Goal: Submit feedback/report problem: Submit feedback/report problem

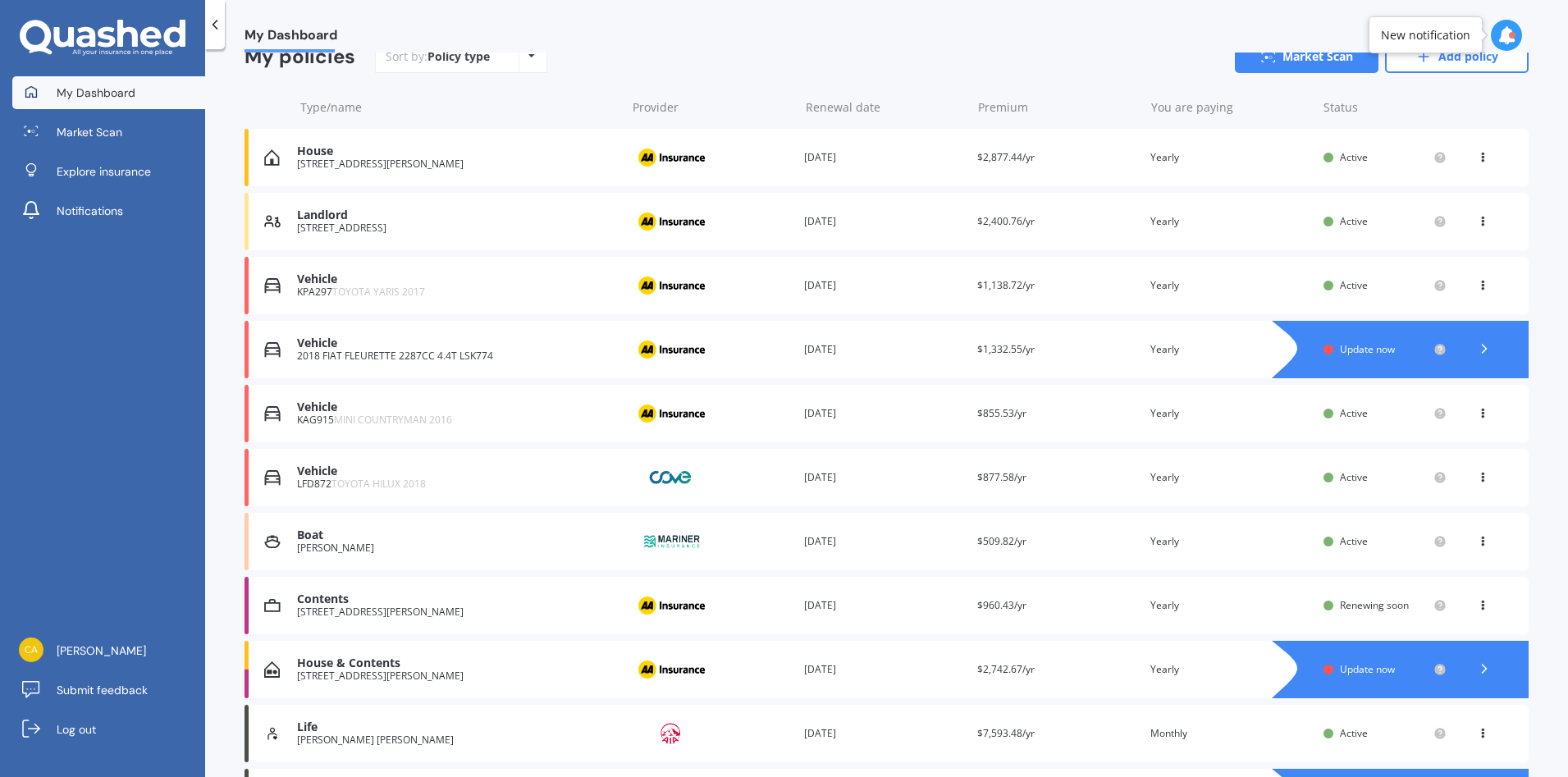
scroll to position [164, 0]
click at [1340, 291] on span "Active" at bounding box center [1354, 285] width 28 height 14
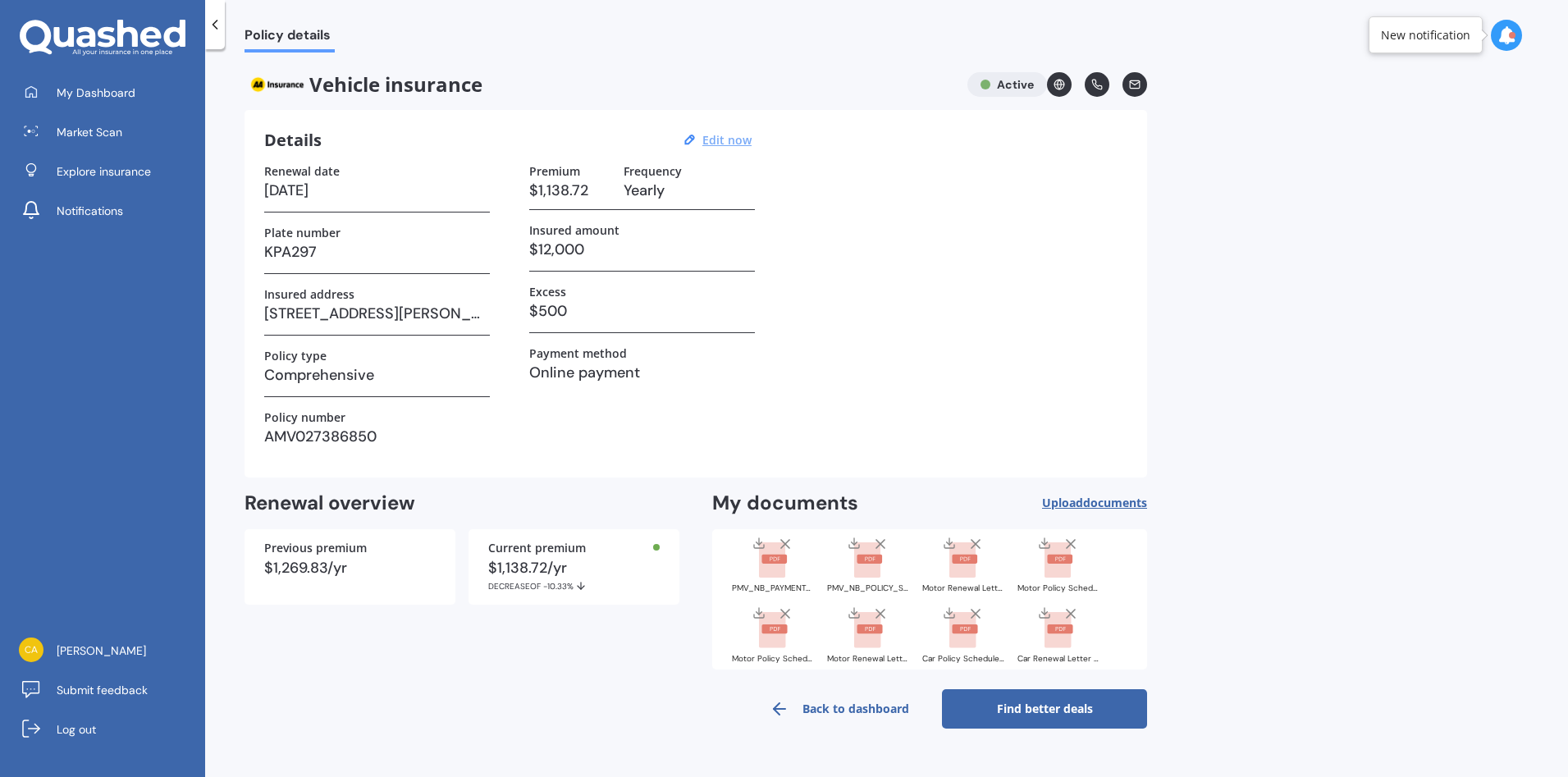
click at [735, 144] on u "Edit now" at bounding box center [727, 140] width 50 height 16
select select "17"
select select "09"
select select "2026"
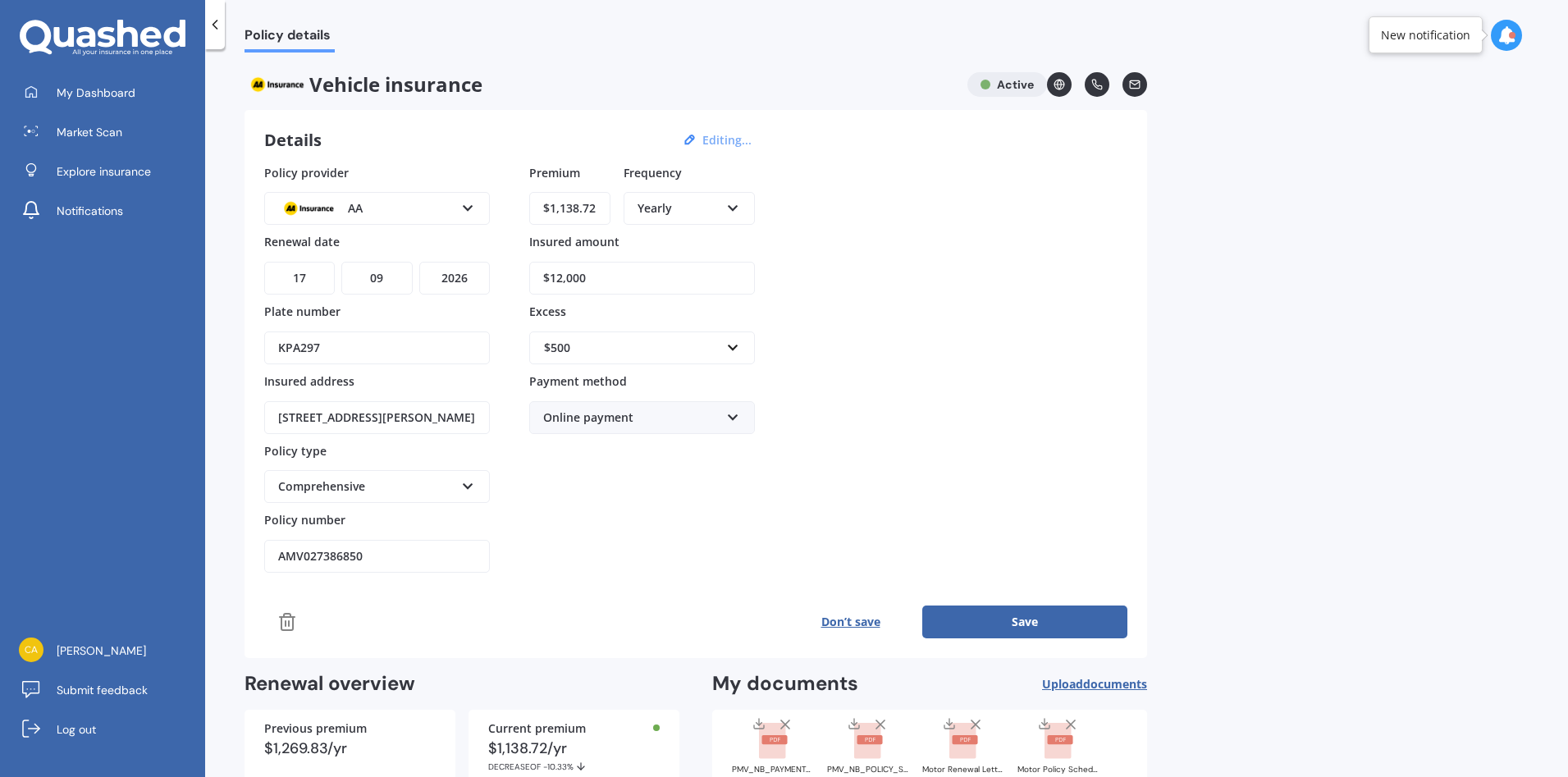
click at [475, 207] on icon at bounding box center [467, 205] width 14 height 11
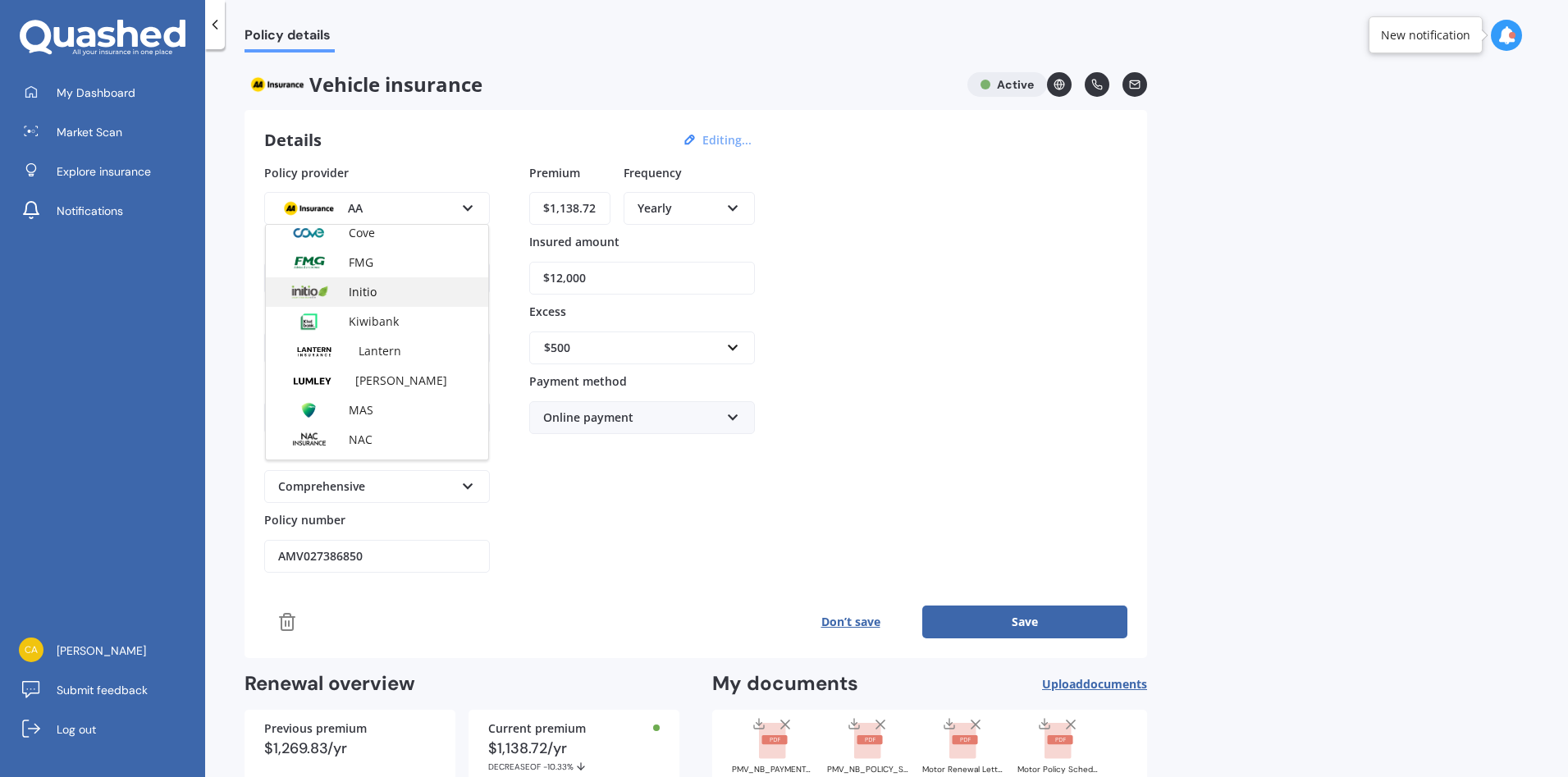
scroll to position [575, 0]
click at [422, 288] on div "Provident" at bounding box center [377, 285] width 223 height 29
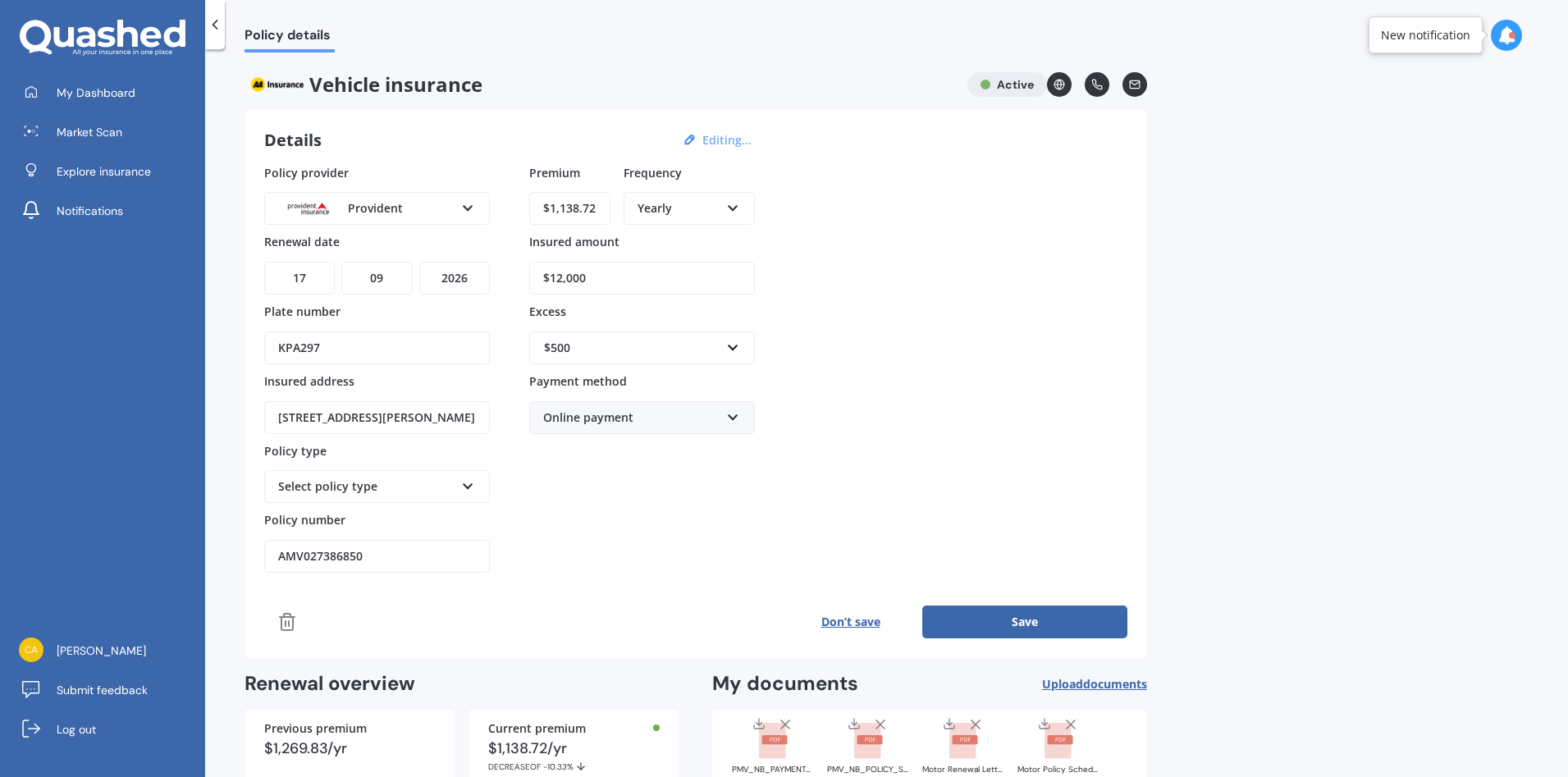
drag, startPoint x: 395, startPoint y: 555, endPoint x: 189, endPoint y: 535, distance: 207.0
click at [189, 535] on div "My Dashboard Market Scan Explore insurance Notifications Eldon Roberts Submit f…" at bounding box center [784, 388] width 1568 height 777
paste input "P1146442"
type input "P1146442"
click at [463, 482] on icon at bounding box center [467, 483] width 14 height 11
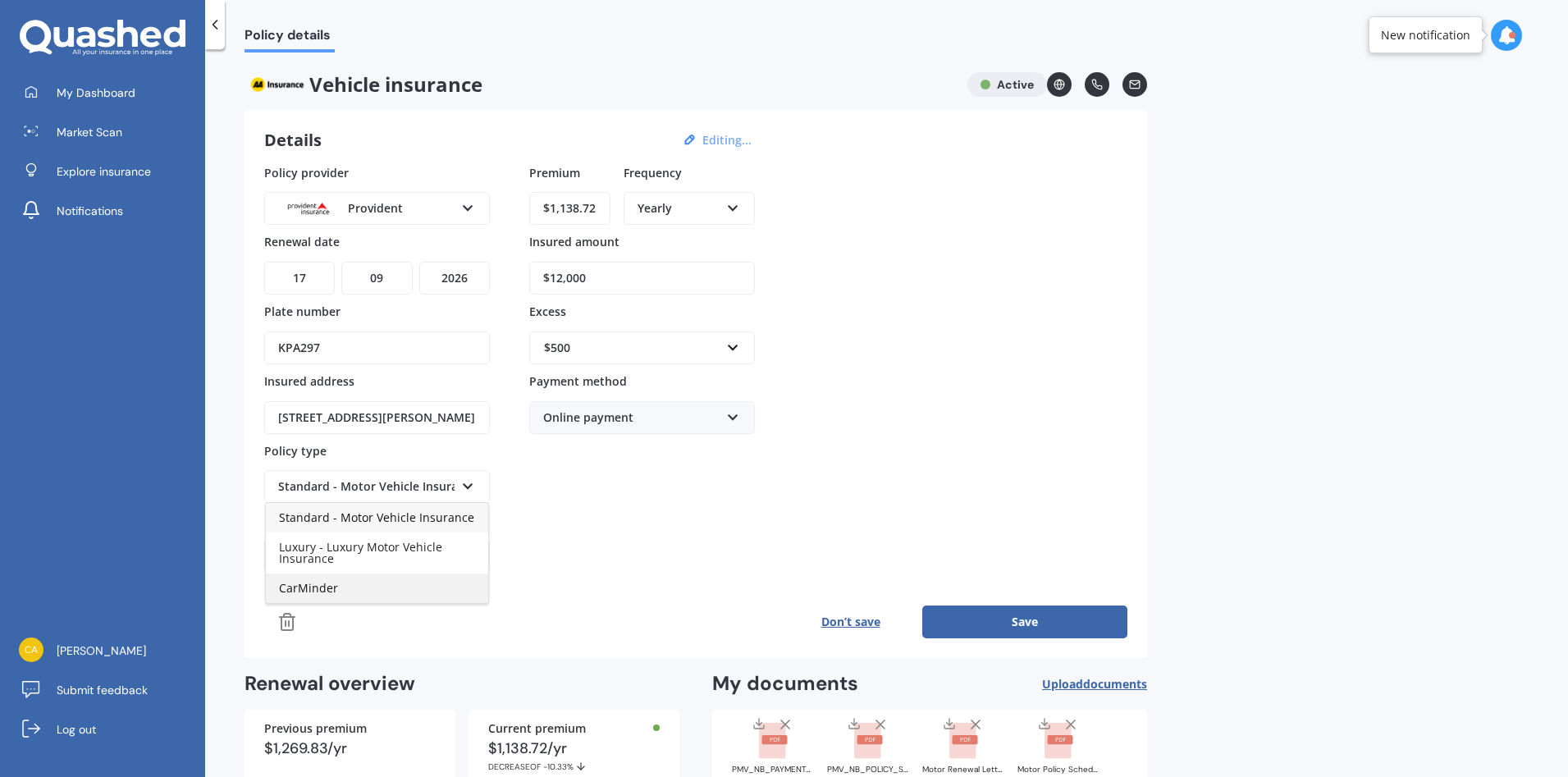
click at [304, 590] on span "CarMinder" at bounding box center [308, 588] width 59 height 16
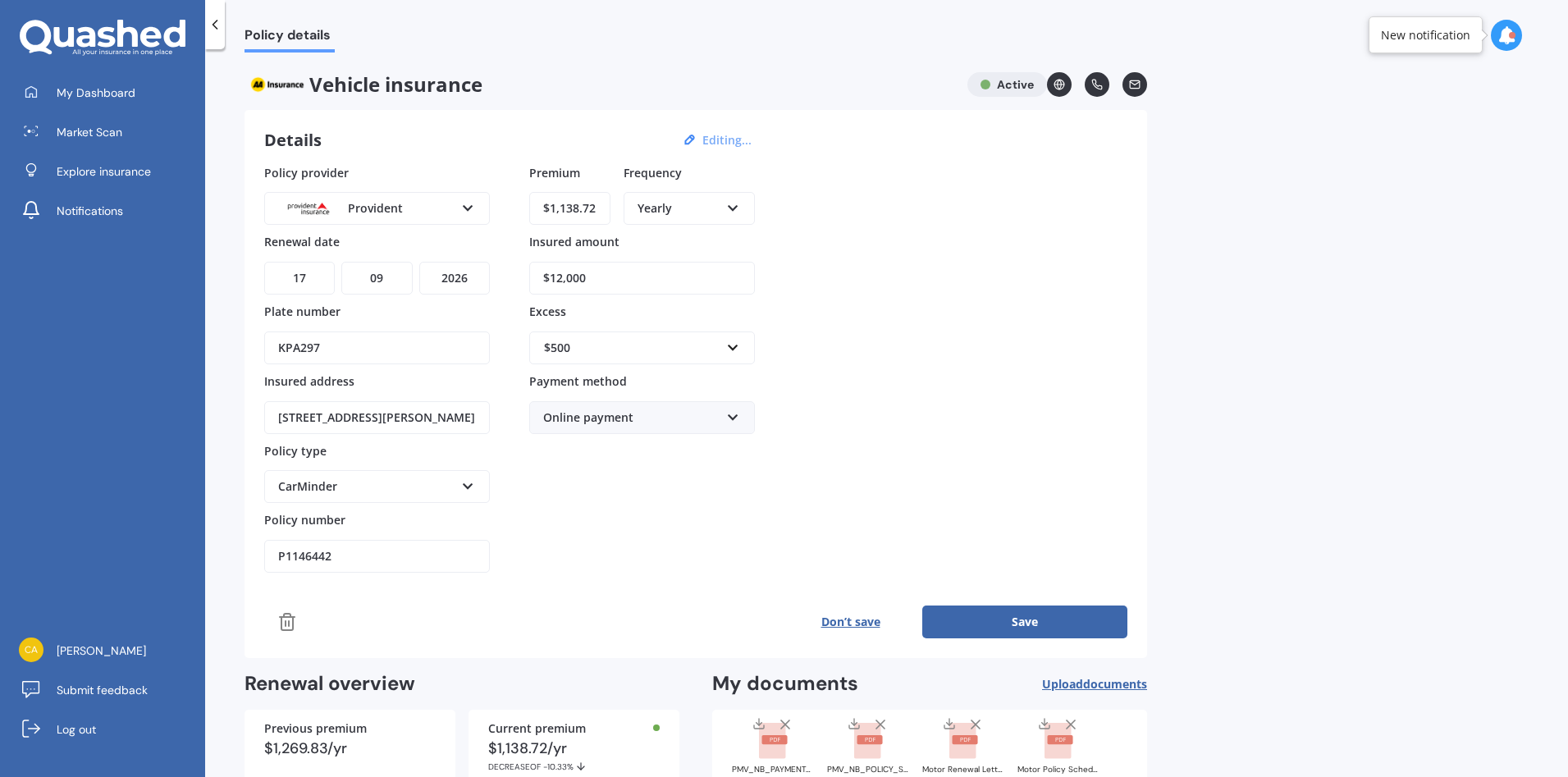
drag, startPoint x: 601, startPoint y: 206, endPoint x: 539, endPoint y: 204, distance: 62.0
click at [539, 204] on input "$1,138.72" at bounding box center [569, 209] width 81 height 33
type input "$1,269.83"
click at [698, 241] on div "Yearly" at bounding box center [689, 239] width 128 height 29
click at [1039, 628] on button "Save" at bounding box center [1024, 622] width 205 height 33
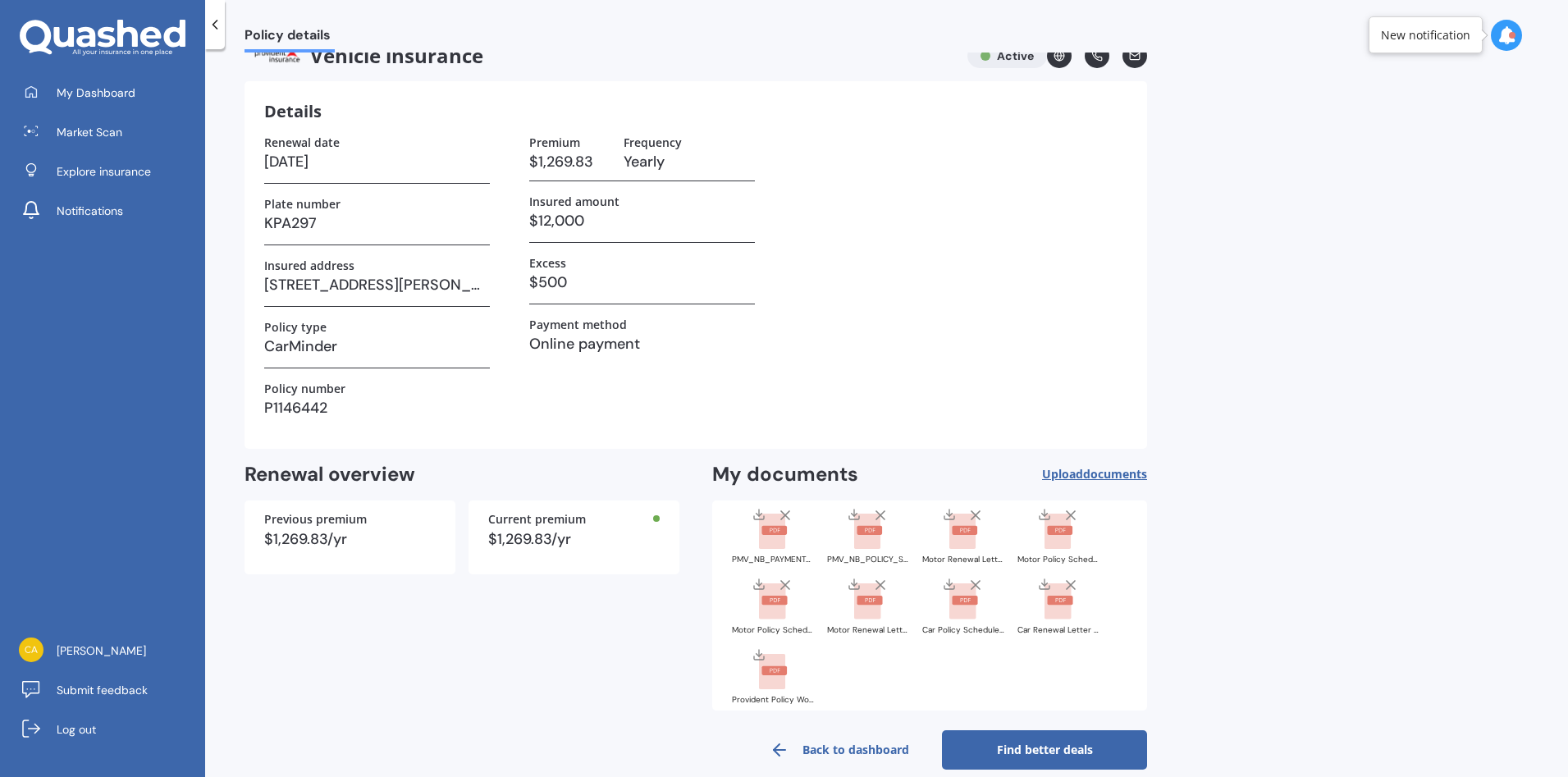
scroll to position [51, 0]
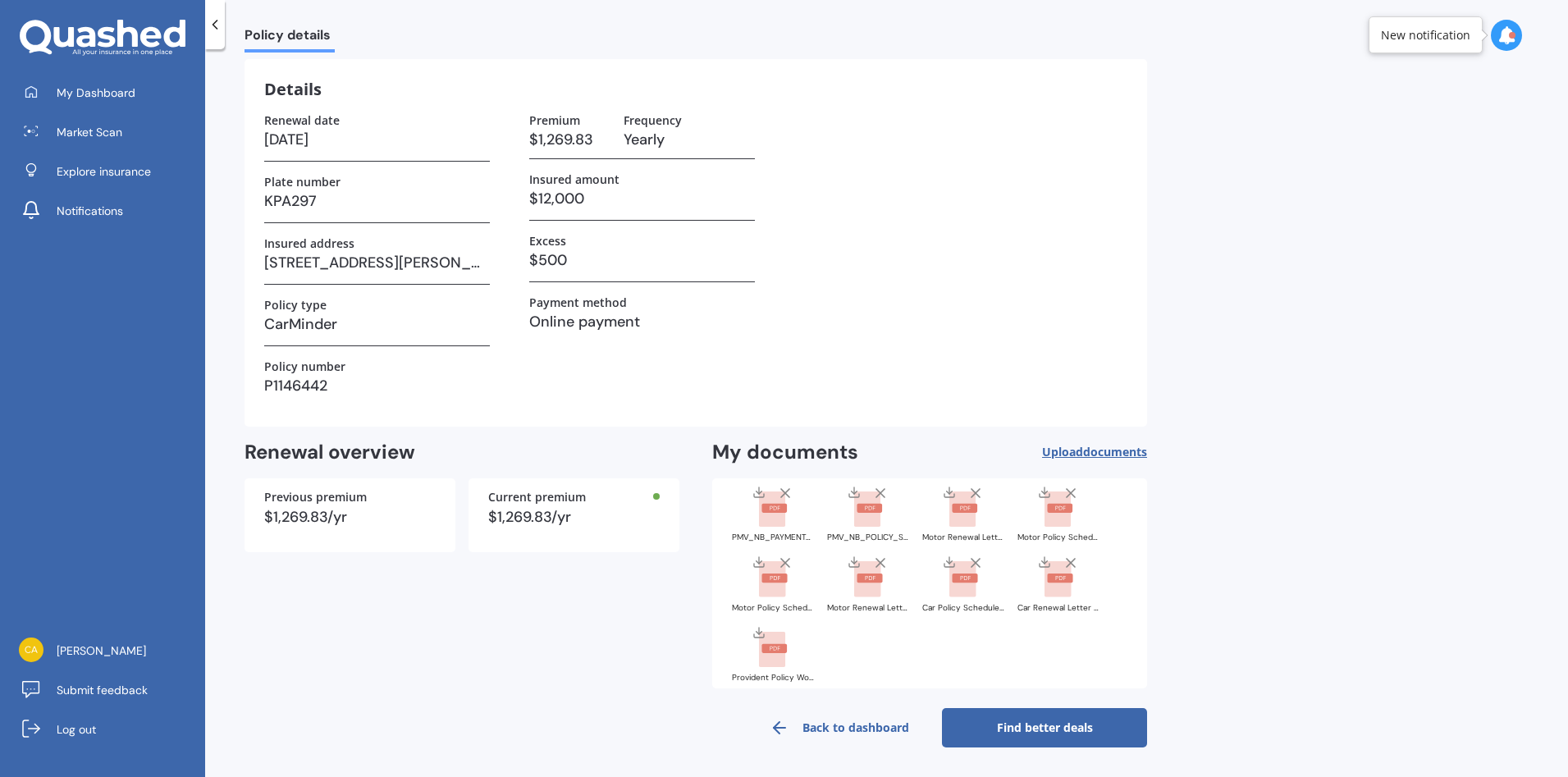
click at [871, 727] on link "Back to dashboard" at bounding box center [839, 727] width 205 height 40
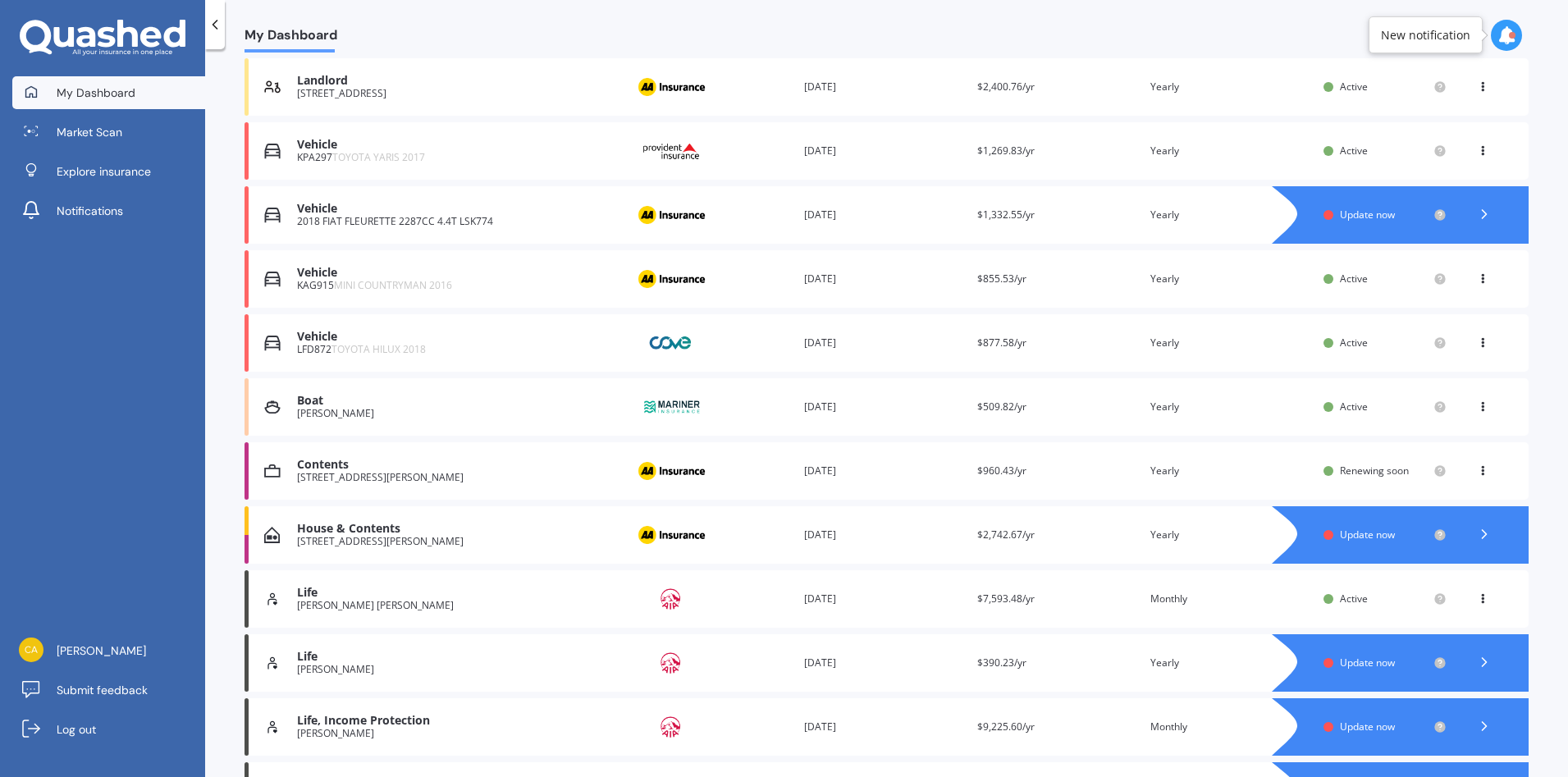
scroll to position [328, 0]
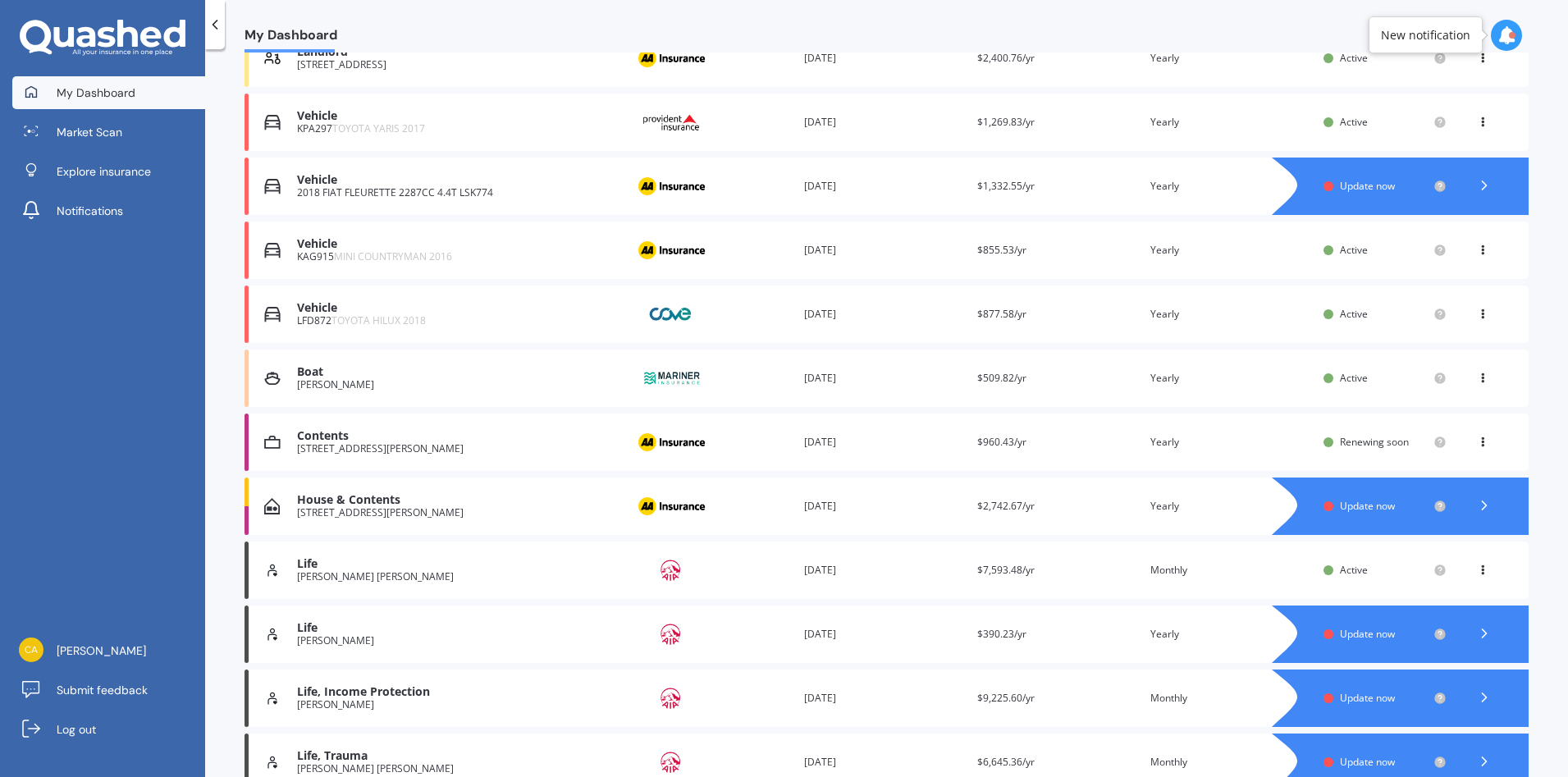
click at [454, 442] on div "Contents" at bounding box center [457, 436] width 320 height 14
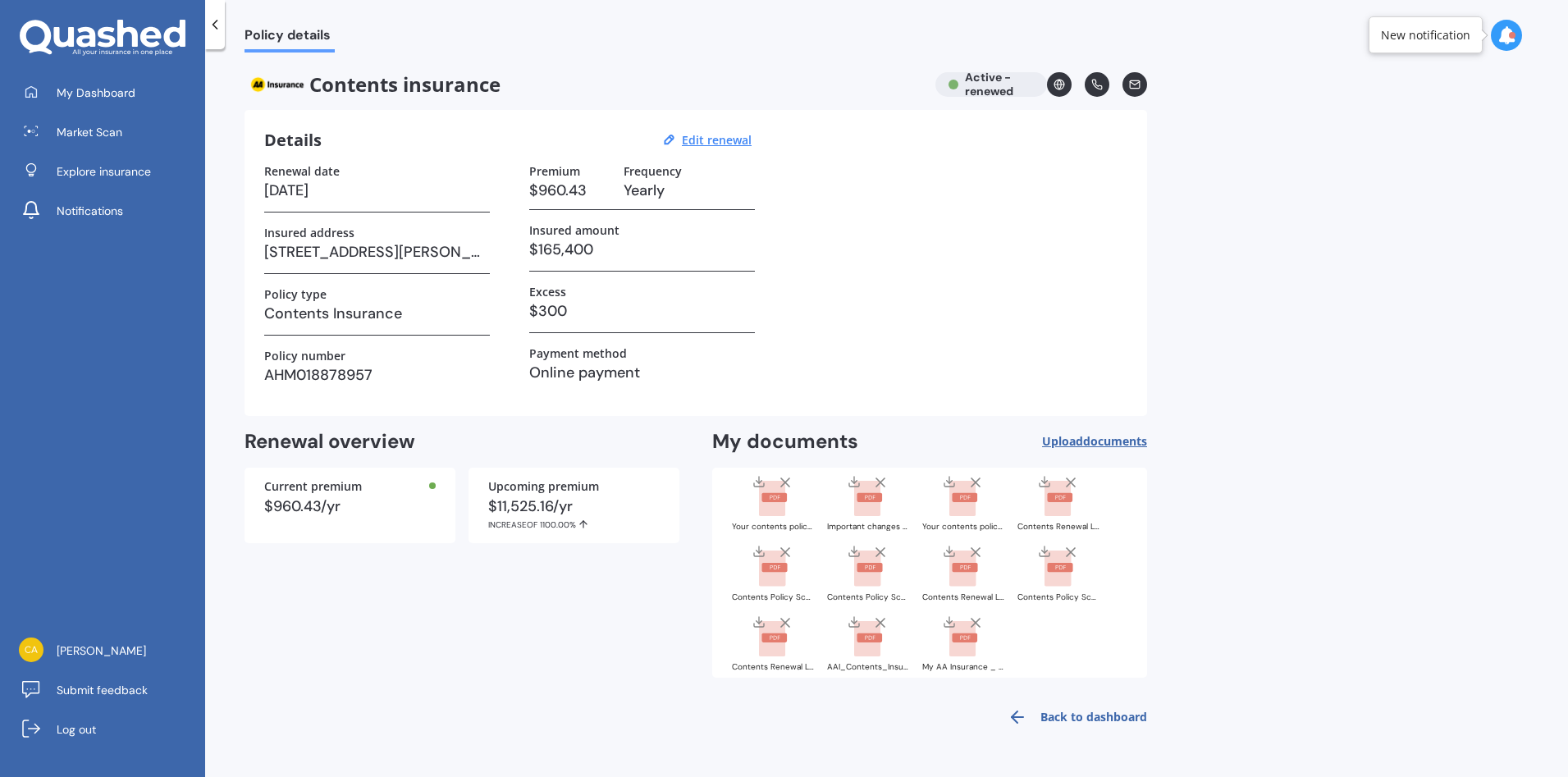
click at [968, 644] on rect at bounding box center [962, 638] width 27 height 36
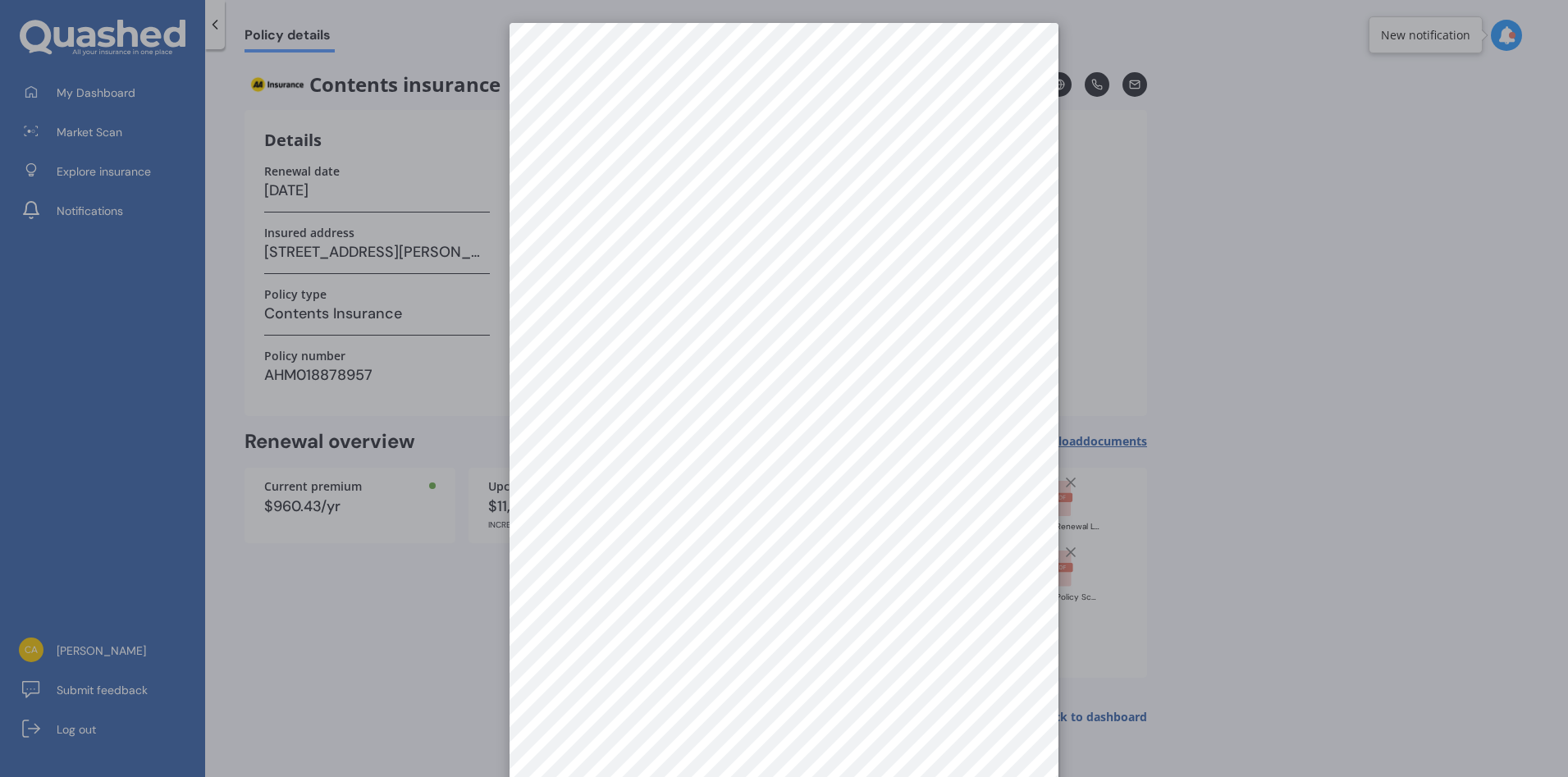
click at [1344, 462] on div at bounding box center [784, 388] width 1568 height 777
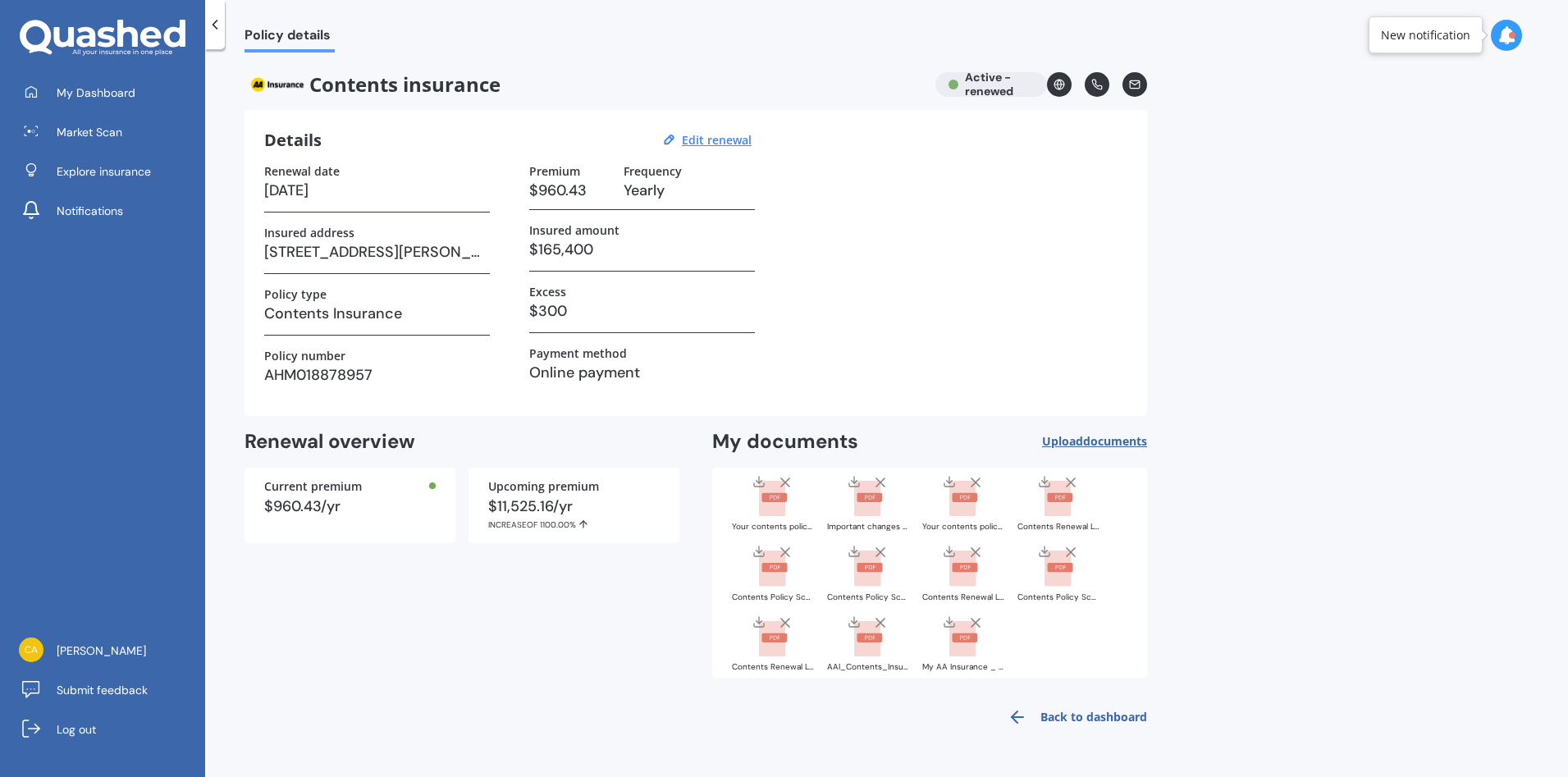
click at [778, 504] on rect at bounding box center [772, 498] width 27 height 36
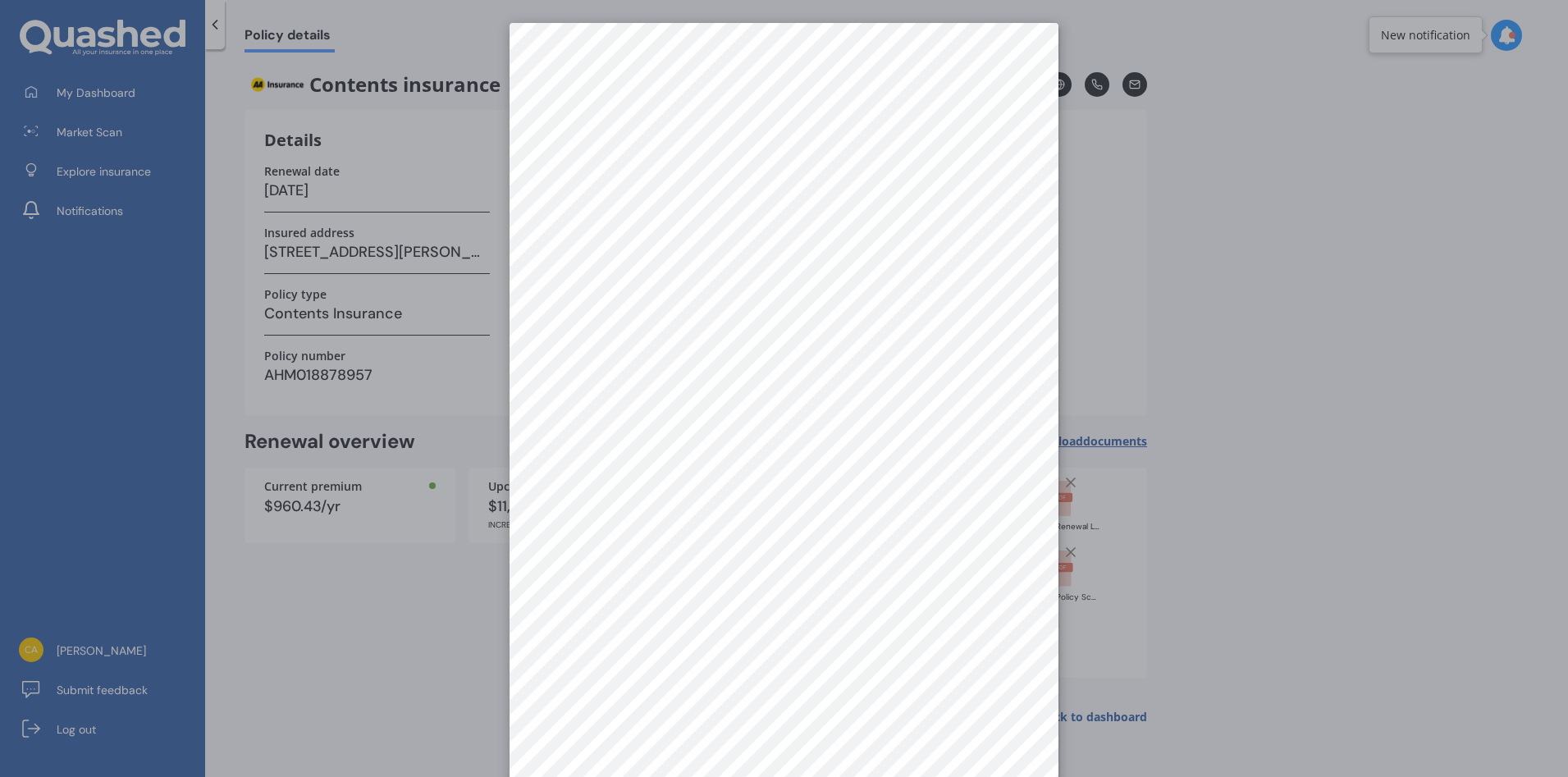
click at [1379, 330] on div at bounding box center [784, 388] width 1568 height 777
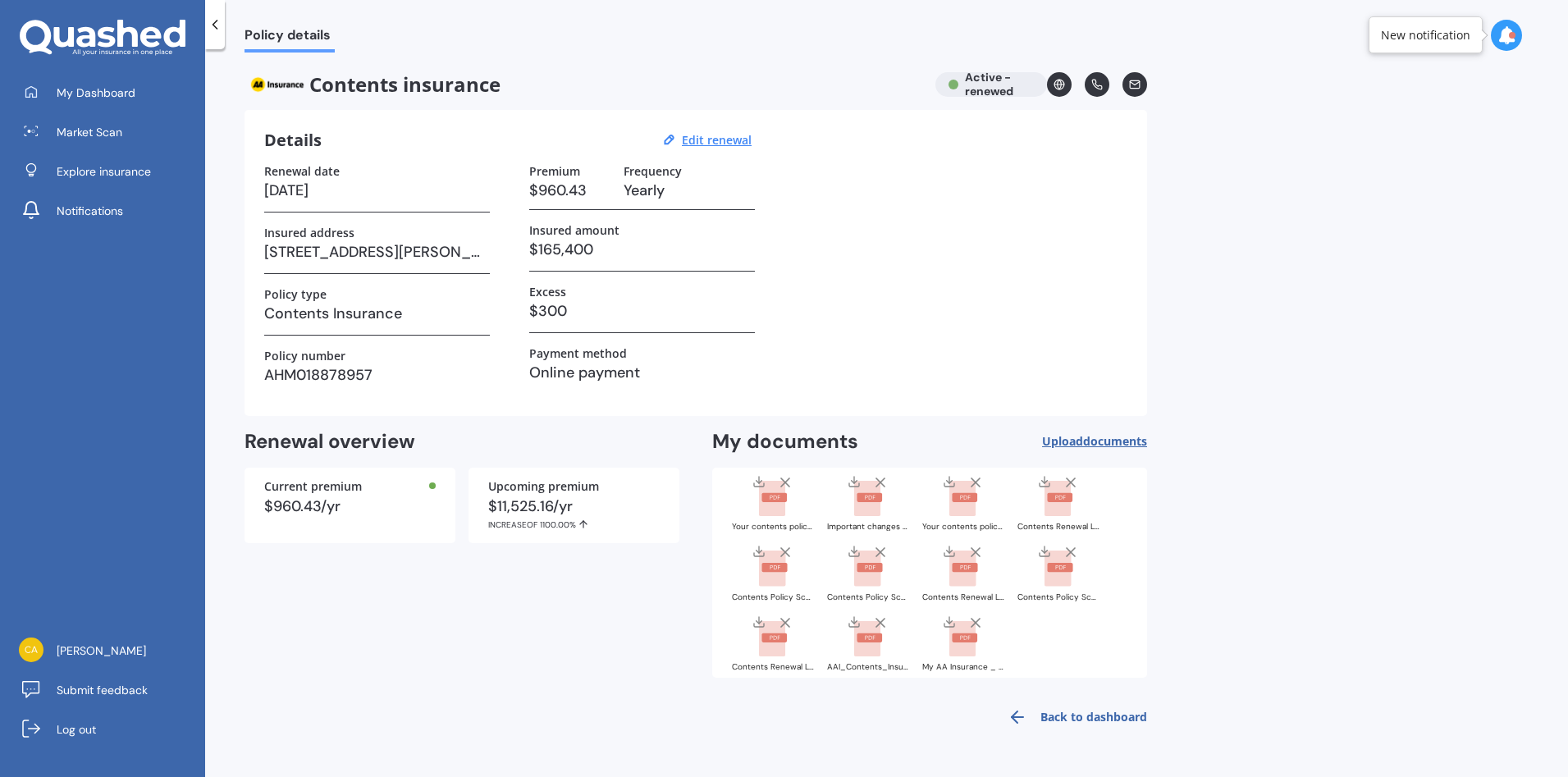
click at [766, 498] on rect at bounding box center [774, 497] width 26 height 9
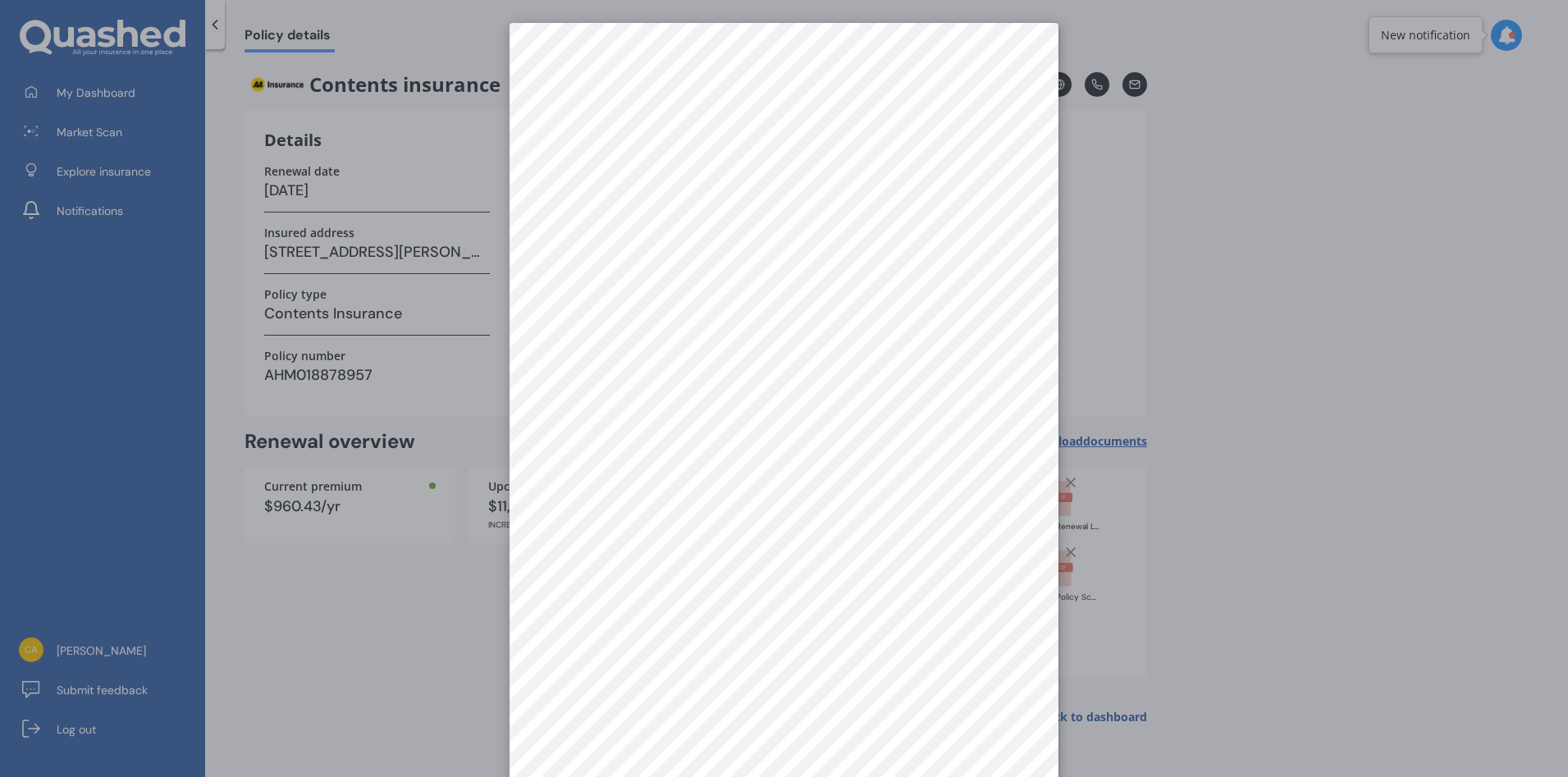
click at [1222, 258] on div at bounding box center [784, 388] width 1568 height 777
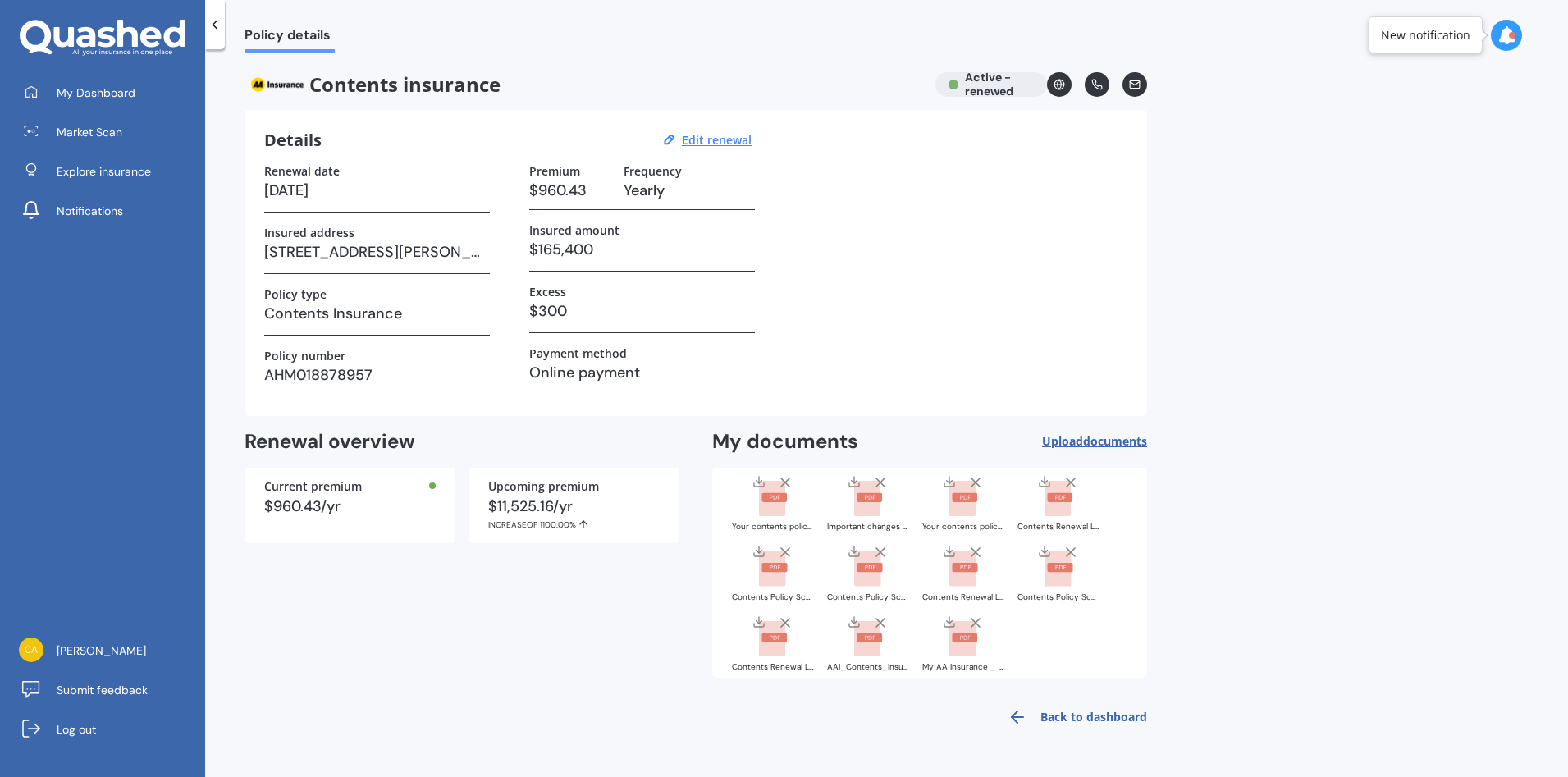
click at [1062, 501] on rect at bounding box center [1060, 497] width 26 height 9
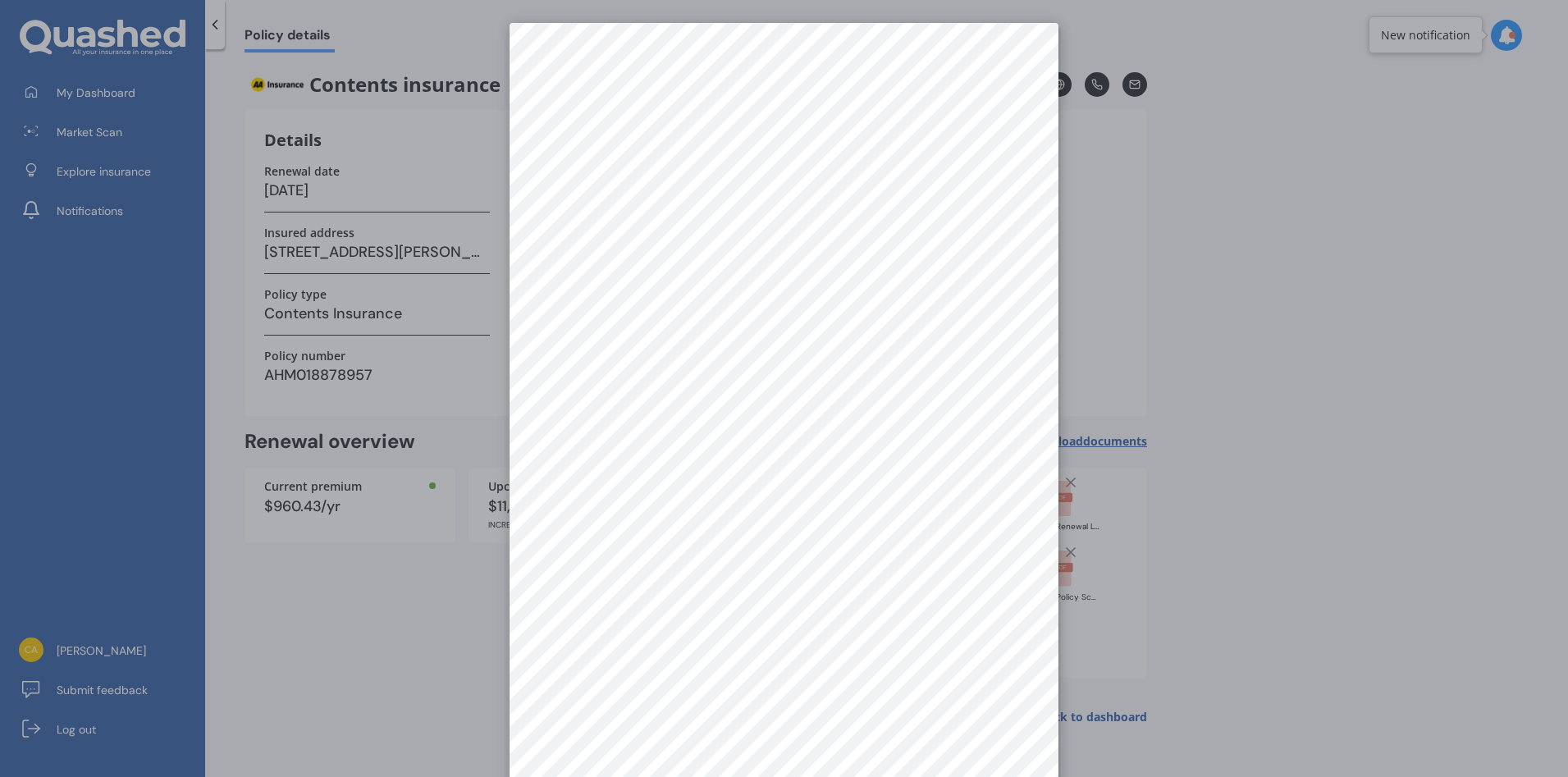
click at [1173, 314] on div at bounding box center [784, 388] width 1568 height 777
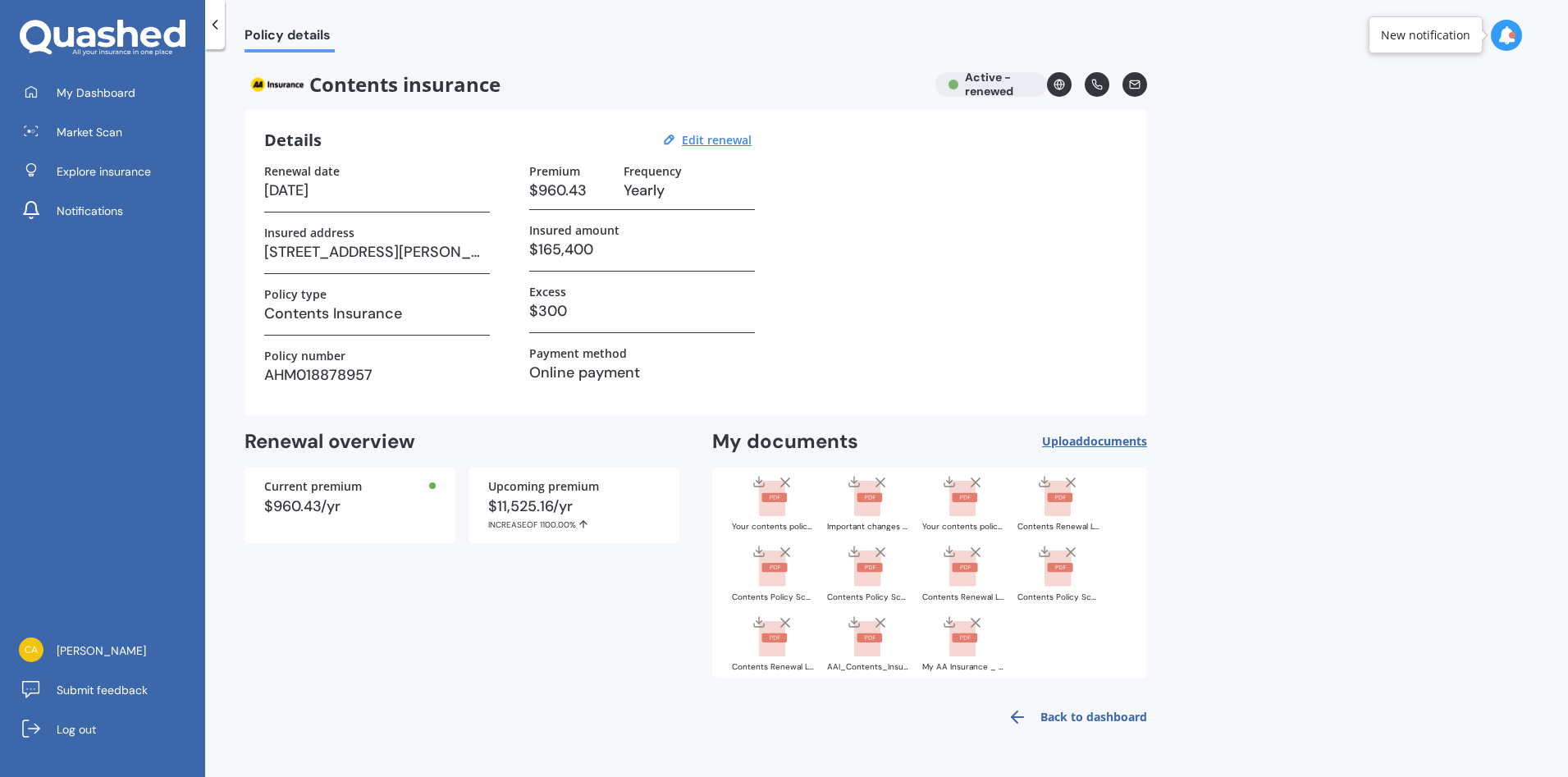
click at [968, 576] on rect at bounding box center [962, 568] width 27 height 36
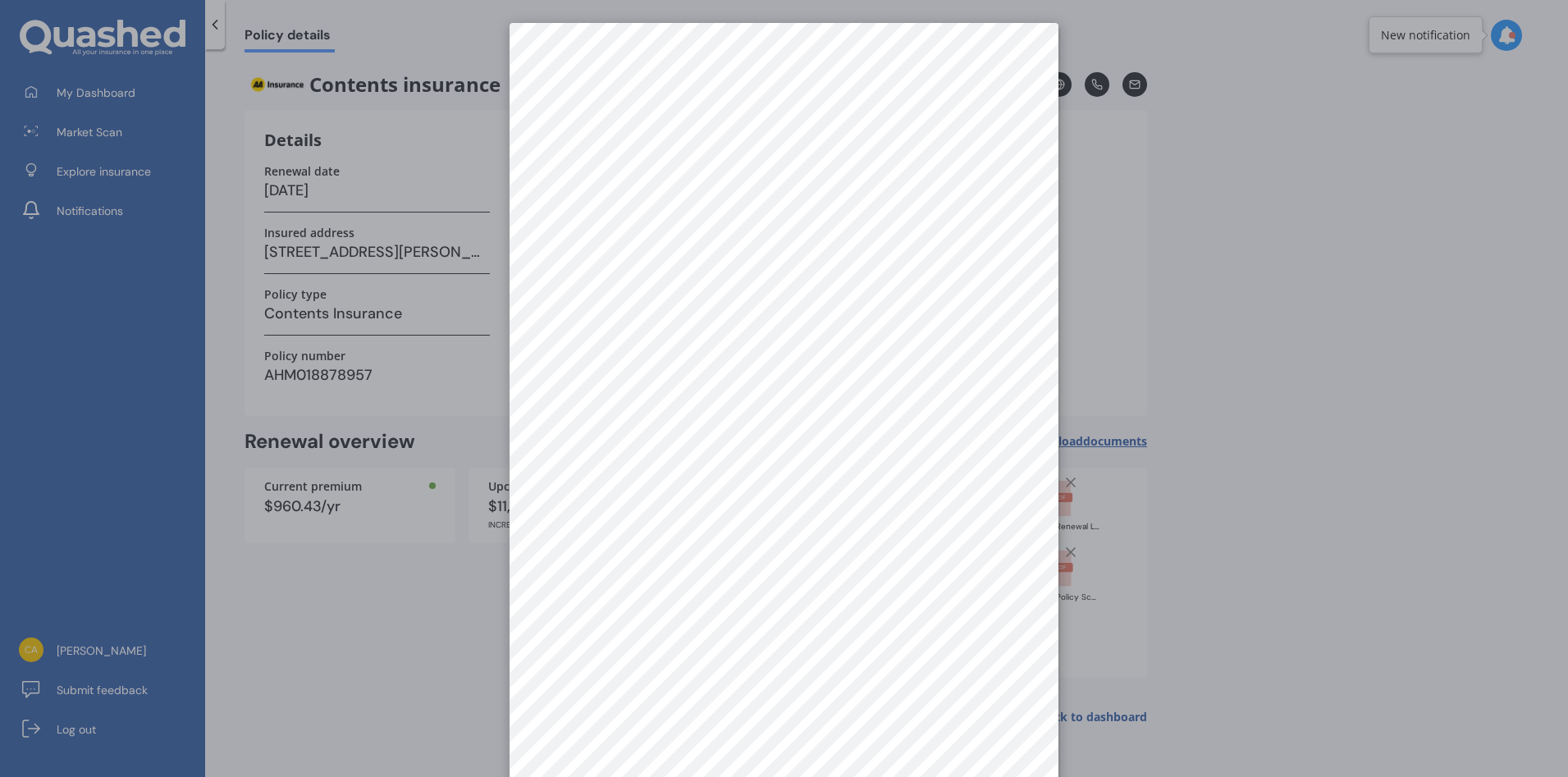
click at [1269, 472] on div at bounding box center [784, 388] width 1568 height 777
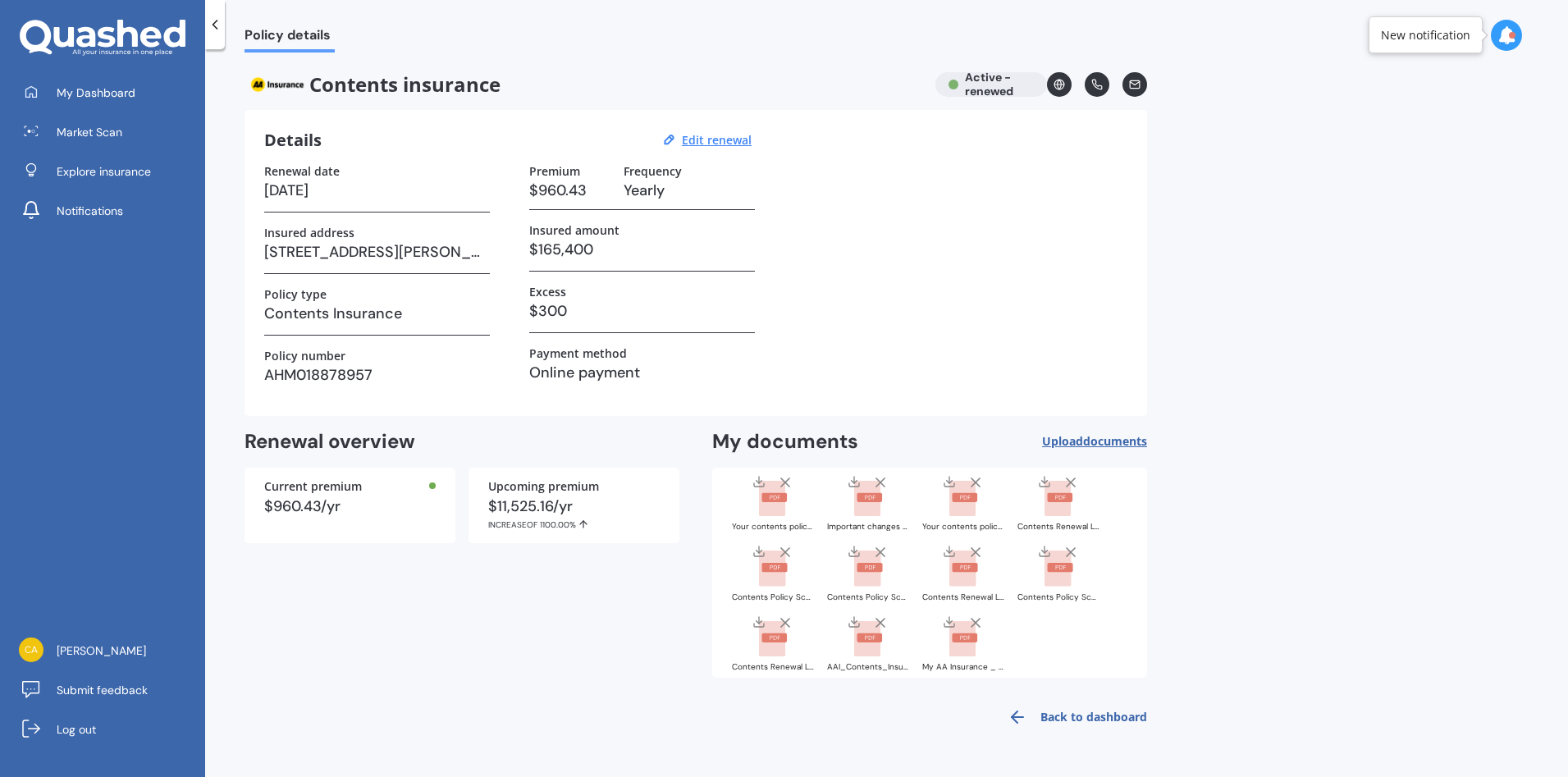
click at [771, 640] on rect at bounding box center [774, 638] width 26 height 9
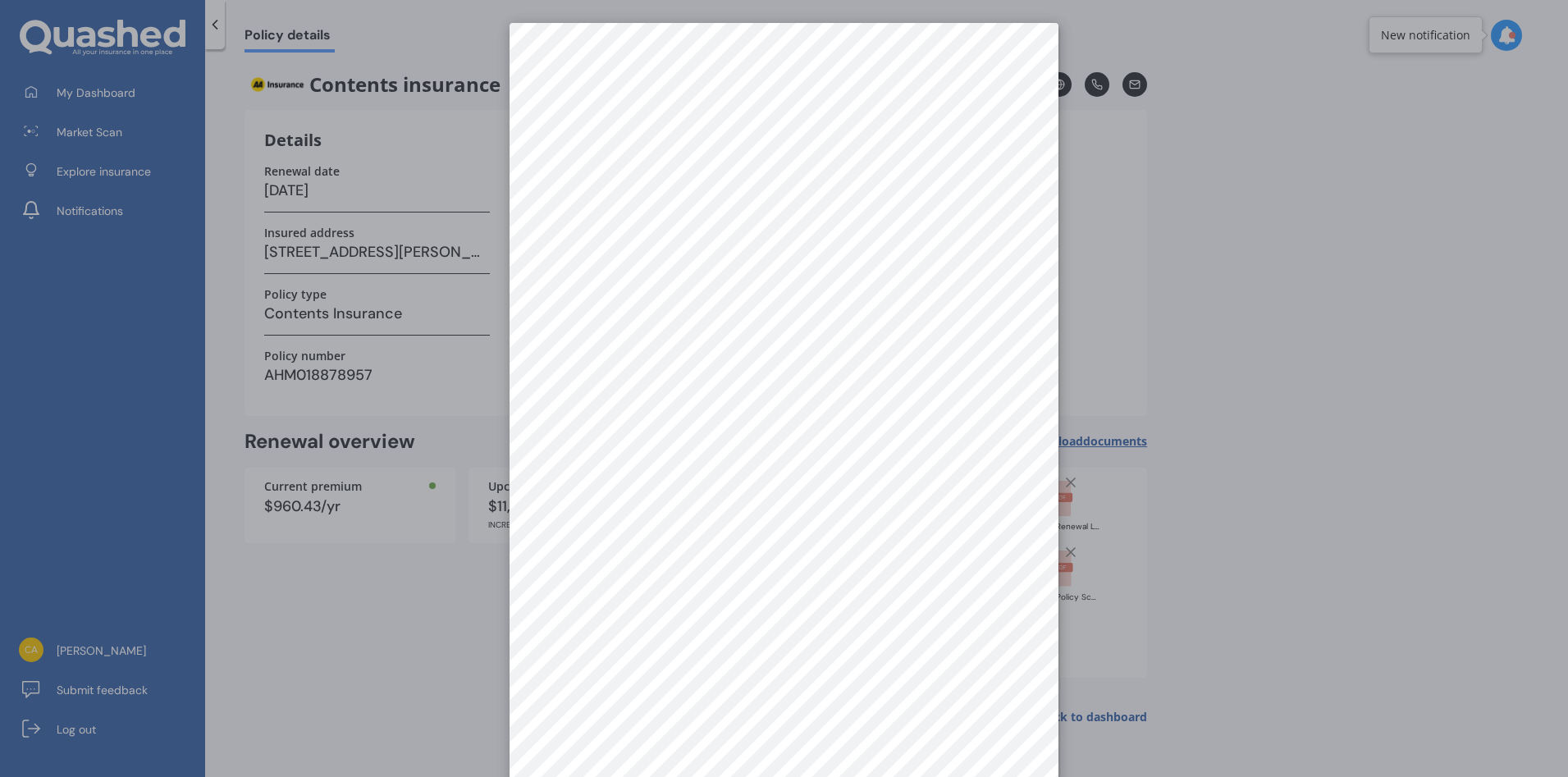
click at [1356, 511] on div at bounding box center [784, 388] width 1568 height 777
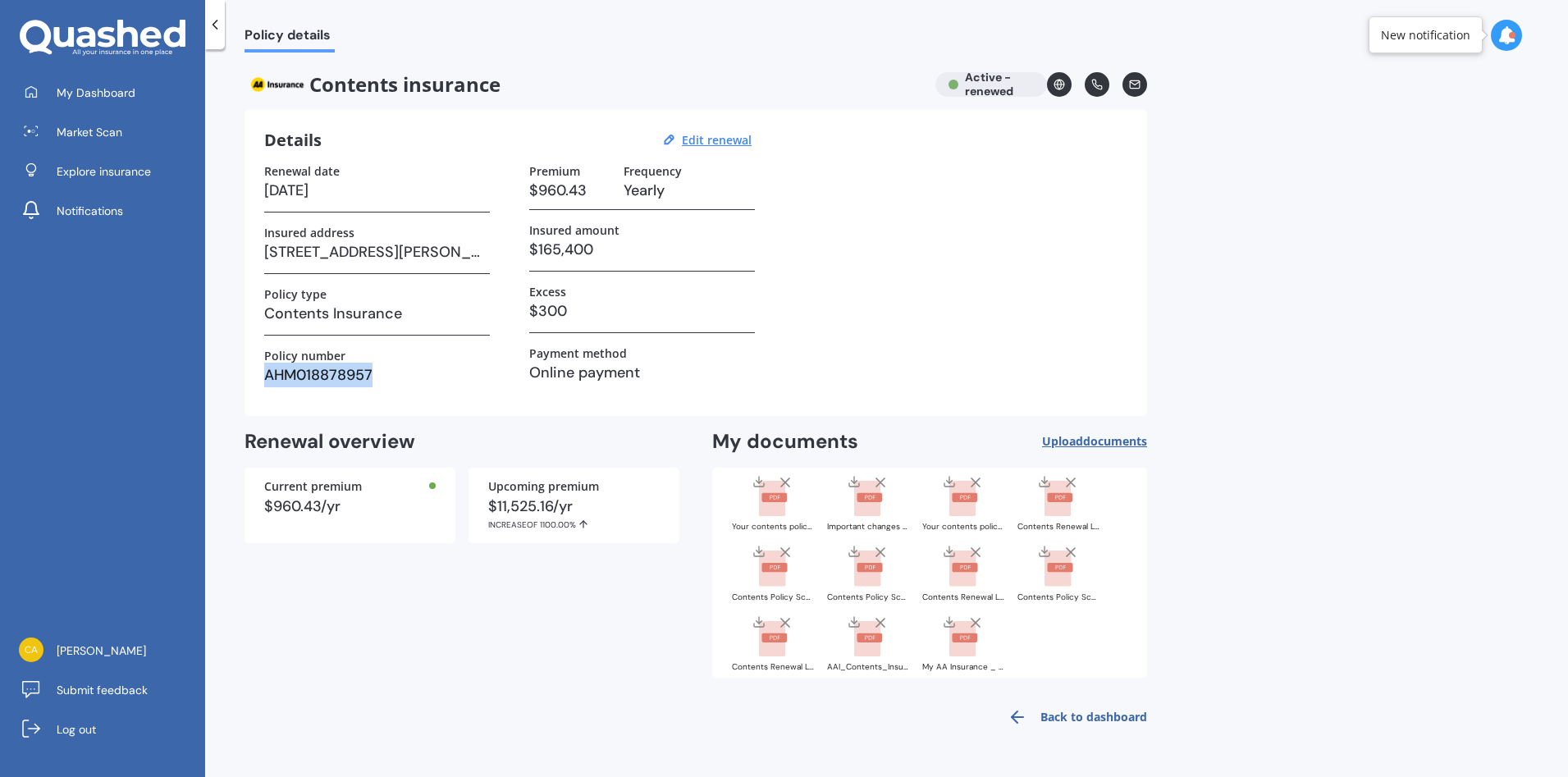
drag, startPoint x: 372, startPoint y: 372, endPoint x: 269, endPoint y: 371, distance: 103.0
click at [269, 371] on h3 "AHM018878957" at bounding box center [376, 374] width 225 height 25
copy h3 "AHM018878957"
click at [864, 496] on rect at bounding box center [870, 497] width 26 height 9
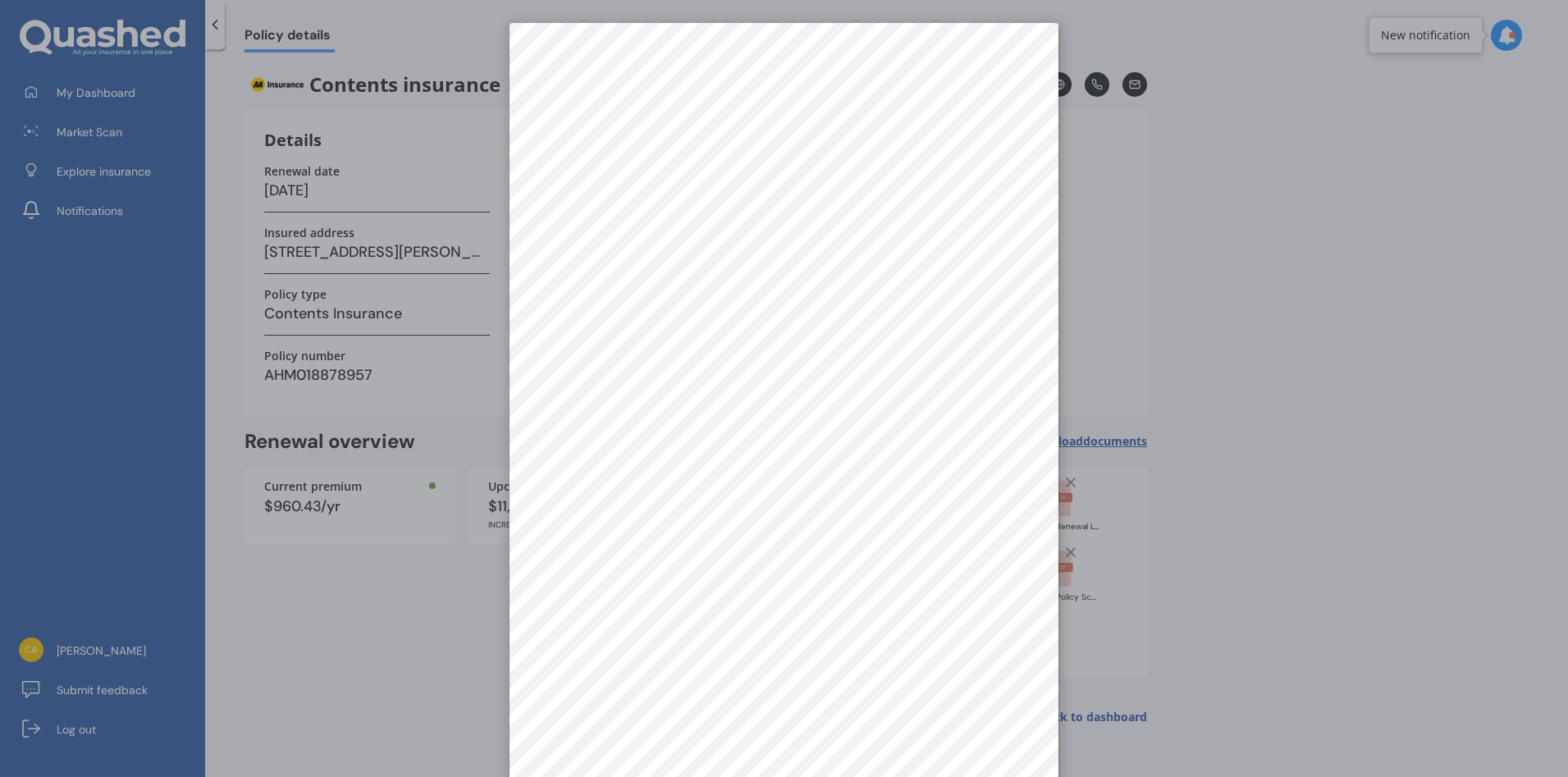
click at [1215, 295] on div at bounding box center [784, 388] width 1568 height 777
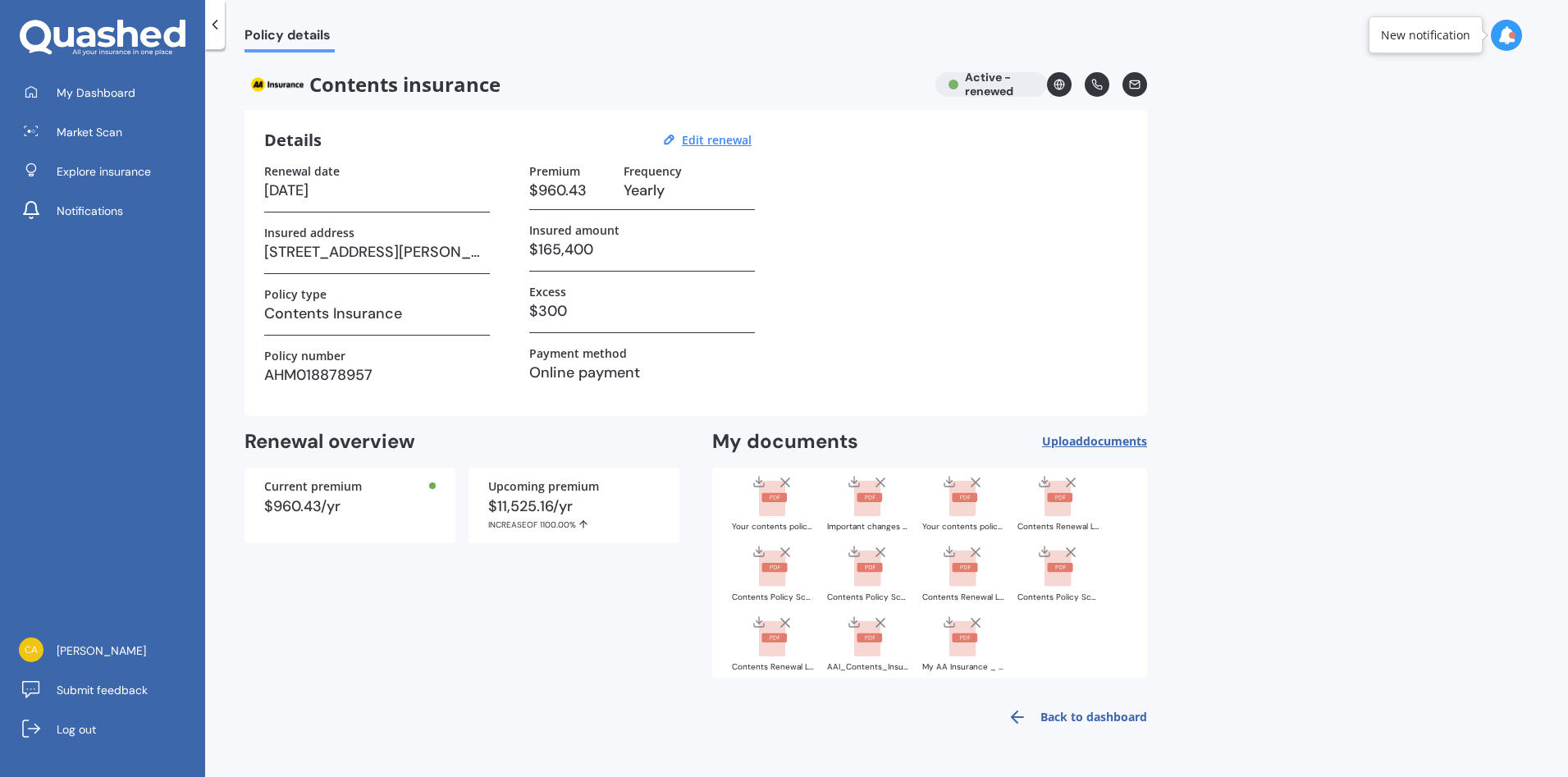
click at [883, 485] on line at bounding box center [880, 482] width 8 height 8
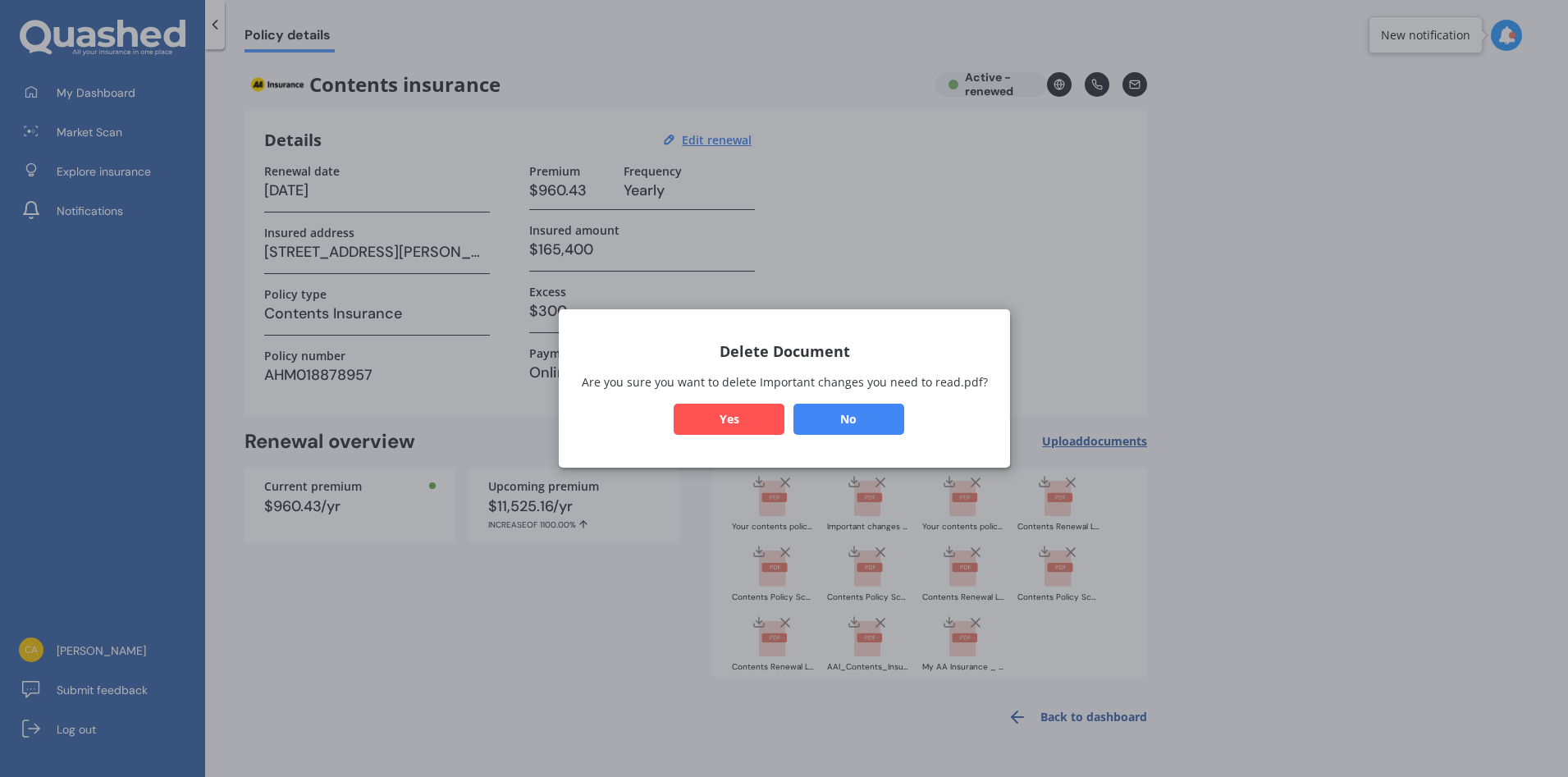
click at [758, 418] on button "Yes" at bounding box center [729, 419] width 110 height 31
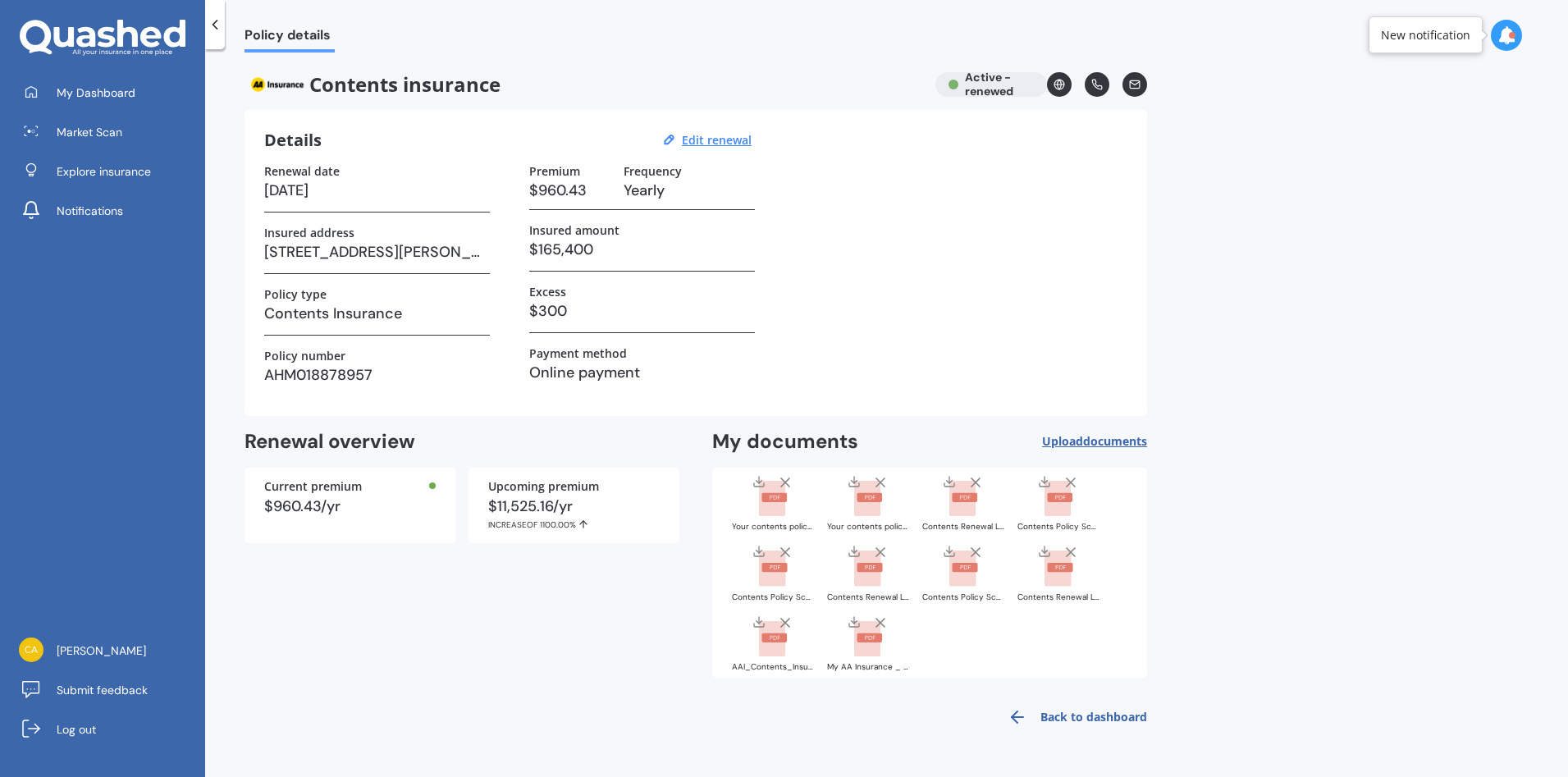
click at [772, 498] on rect at bounding box center [774, 497] width 26 height 9
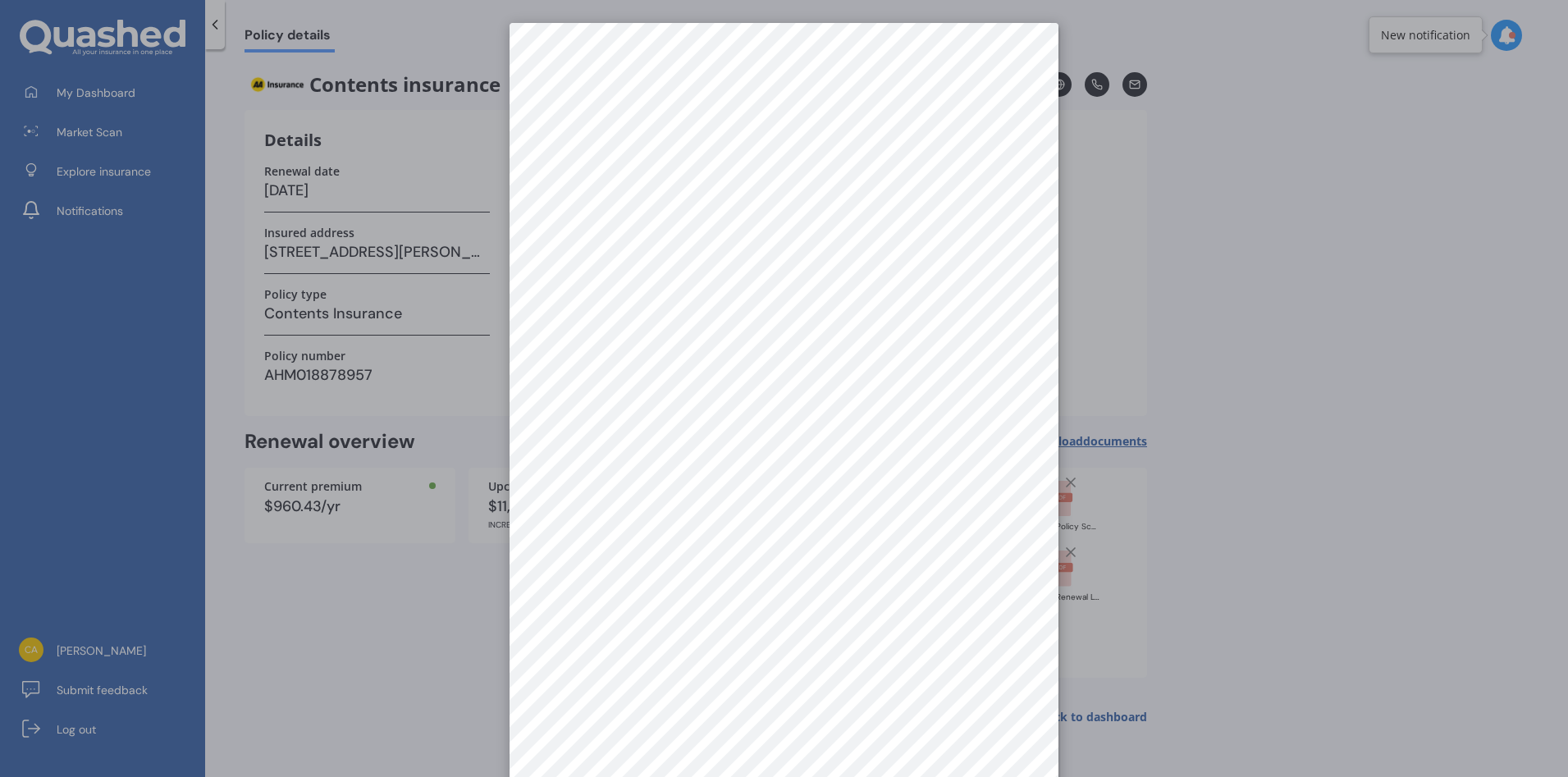
click at [1225, 302] on div at bounding box center [784, 388] width 1568 height 777
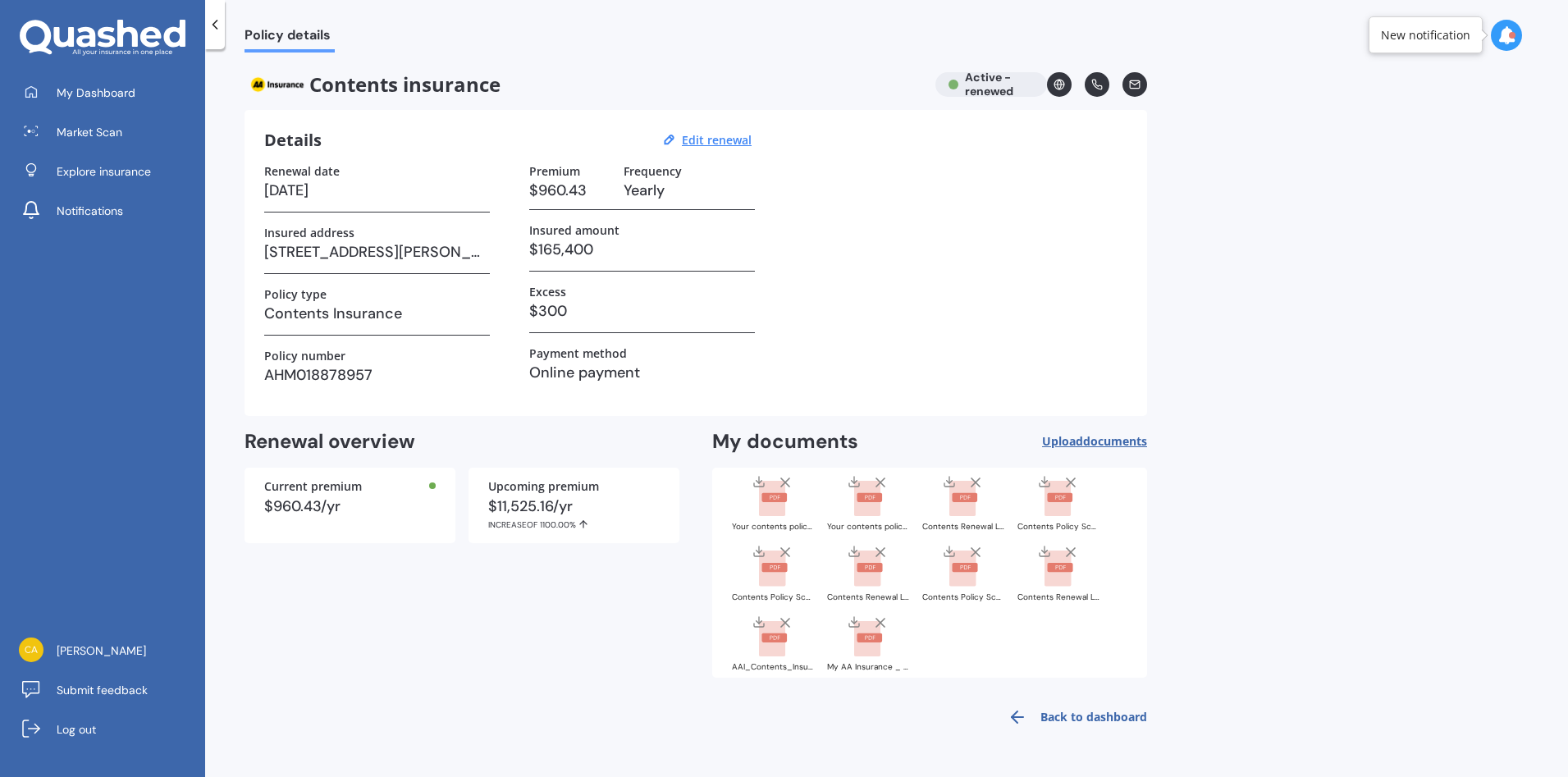
click at [862, 499] on rect at bounding box center [870, 497] width 26 height 9
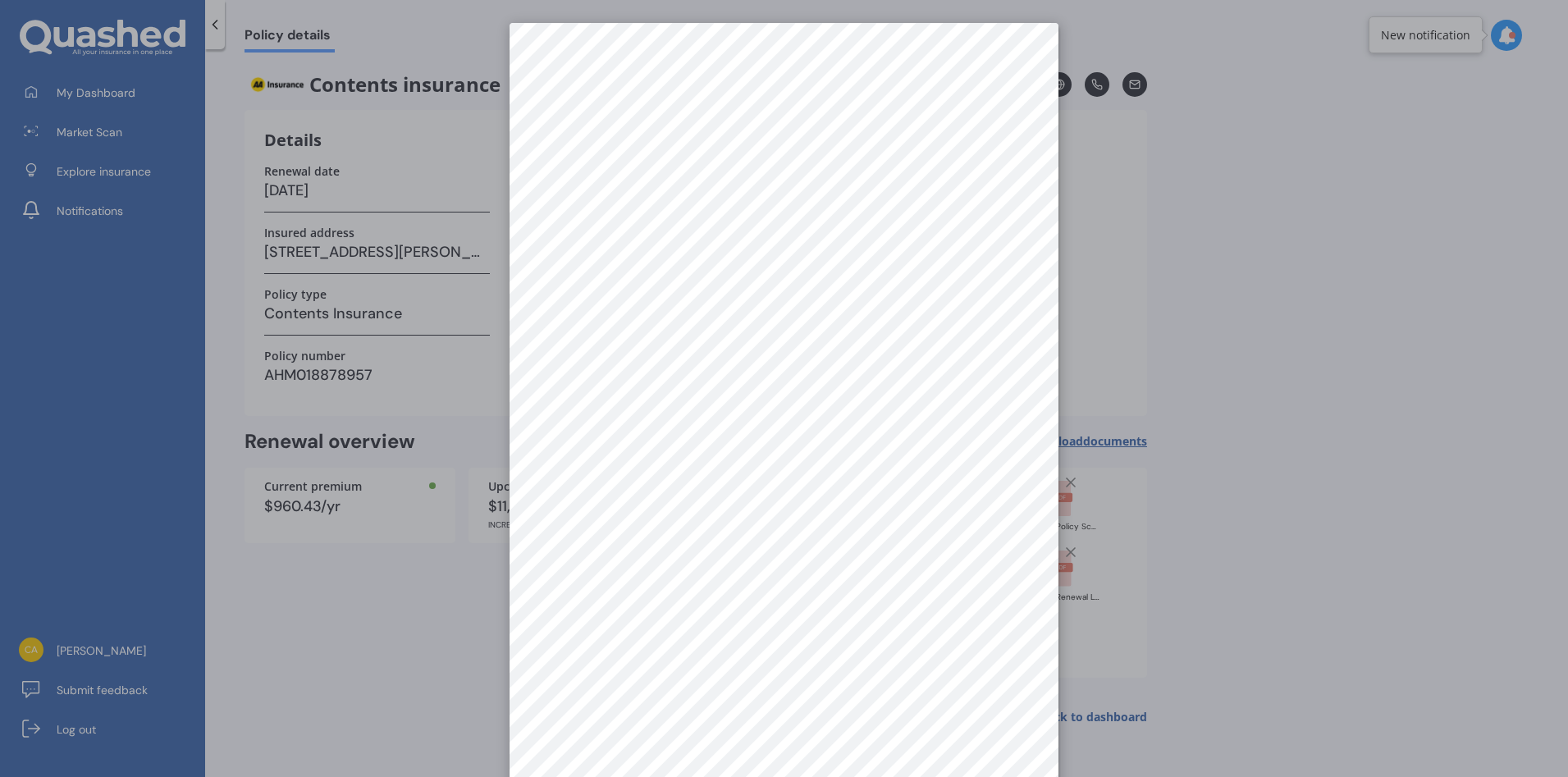
click at [1228, 281] on div at bounding box center [784, 388] width 1568 height 777
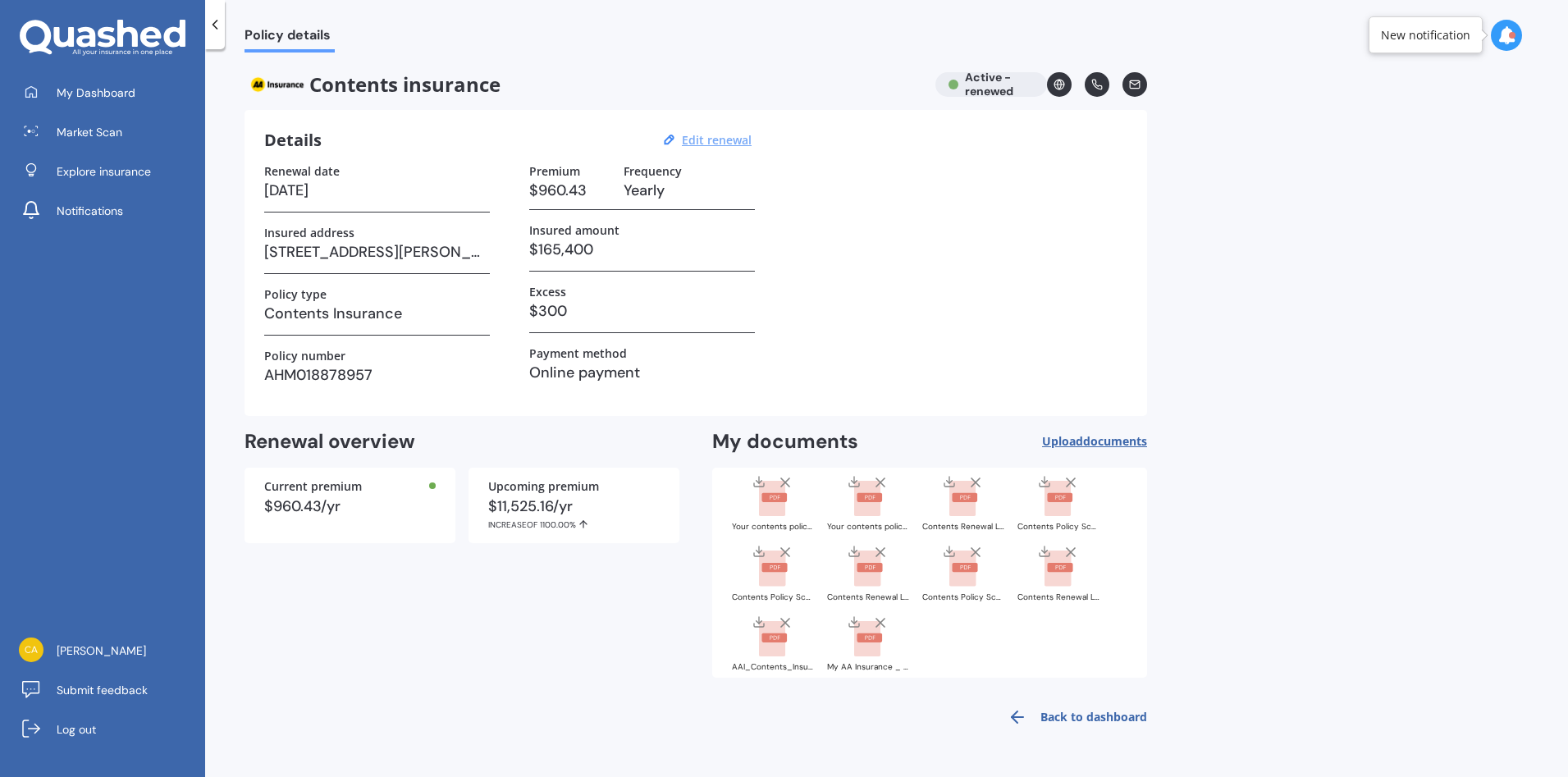
click at [713, 139] on u "Edit renewal" at bounding box center [716, 140] width 70 height 16
select select "25"
select select "10"
select select "2026"
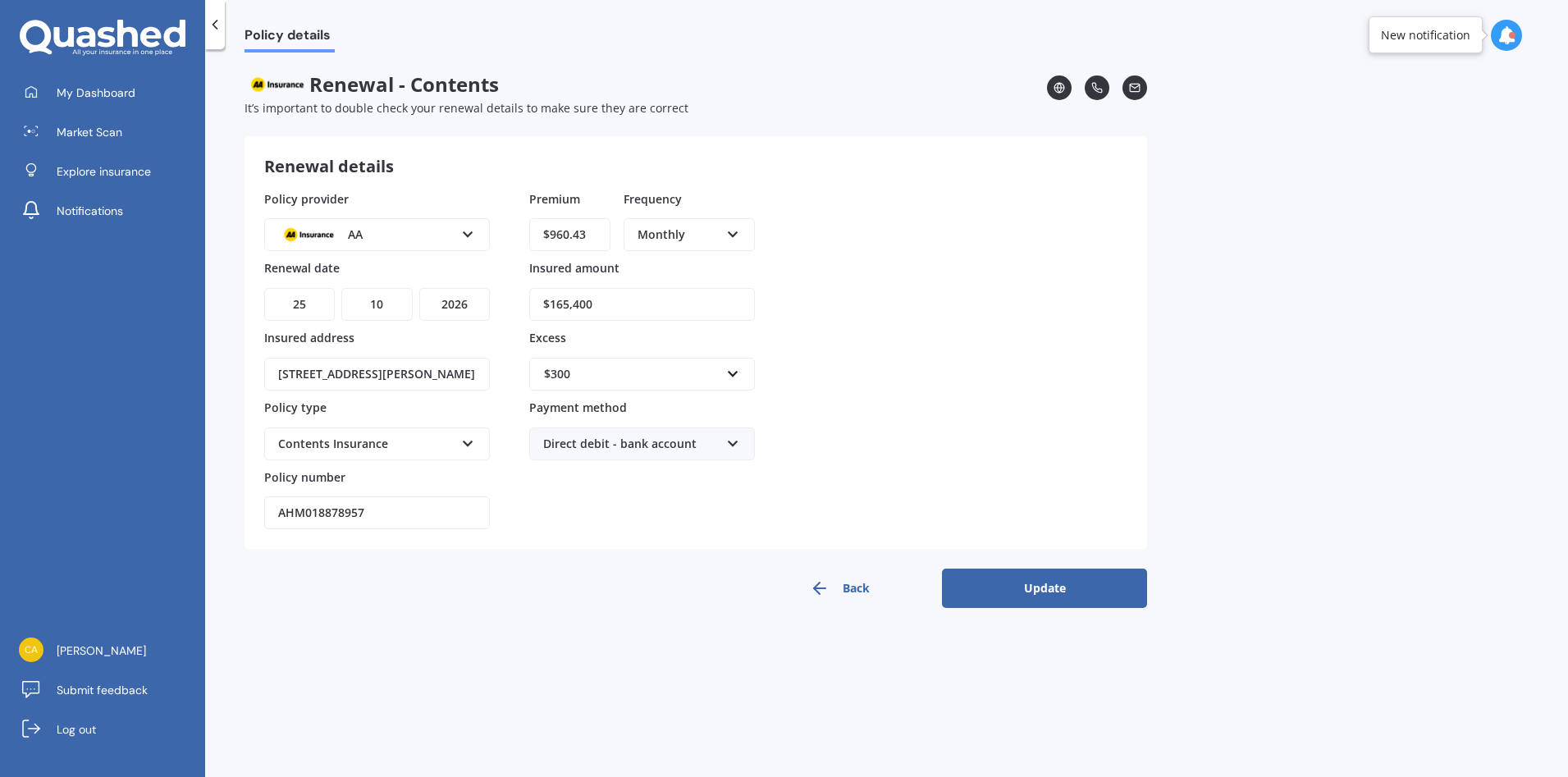
click at [1059, 588] on button "Update" at bounding box center [1044, 588] width 205 height 40
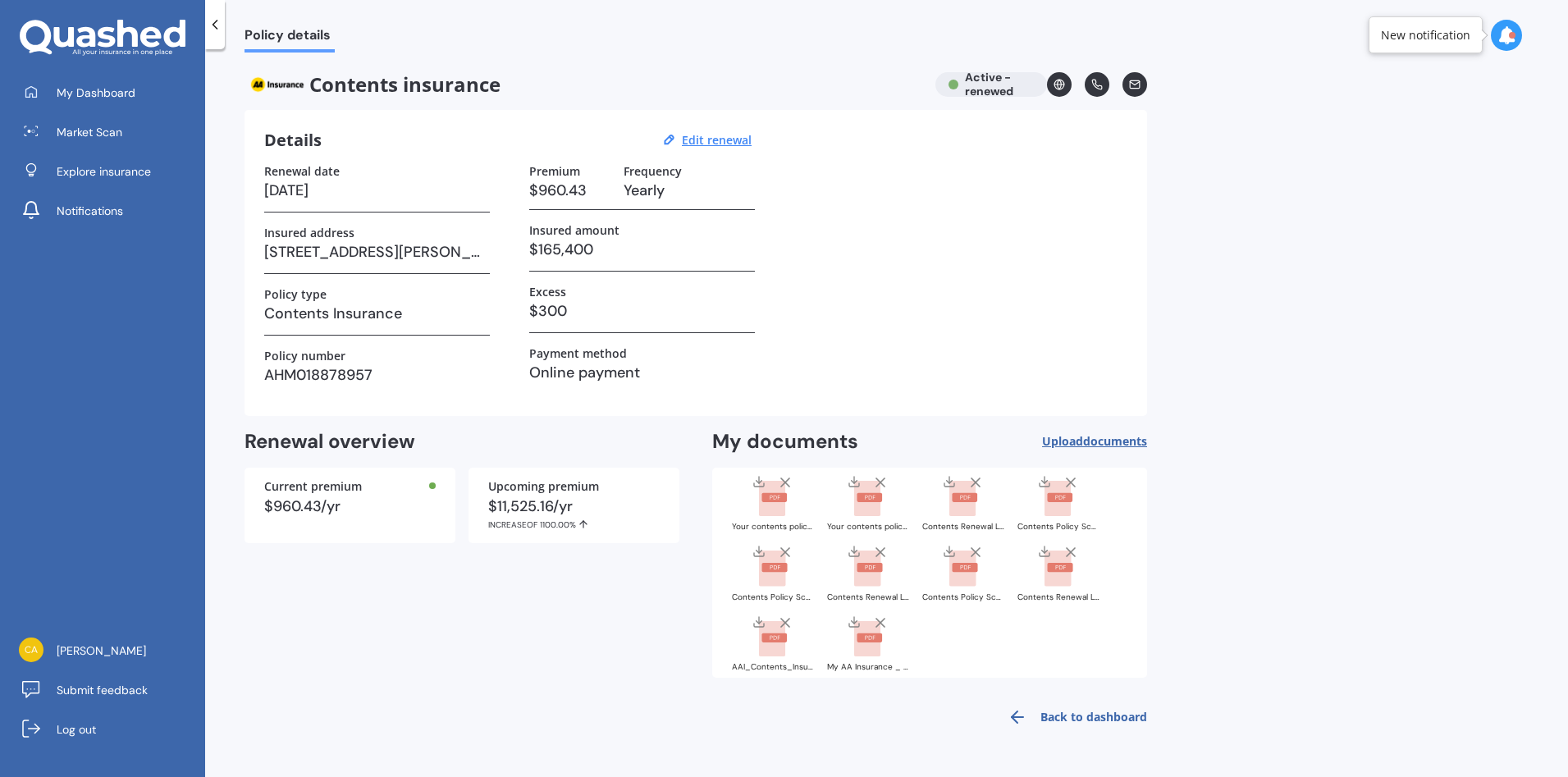
click at [548, 499] on div "$11,525.16/yr INCREASE OF 1100.00%" at bounding box center [574, 514] width 171 height 31
click at [971, 87] on div "Contents insurance Active - renewed" at bounding box center [695, 85] width 902 height 25
click at [722, 141] on u "Edit renewal" at bounding box center [716, 140] width 70 height 16
select select "25"
select select "10"
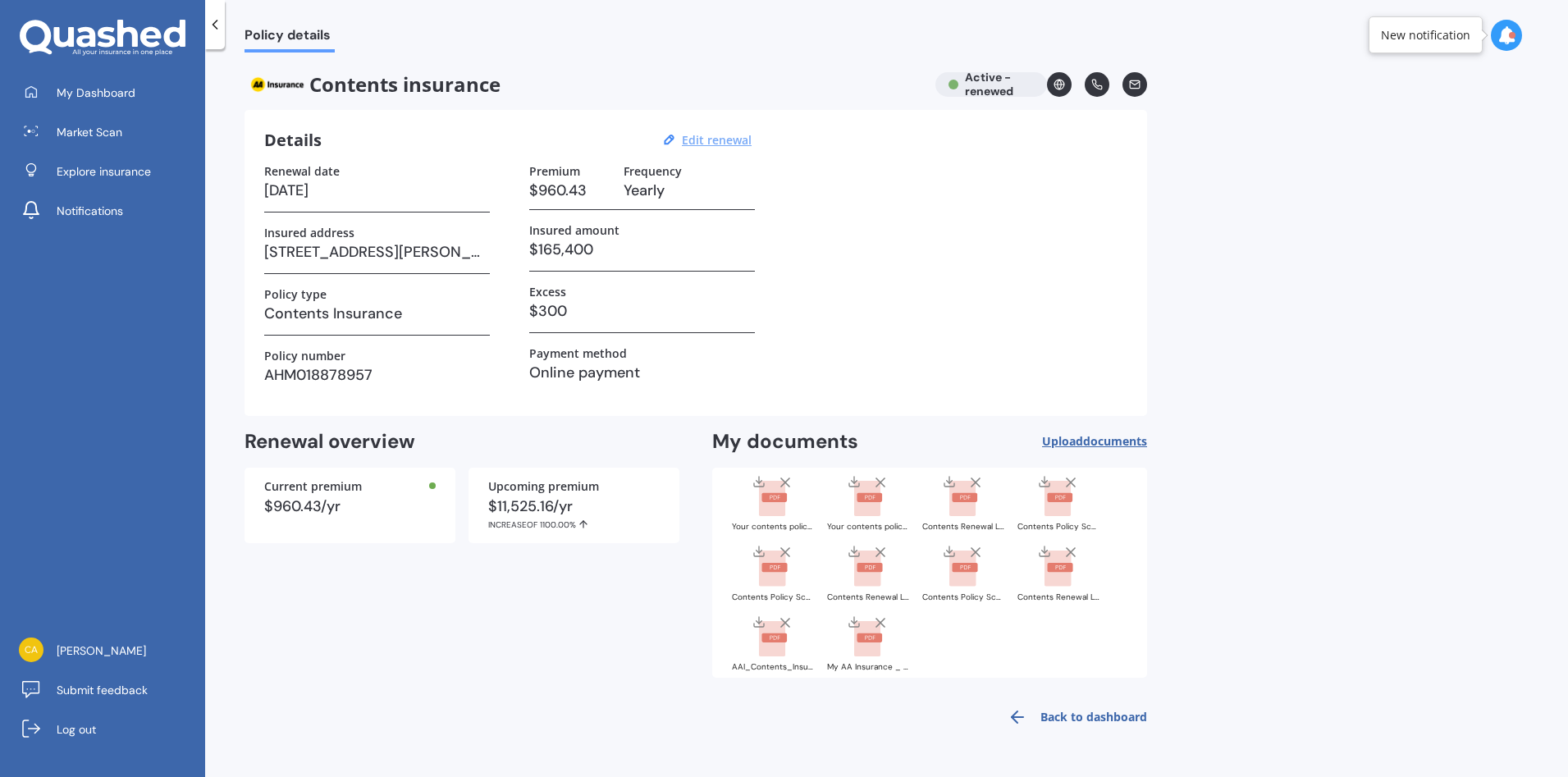
select select "2026"
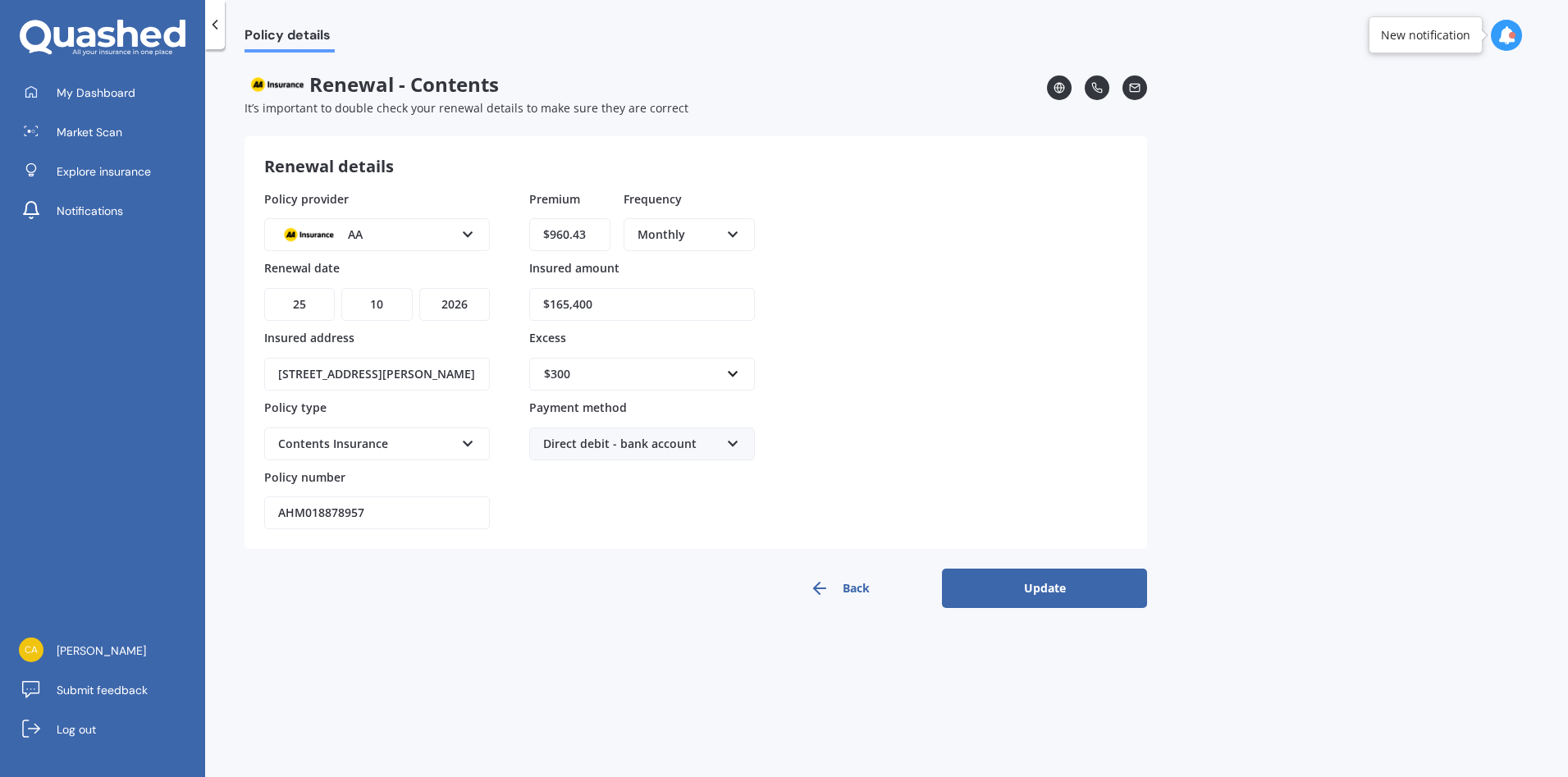
click at [220, 37] on div at bounding box center [214, 25] width 19 height 50
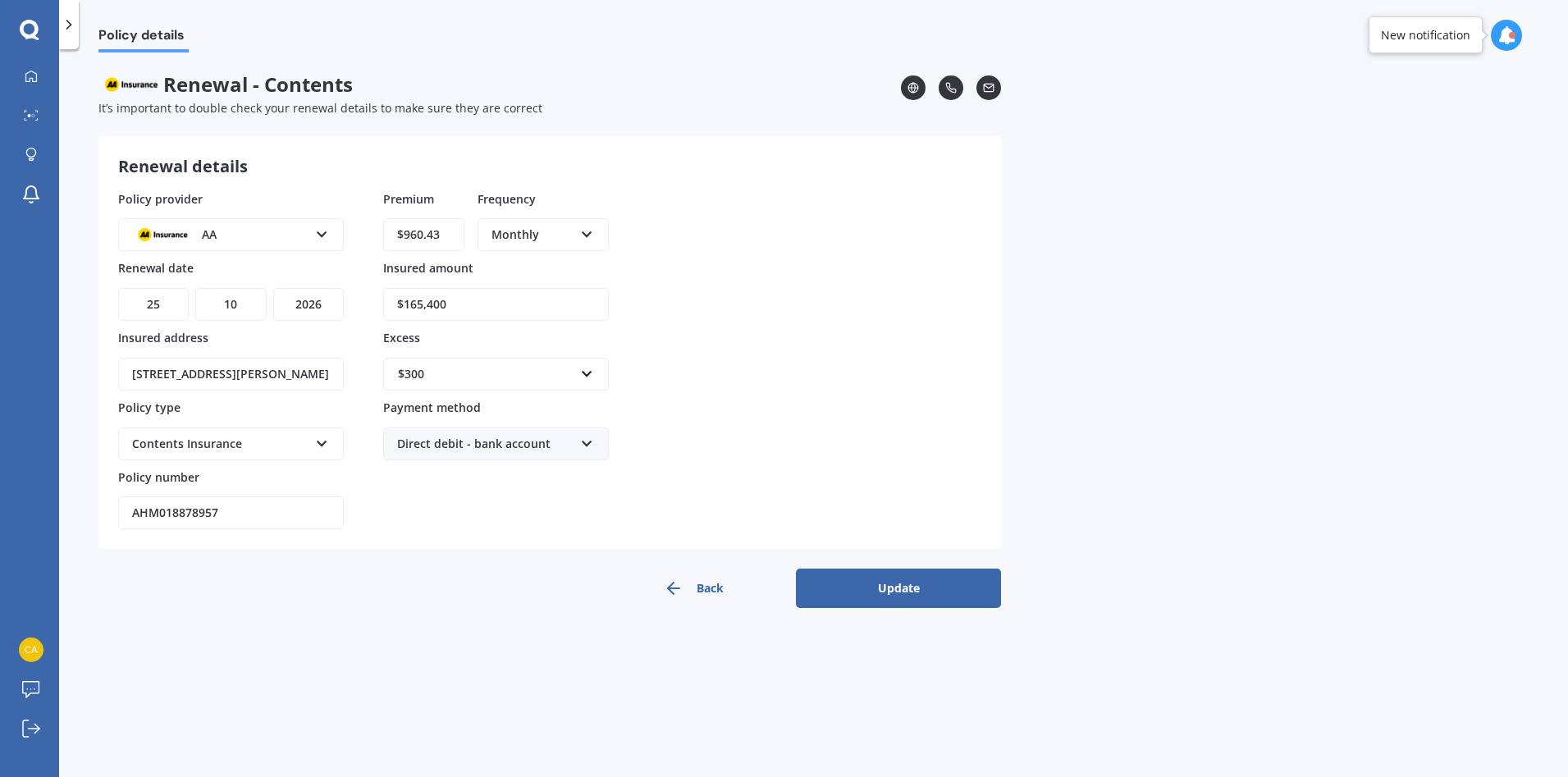
click at [66, 27] on icon at bounding box center [69, 25] width 17 height 17
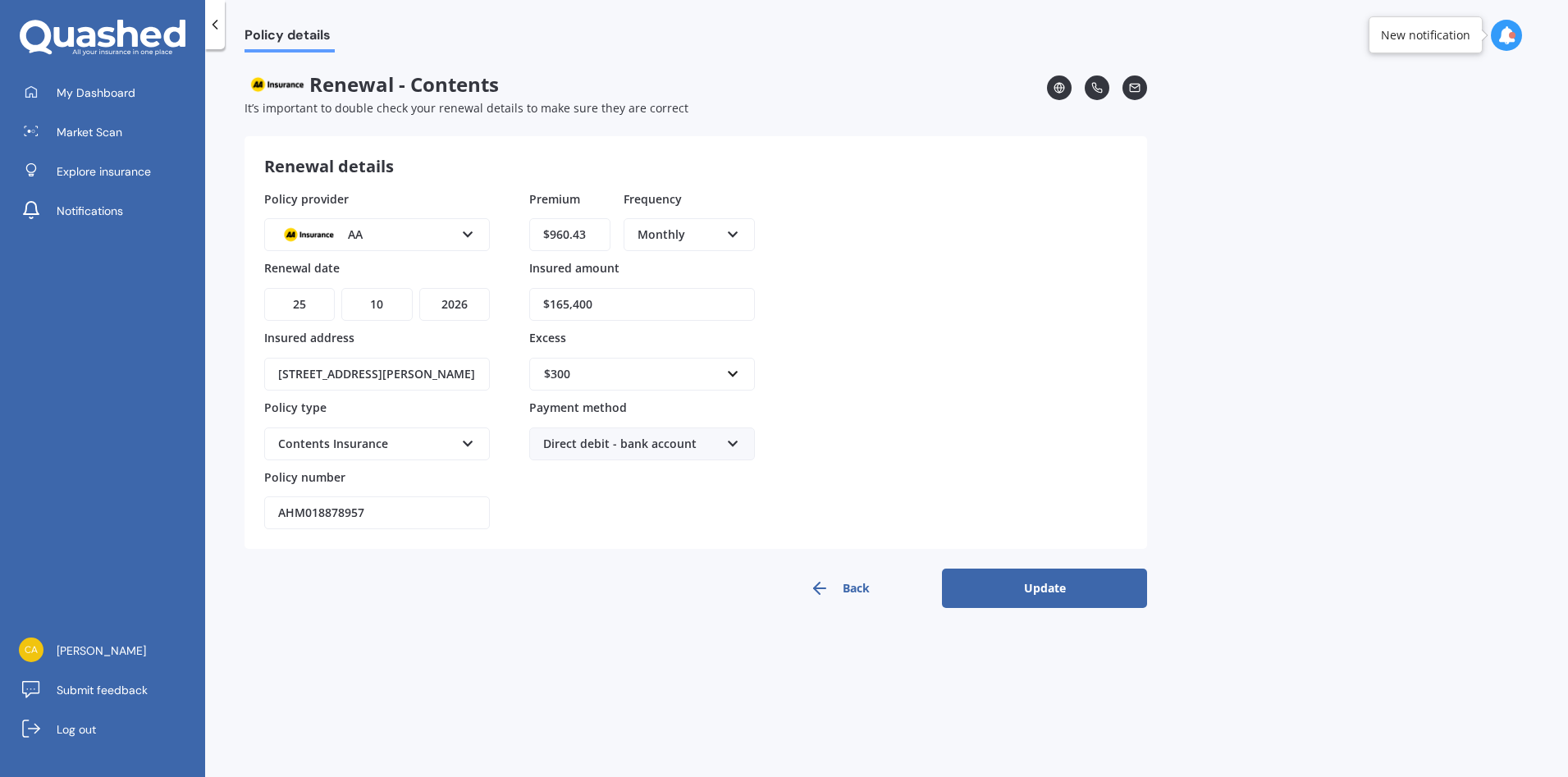
click at [851, 598] on button "Back" at bounding box center [839, 588] width 205 height 40
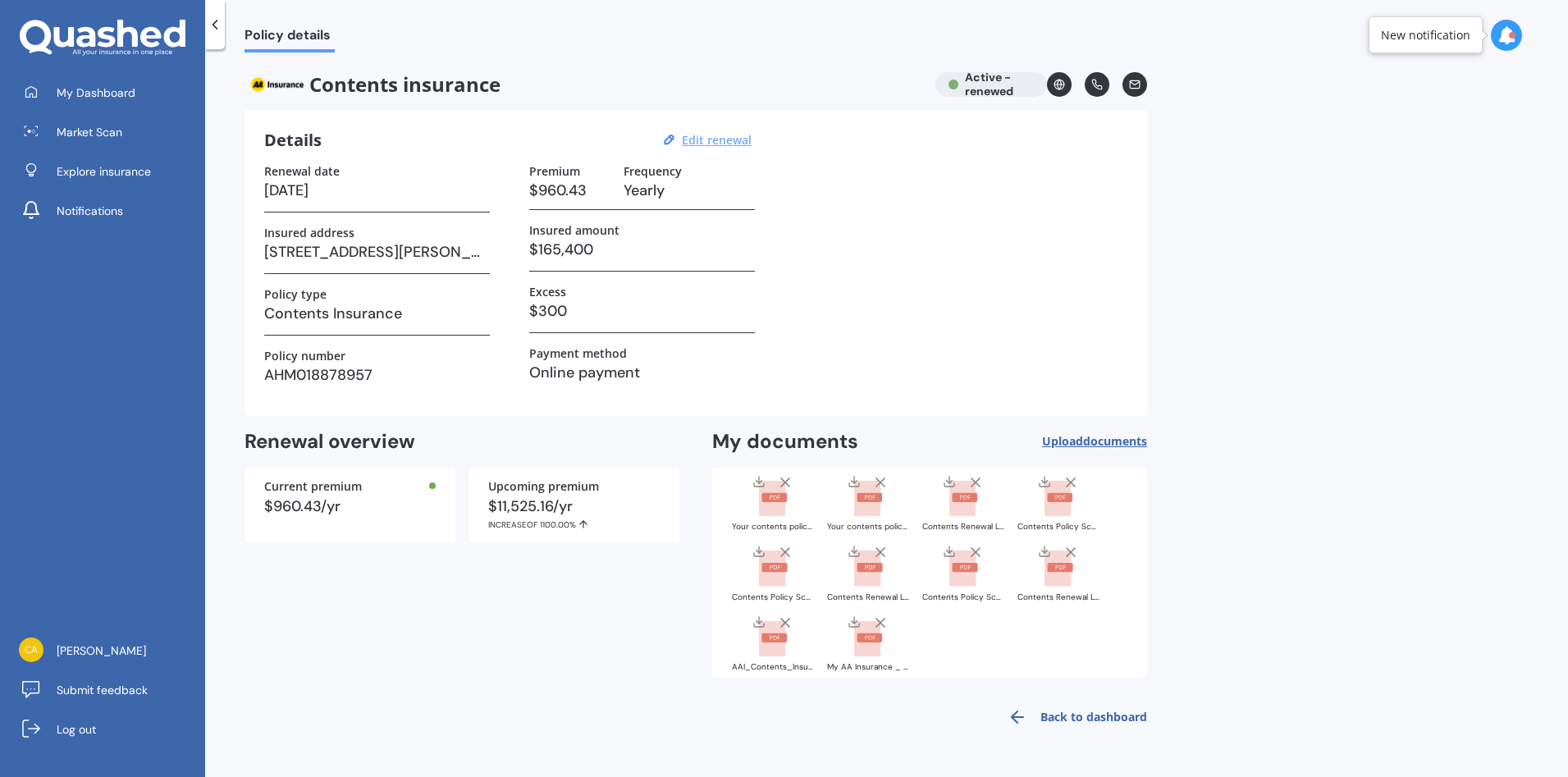
click at [738, 141] on u "Edit renewal" at bounding box center [716, 140] width 70 height 16
select select "25"
select select "10"
select select "2026"
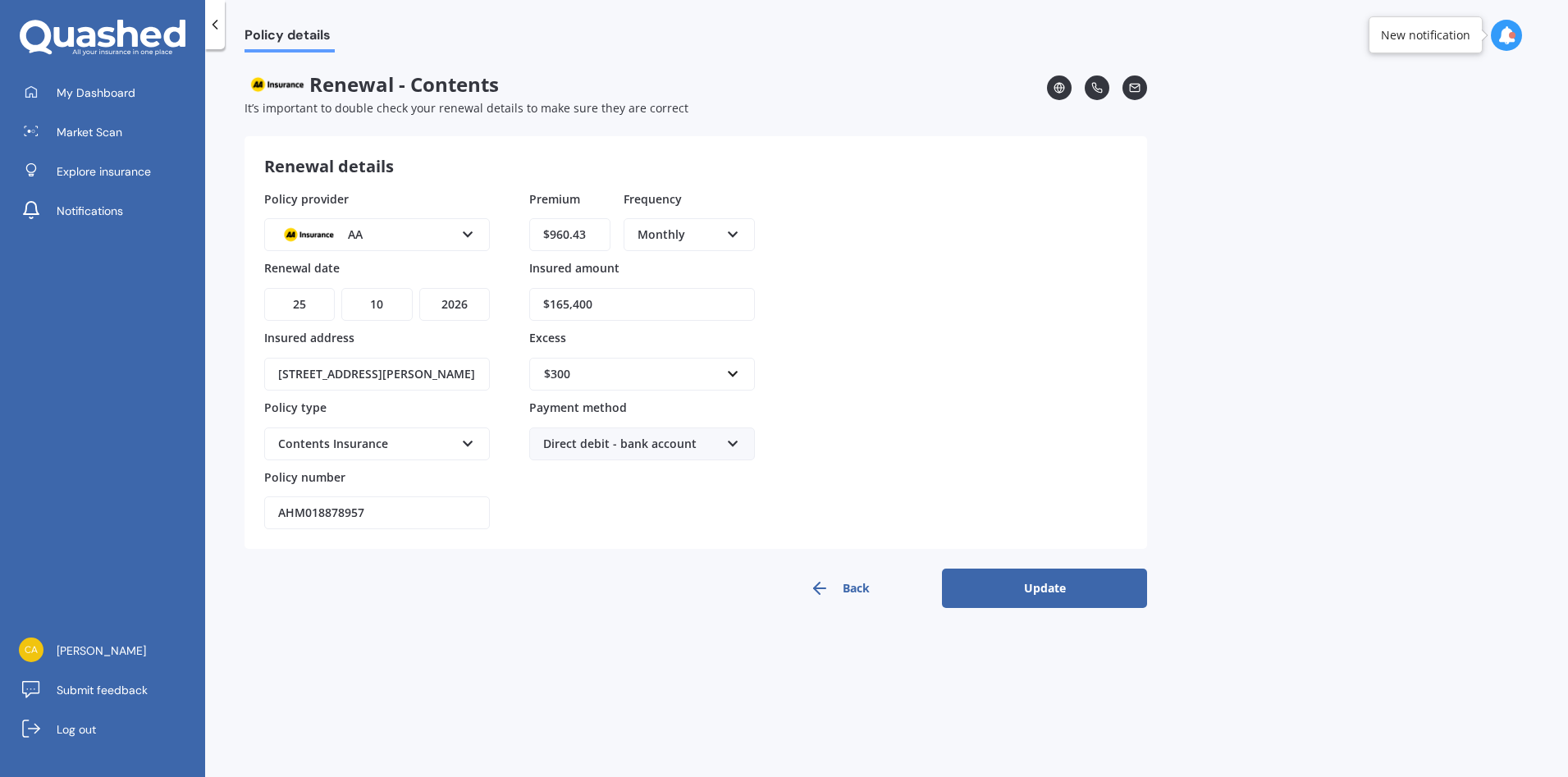
click at [1056, 594] on button "Update" at bounding box center [1044, 588] width 205 height 40
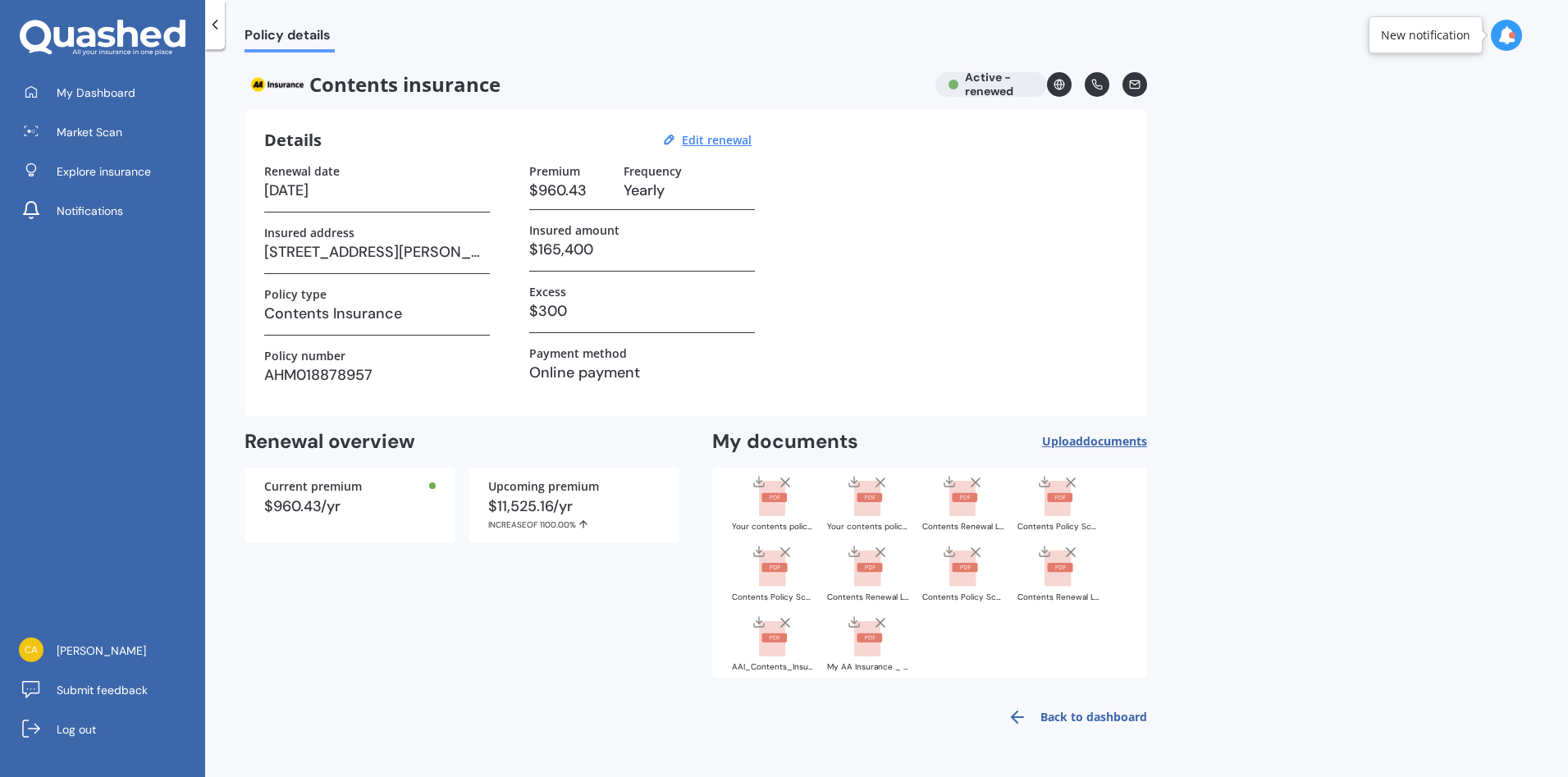
click at [996, 89] on div "Contents insurance Active - renewed" at bounding box center [695, 85] width 902 height 25
click at [1097, 714] on link "Back to dashboard" at bounding box center [1072, 716] width 149 height 40
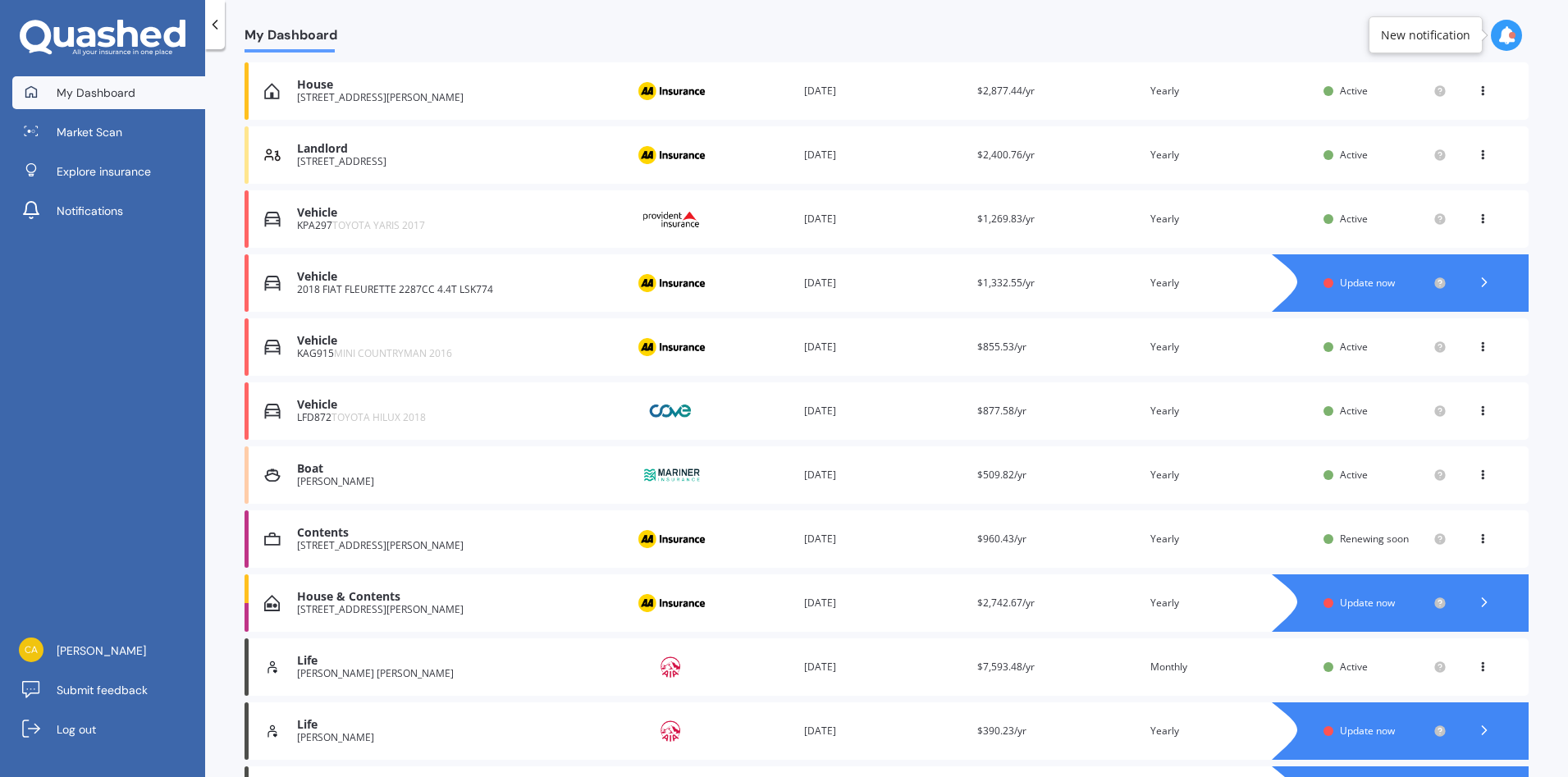
scroll to position [246, 0]
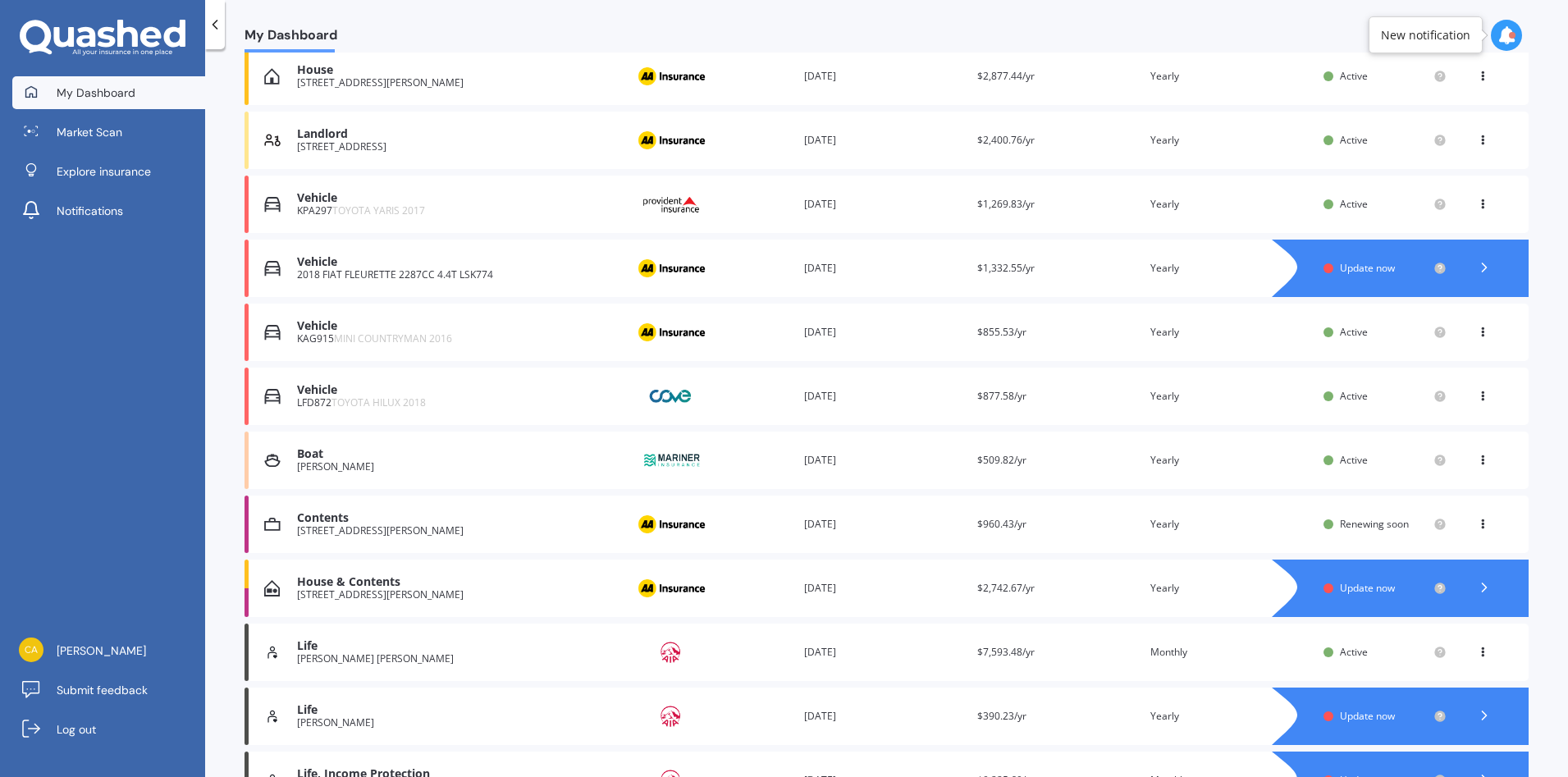
click at [1477, 526] on icon at bounding box center [1482, 520] width 11 height 10
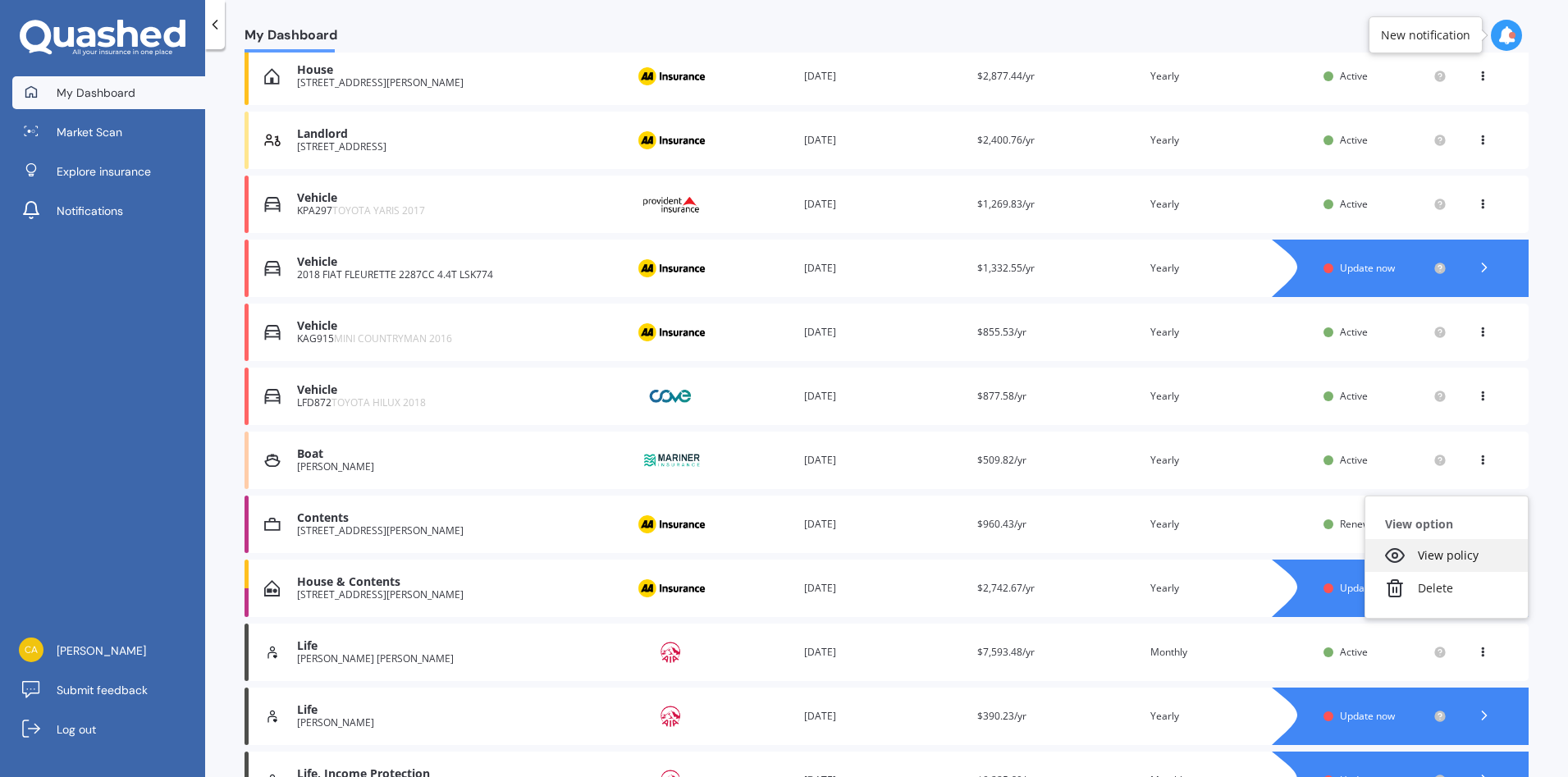
click at [1459, 557] on div "View policy" at bounding box center [1447, 555] width 163 height 33
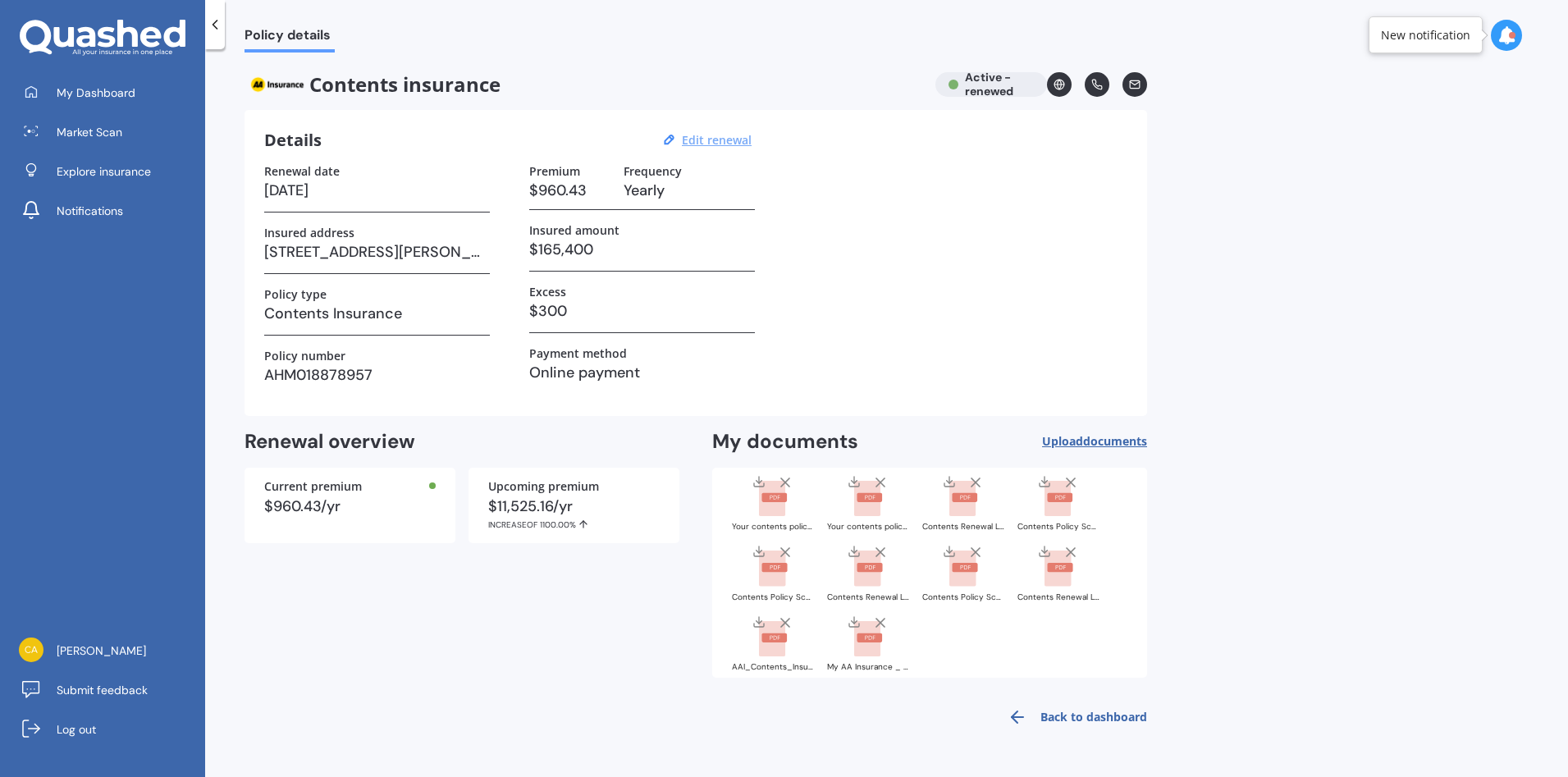
click at [733, 143] on u "Edit renewal" at bounding box center [716, 140] width 70 height 16
select select "25"
select select "10"
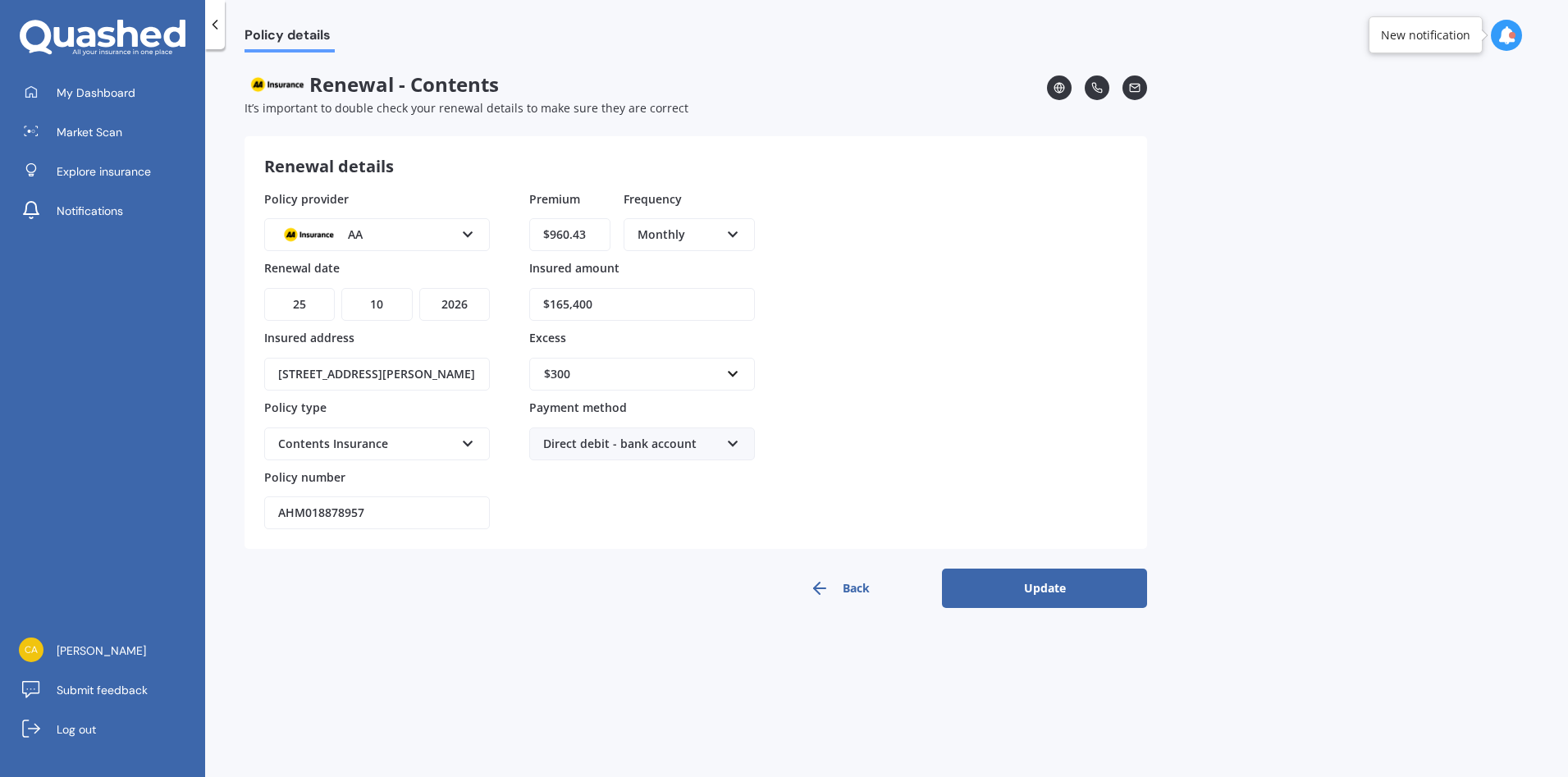
click at [476, 306] on select "YYYY 2027 2026 2025 2024 2023 2022 2021 2020 2019 2018 2017 2016 2015 2014 2013…" at bounding box center [454, 304] width 71 height 33
select select "2025"
click at [419, 288] on select "YYYY 2027 2026 2025 2024 2023 2022 2021 2020 2019 2018 2017 2016 2015 2014 2013…" at bounding box center [454, 304] width 71 height 33
click at [1047, 592] on button "Update" at bounding box center [1044, 588] width 205 height 40
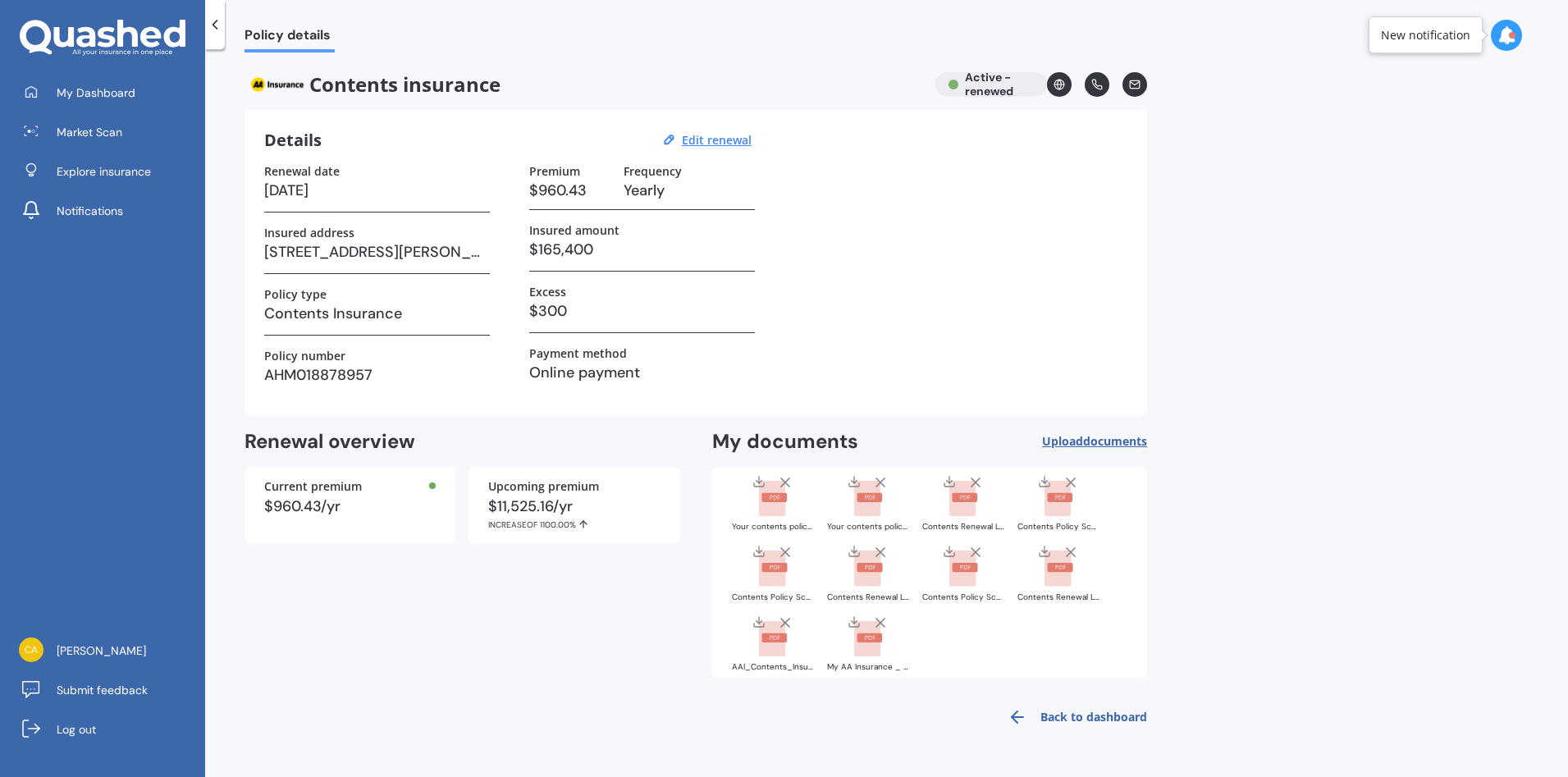
click at [1088, 720] on link "Back to dashboard" at bounding box center [1072, 716] width 149 height 40
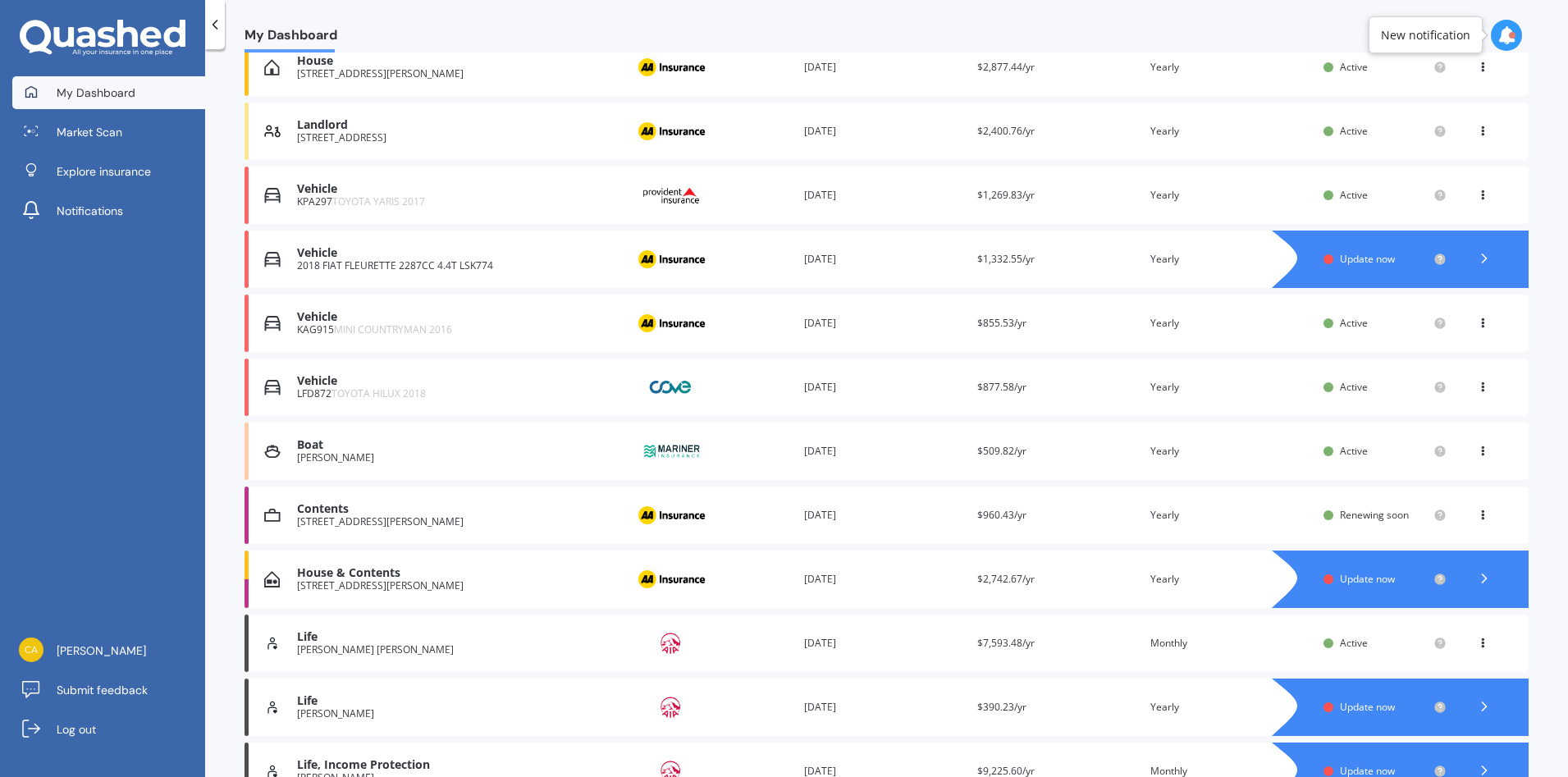
scroll to position [246, 0]
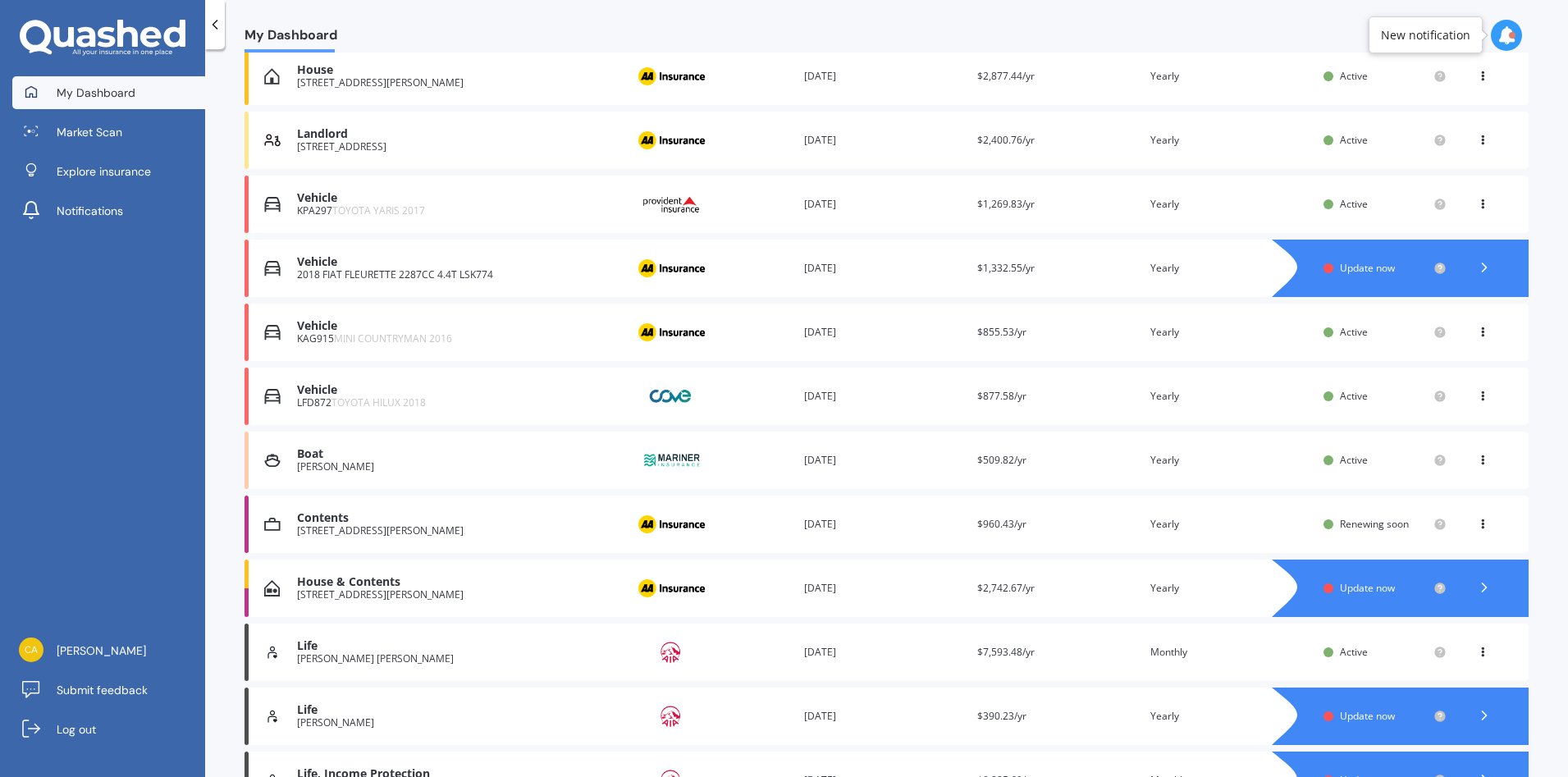
click at [1385, 531] on span "Renewing soon" at bounding box center [1374, 523] width 69 height 14
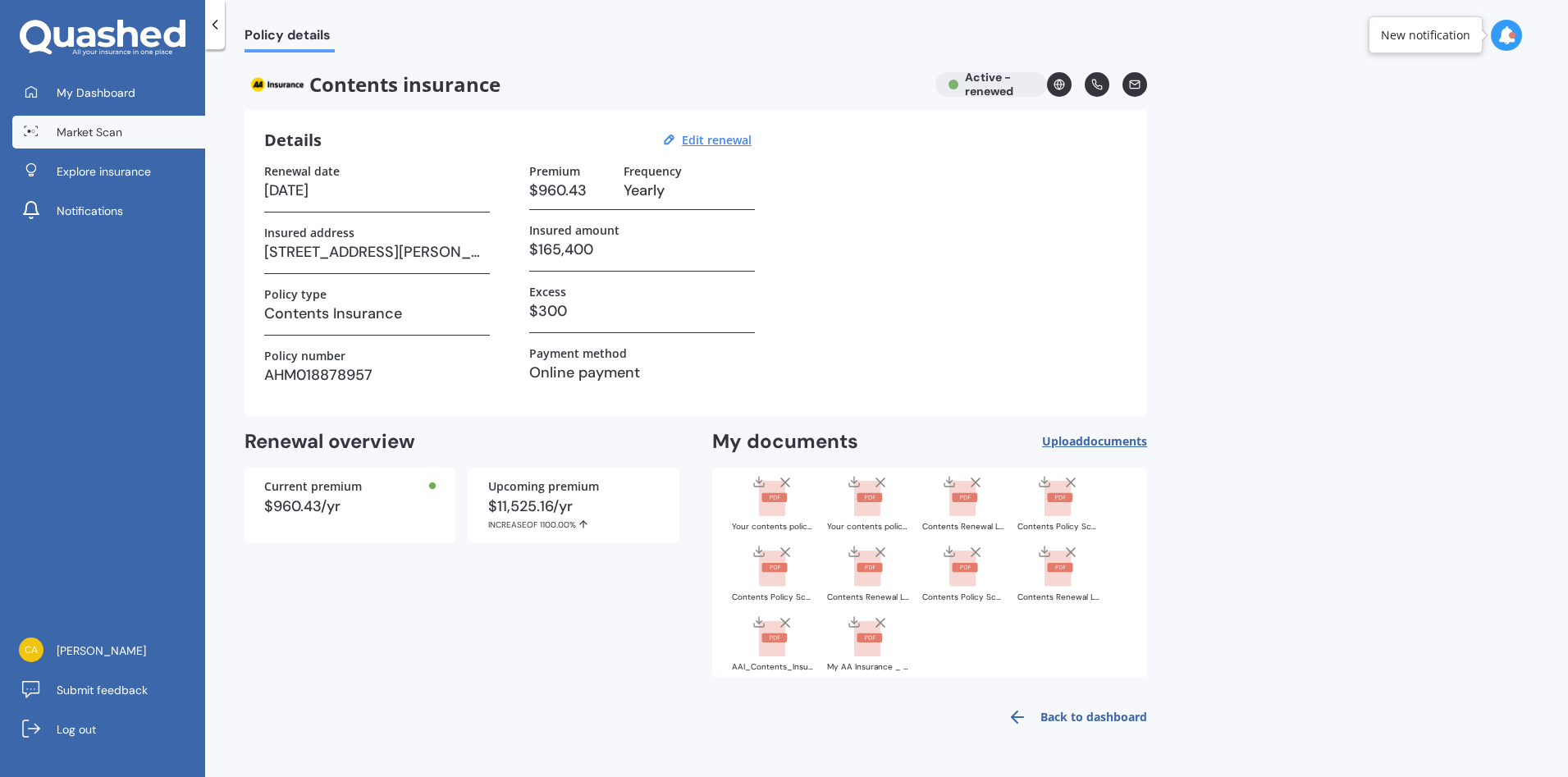
click at [146, 135] on link "Market Scan" at bounding box center [109, 132] width 193 height 33
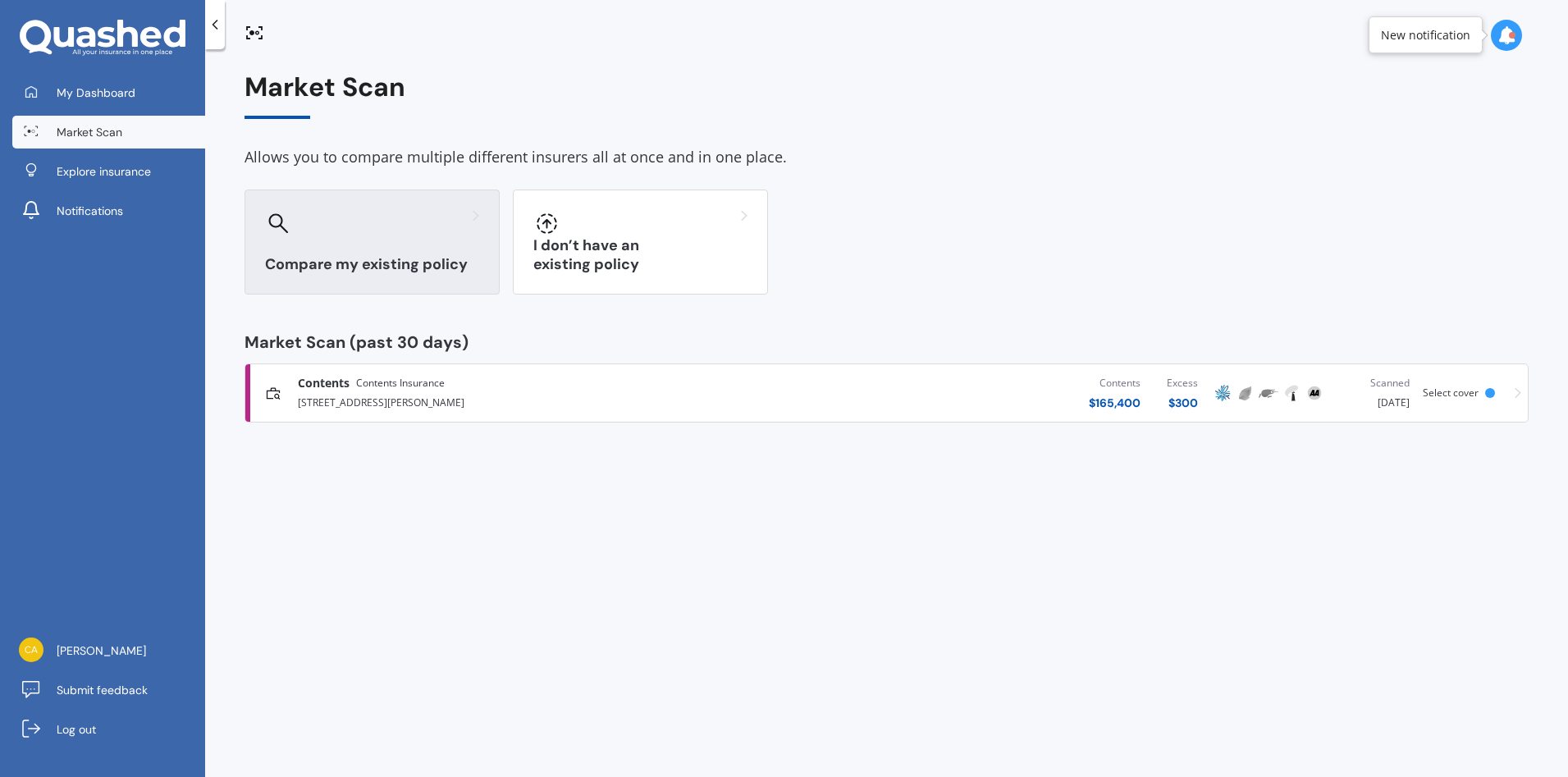
click at [332, 224] on div at bounding box center [372, 223] width 214 height 27
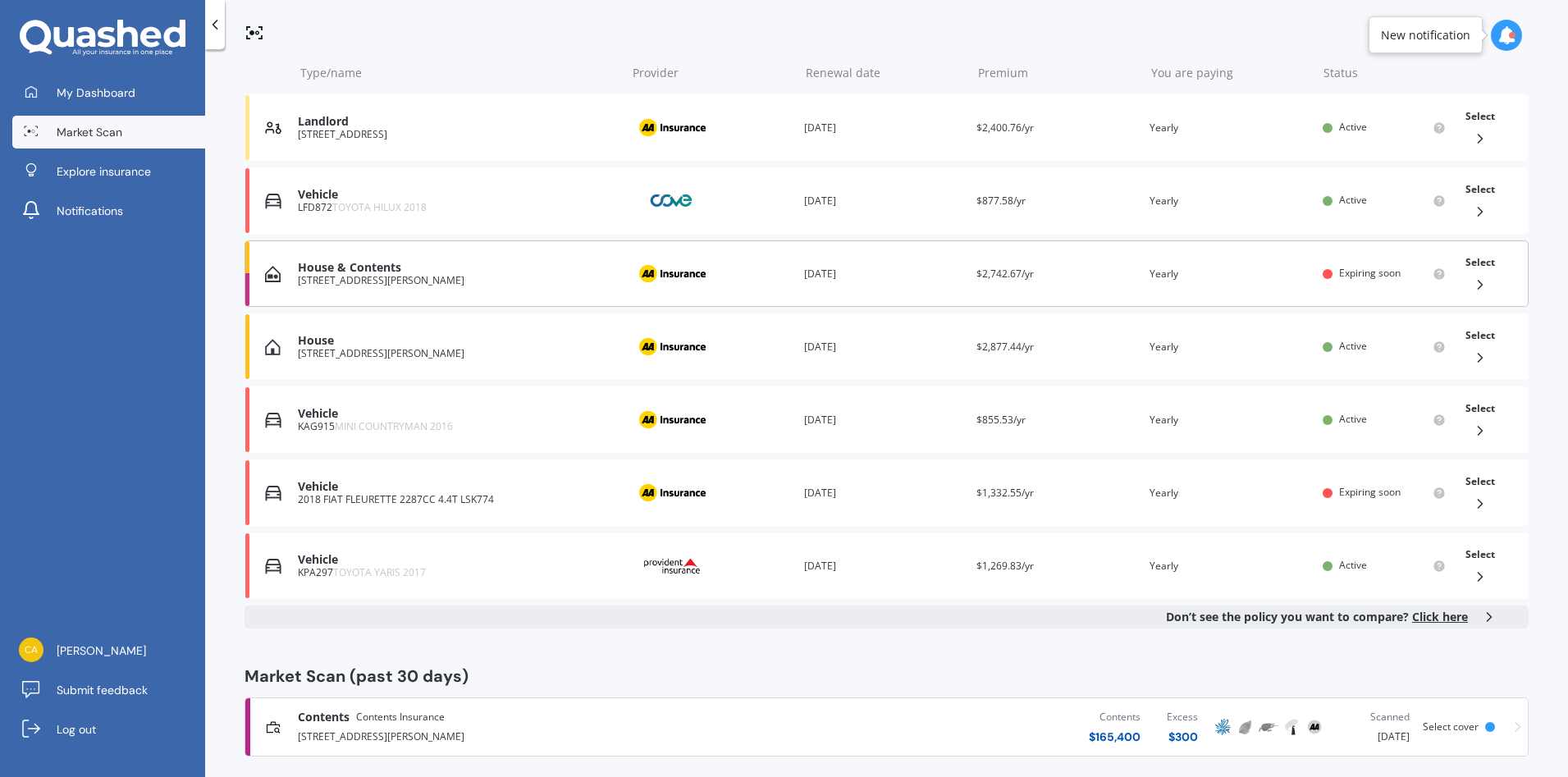
scroll to position [294, 0]
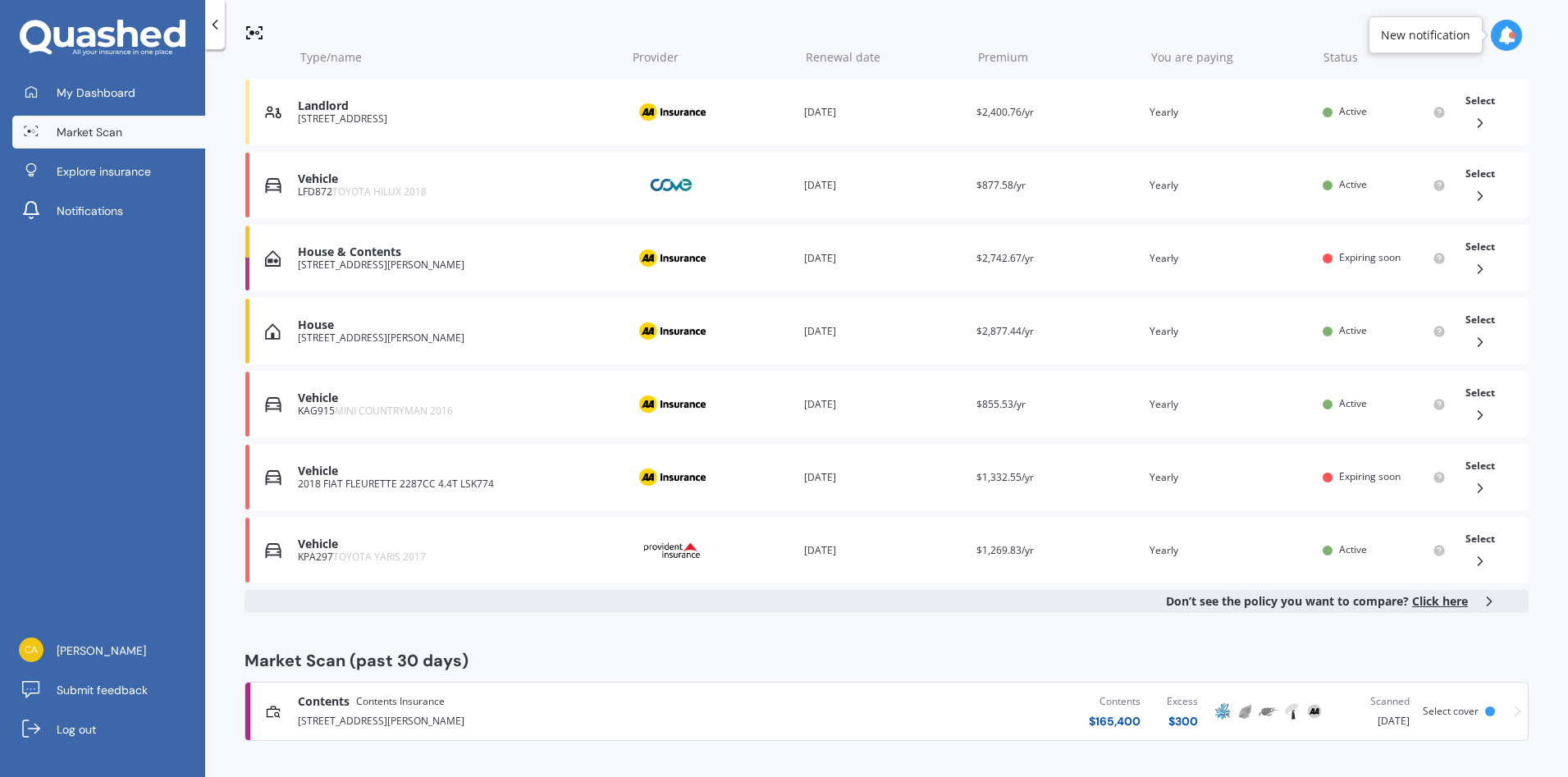
click at [1426, 714] on span "Select cover" at bounding box center [1450, 711] width 56 height 14
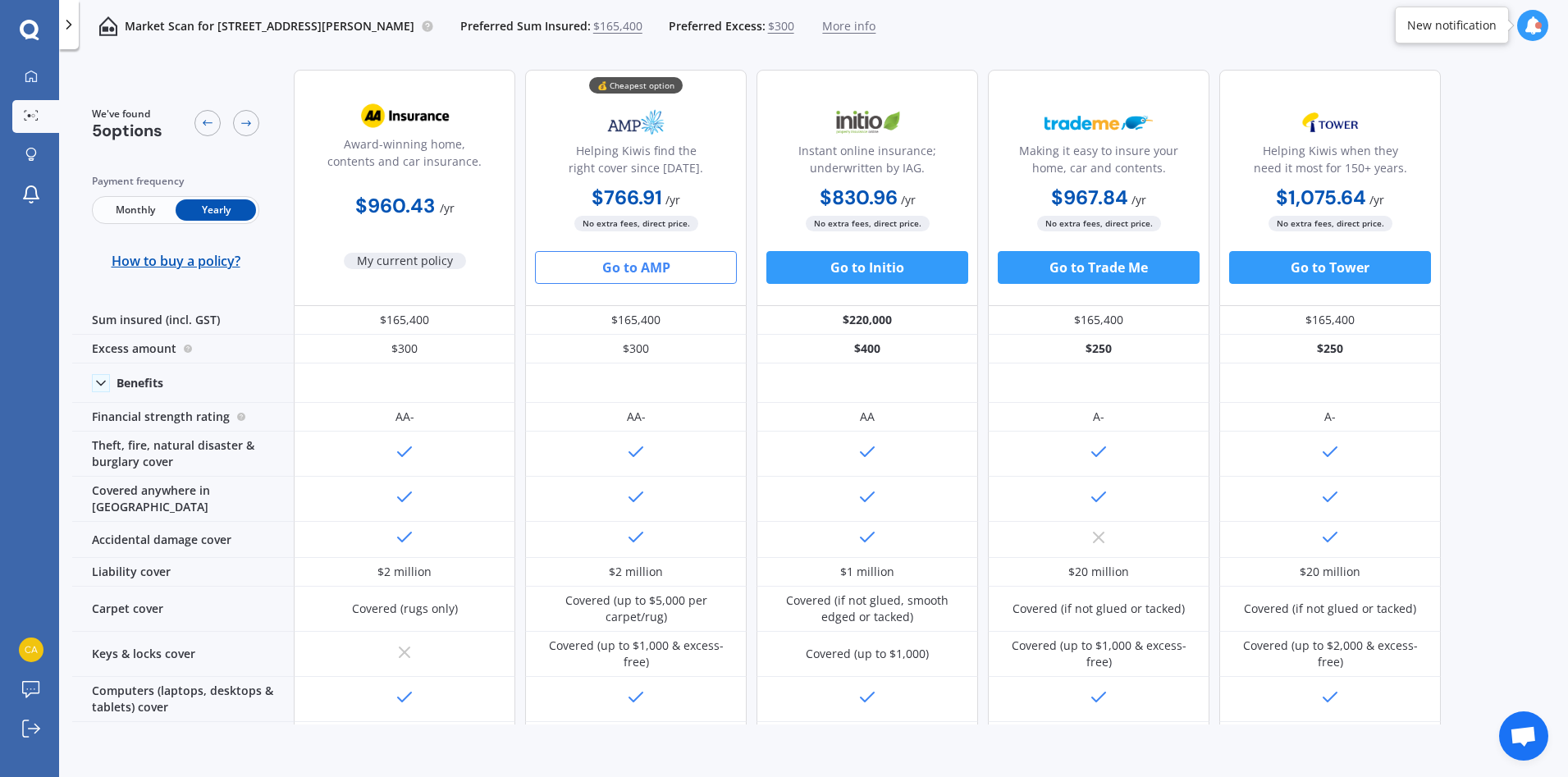
click at [635, 270] on button "Go to AMP" at bounding box center [635, 268] width 201 height 33
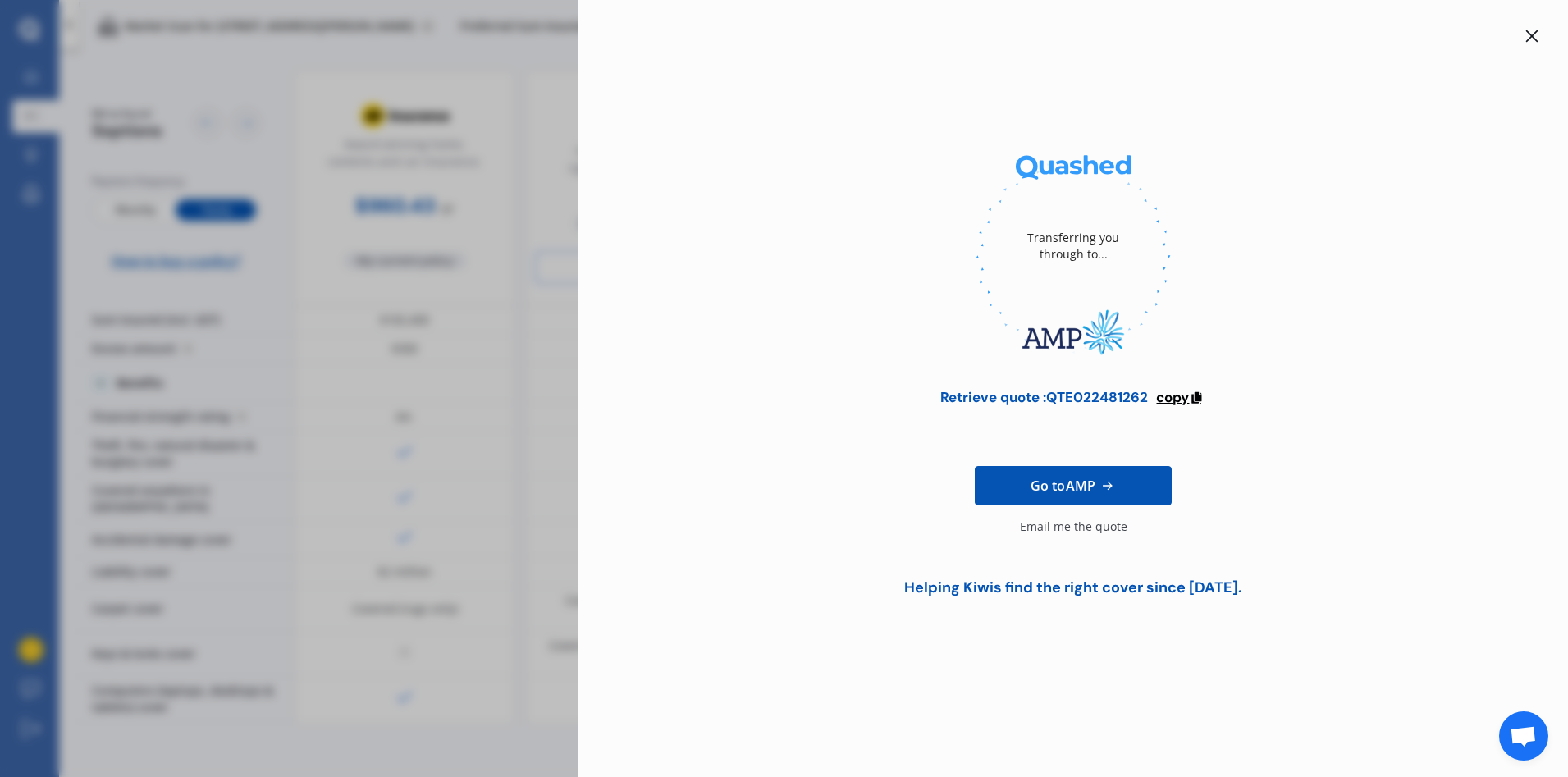
click at [1186, 400] on span "copy" at bounding box center [1173, 397] width 33 height 18
click at [1534, 38] on icon at bounding box center [1532, 36] width 12 height 12
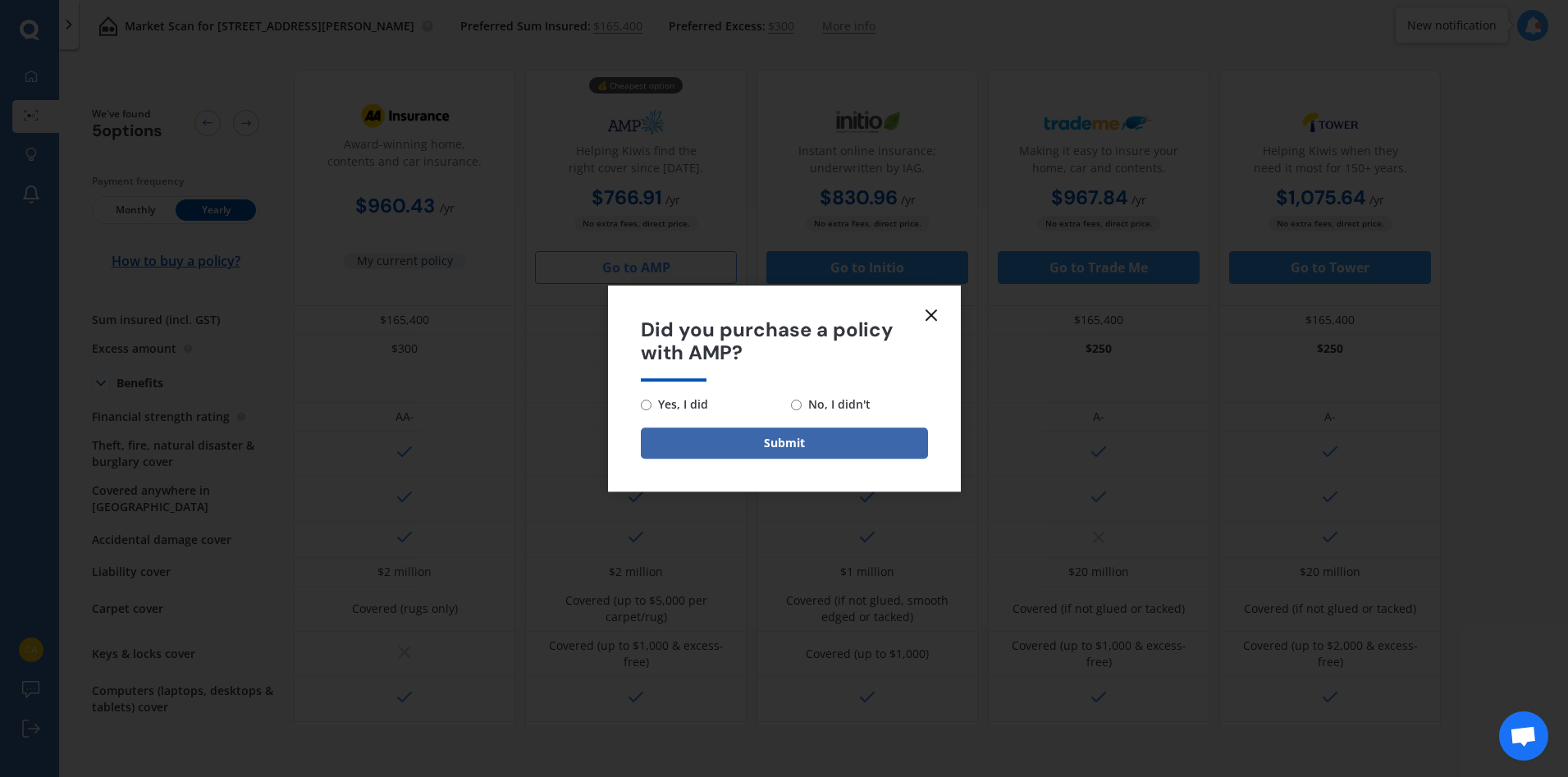
click at [934, 316] on icon at bounding box center [931, 314] width 19 height 19
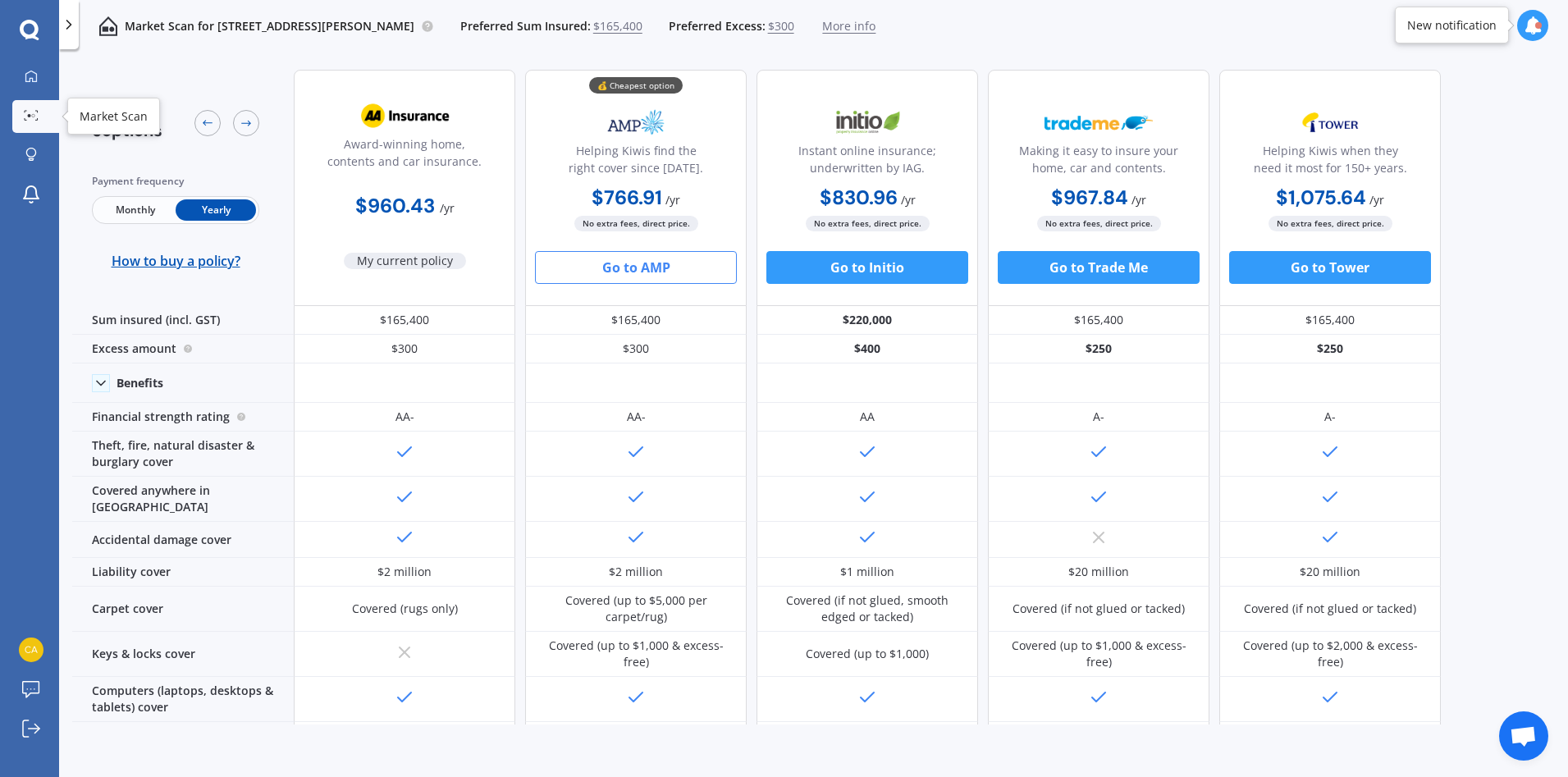
click at [29, 116] on circle at bounding box center [29, 116] width 4 height 4
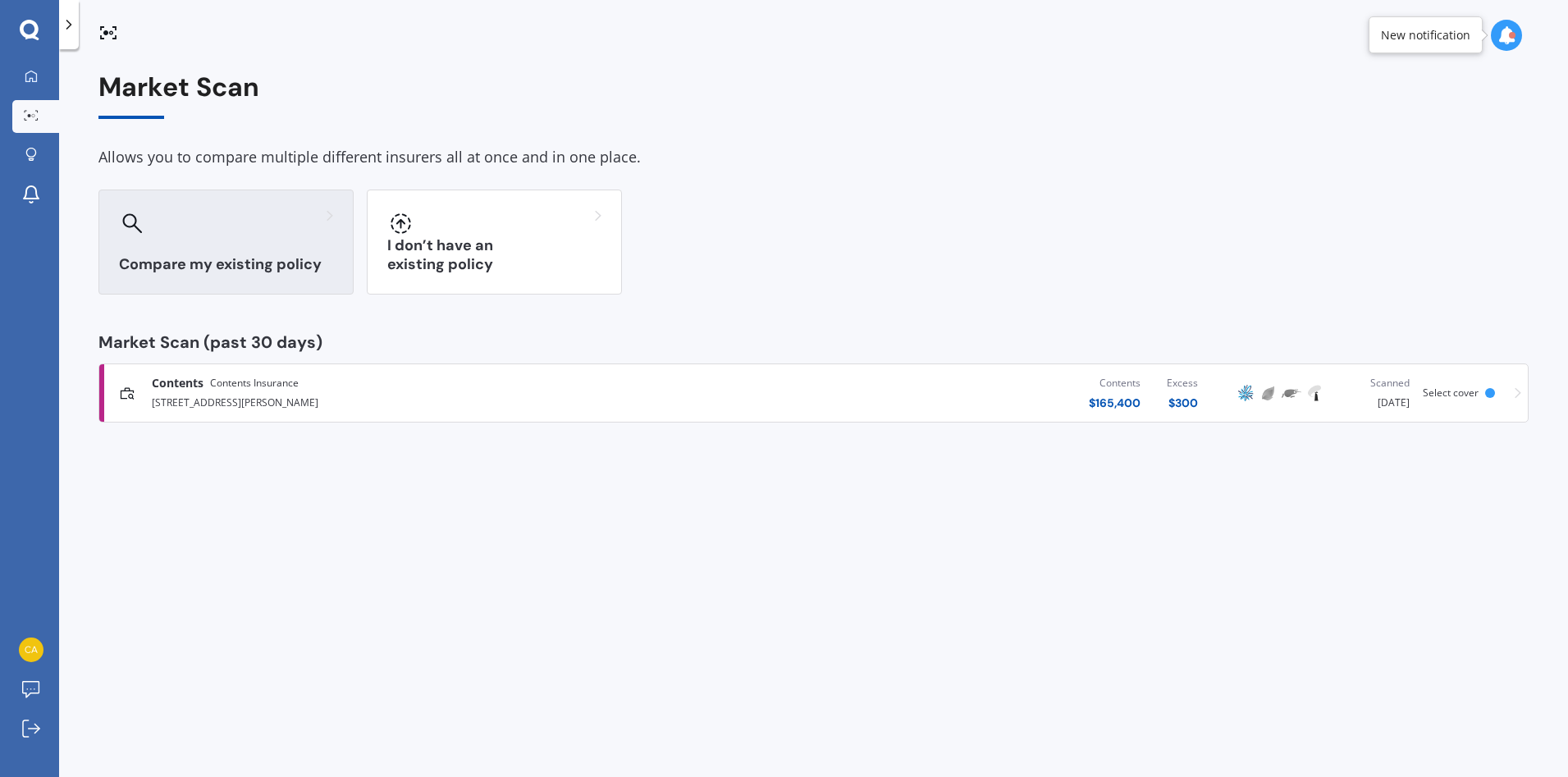
click at [203, 251] on div "Compare my existing policy" at bounding box center [225, 242] width 255 height 105
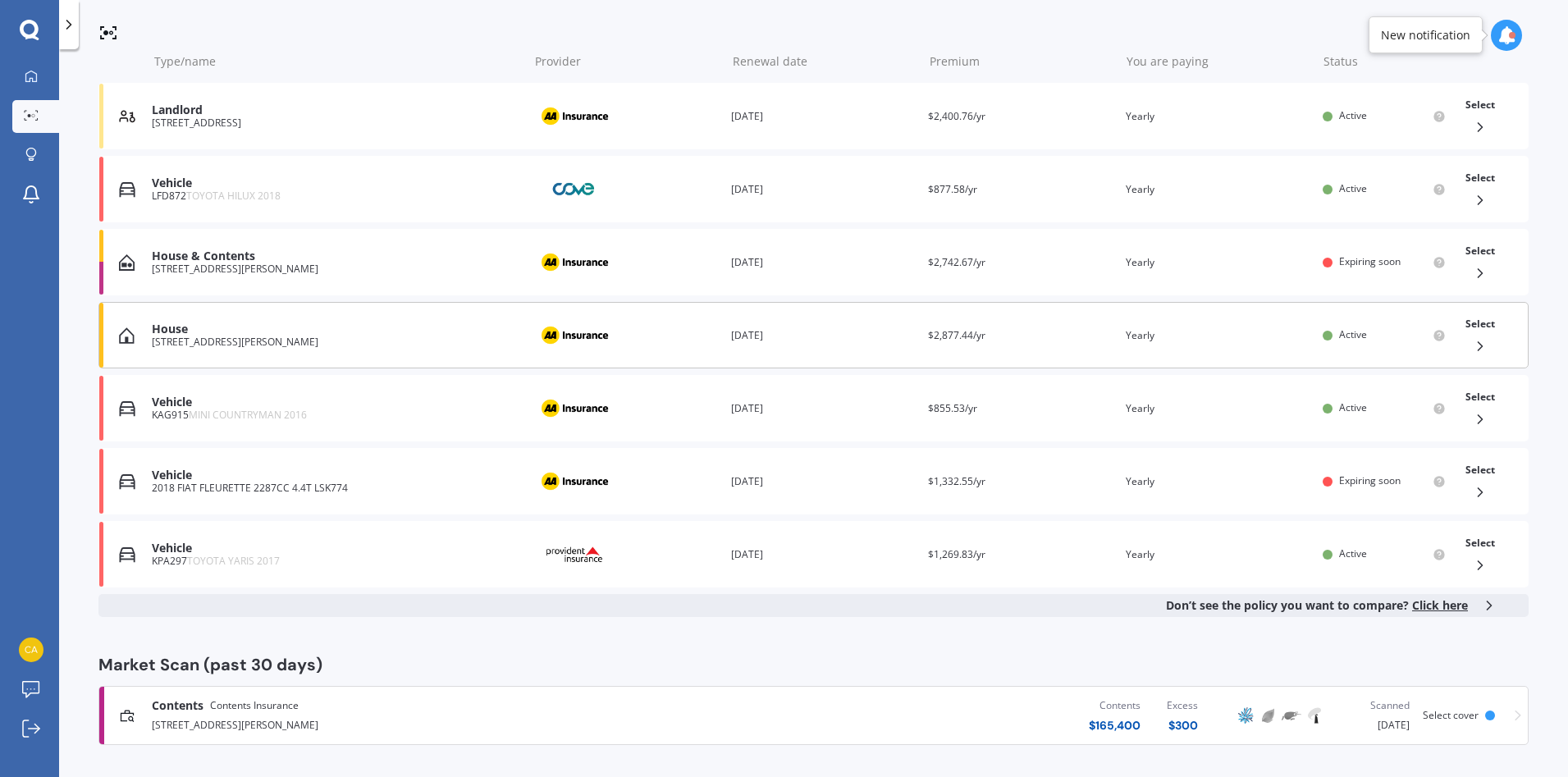
scroll to position [294, 0]
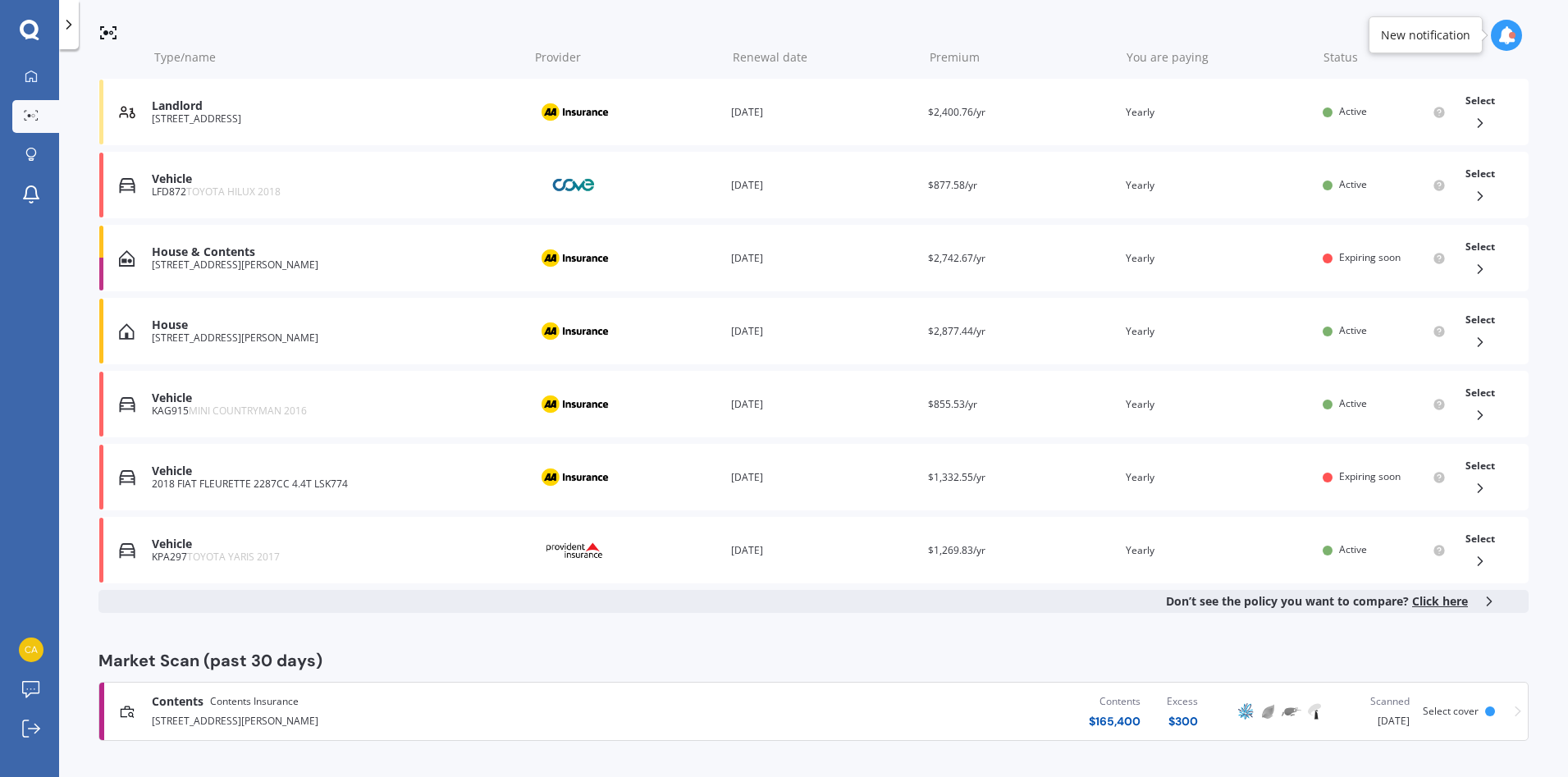
drag, startPoint x: 1453, startPoint y: 712, endPoint x: 244, endPoint y: 716, distance: 1209.0
click at [244, 716] on div "[STREET_ADDRESS][PERSON_NAME]" at bounding box center [408, 719] width 514 height 19
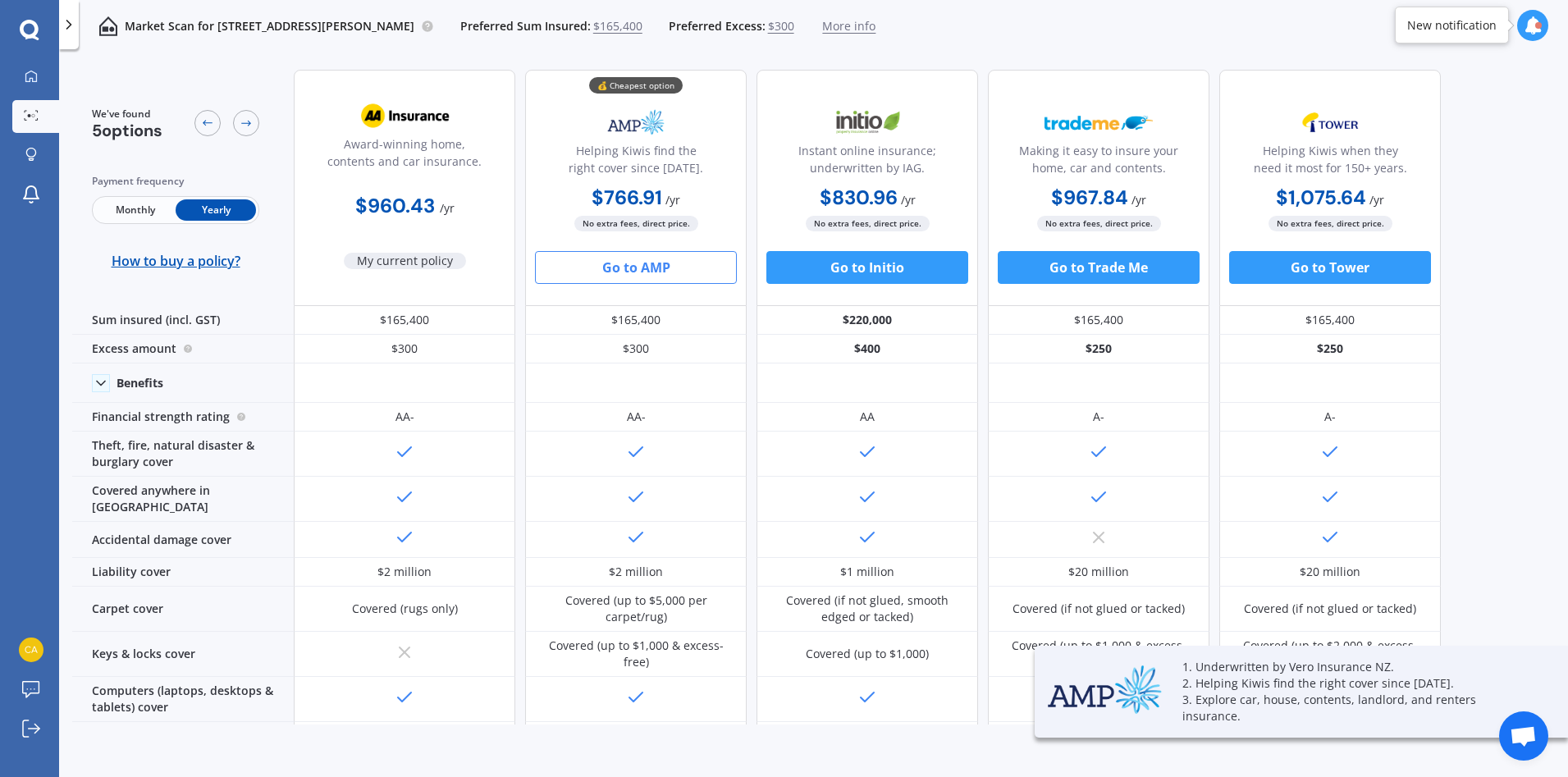
click at [179, 27] on p "Market Scan for 32 Allendale Road, Mount Albert, Auckland 1025" at bounding box center [269, 27] width 290 height 17
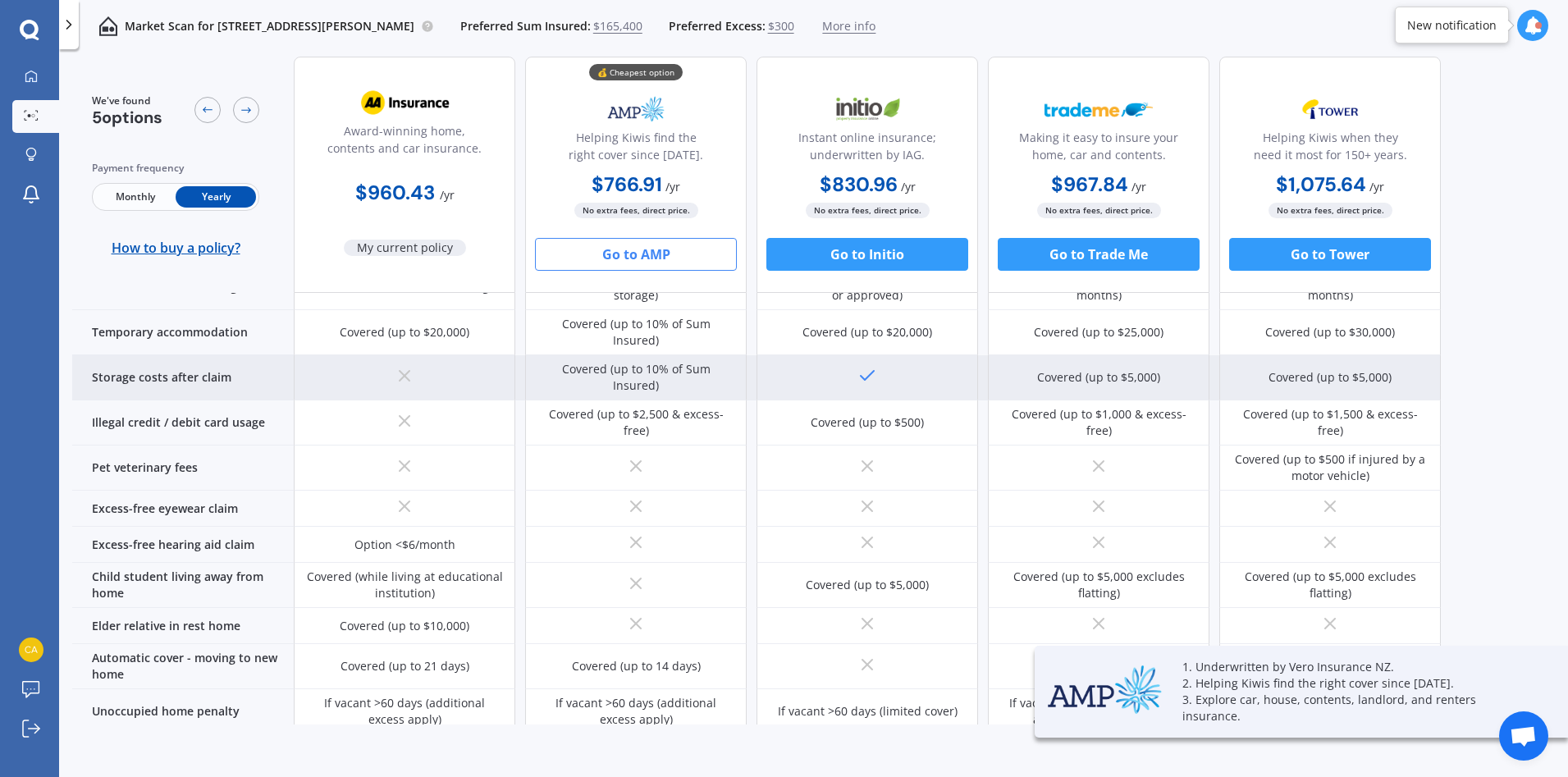
scroll to position [1067, 0]
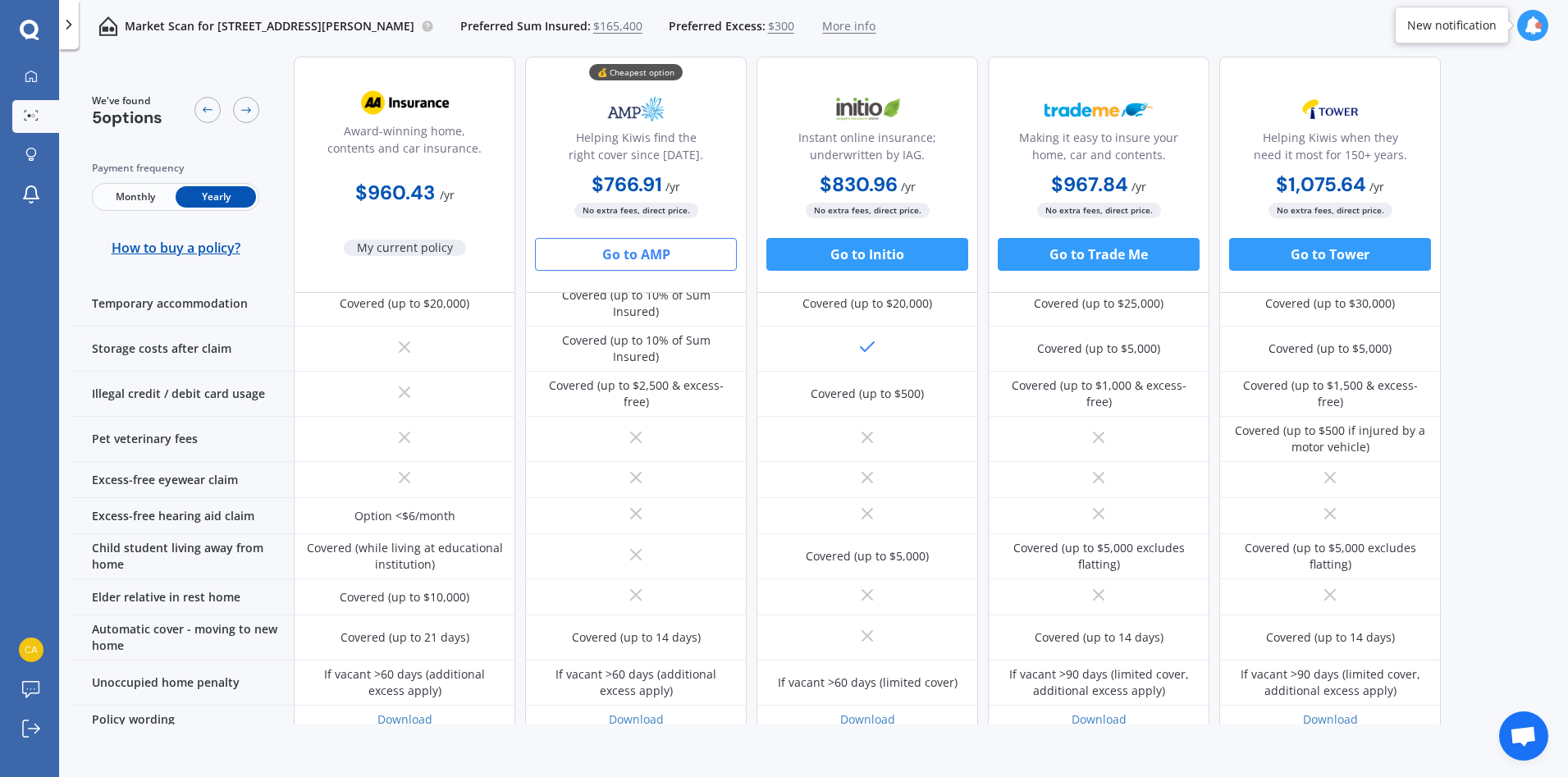
click at [816, 771] on button "Go back to the top" at bounding box center [830, 780] width 126 height 19
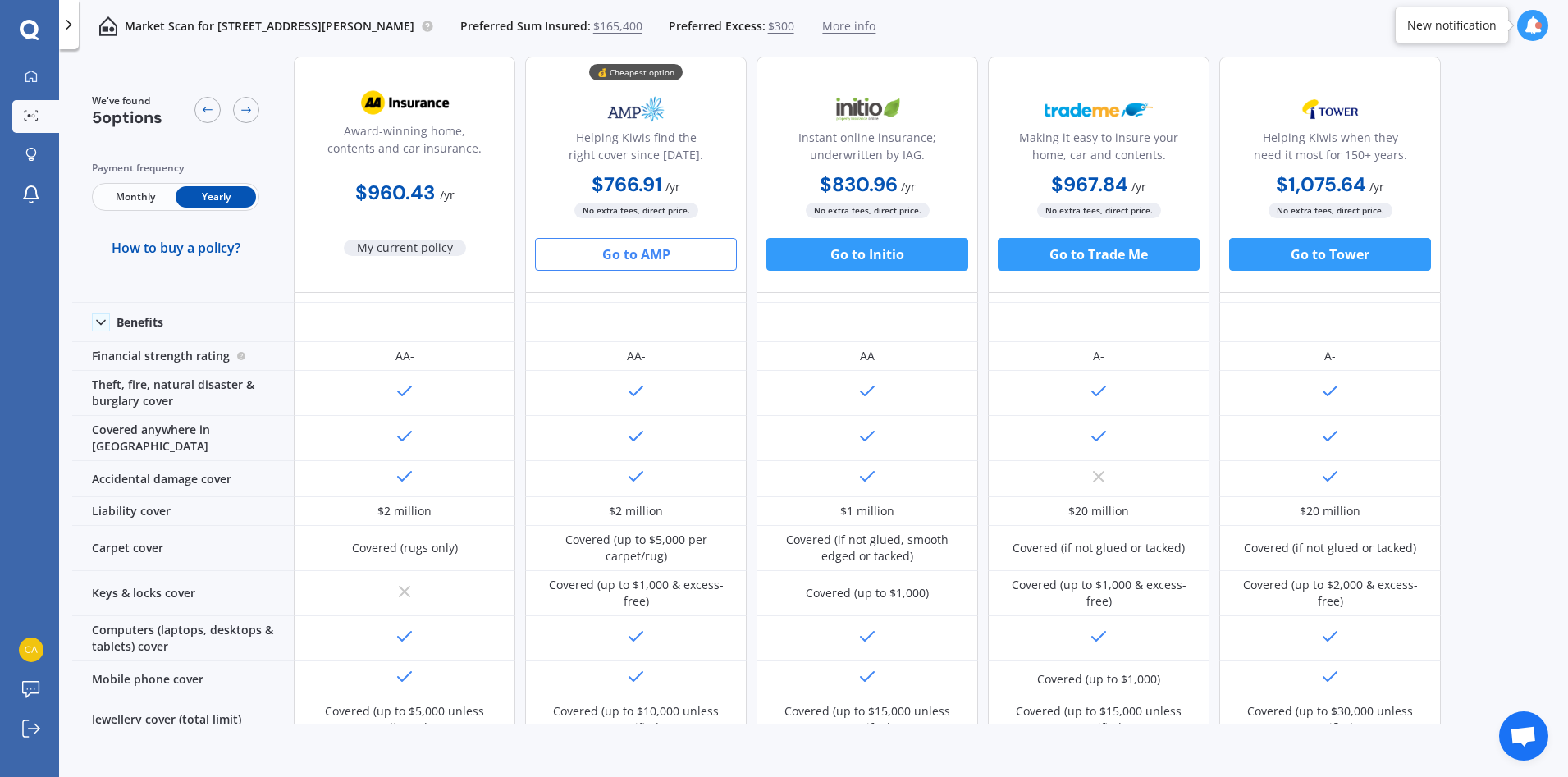
scroll to position [0, 0]
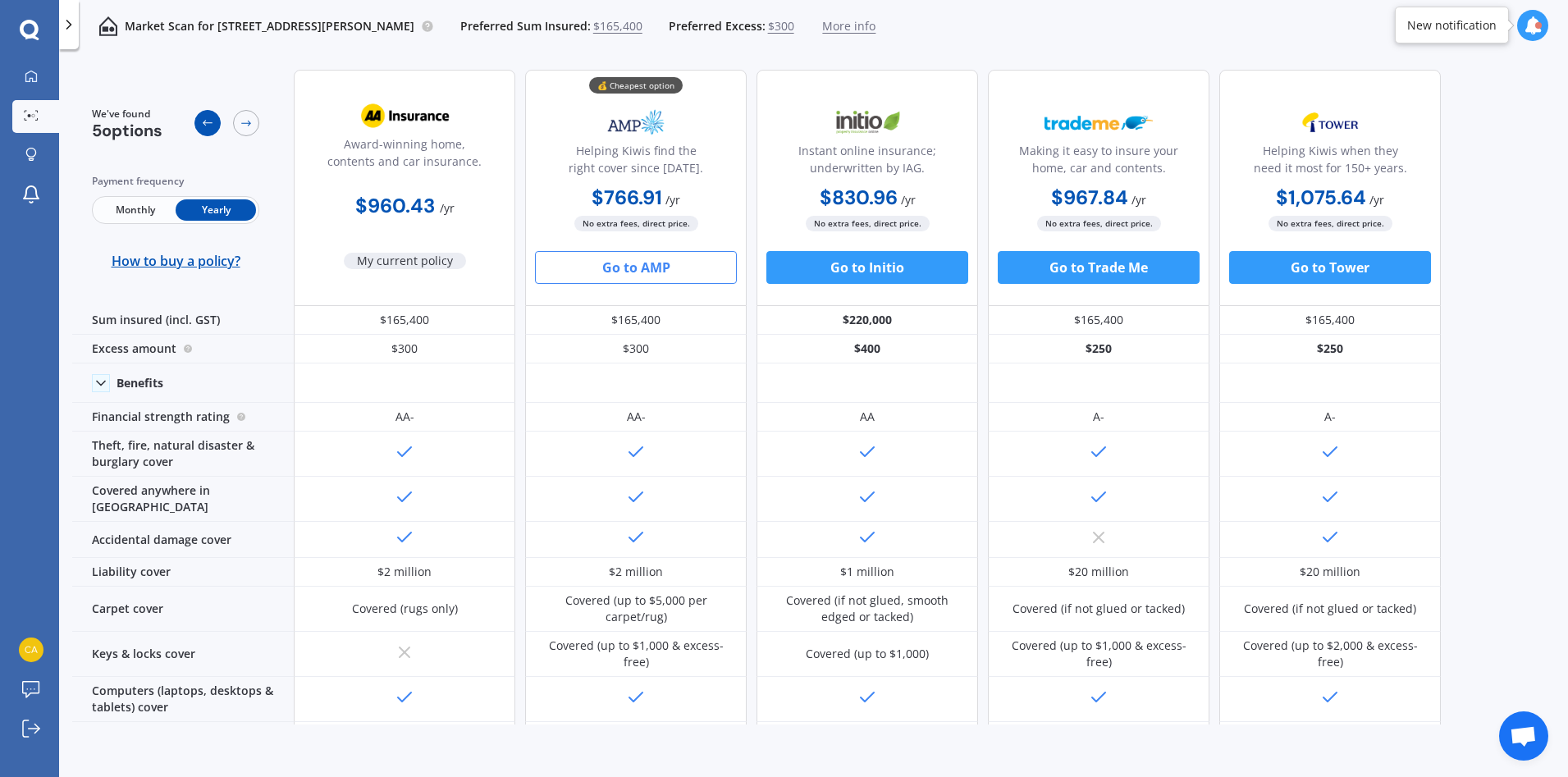
click at [199, 128] on div at bounding box center [207, 123] width 27 height 27
click at [33, 115] on circle at bounding box center [34, 116] width 4 height 4
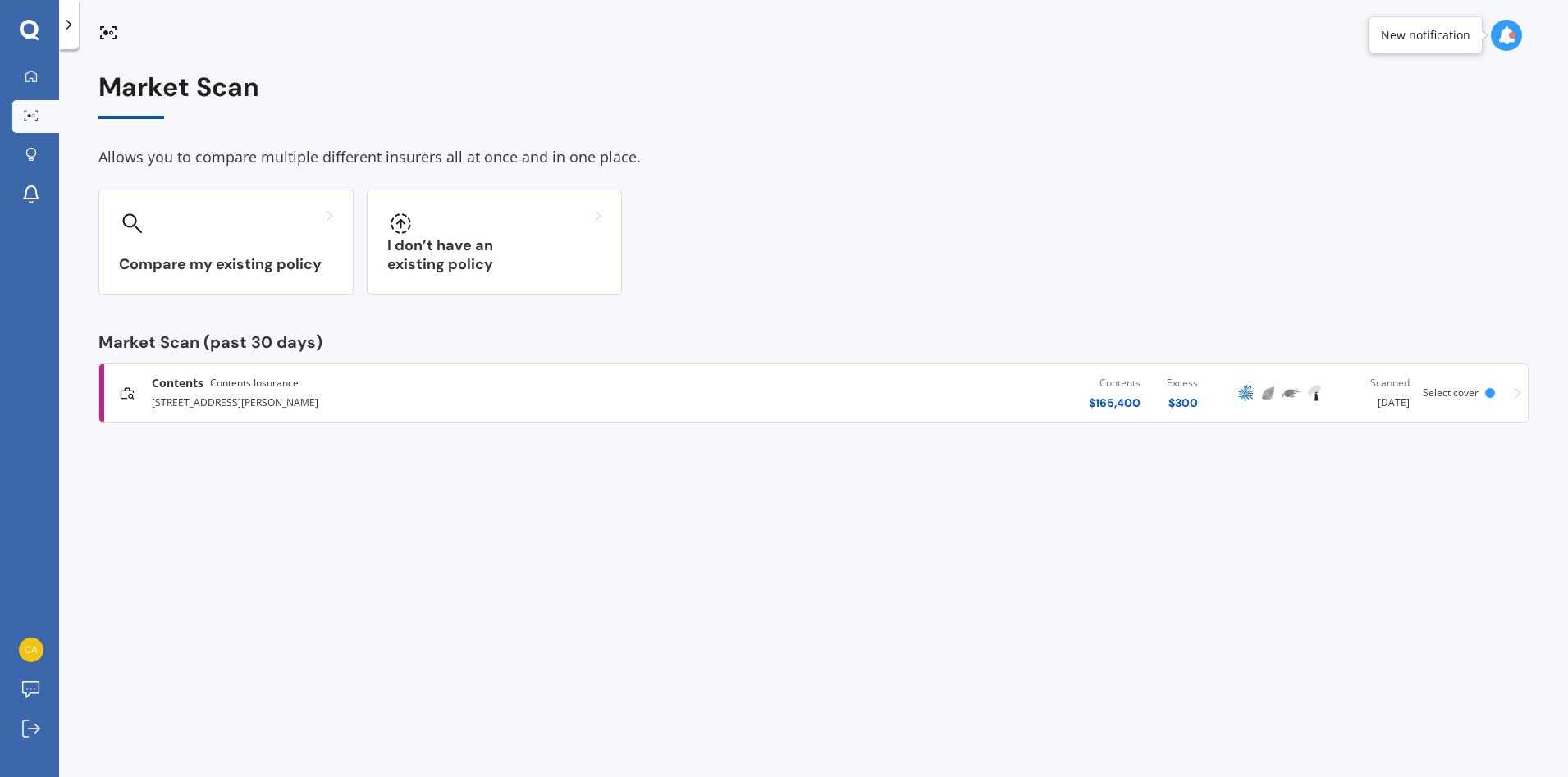
click at [200, 394] on div "[STREET_ADDRESS][PERSON_NAME]" at bounding box center [408, 401] width 514 height 19
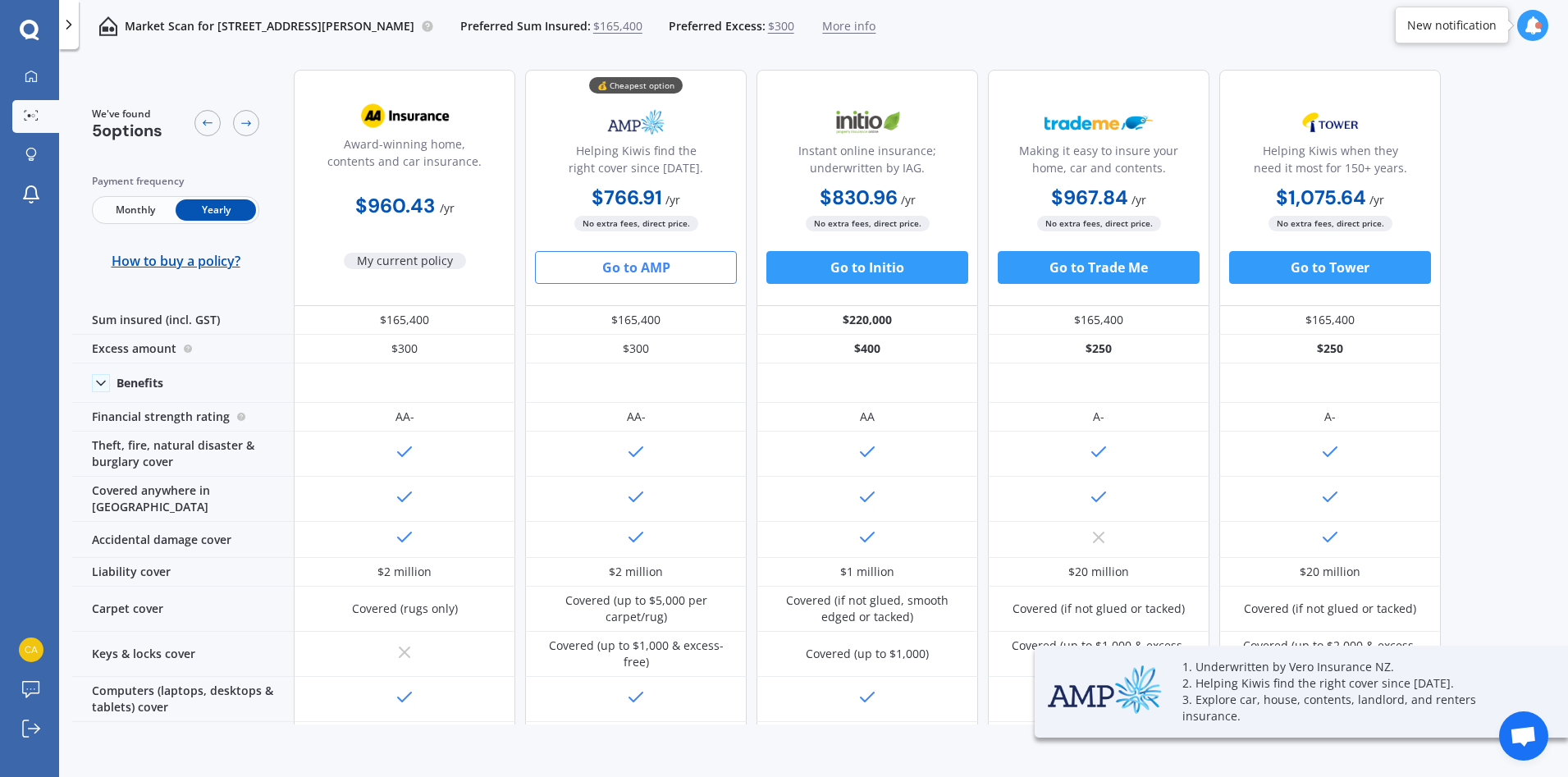
click at [1524, 730] on span "Open chat" at bounding box center [1523, 737] width 27 height 23
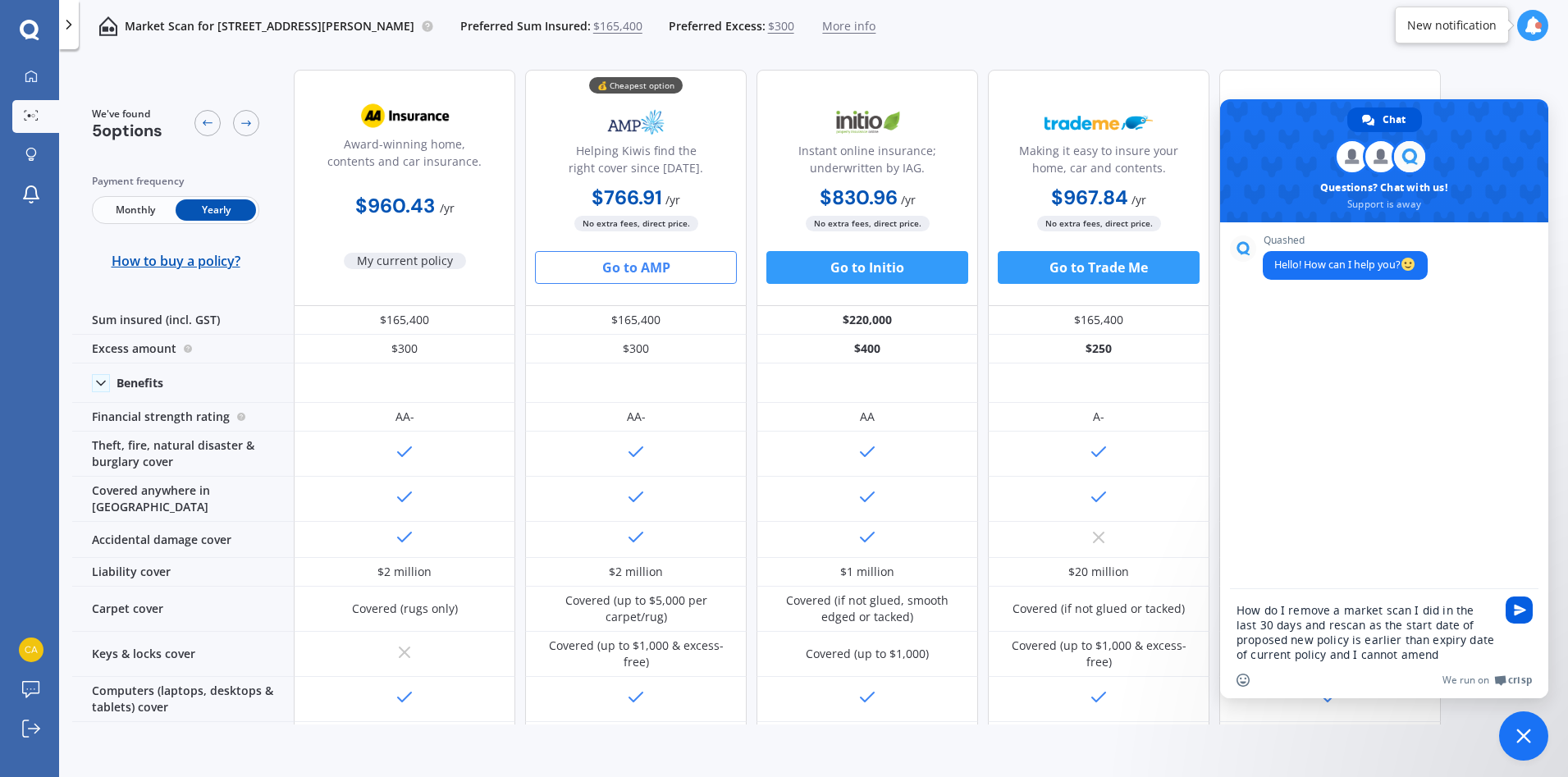
type textarea "How do I remove a market scan I did in the last 30 days and rescan as the start…"
click at [1519, 612] on span "Send" at bounding box center [1519, 610] width 12 height 12
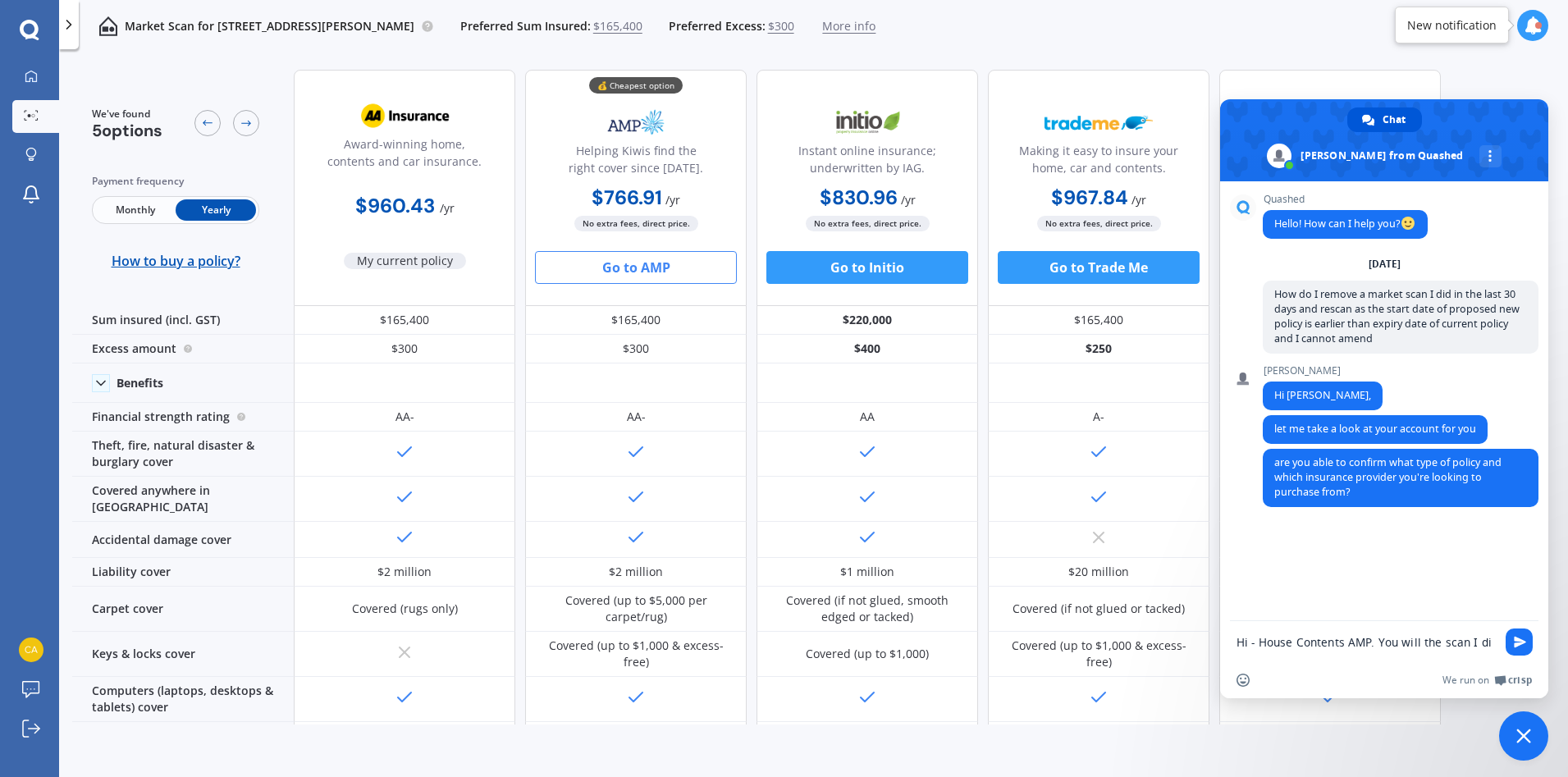
type textarea "Hi - House Contents AMP. You will the scan I did"
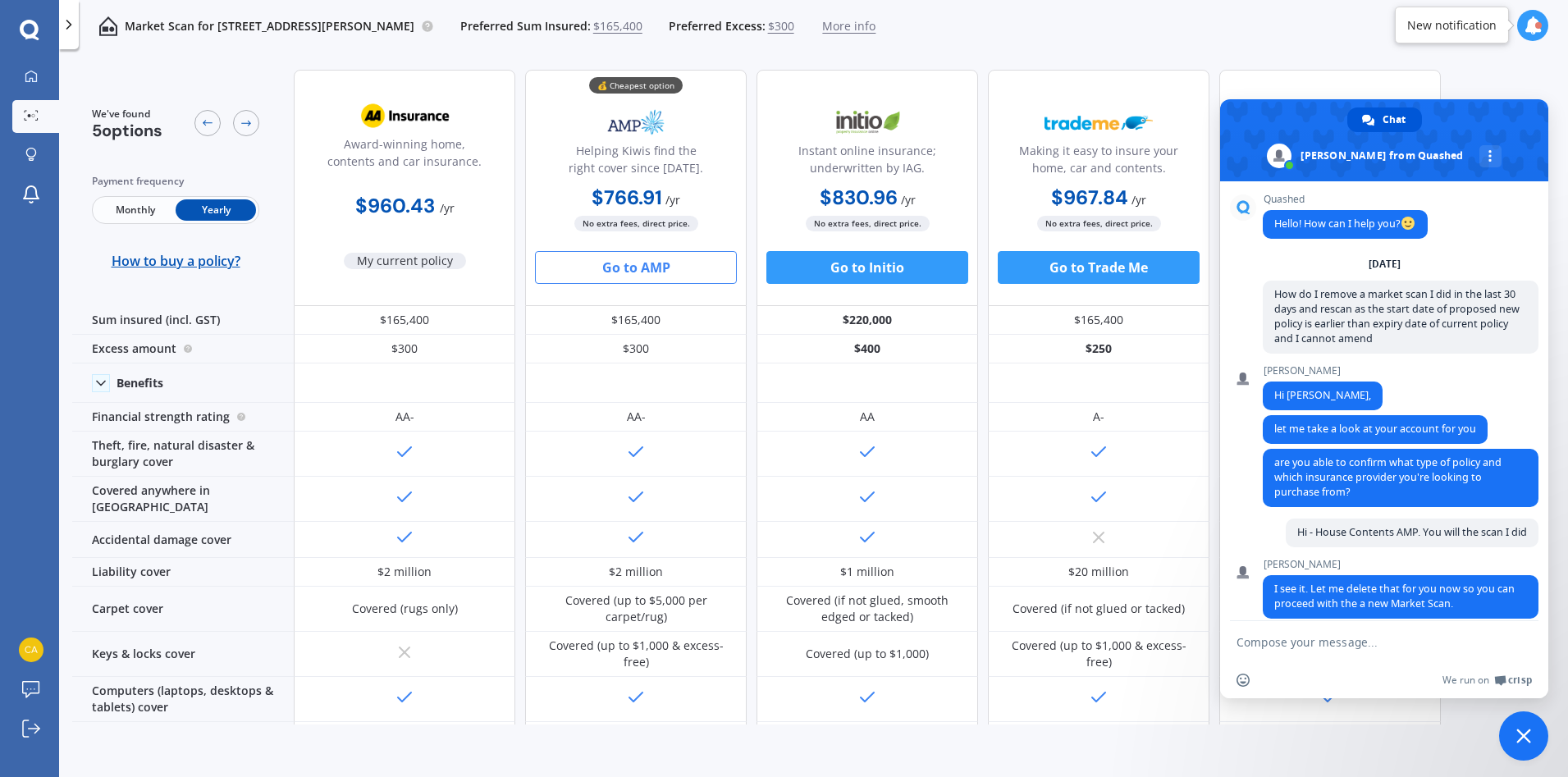
scroll to position [17, 0]
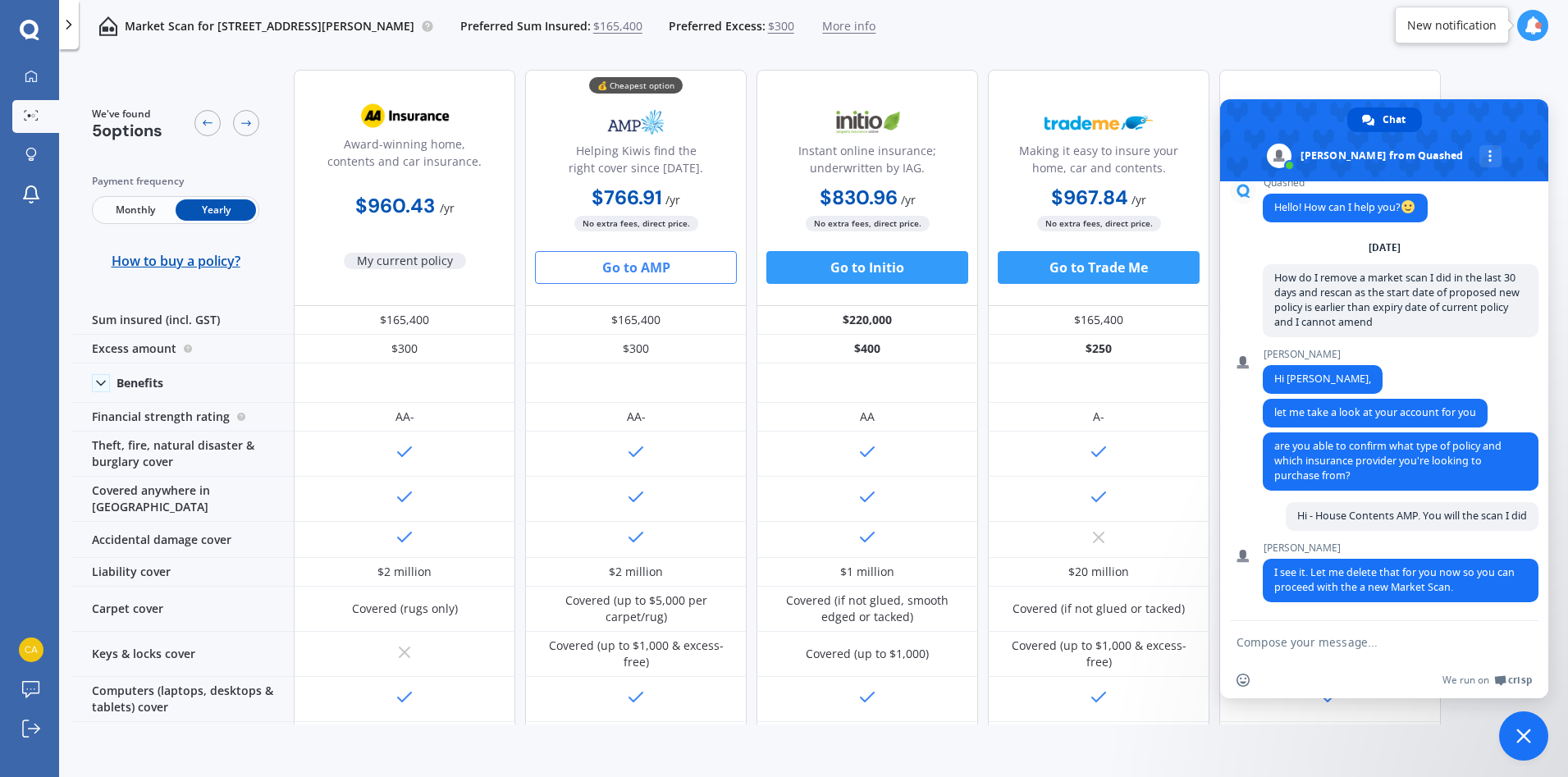
click at [1300, 644] on textarea "Compose your message..." at bounding box center [1367, 643] width 259 height 15
click at [1254, 642] on textarea "Great. Maybe you could add that functionality as as a user we are stuck in a lo…" at bounding box center [1367, 640] width 259 height 44
click at [1344, 647] on textarea "Great. Maybe you could add that functionality as a user we are stuck in a loop …" at bounding box center [1367, 640] width 259 height 44
type textarea "Great. Maybe you could add that functionality as a user we are stuck in a loop …"
click at [1517, 623] on span "Send" at bounding box center [1519, 624] width 12 height 12
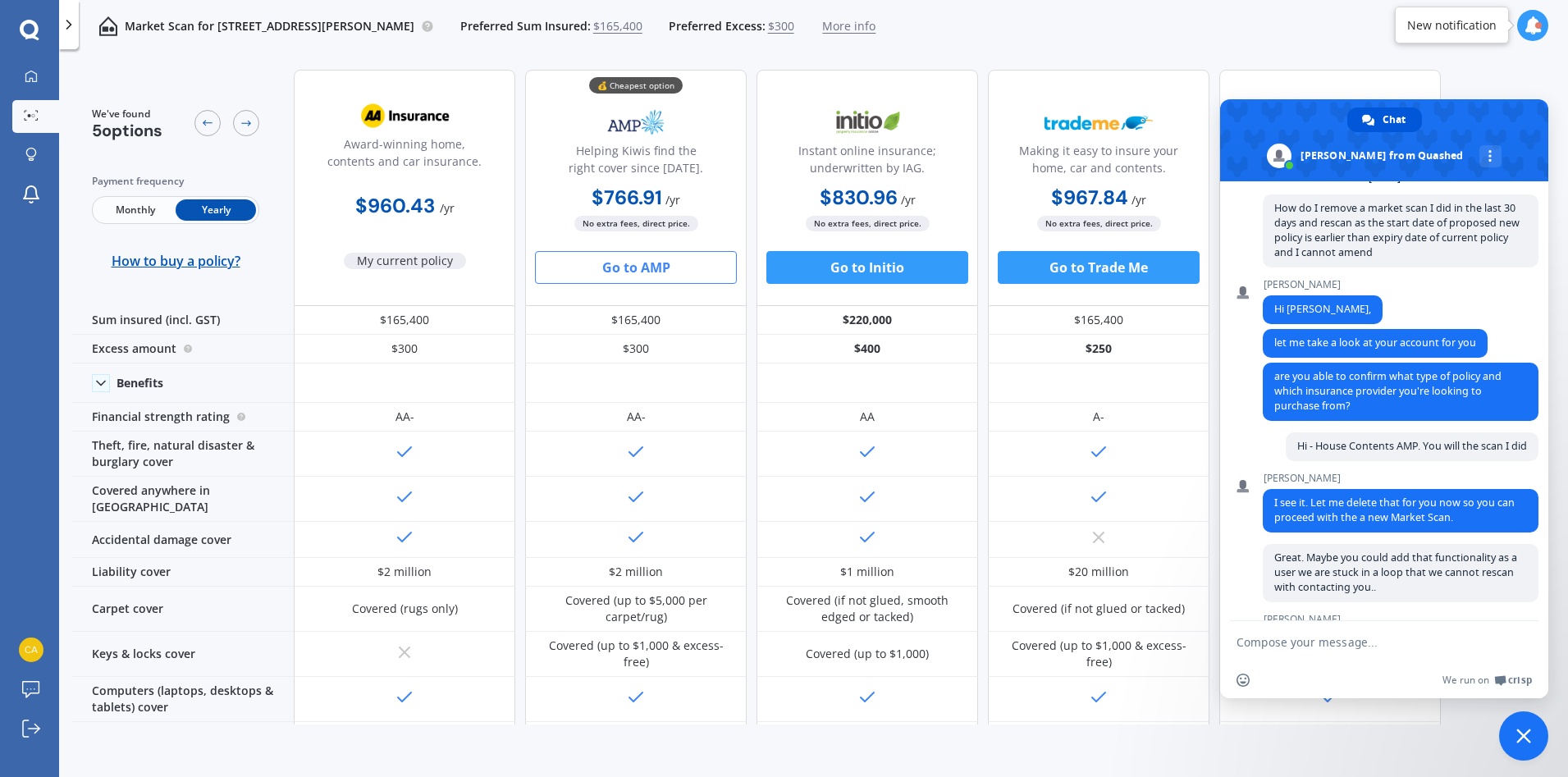
scroll to position [157, 0]
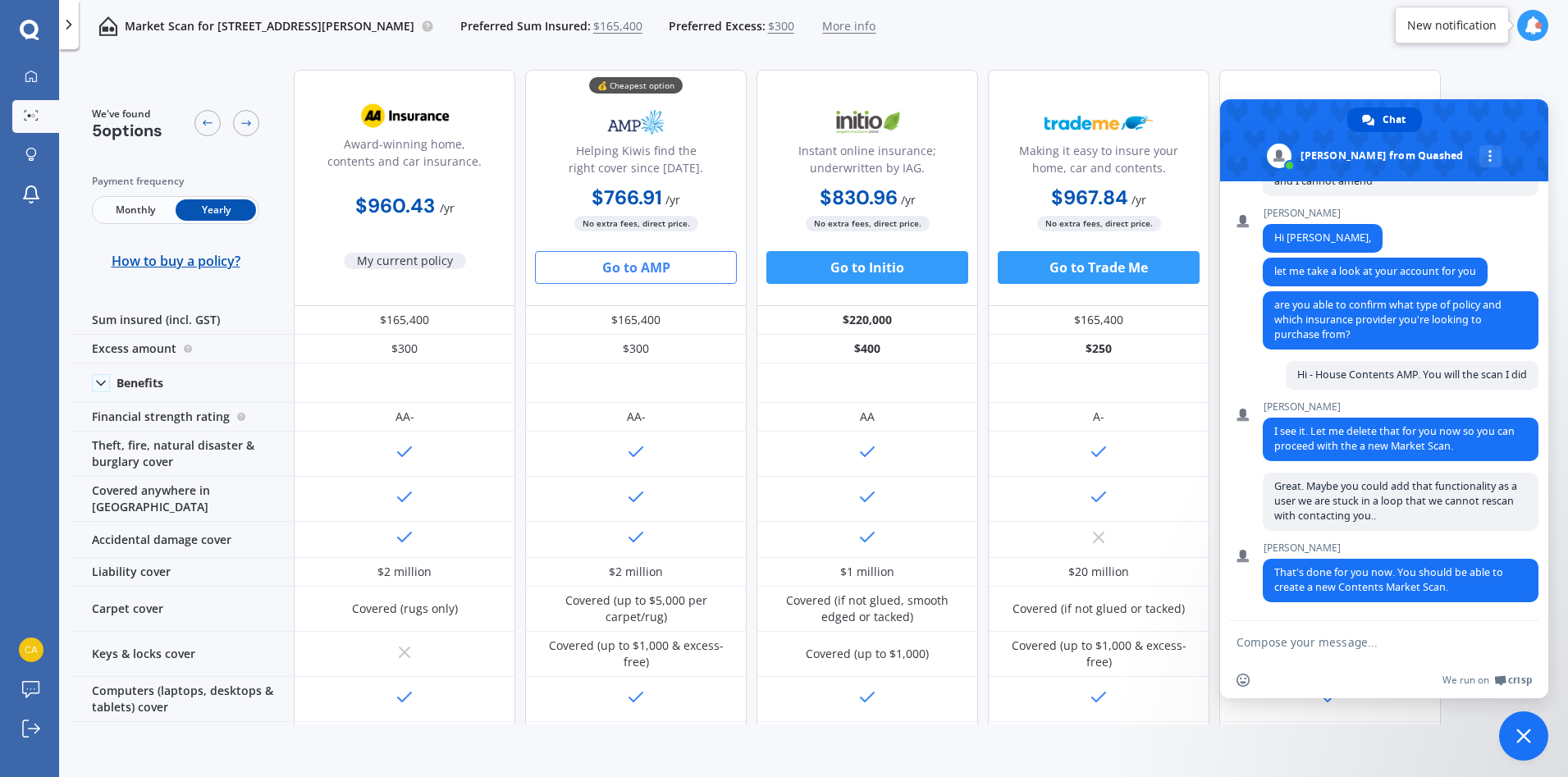
click at [1245, 643] on textarea "Compose your message..." at bounding box center [1367, 643] width 259 height 15
type textarea "Thanks a lot!"
click at [1519, 640] on span "Send" at bounding box center [1519, 641] width 12 height 12
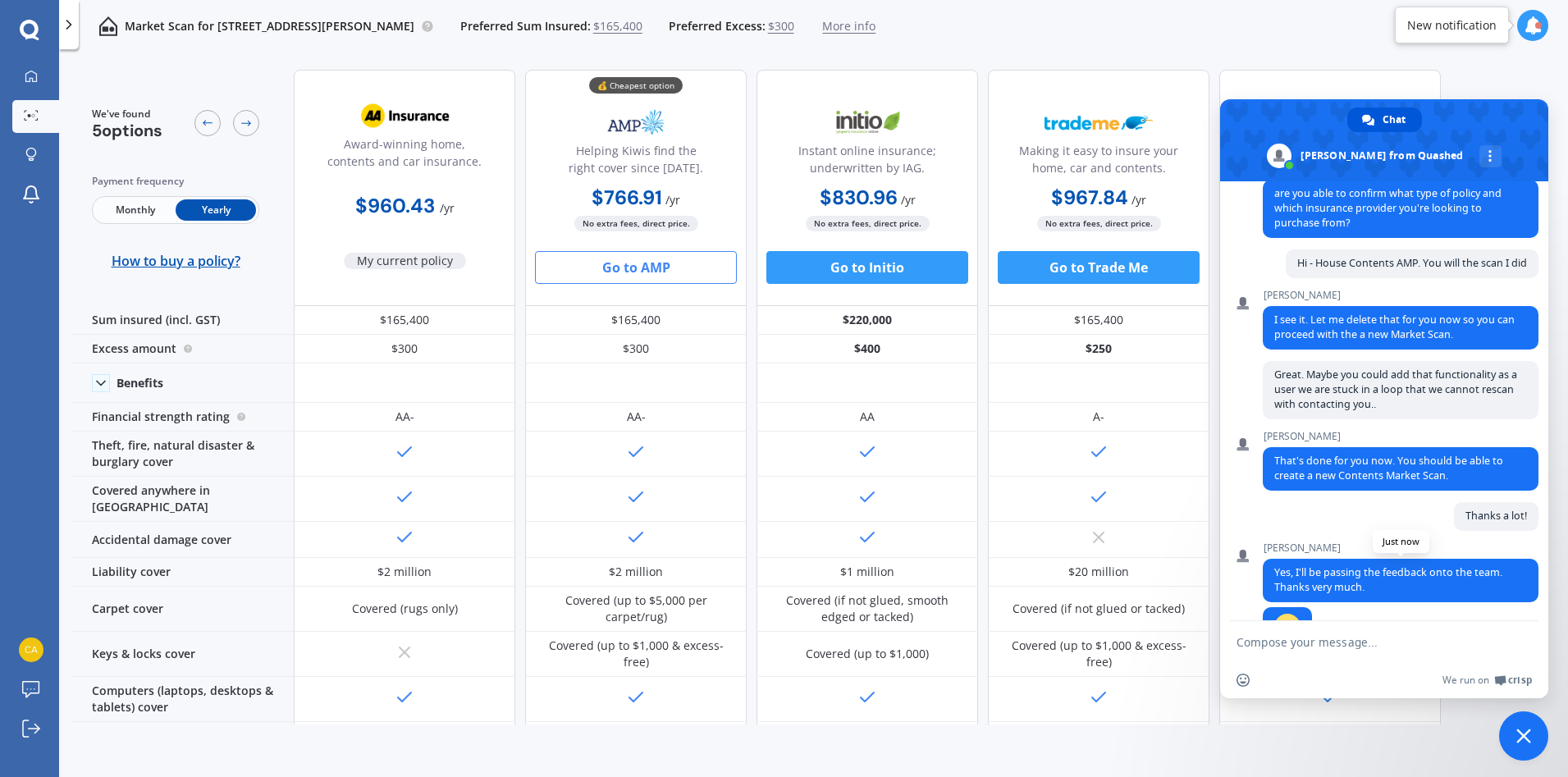
scroll to position [315, 0]
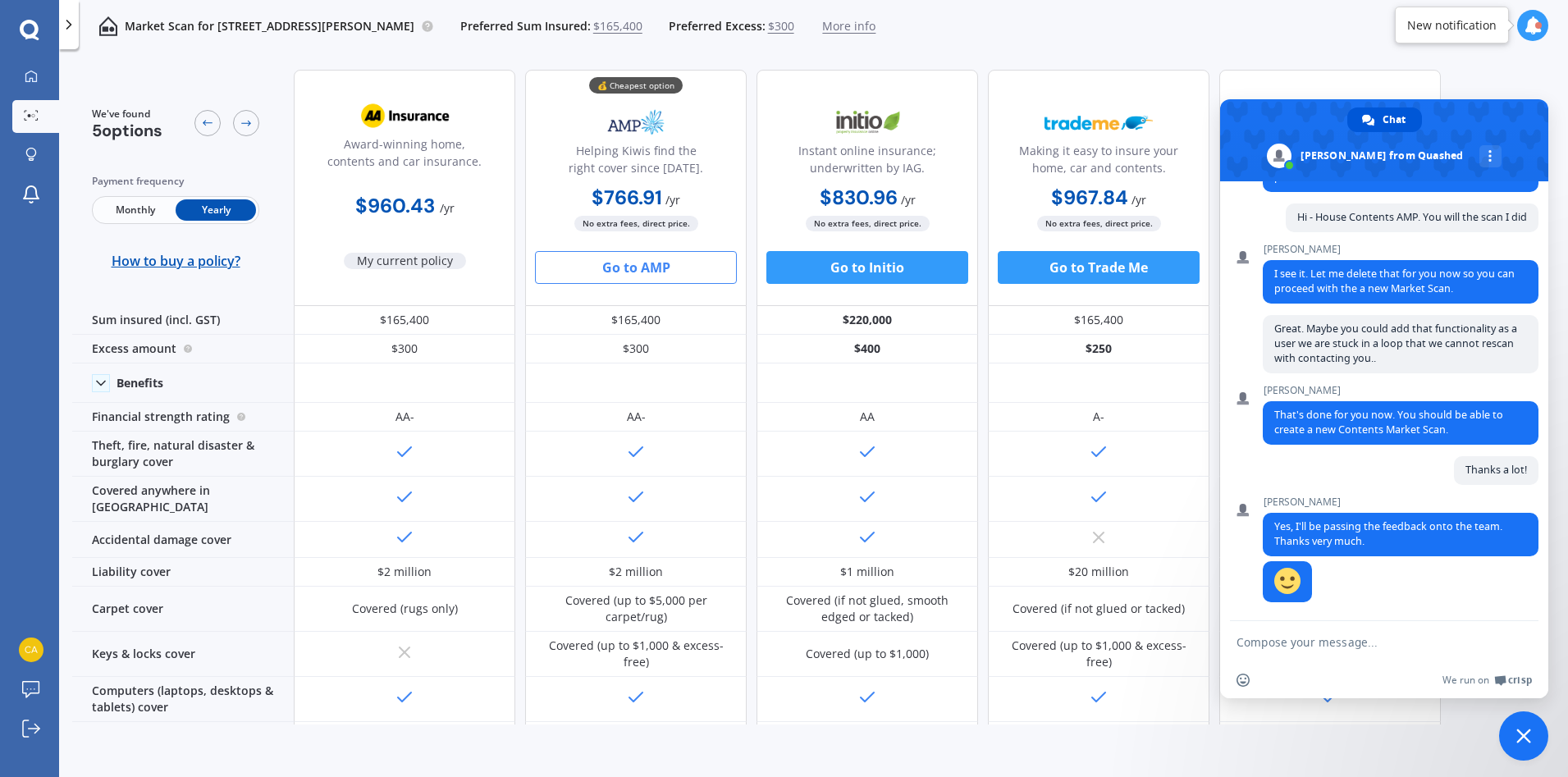
click at [1531, 731] on span "Close chat" at bounding box center [1524, 737] width 50 height 50
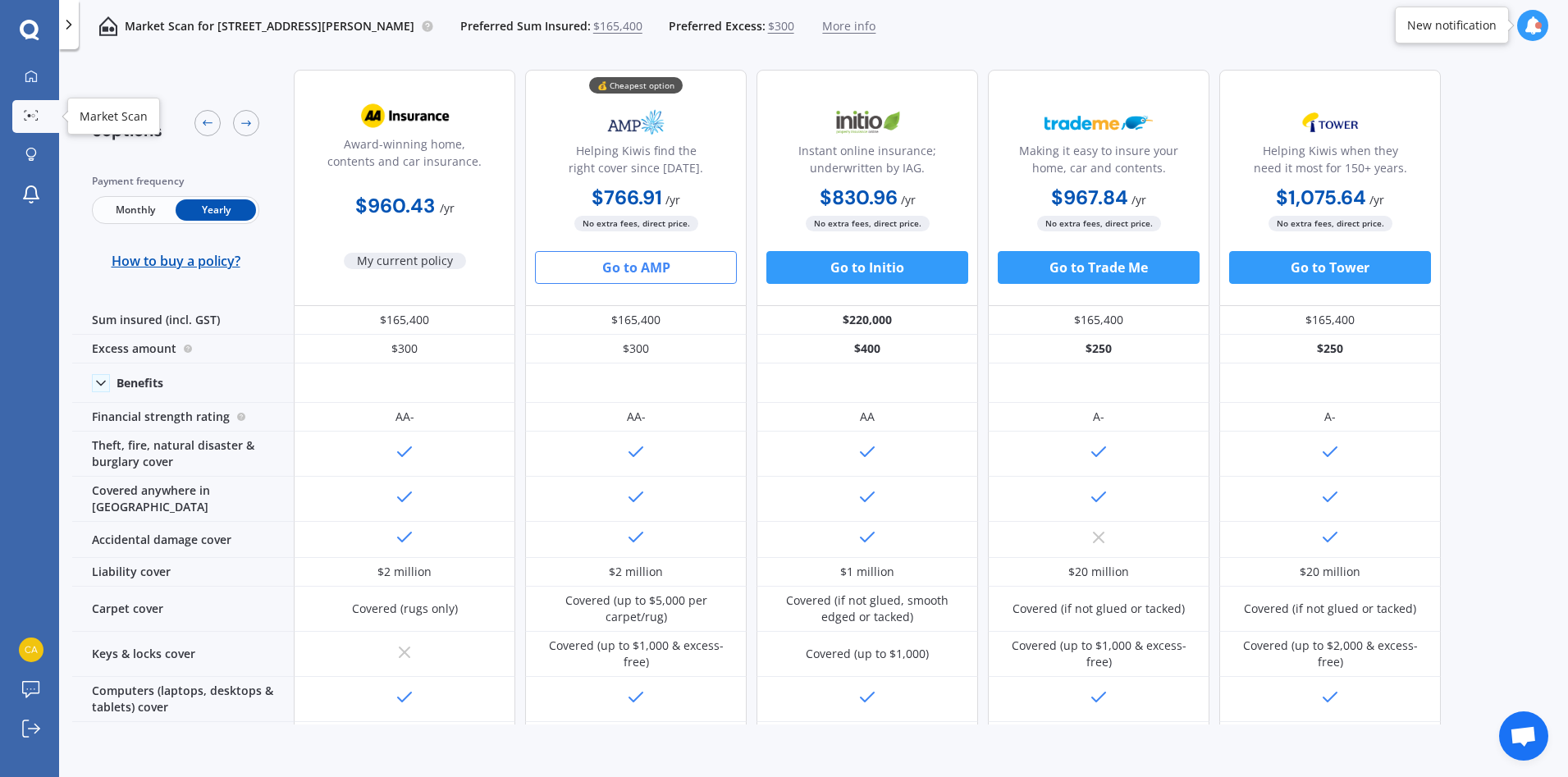
click at [16, 117] on link "Market Scan" at bounding box center [35, 117] width 47 height 33
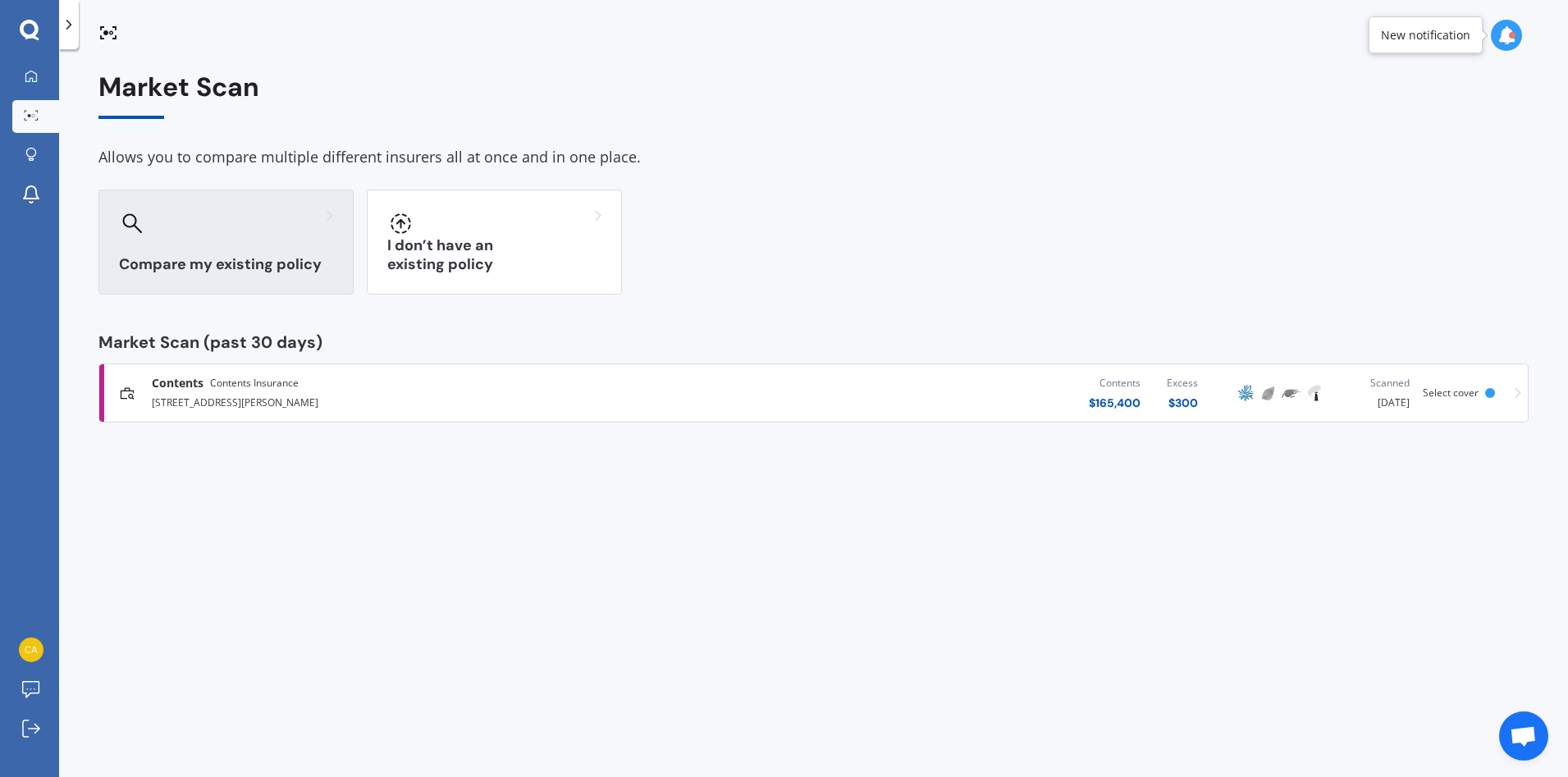
click at [185, 234] on div at bounding box center [225, 223] width 214 height 27
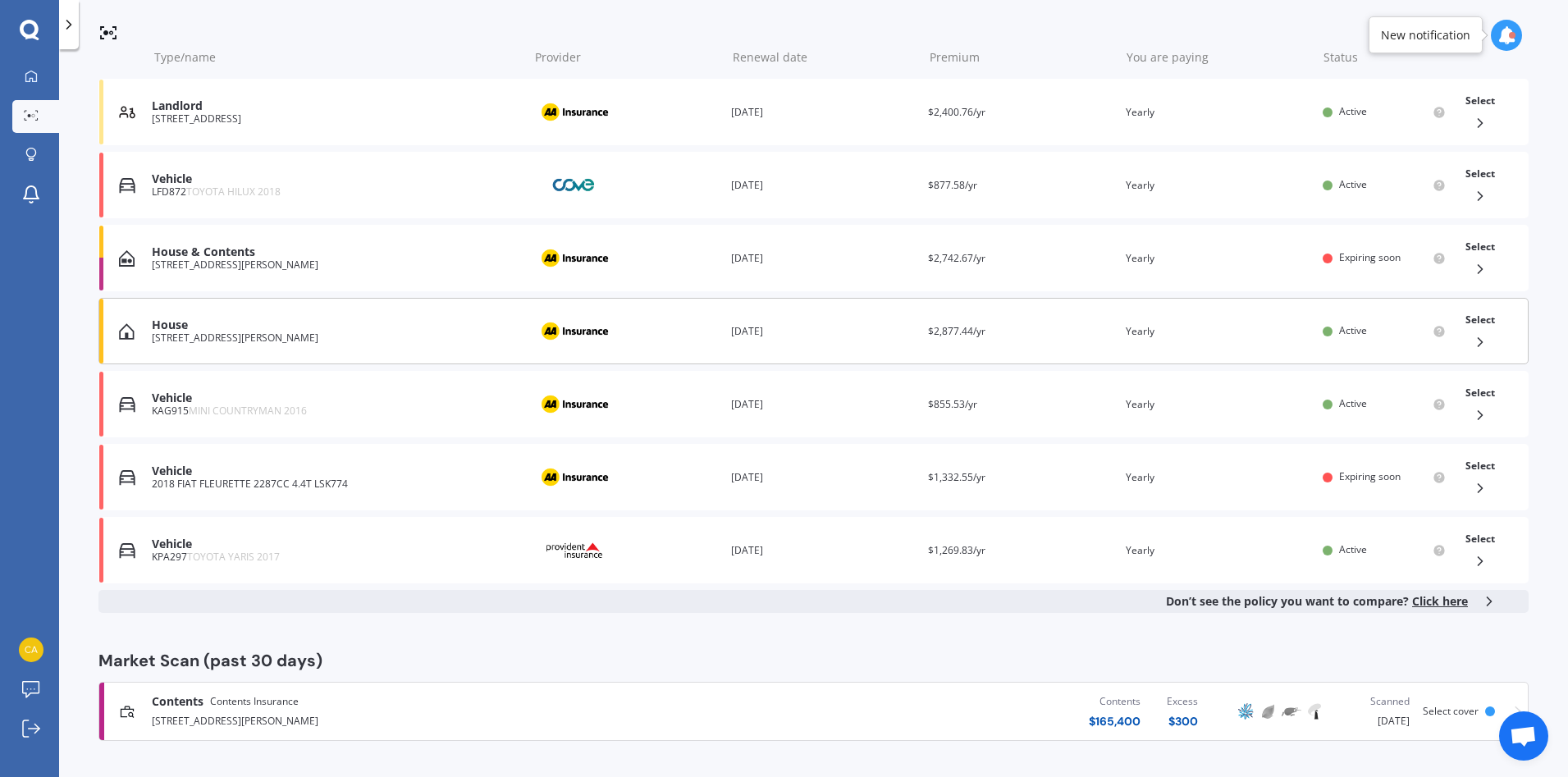
scroll to position [49, 0]
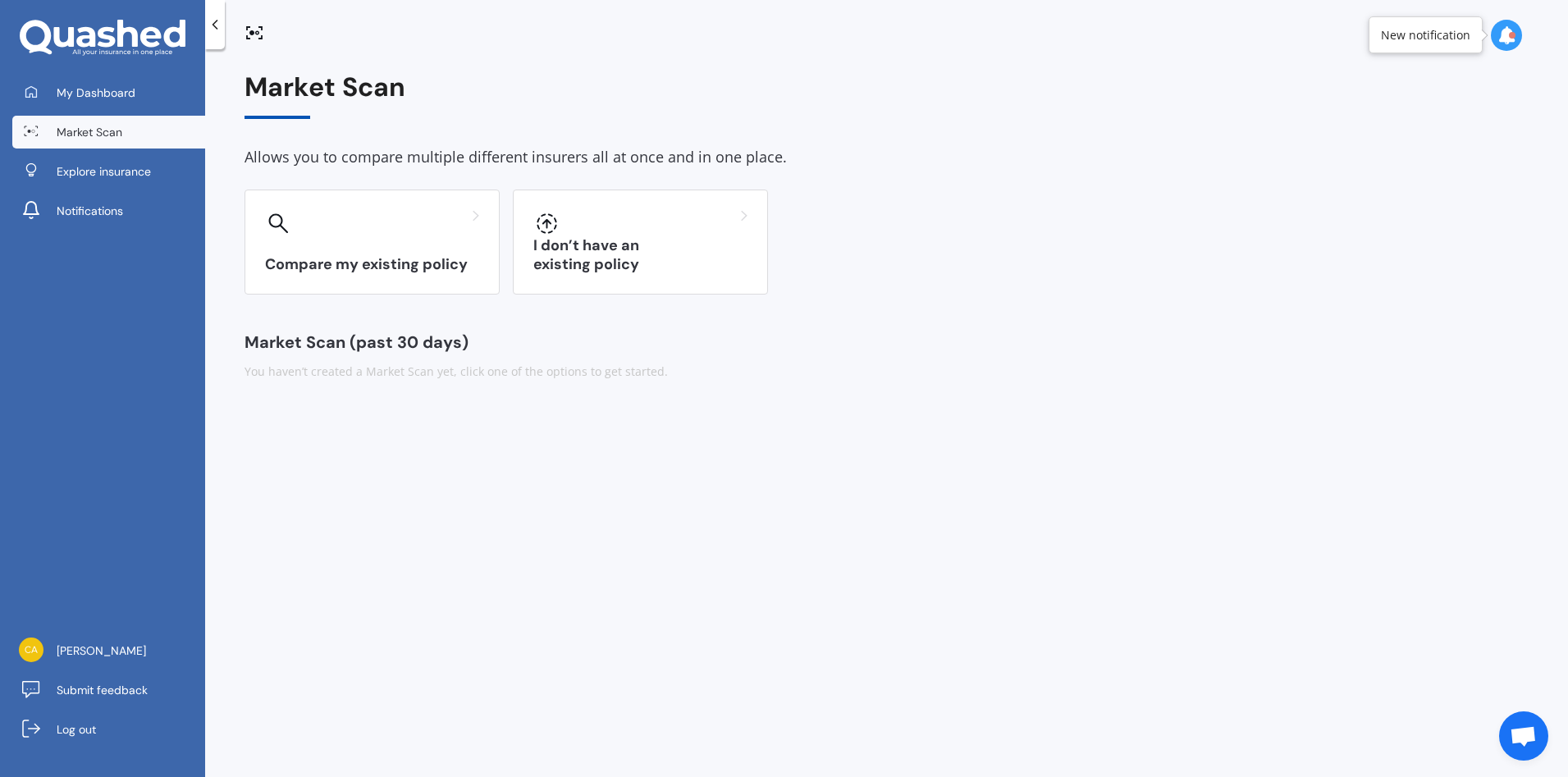
scroll to position [315, 0]
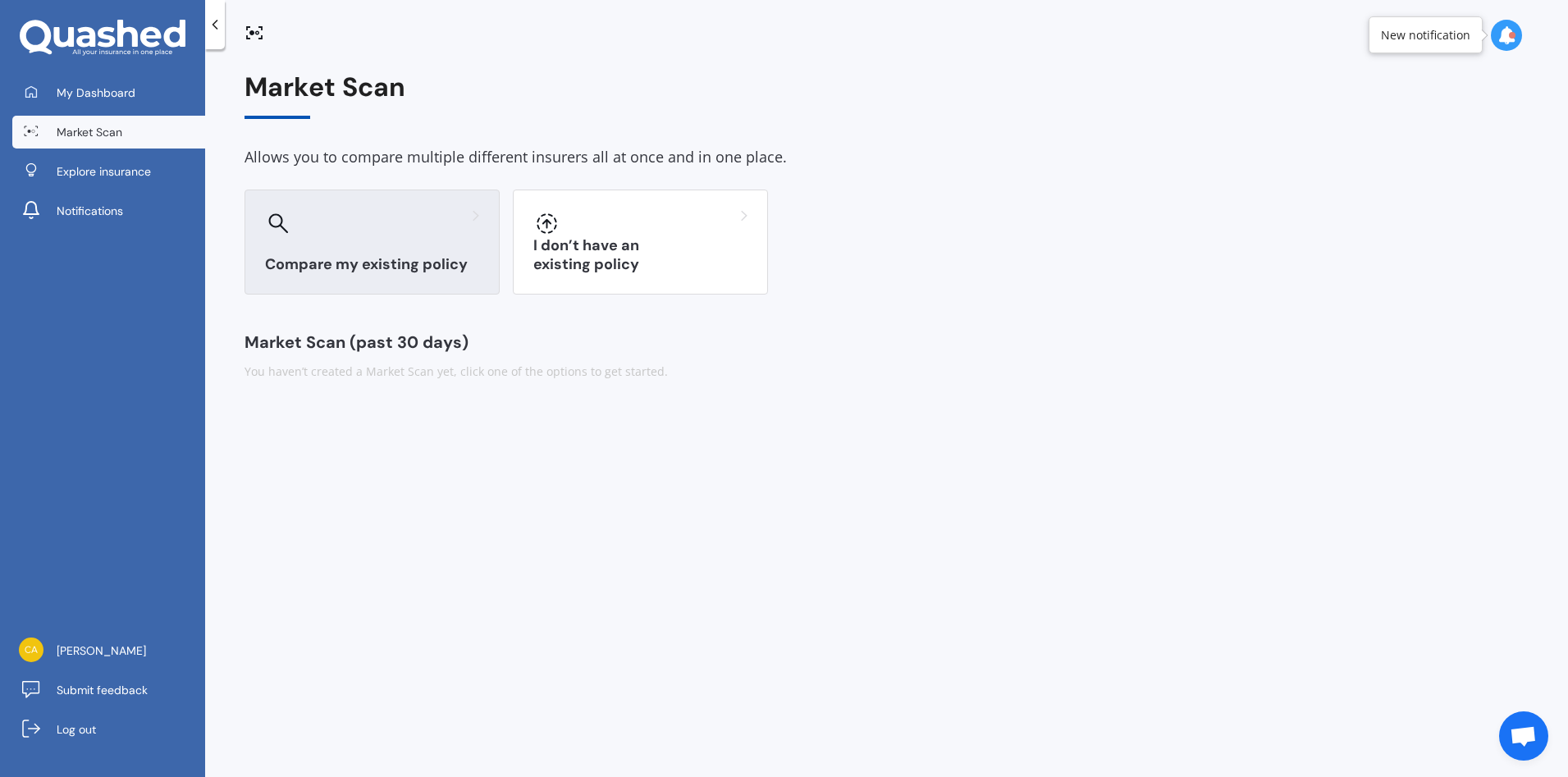
click at [374, 232] on div at bounding box center [372, 223] width 214 height 27
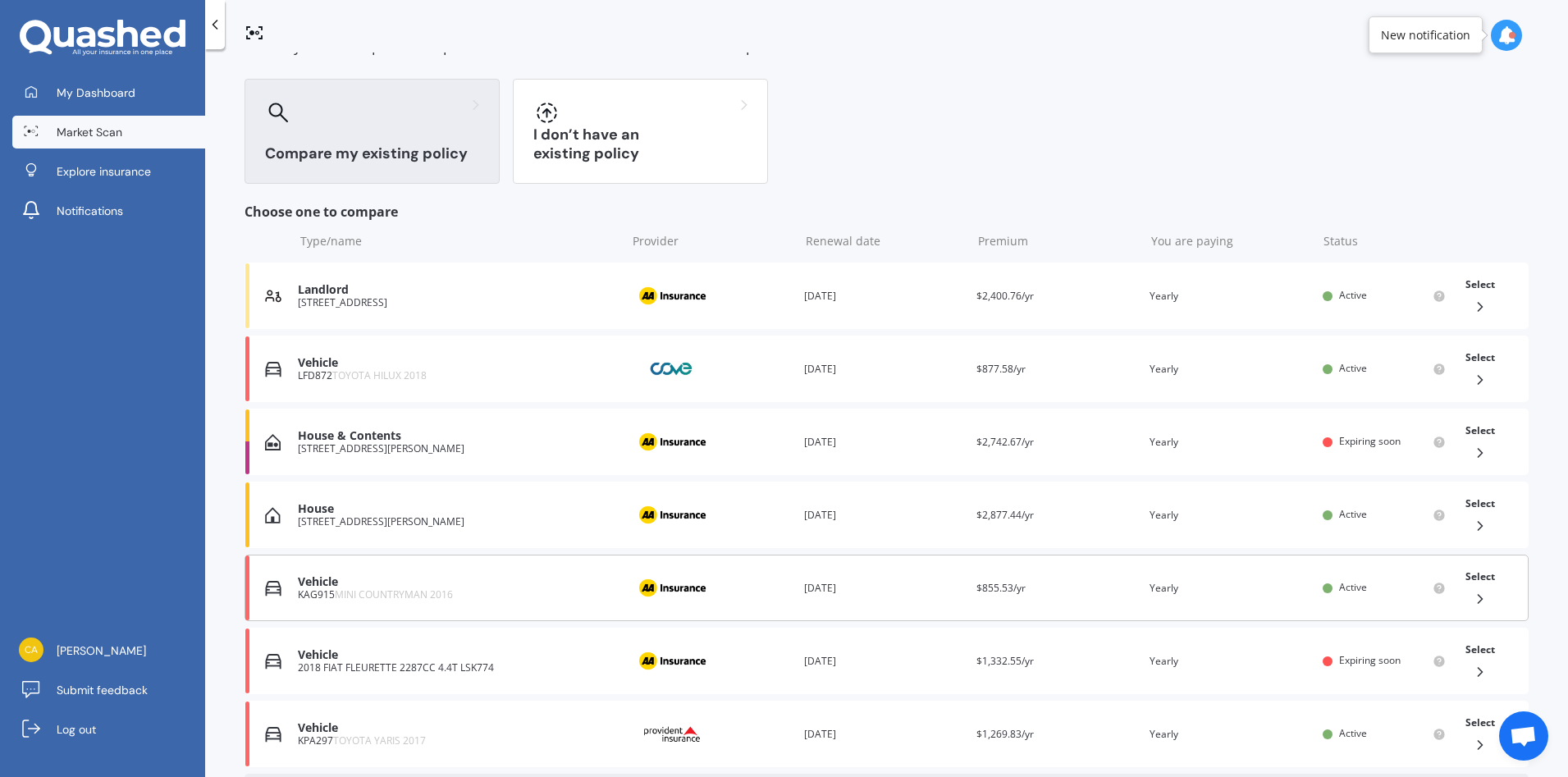
scroll to position [246, 0]
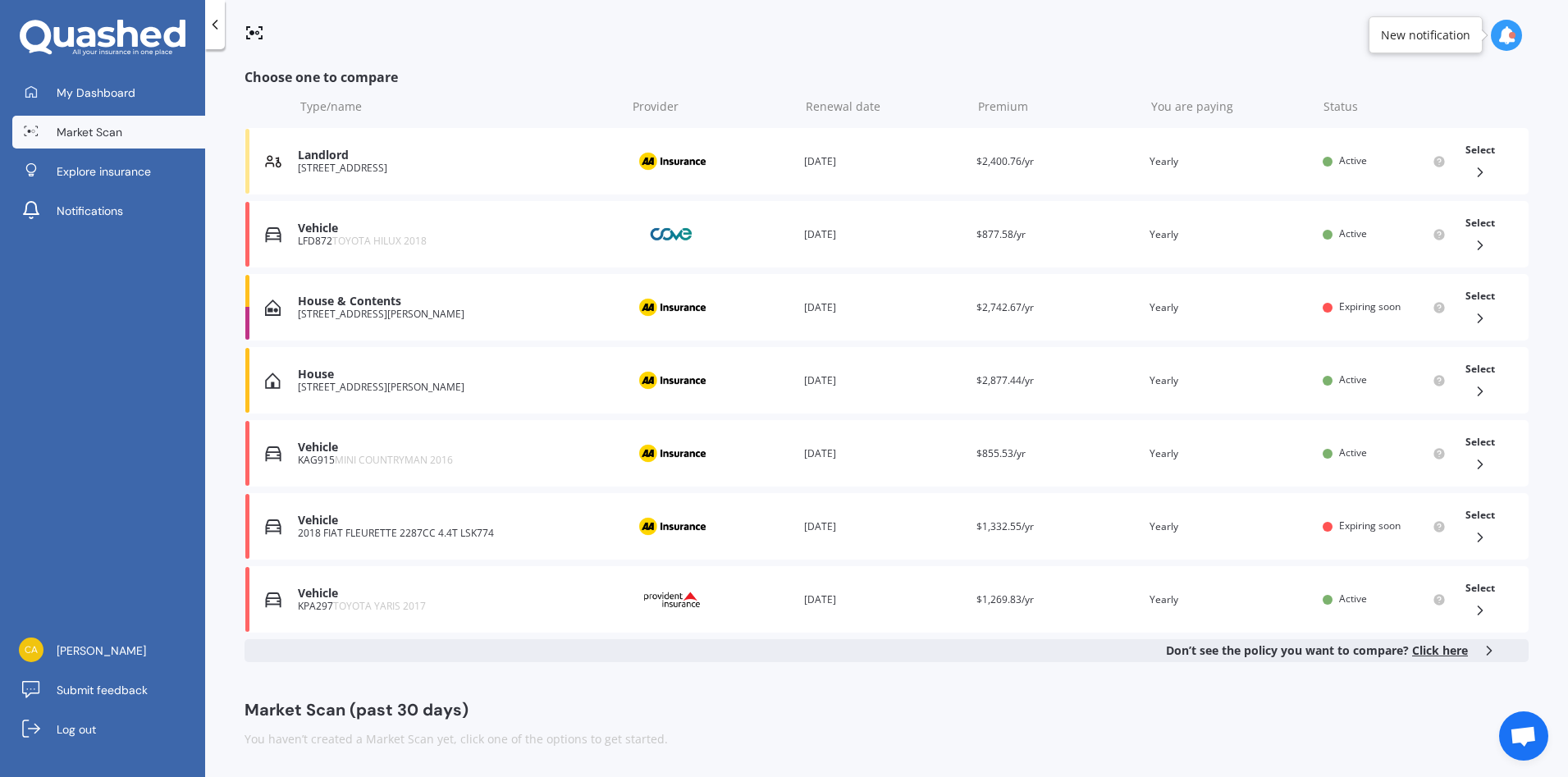
click at [217, 26] on icon at bounding box center [215, 25] width 17 height 17
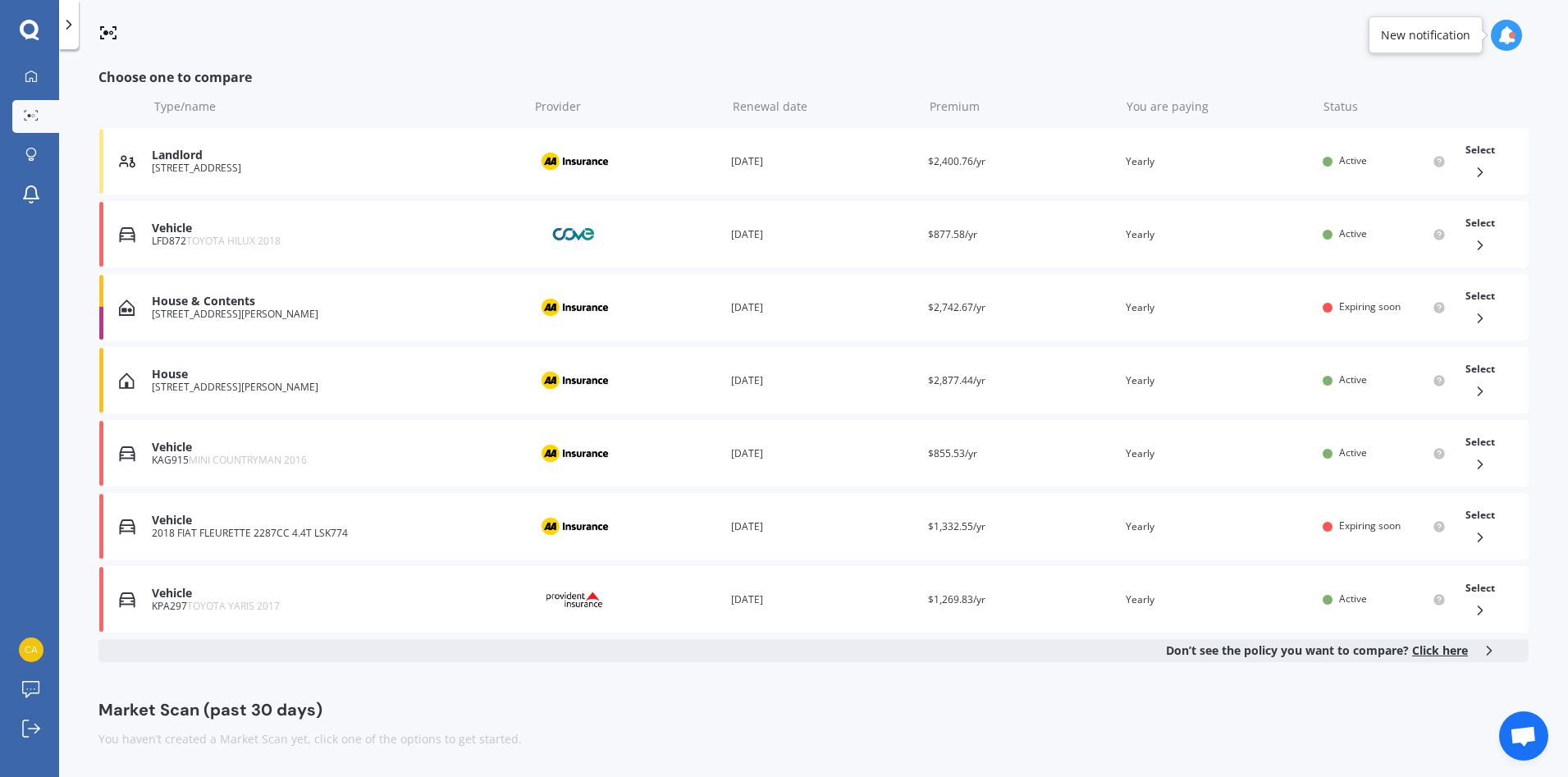
click at [71, 24] on polyline at bounding box center [69, 24] width 4 height 8
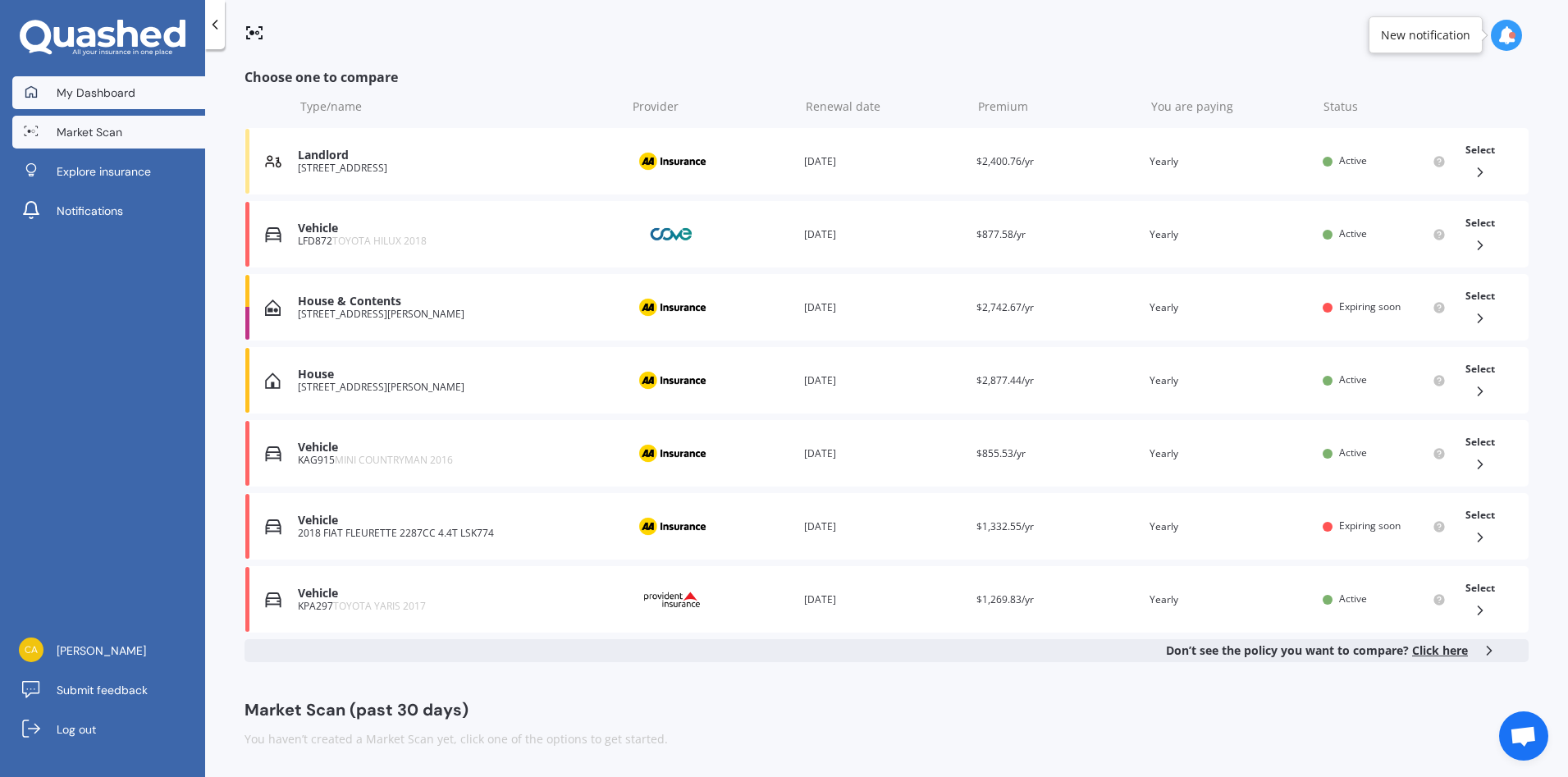
click at [90, 100] on span "My Dashboard" at bounding box center [97, 93] width 79 height 17
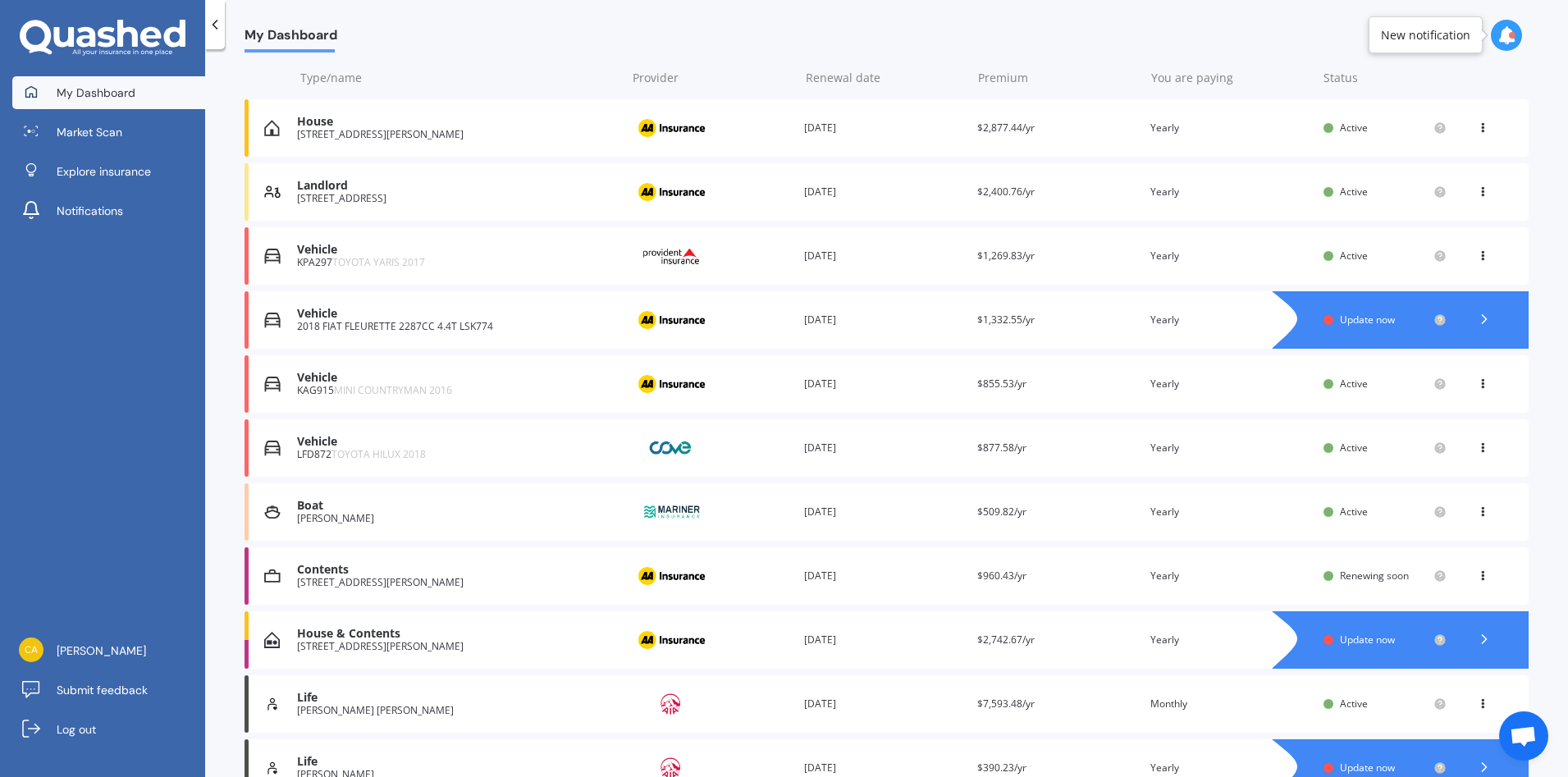
scroll to position [246, 0]
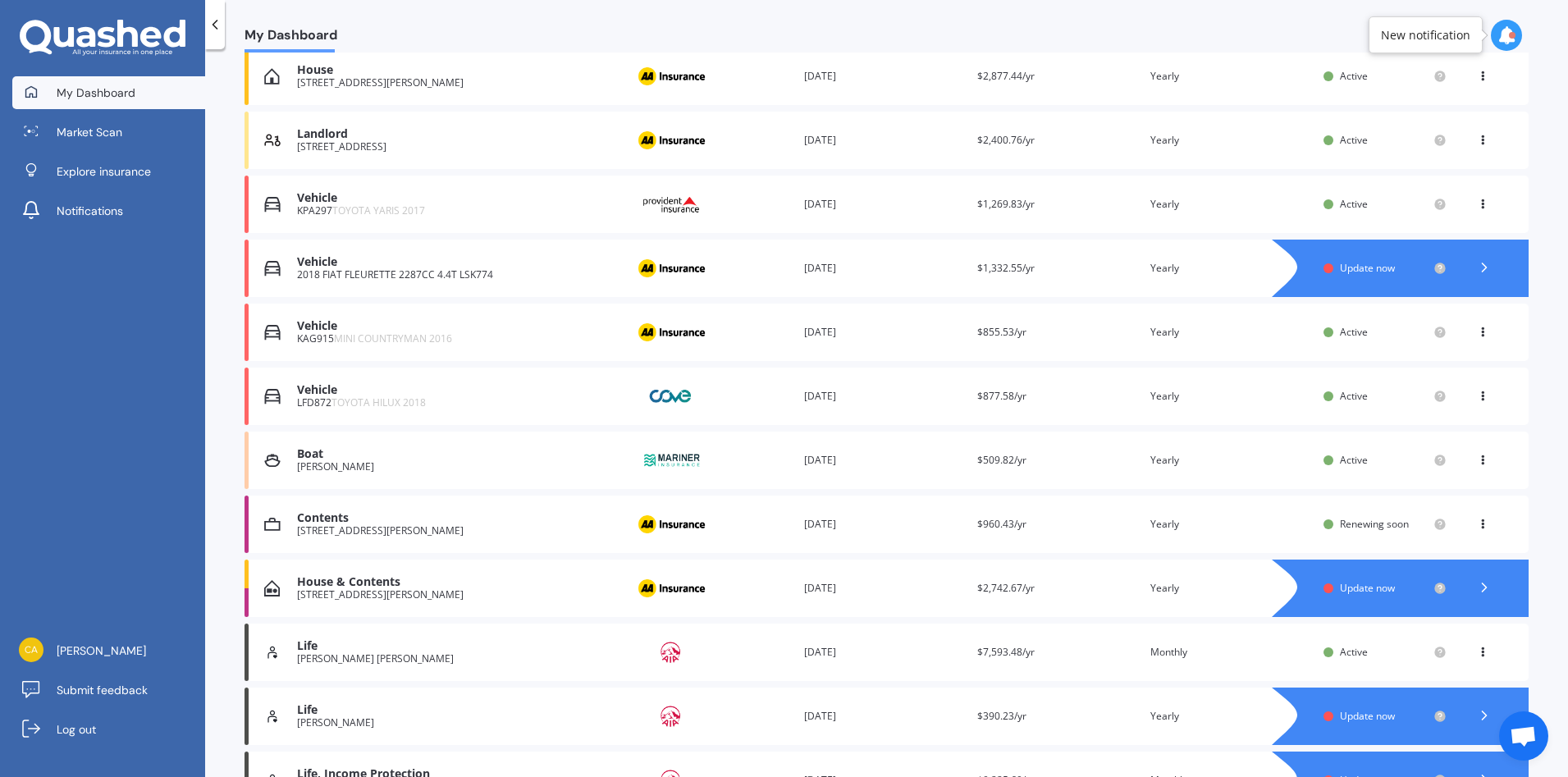
drag, startPoint x: 1379, startPoint y: 529, endPoint x: 1376, endPoint y: 543, distance: 14.3
click at [1378, 529] on span "Renewing soon" at bounding box center [1374, 523] width 69 height 14
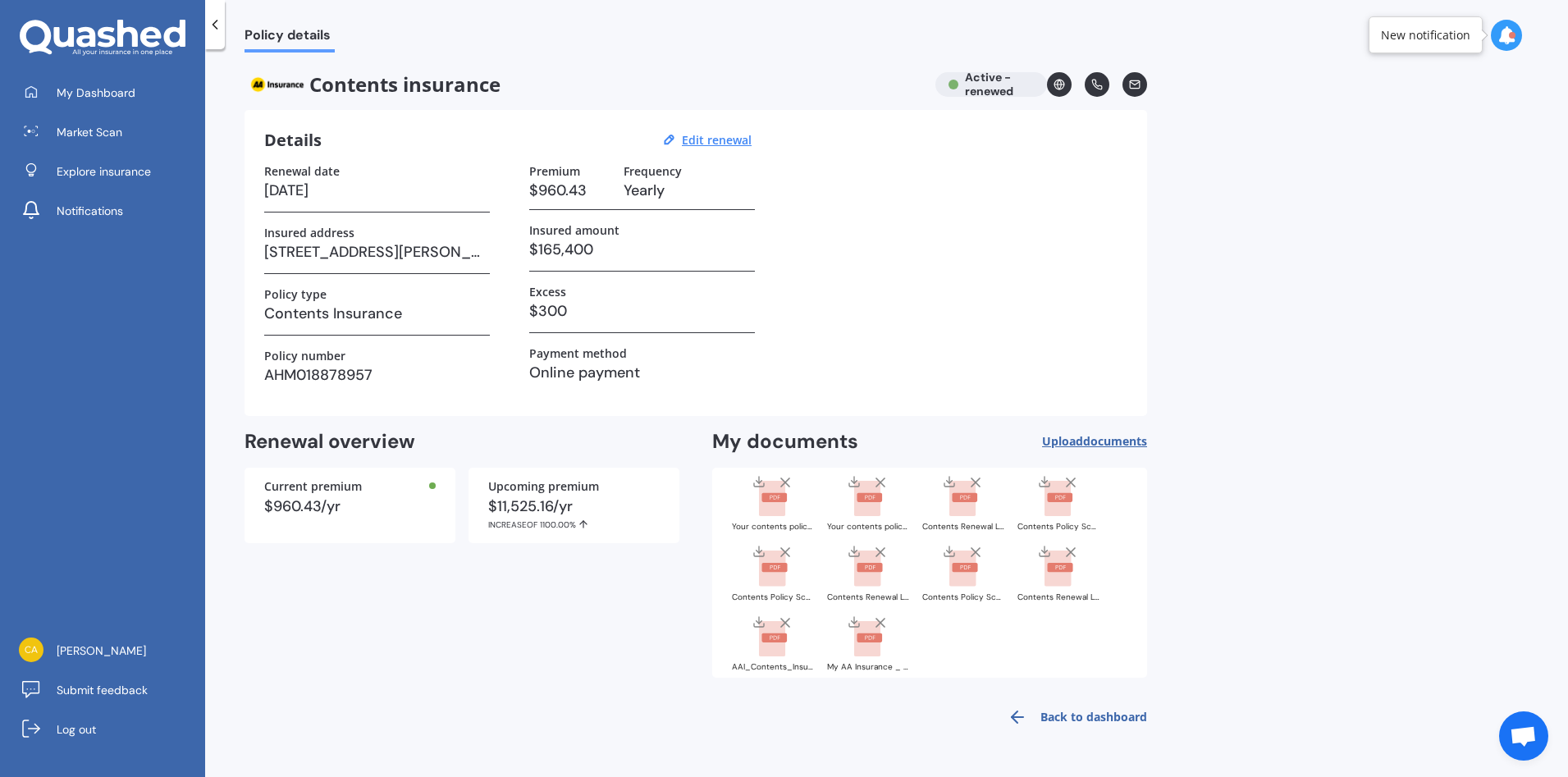
click at [218, 32] on icon at bounding box center [215, 25] width 17 height 17
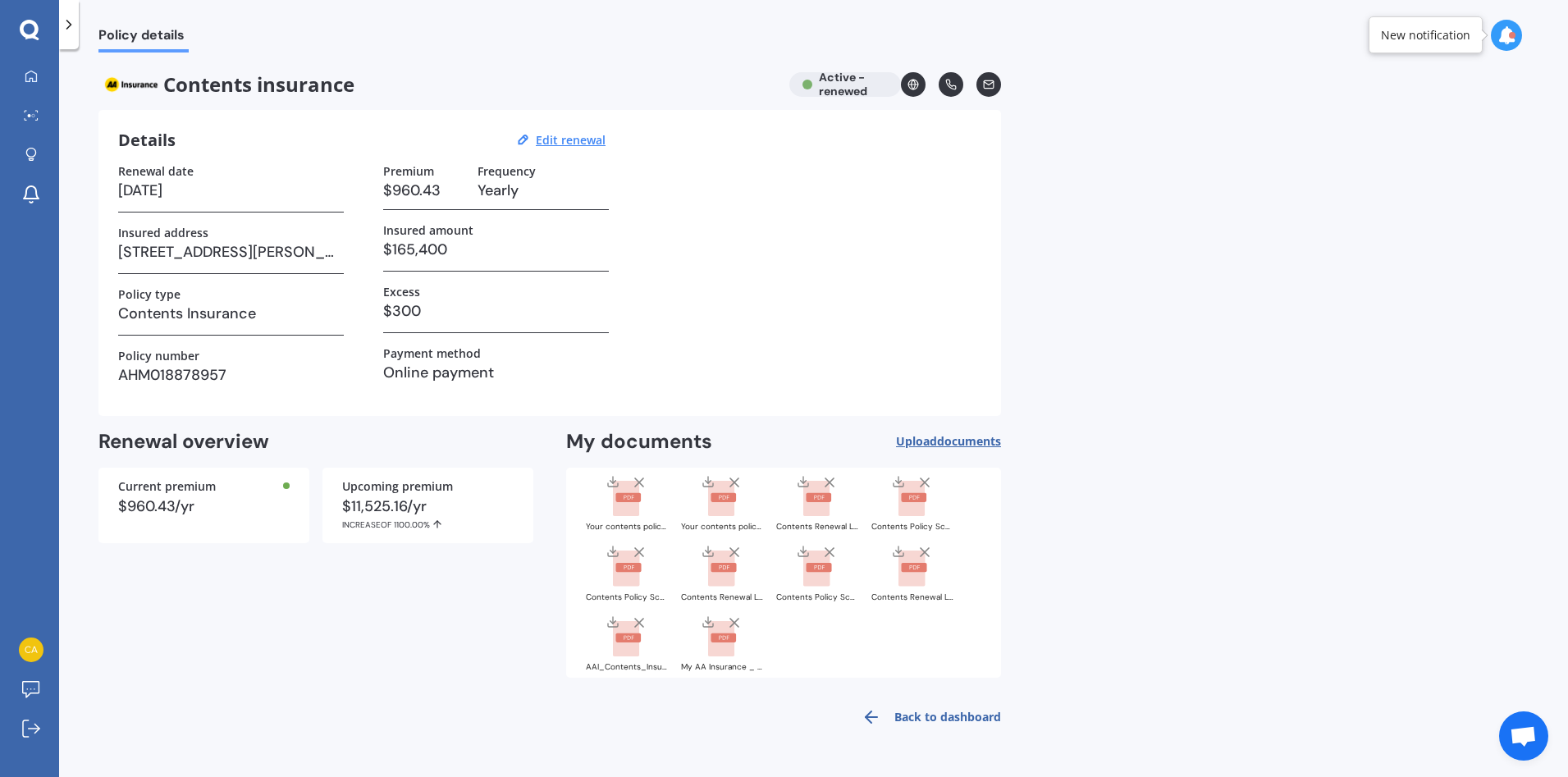
drag, startPoint x: 66, startPoint y: 16, endPoint x: 58, endPoint y: 0, distance: 17.9
click at [68, 16] on div at bounding box center [68, 25] width 19 height 50
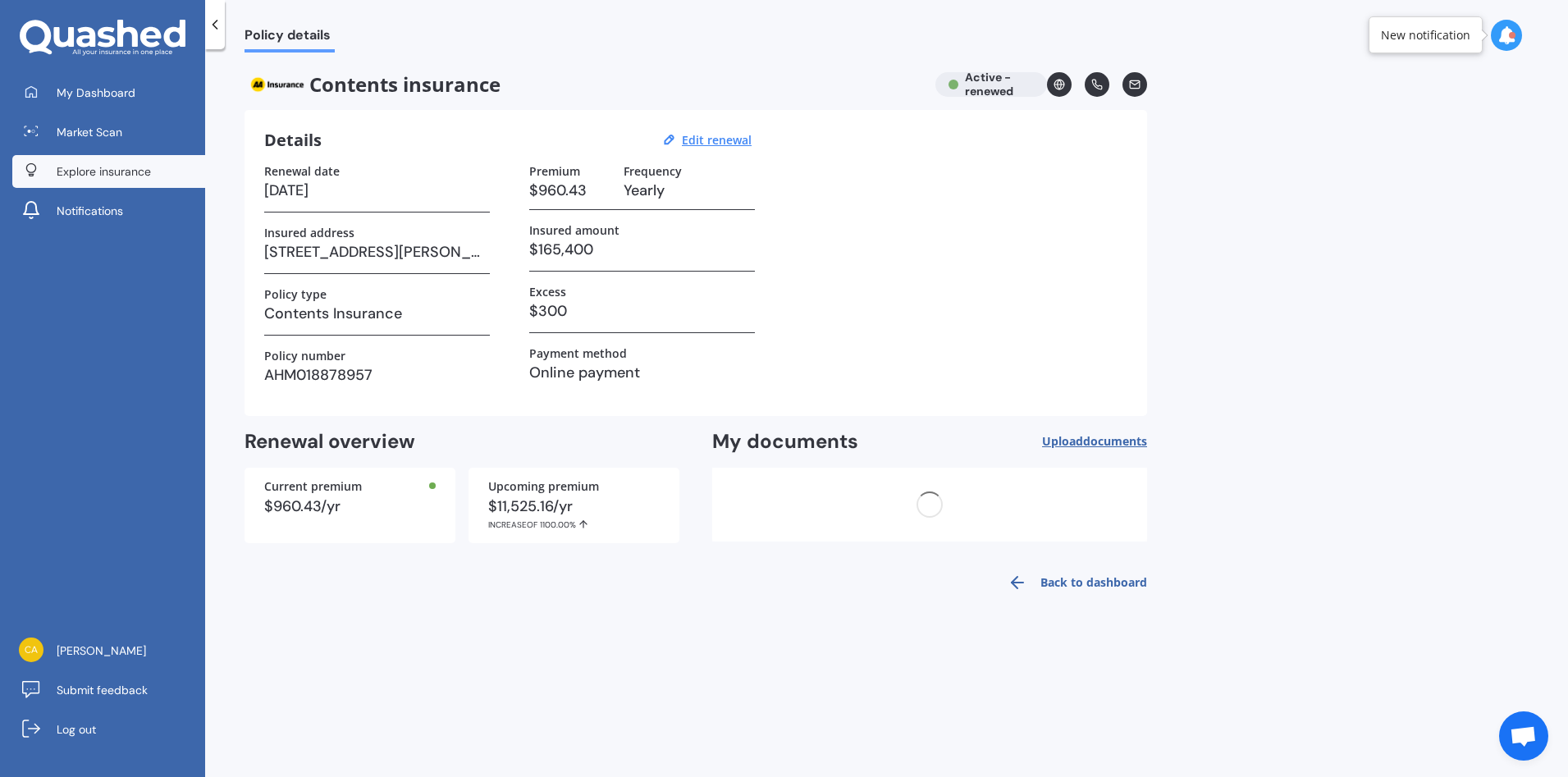
scroll to position [315, 0]
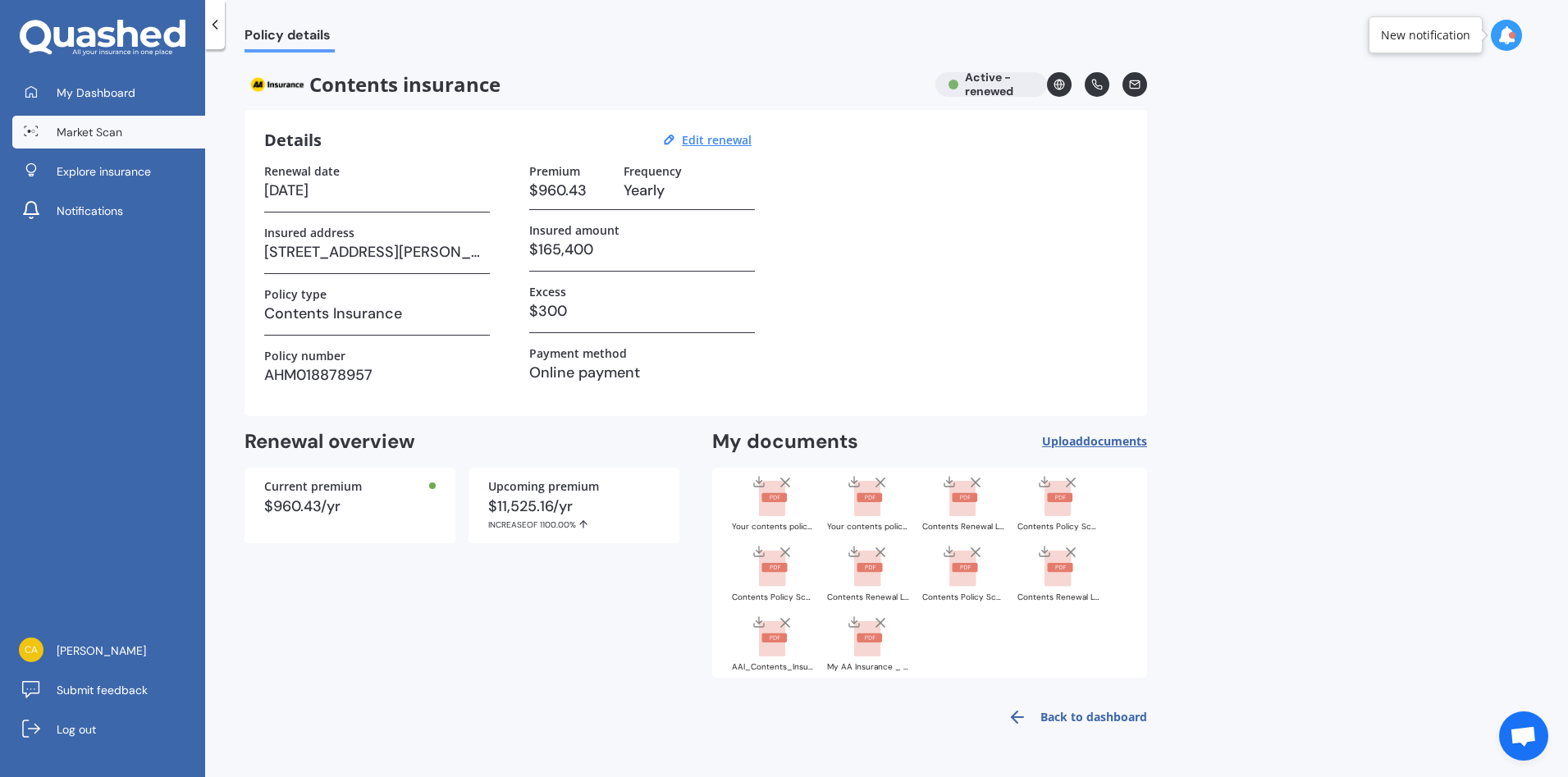
click at [110, 124] on span "Market Scan" at bounding box center [89, 132] width 65 height 17
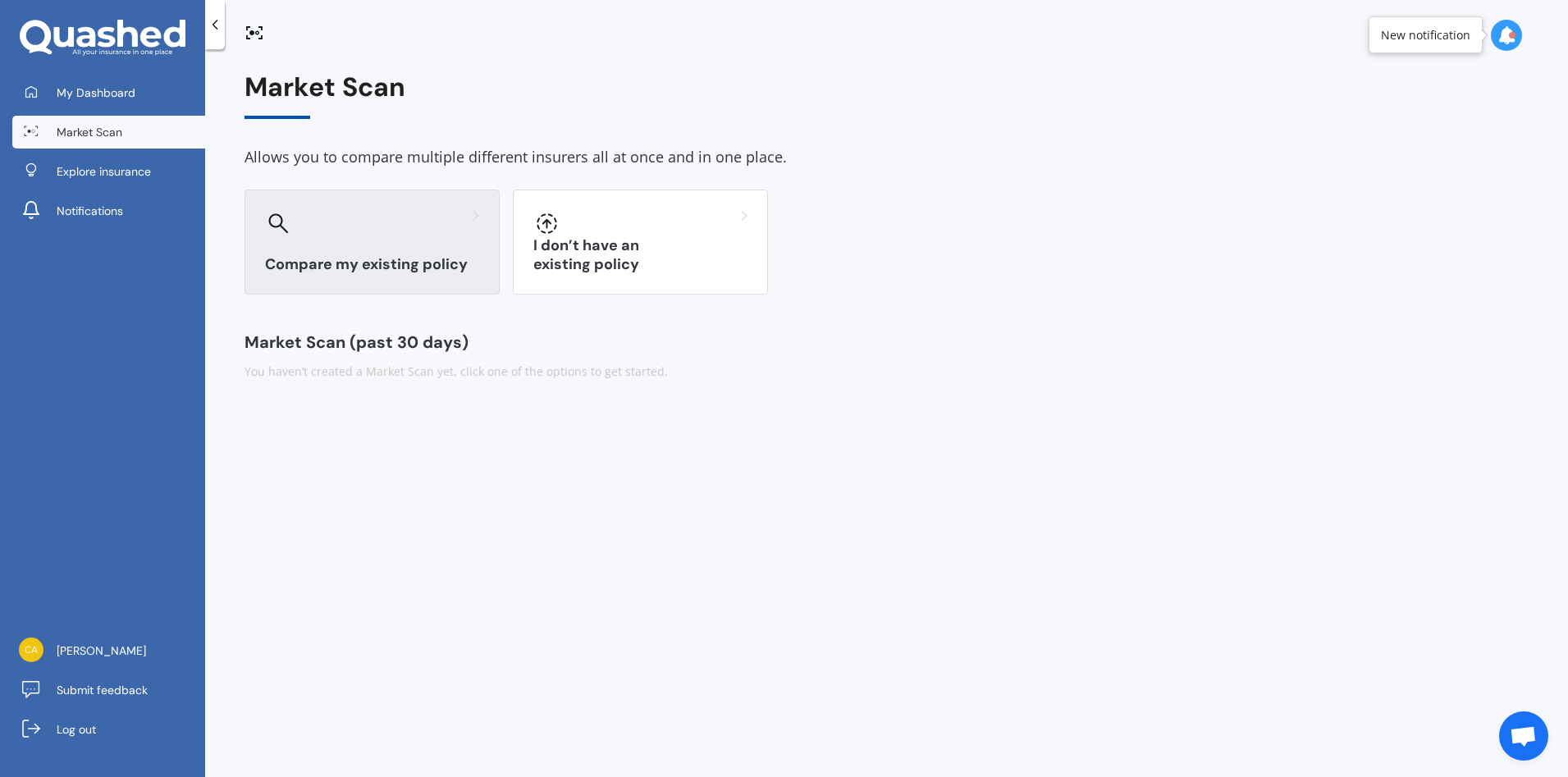
click at [410, 263] on h3 "Compare my existing policy" at bounding box center [372, 264] width 214 height 19
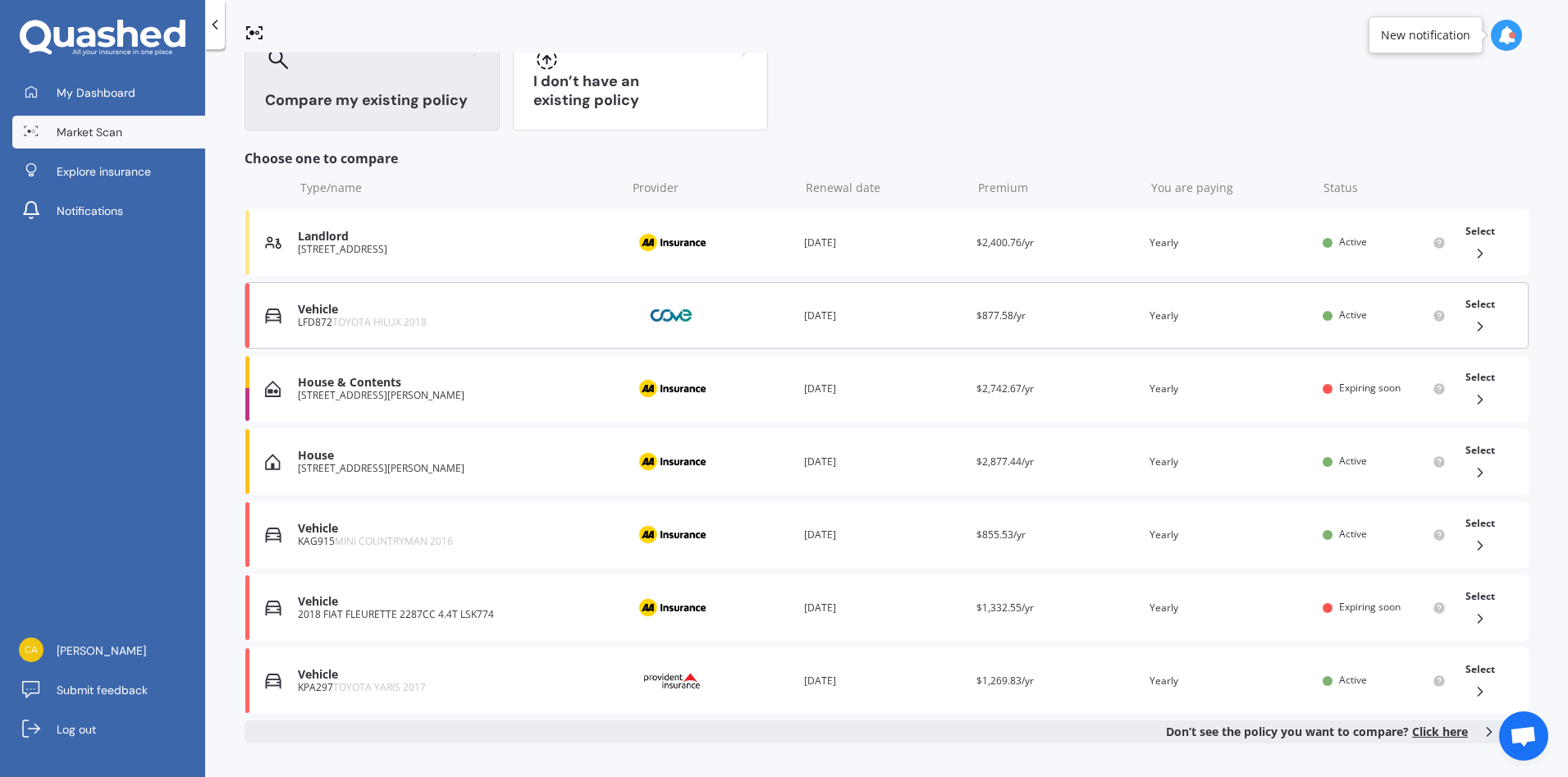
scroll to position [246, 0]
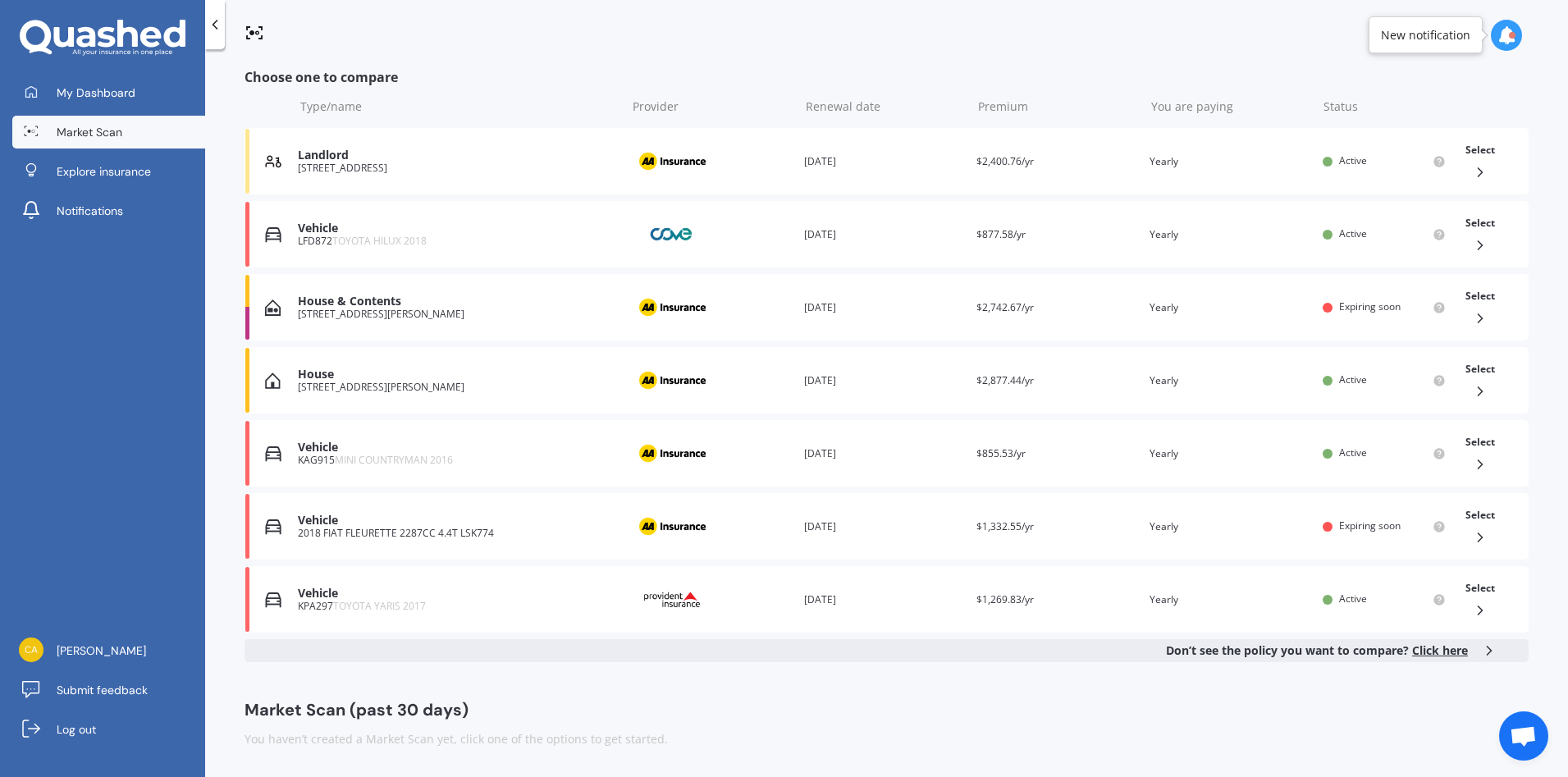
click at [1519, 744] on span "Open chat" at bounding box center [1523, 737] width 27 height 23
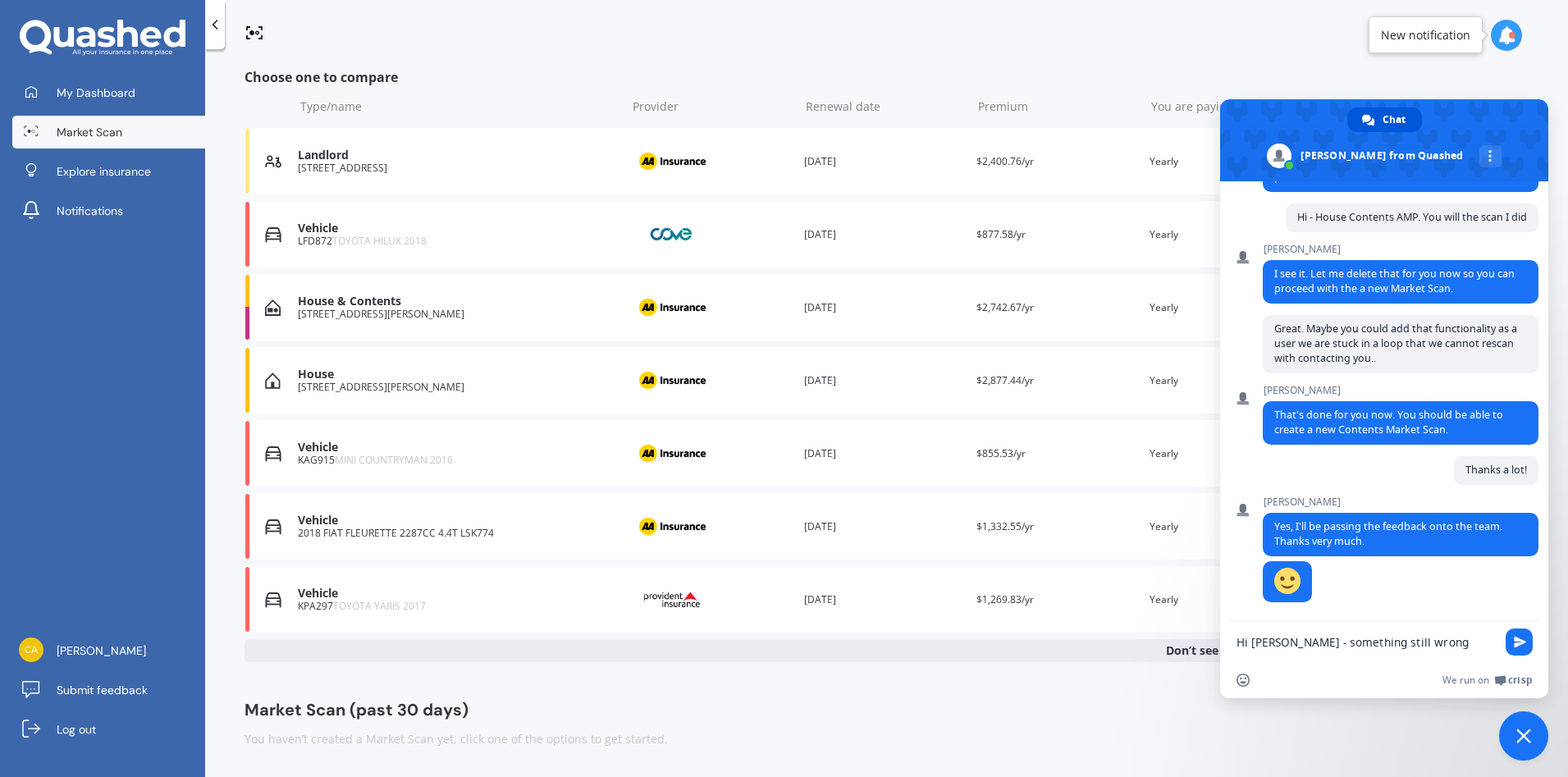
drag, startPoint x: 1261, startPoint y: 643, endPoint x: 1268, endPoint y: 662, distance: 20.2
click at [1427, 642] on textarea "Hi Justin - something still wrong" at bounding box center [1367, 643] width 259 height 15
click at [1286, 623] on textarea "Hi Justin - something still wrong. I cannot select the policy. Showing as Renew…" at bounding box center [1367, 633] width 259 height 59
type textarea "Hi Justin - something still wrong. I cannot select the policy to market scan. S…"
click at [1518, 609] on span "Send" at bounding box center [1519, 610] width 12 height 12
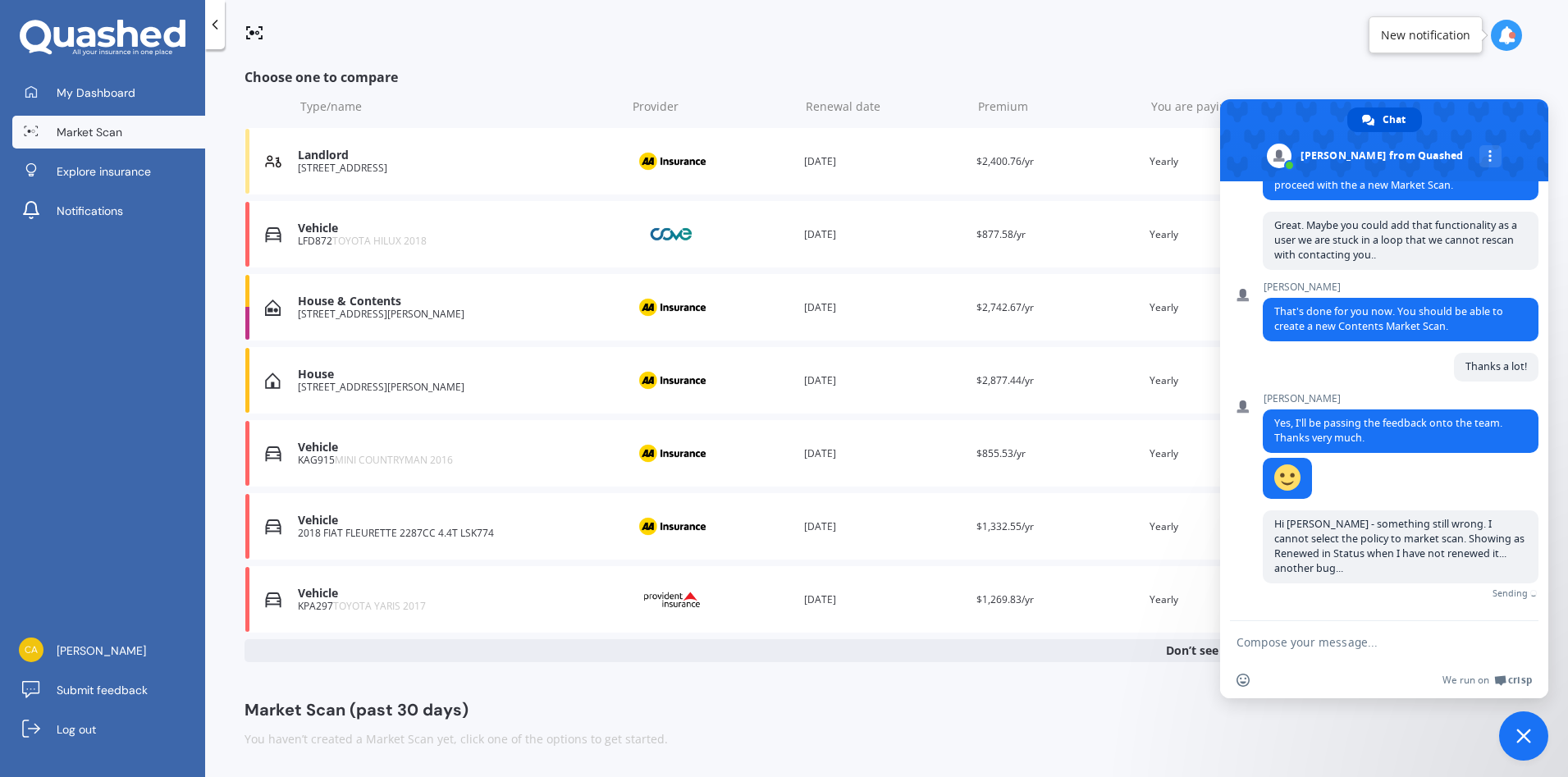
scroll to position [400, 0]
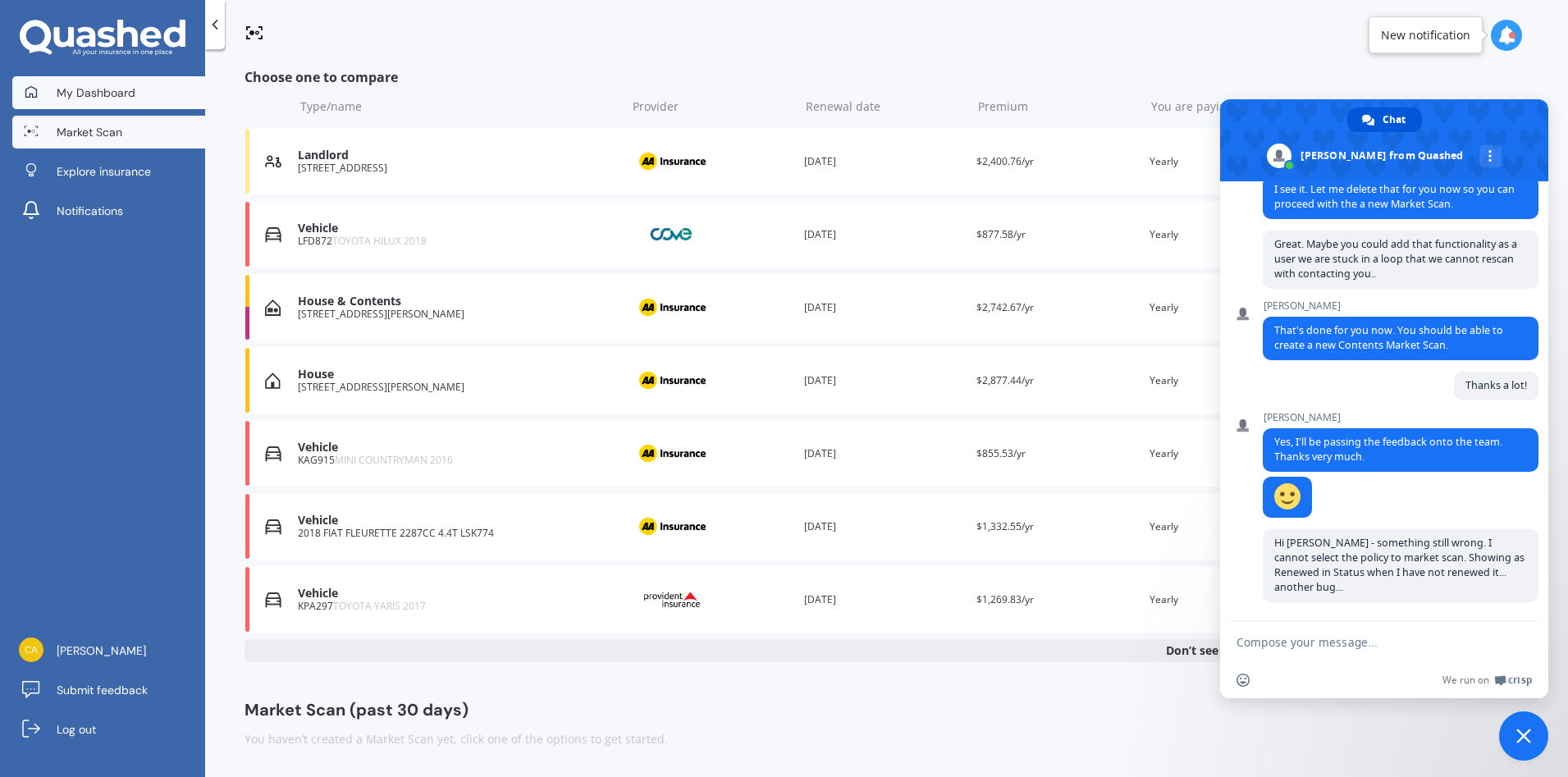
click at [74, 92] on span "My Dashboard" at bounding box center [97, 93] width 79 height 17
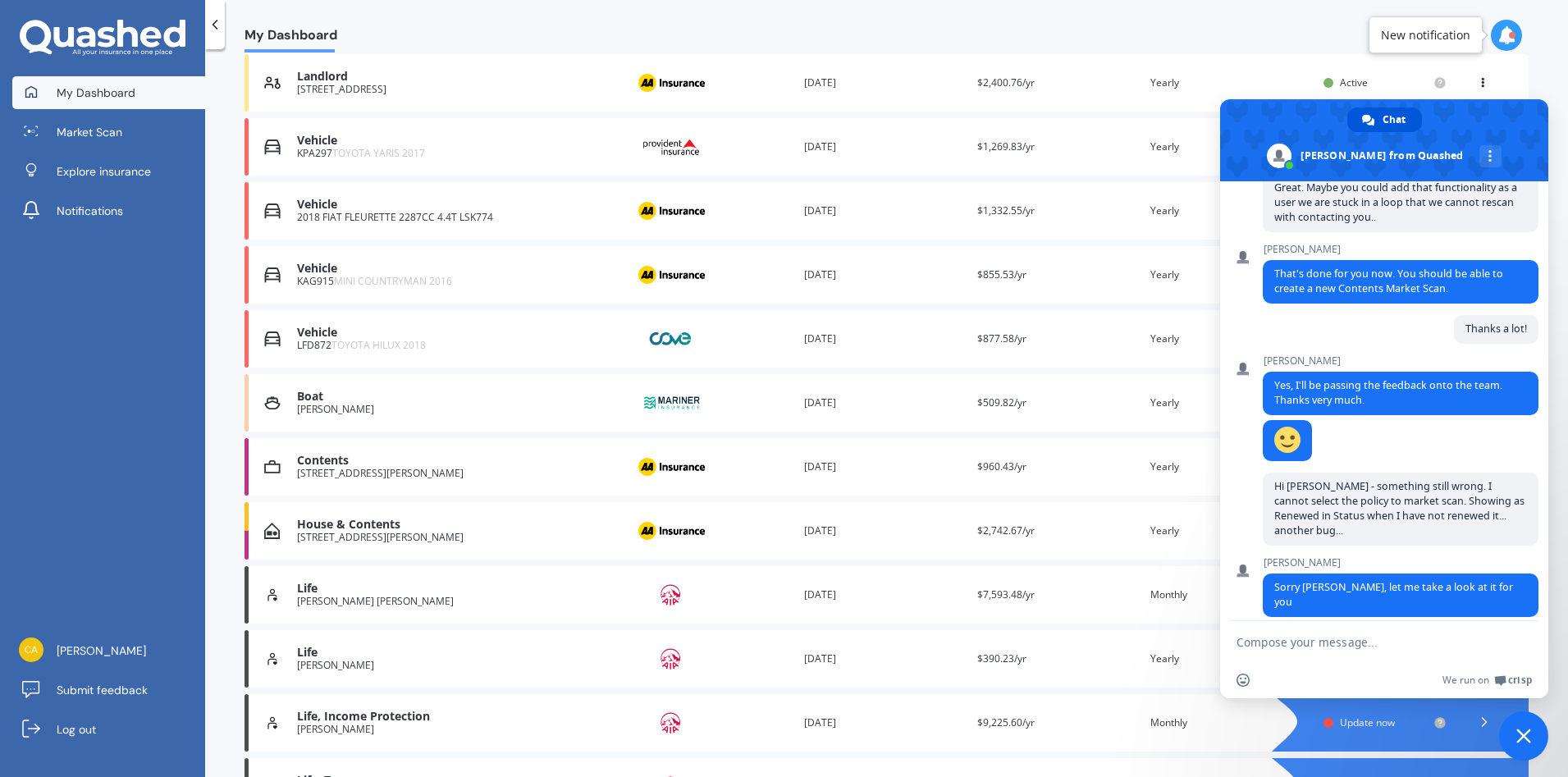
scroll to position [328, 0]
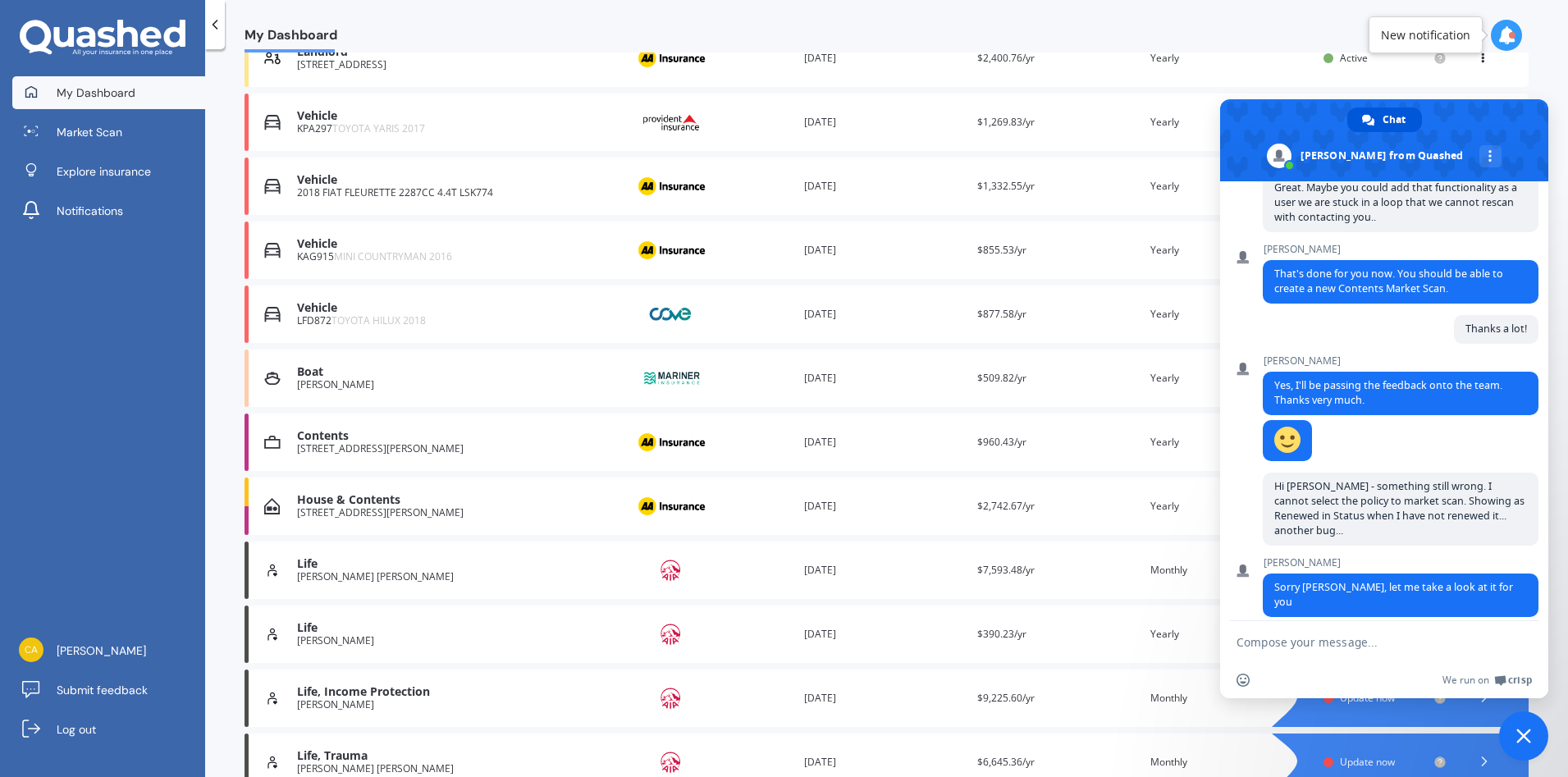
click at [386, 447] on div "[STREET_ADDRESS][PERSON_NAME]" at bounding box center [457, 449] width 320 height 11
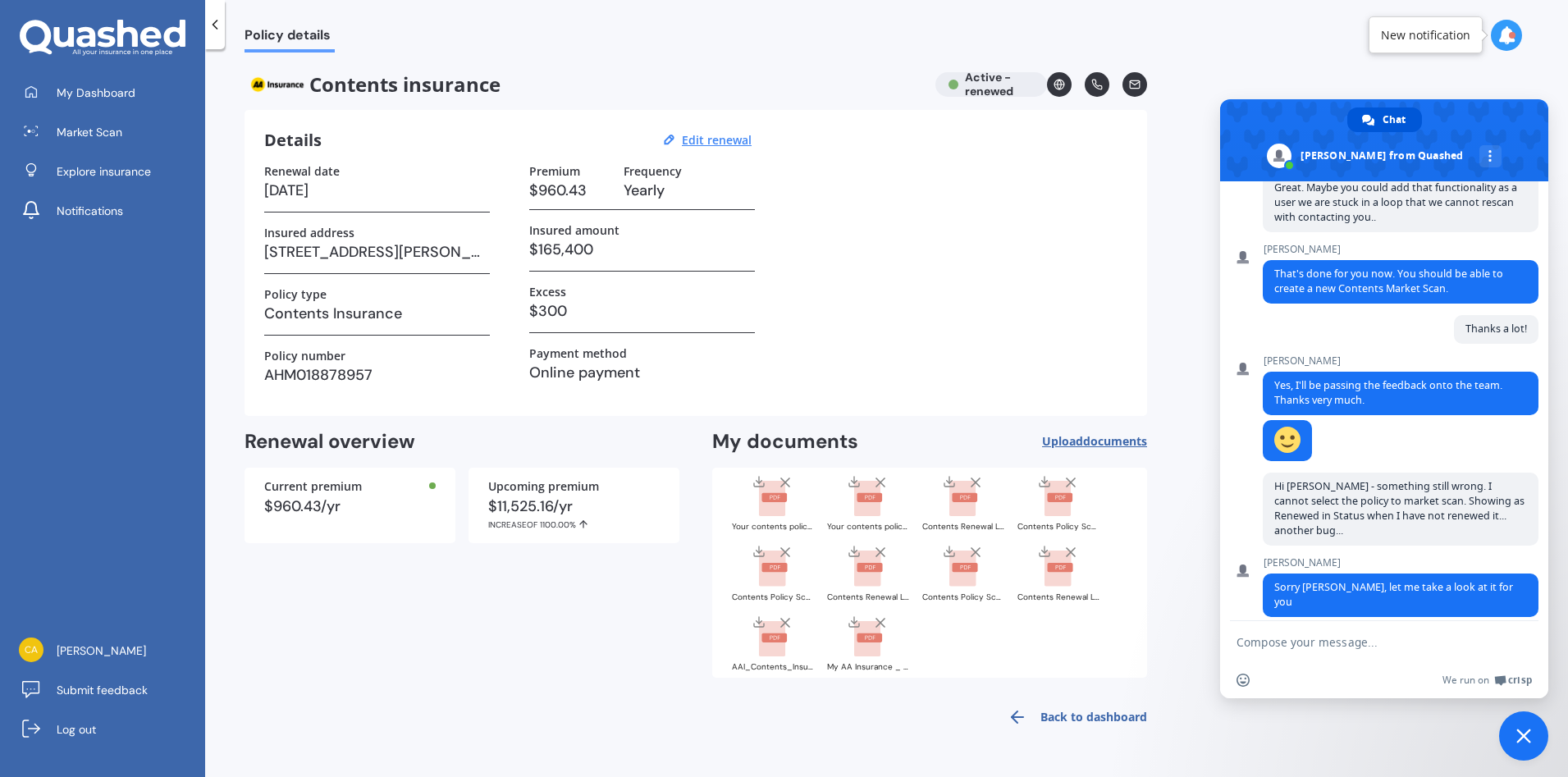
click at [1305, 646] on textarea "Compose your message..." at bounding box center [1367, 643] width 259 height 15
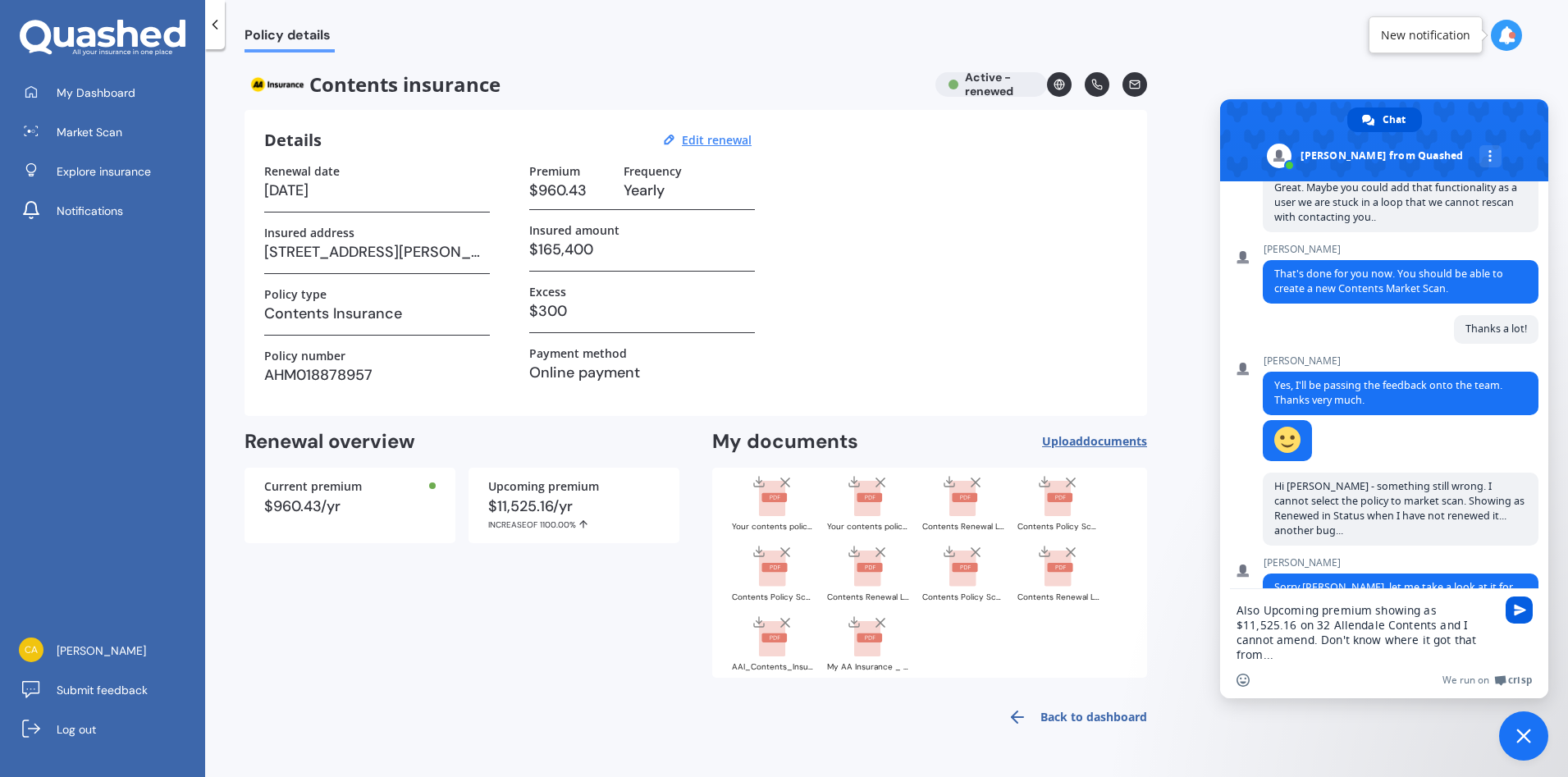
type textarea "Also Upcoming premium showing as $11,525.16 on 32 Allendale Contents and I cann…"
click at [1521, 608] on span "Send" at bounding box center [1519, 610] width 12 height 12
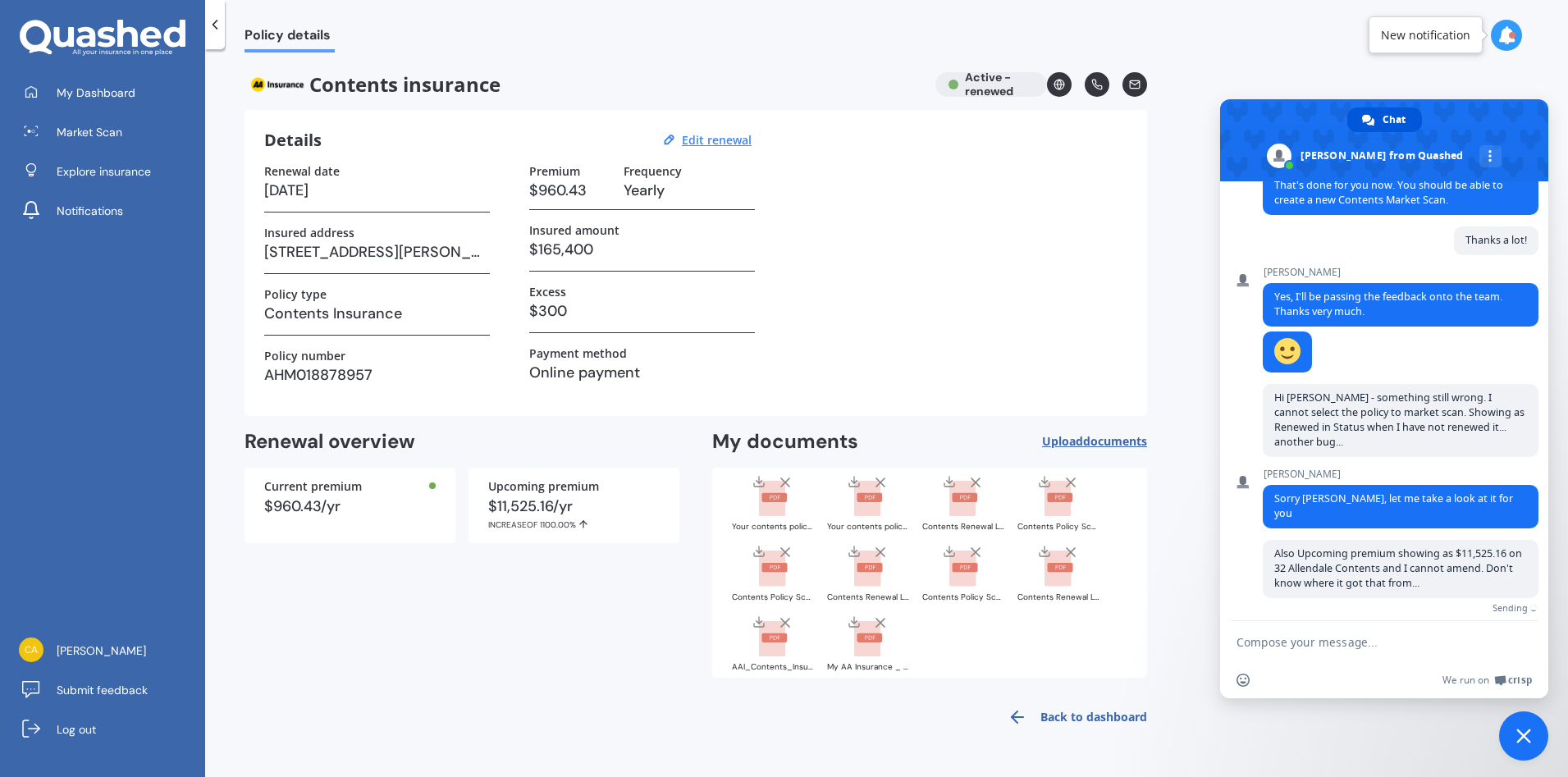
scroll to position [526, 0]
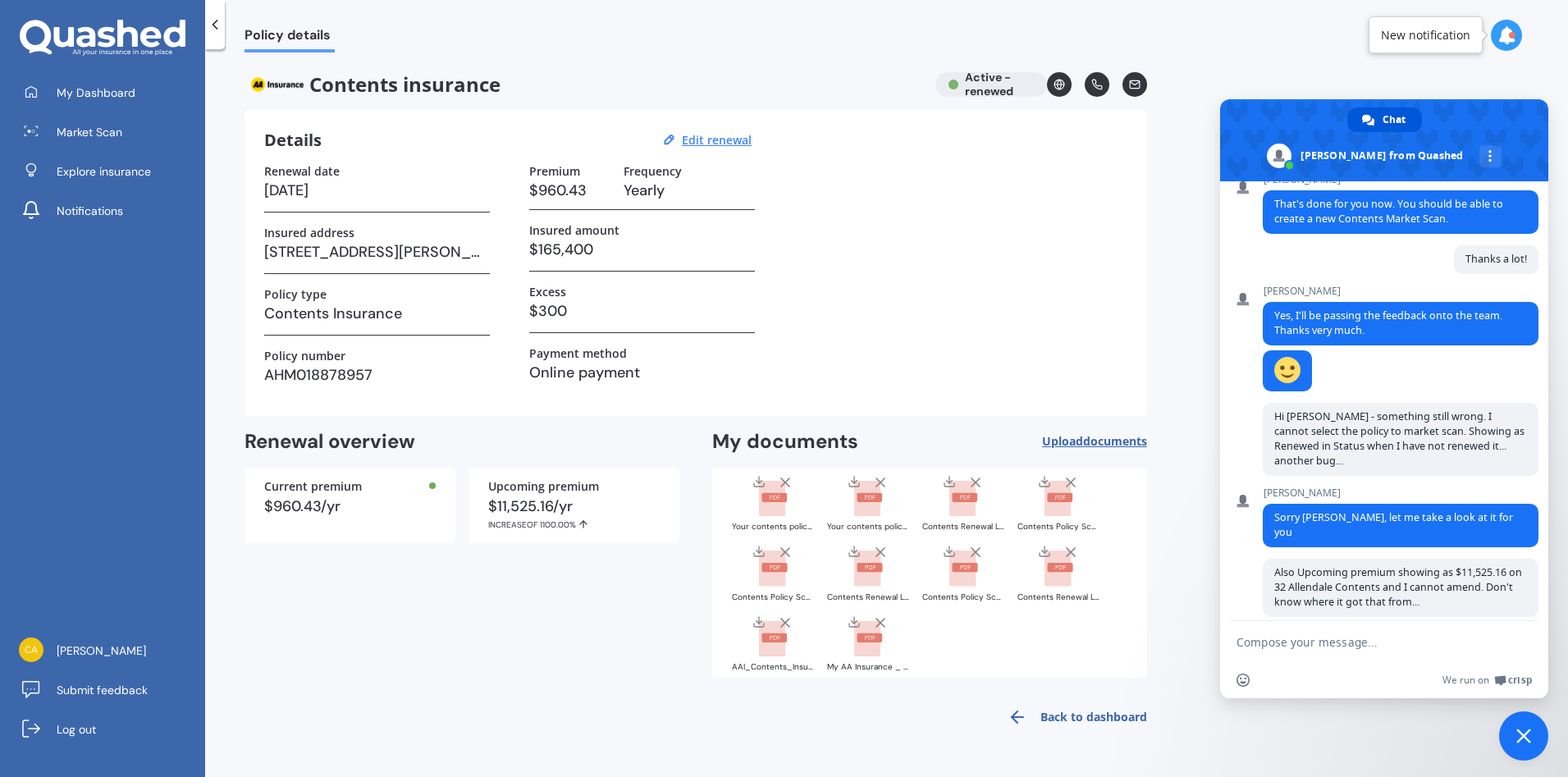
click at [1340, 642] on textarea "Compose your message..." at bounding box center [1367, 643] width 259 height 15
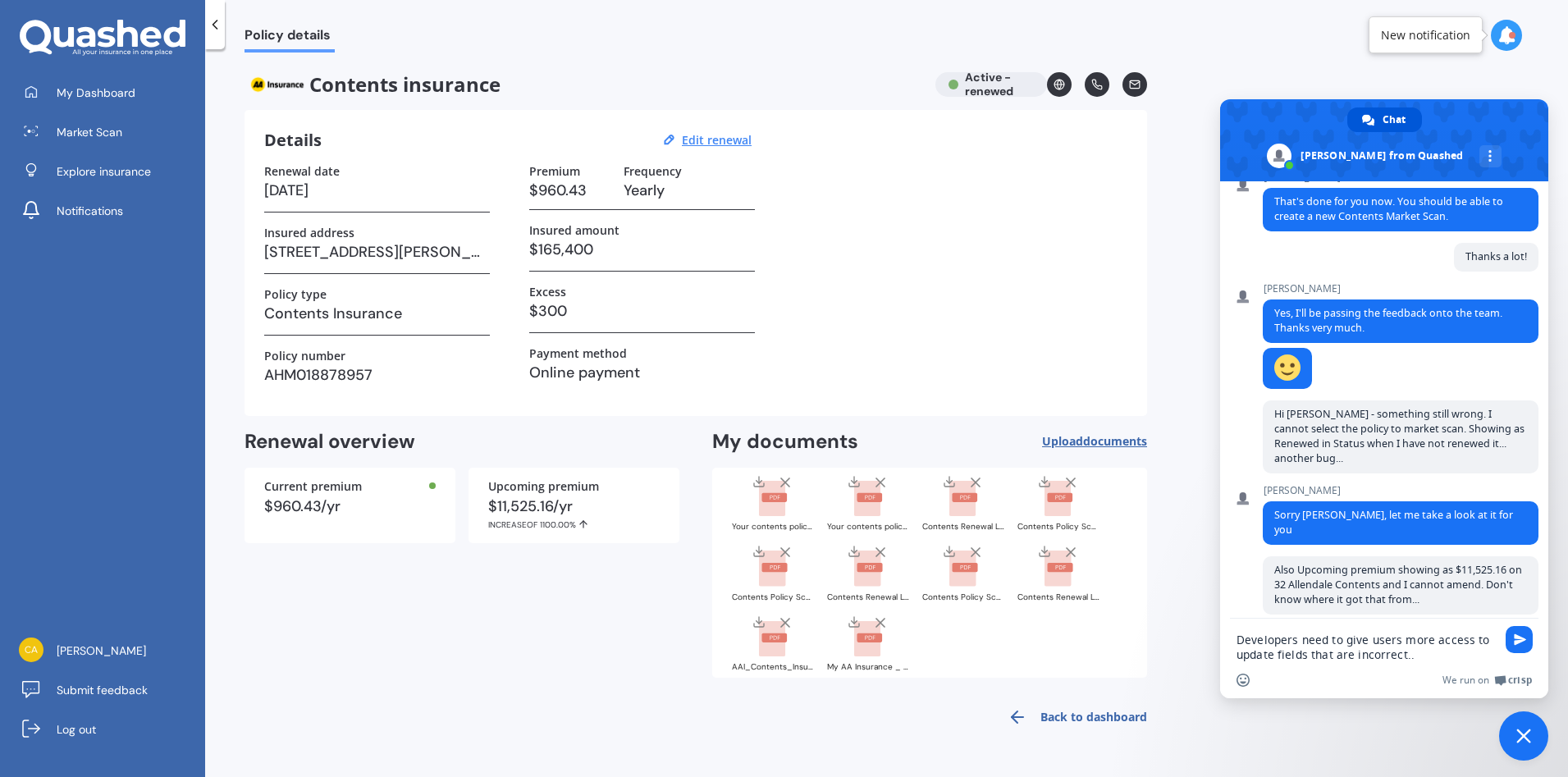
click at [1375, 640] on textarea "Developers need to give users more access to update fields that are incorrect.." at bounding box center [1367, 647] width 259 height 29
type textarea "Developers need to give Users more access to update fields that are incorrect.."
click at [1517, 641] on span "Send" at bounding box center [1519, 639] width 12 height 12
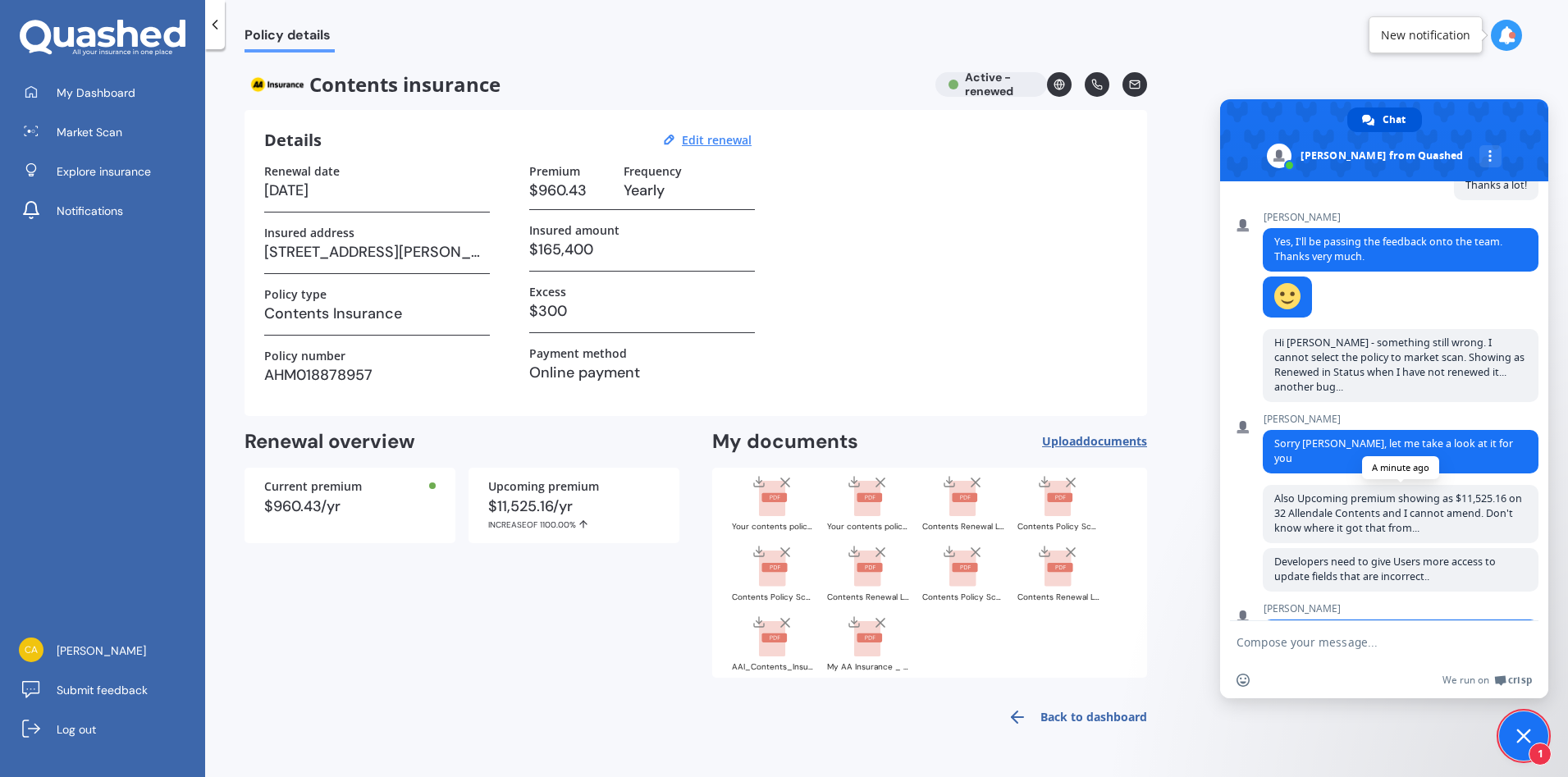
scroll to position [646, 0]
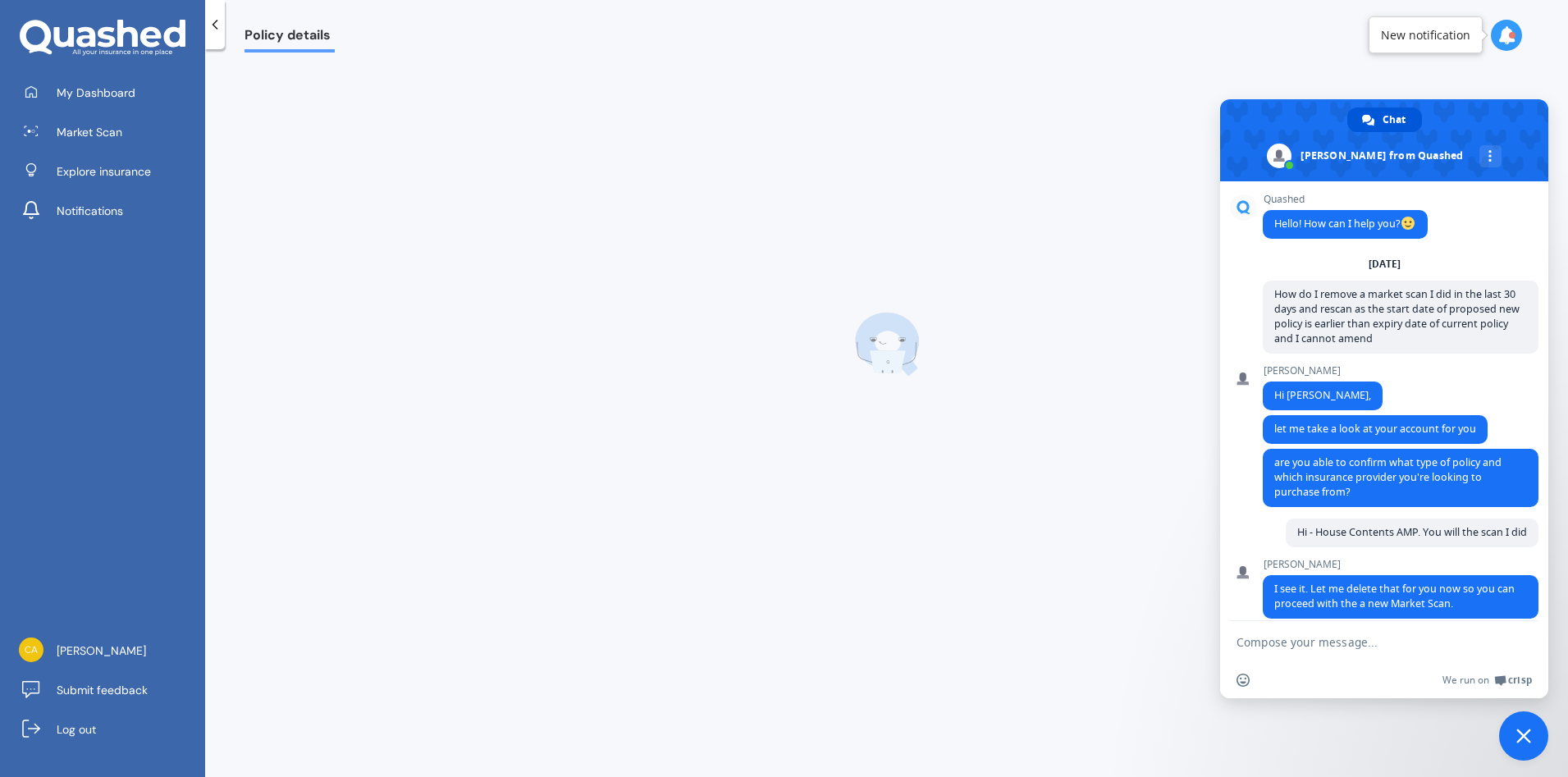
scroll to position [646, 0]
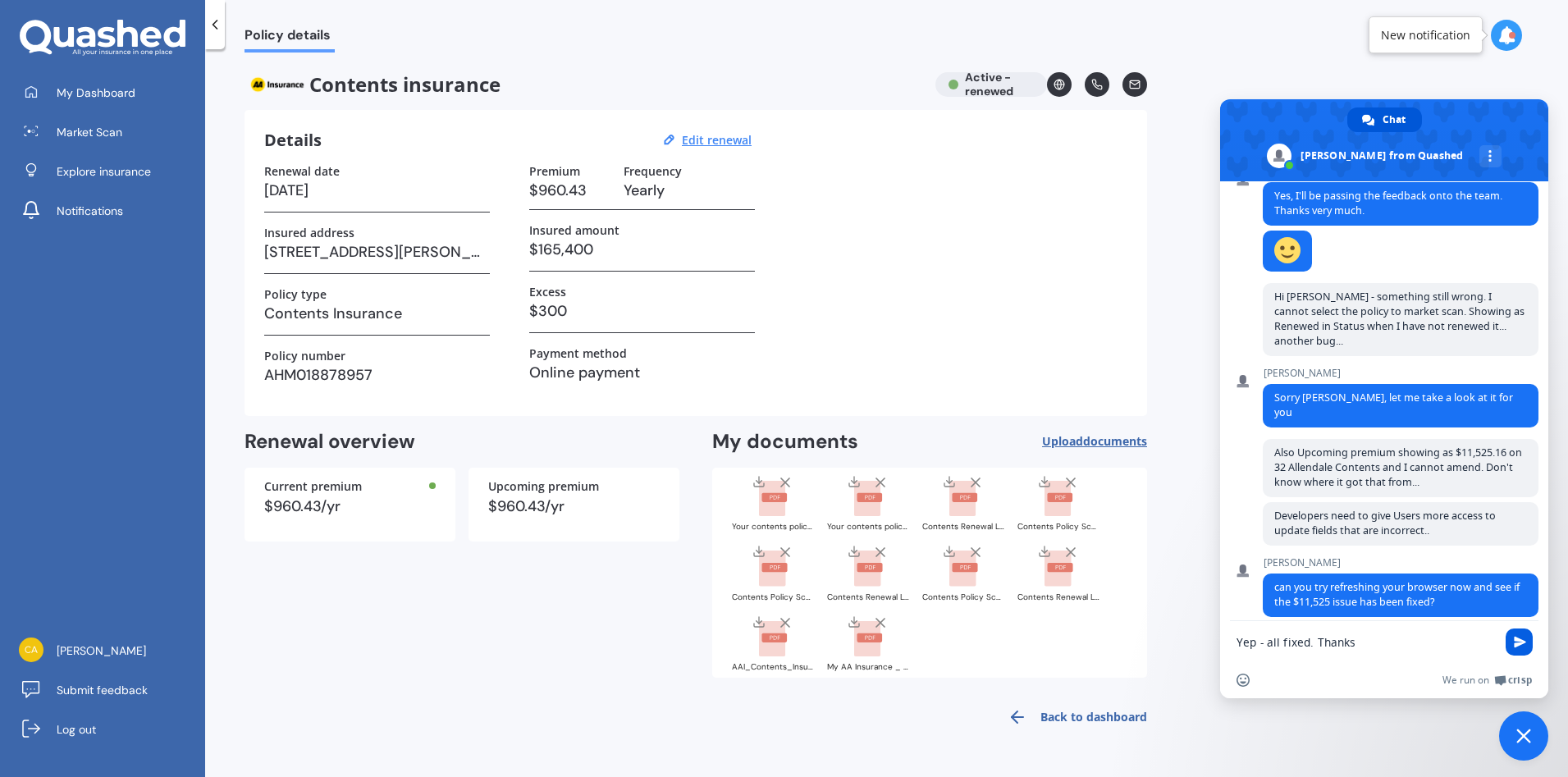
type textarea "Yep - all fixed. Thanks"
click at [1518, 646] on span "Send" at bounding box center [1519, 641] width 12 height 12
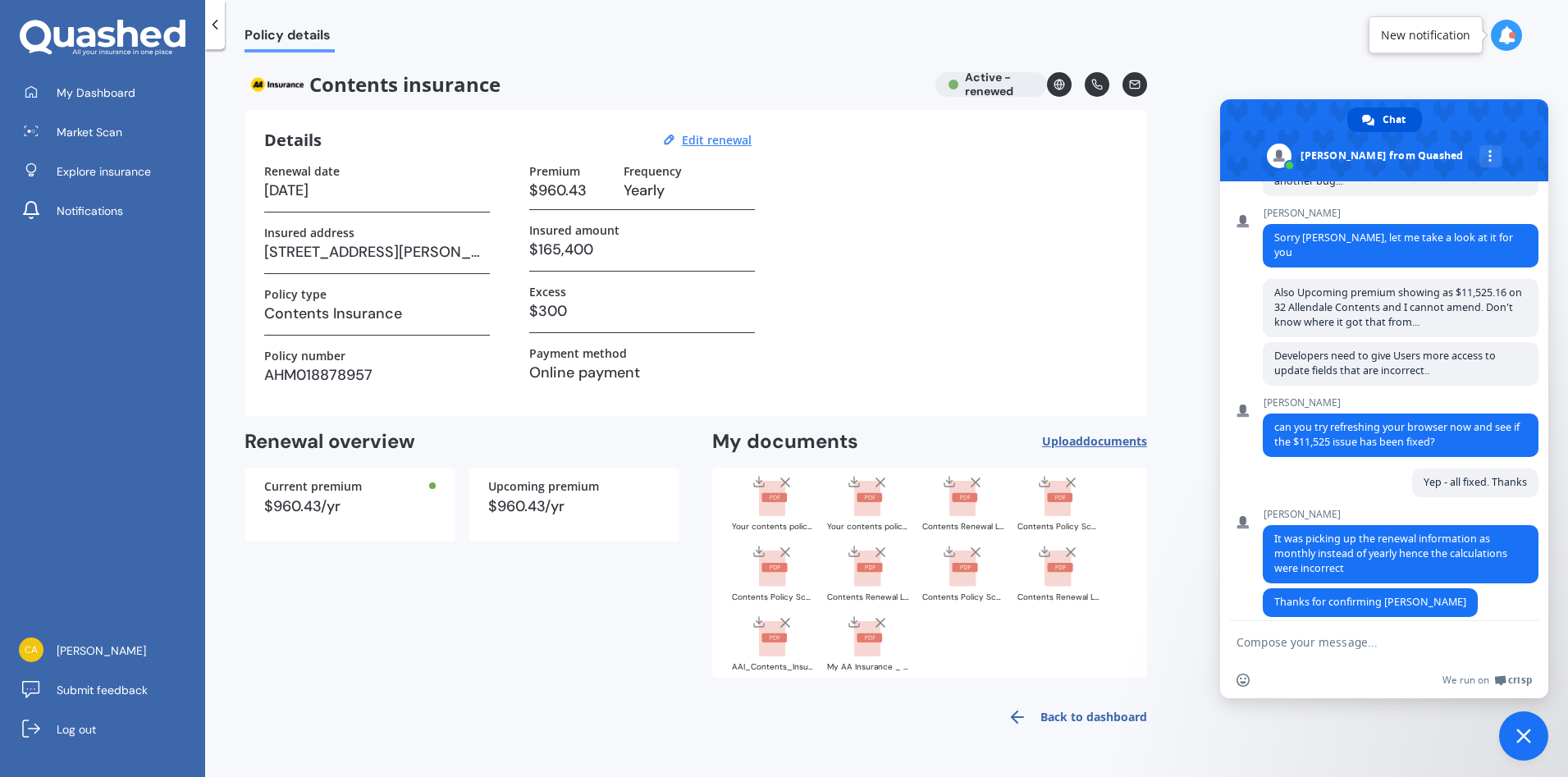
scroll to position [840, 0]
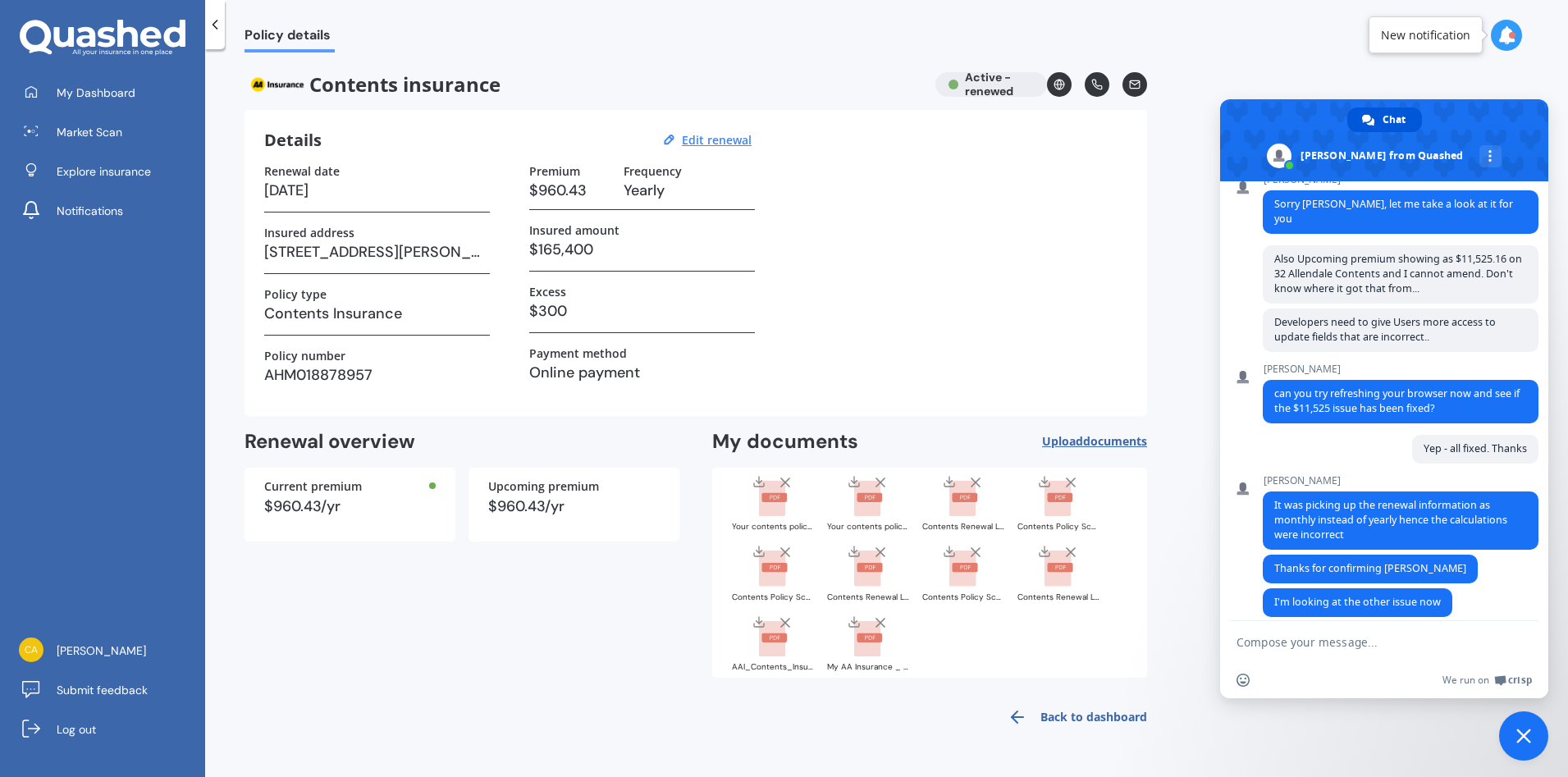
click at [1356, 635] on textarea "Compose your message..." at bounding box center [1367, 643] width 259 height 15
type textarea "Thanks"
click at [1524, 644] on span "Send" at bounding box center [1519, 641] width 12 height 12
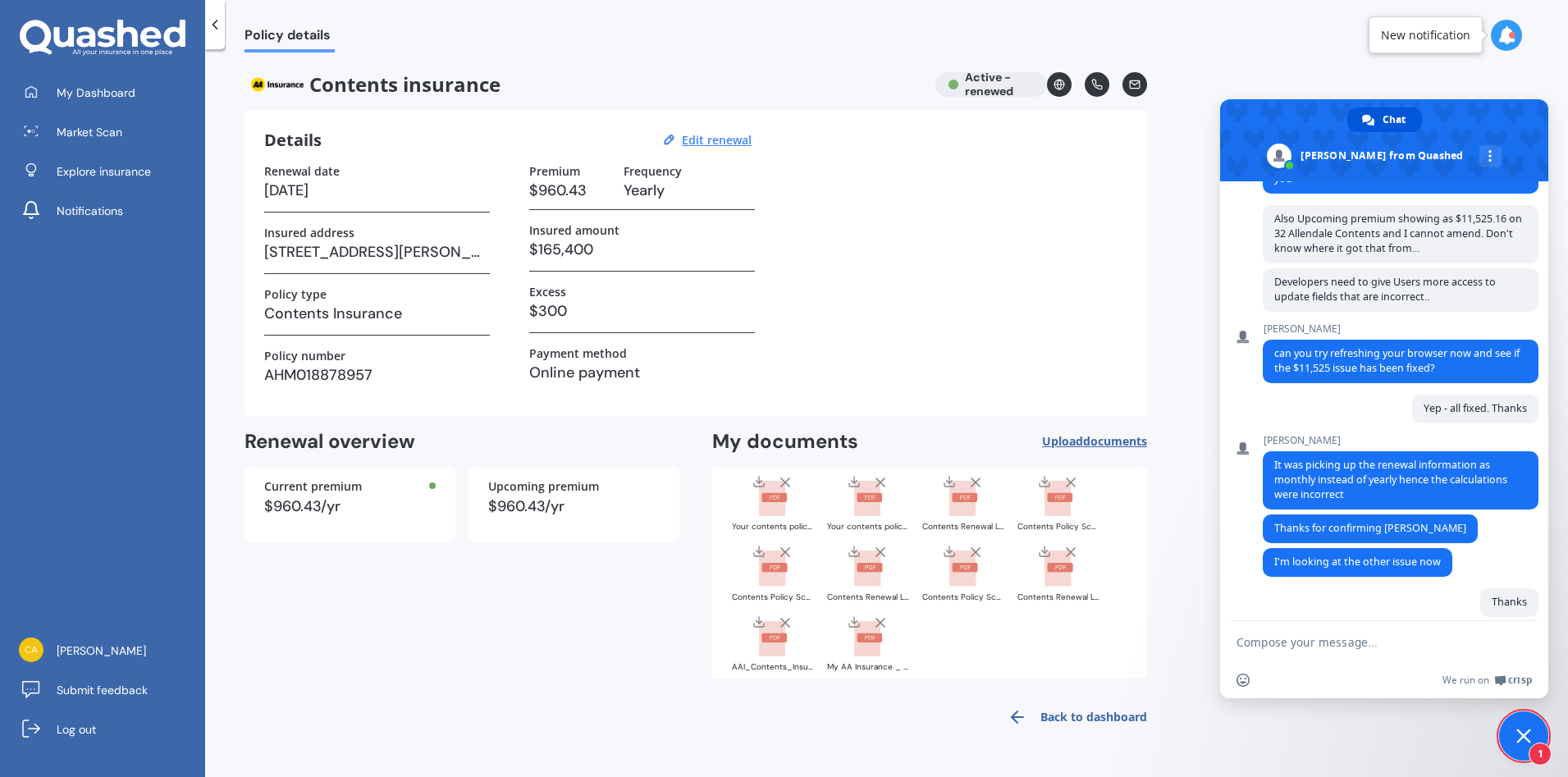
scroll to position [1010, 0]
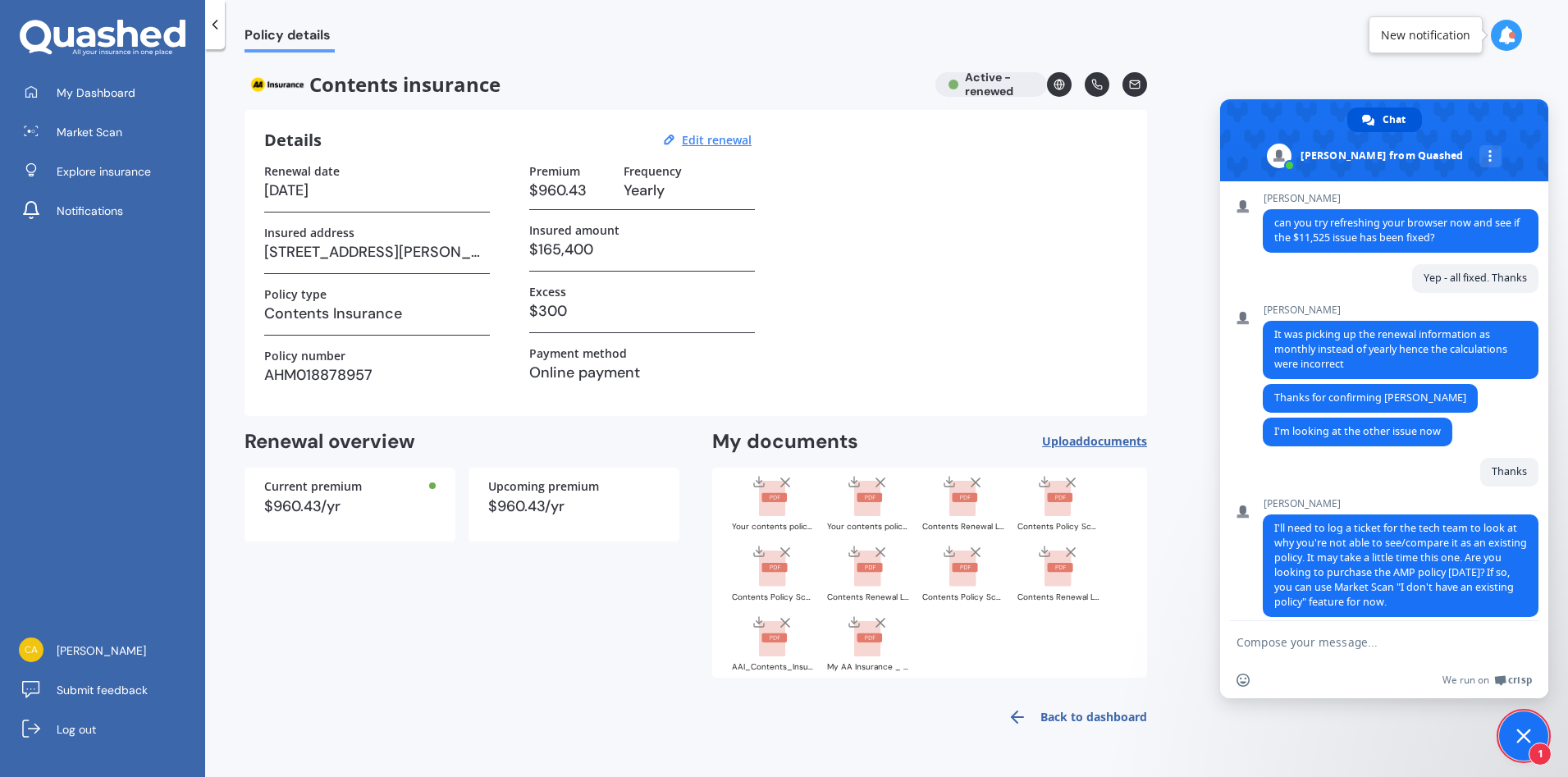
click at [1310, 641] on textarea "Compose your message..." at bounding box center [1367, 643] width 259 height 15
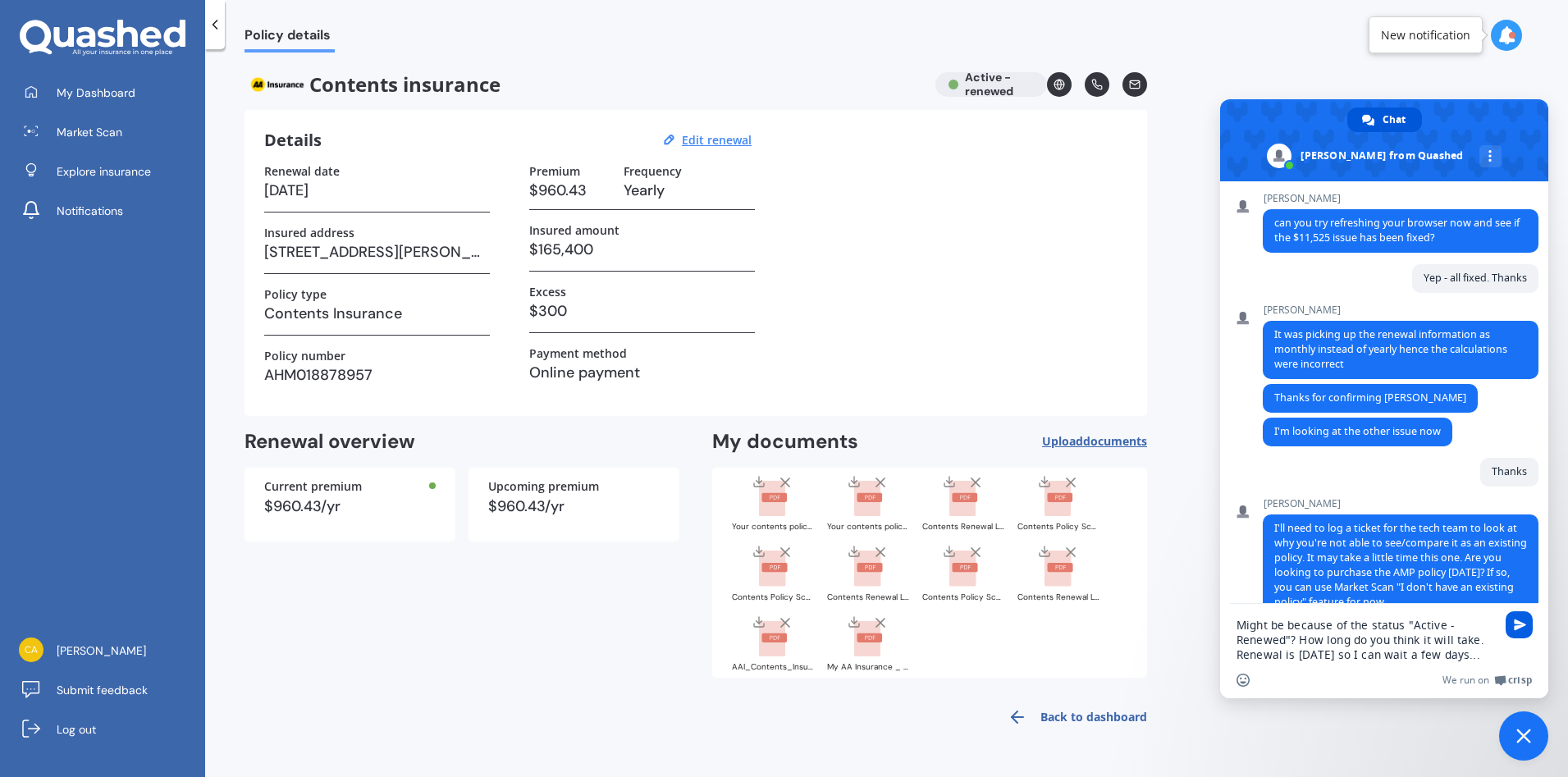
type textarea "Might be because of the status "Active - Renewed"? How long do you think it wil…"
click at [1523, 624] on span "Send" at bounding box center [1519, 624] width 12 height 12
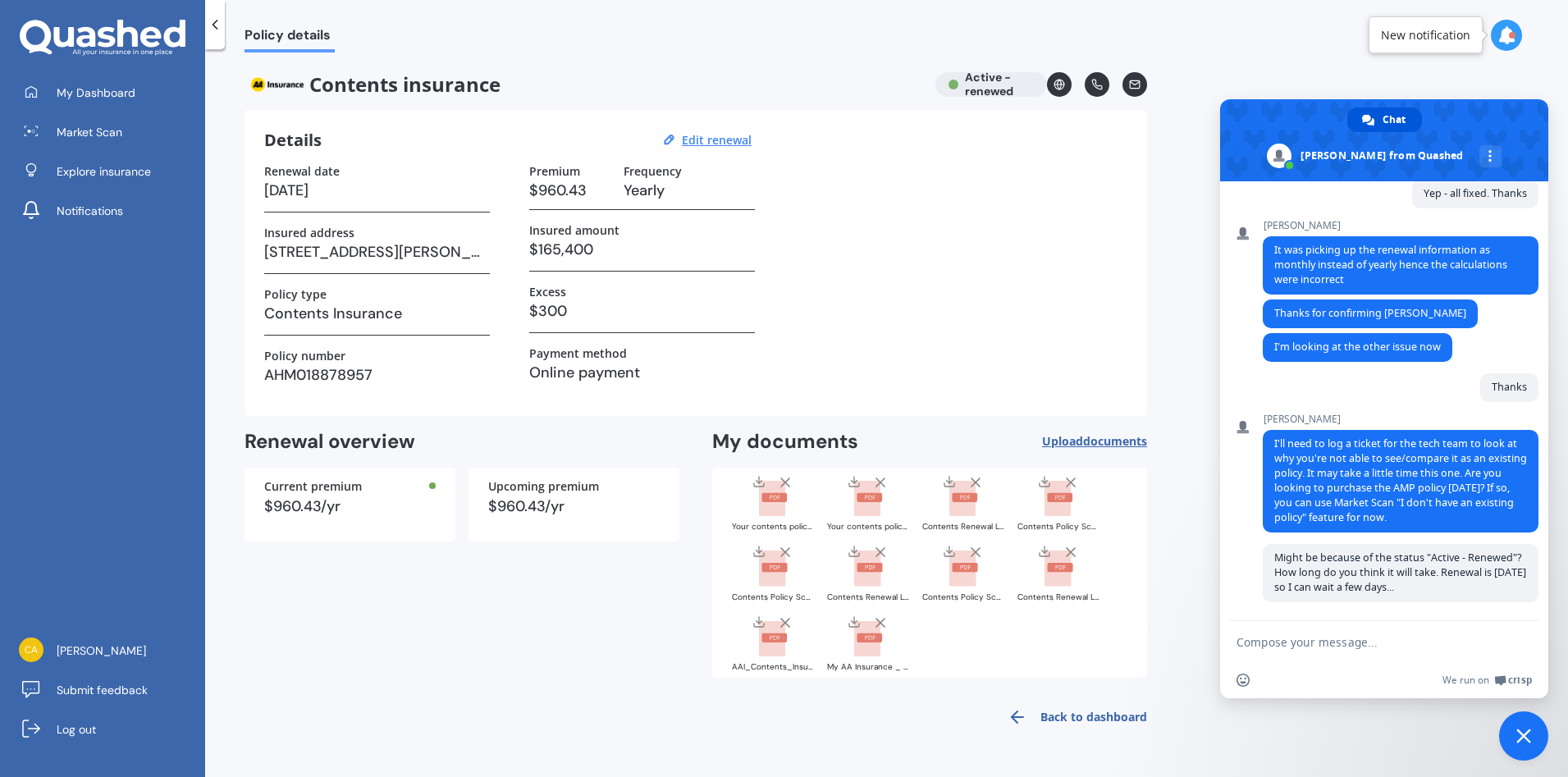
scroll to position [1080, 0]
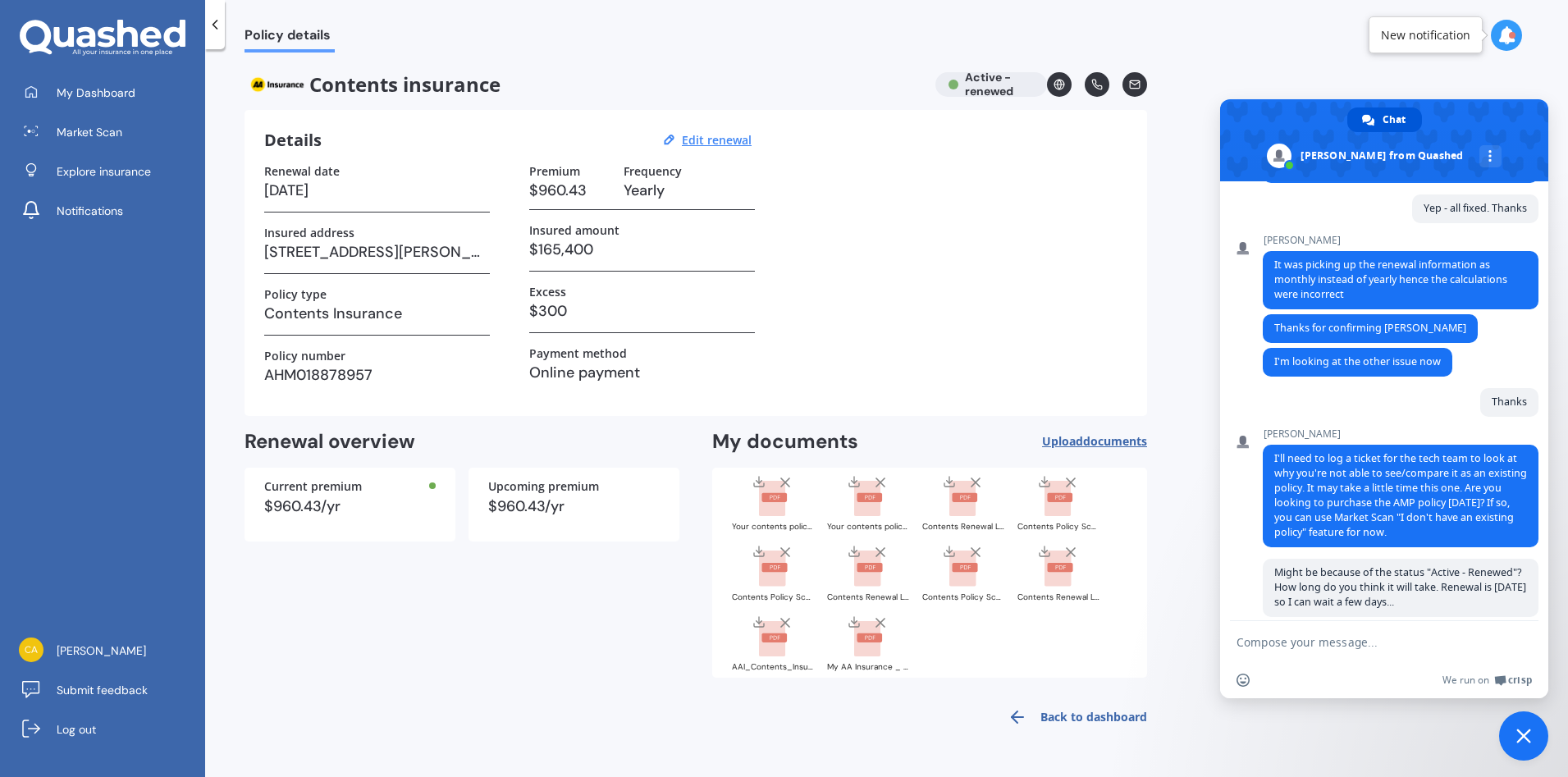
click at [1293, 644] on textarea "Compose your message..." at bounding box center [1367, 643] width 259 height 15
type textarea "Are you able to alter the status at back end?"
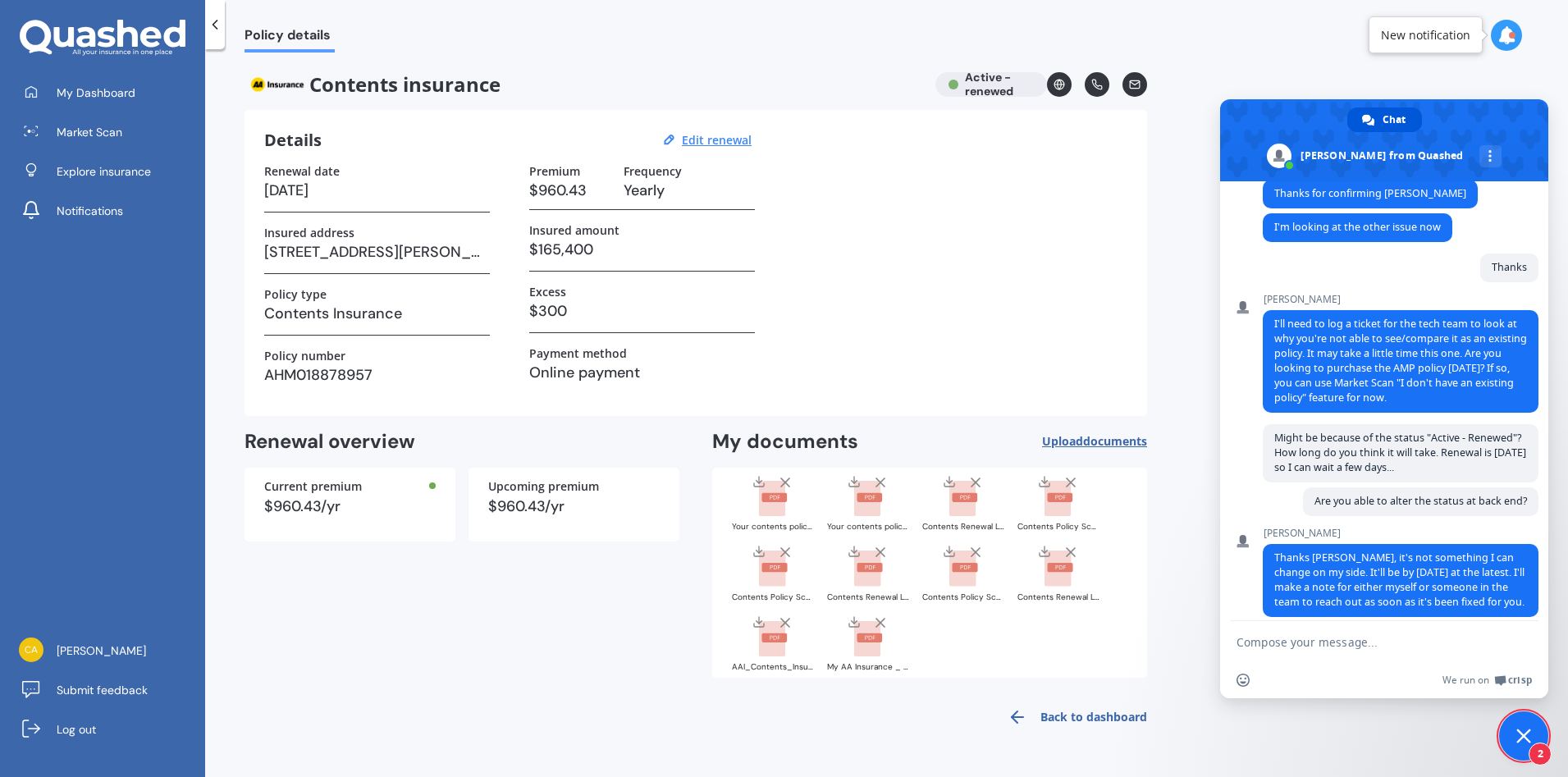
scroll to position [1277, 0]
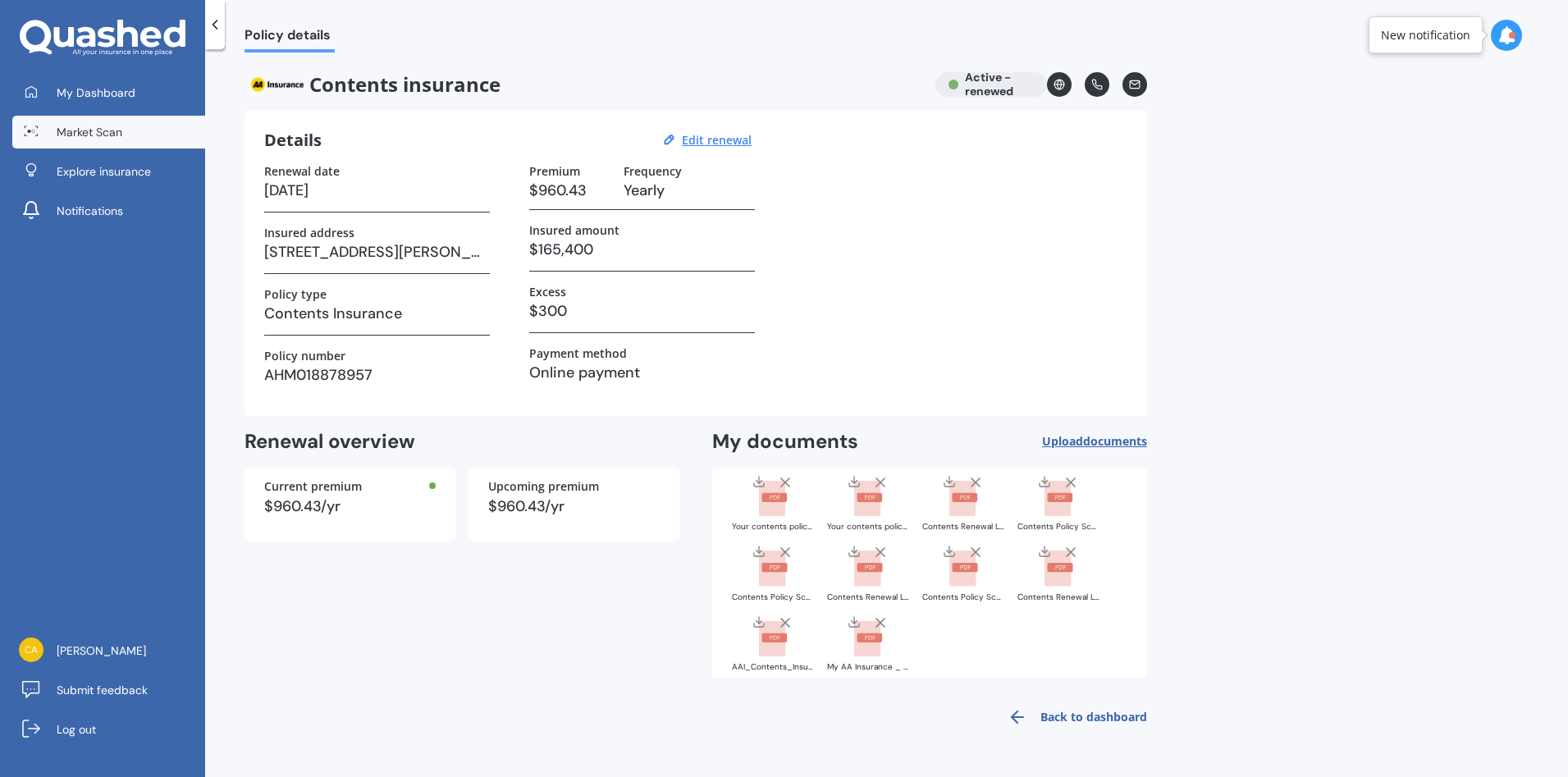
click at [61, 139] on span "Market Scan" at bounding box center [89, 132] width 65 height 17
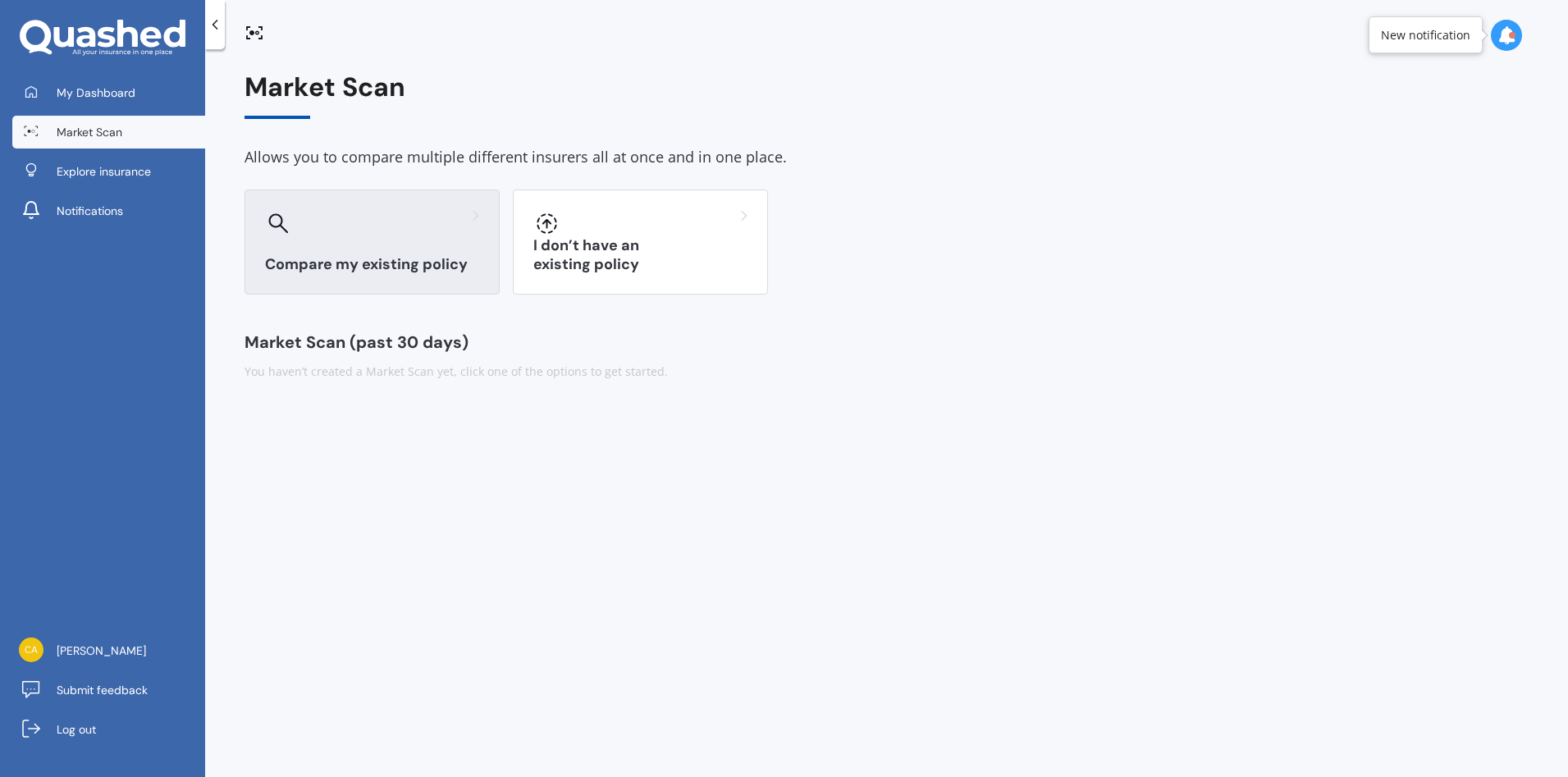
click at [359, 248] on div "Compare my existing policy" at bounding box center [372, 242] width 255 height 105
